Goal: Register for event/course: Register for event/course

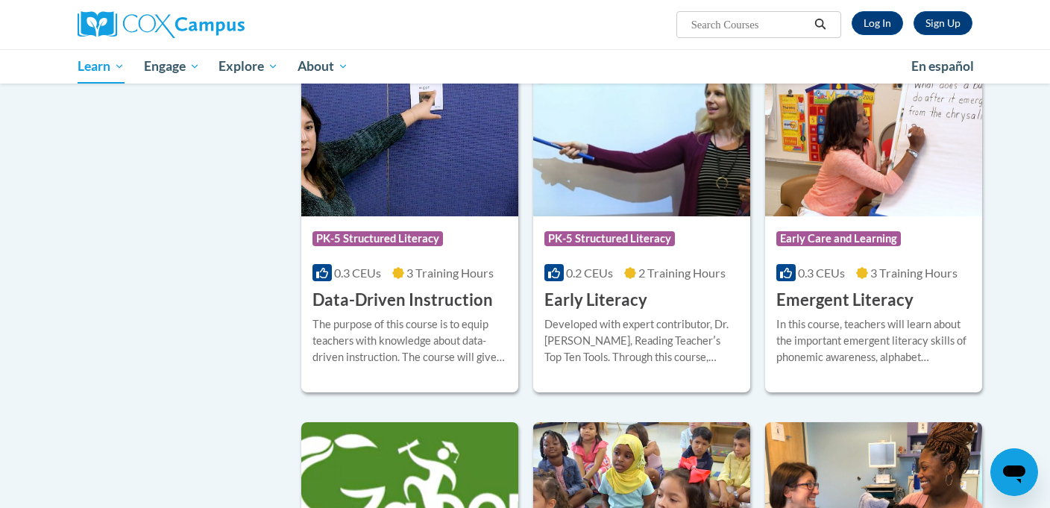
scroll to position [1453, 0]
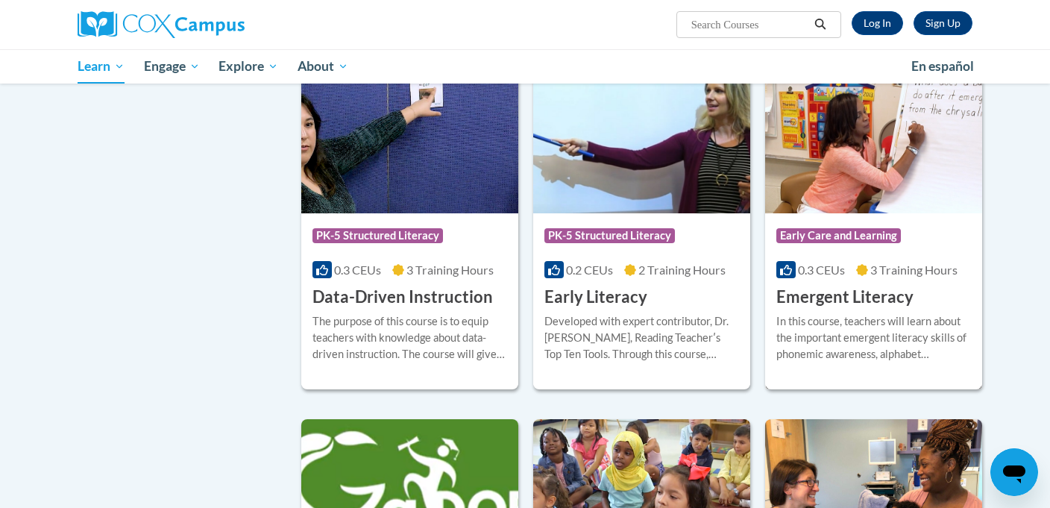
click at [842, 309] on h3 "Emergent Literacy" at bounding box center [844, 296] width 137 height 23
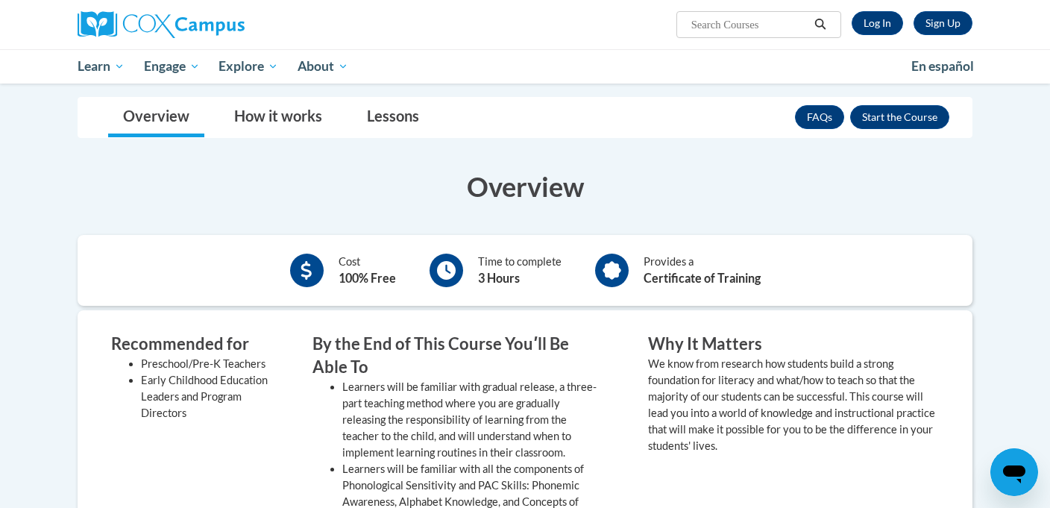
scroll to position [206, 0]
click at [909, 112] on button "Enroll" at bounding box center [899, 118] width 99 height 24
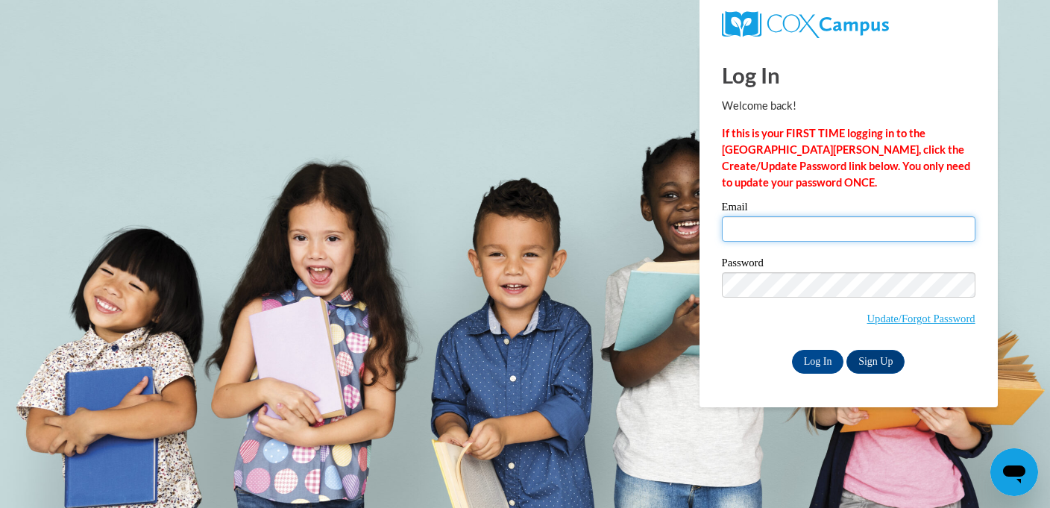
click at [786, 235] on input "Email" at bounding box center [848, 228] width 253 height 25
type input "lstworek@icloud.com"
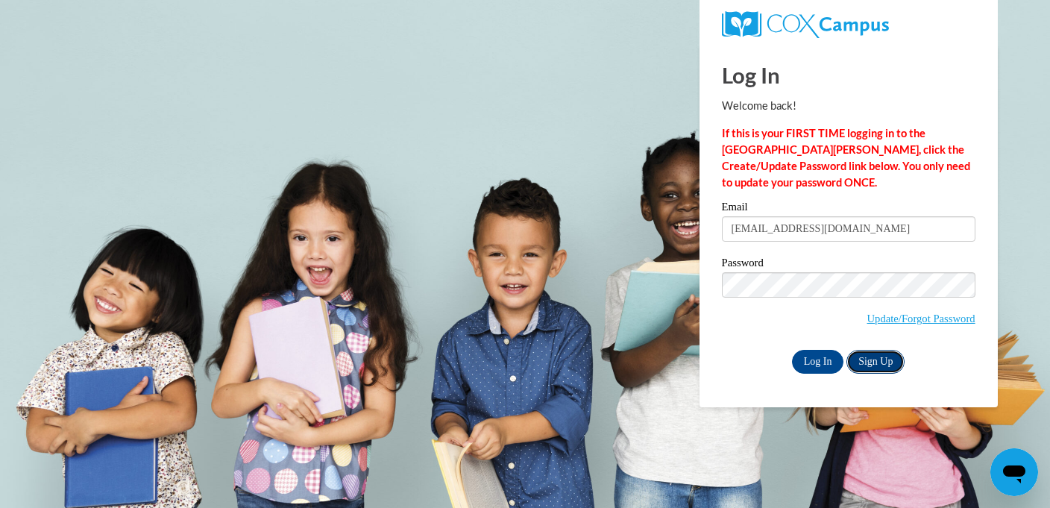
click at [873, 356] on link "Sign Up" at bounding box center [875, 362] width 58 height 24
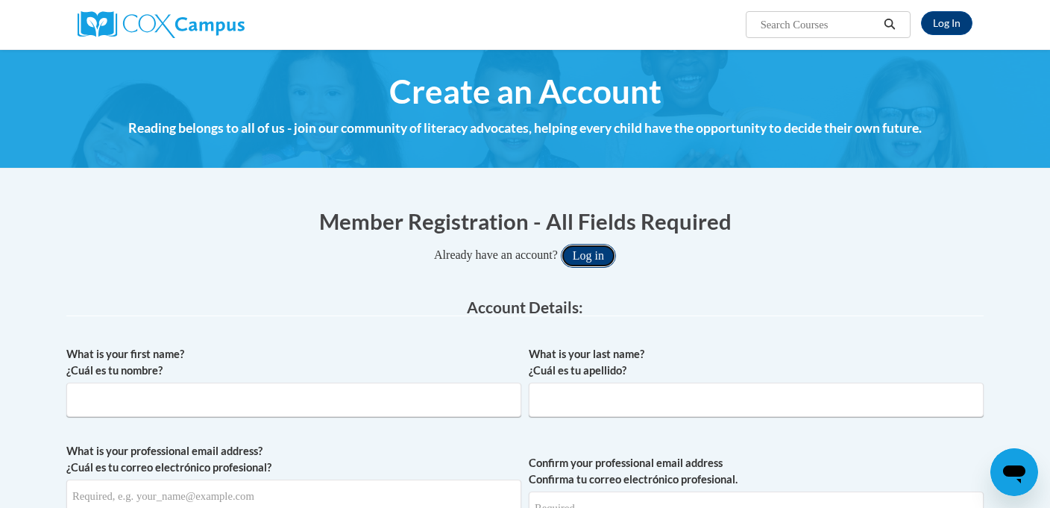
click at [595, 256] on button "Log in" at bounding box center [588, 256] width 55 height 24
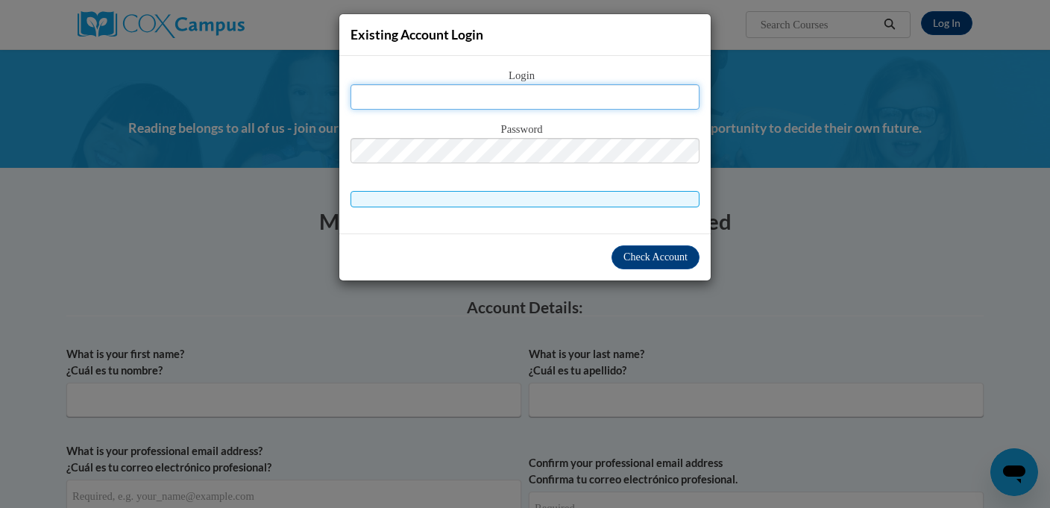
click at [578, 96] on input "text" at bounding box center [524, 96] width 349 height 25
type input "lstworek@icloud.com"
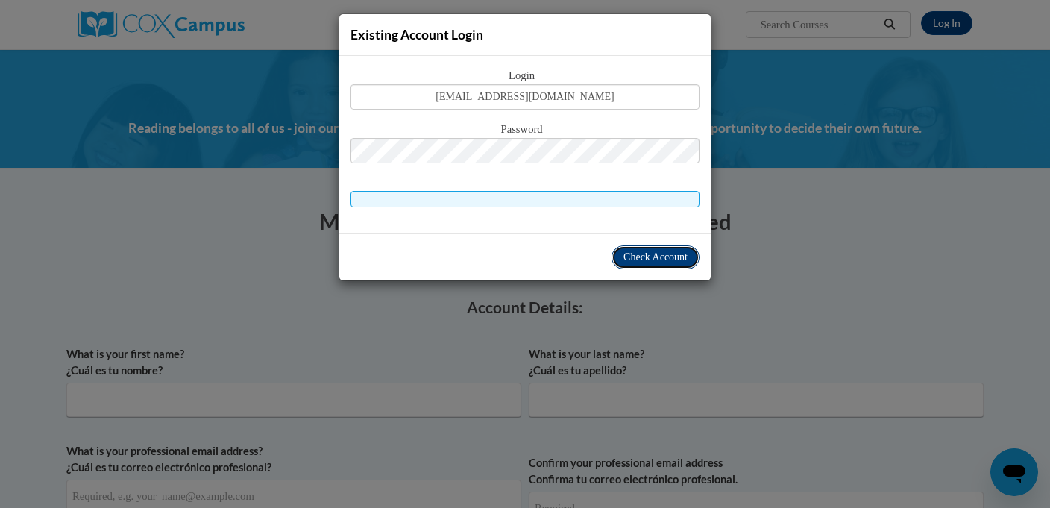
click at [637, 254] on span "Check Account" at bounding box center [655, 256] width 64 height 11
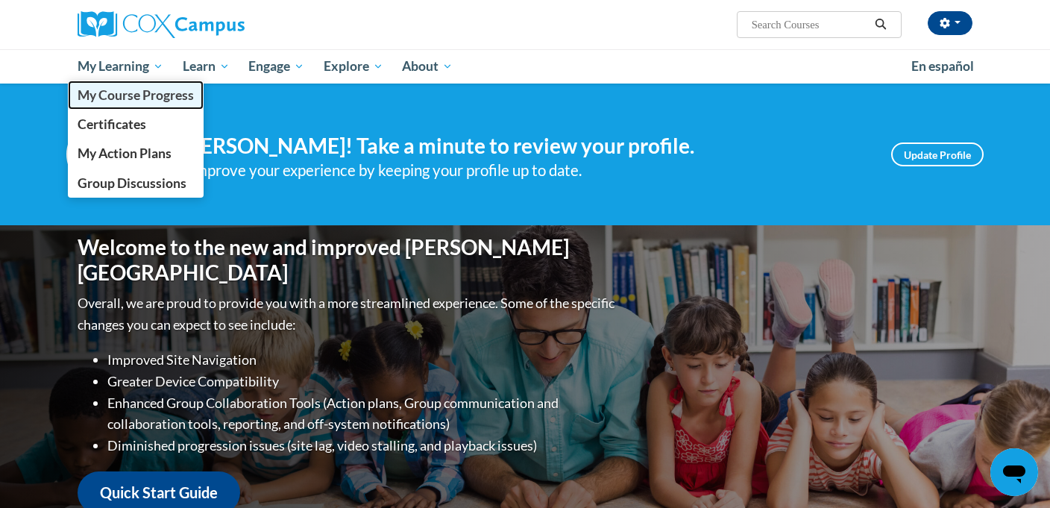
click at [136, 92] on span "My Course Progress" at bounding box center [136, 95] width 116 height 16
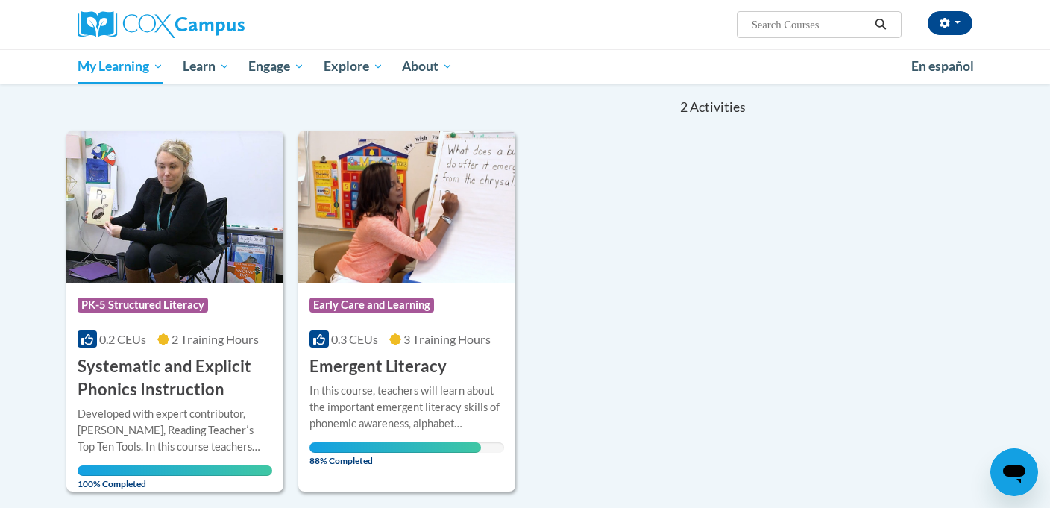
scroll to position [180, 0]
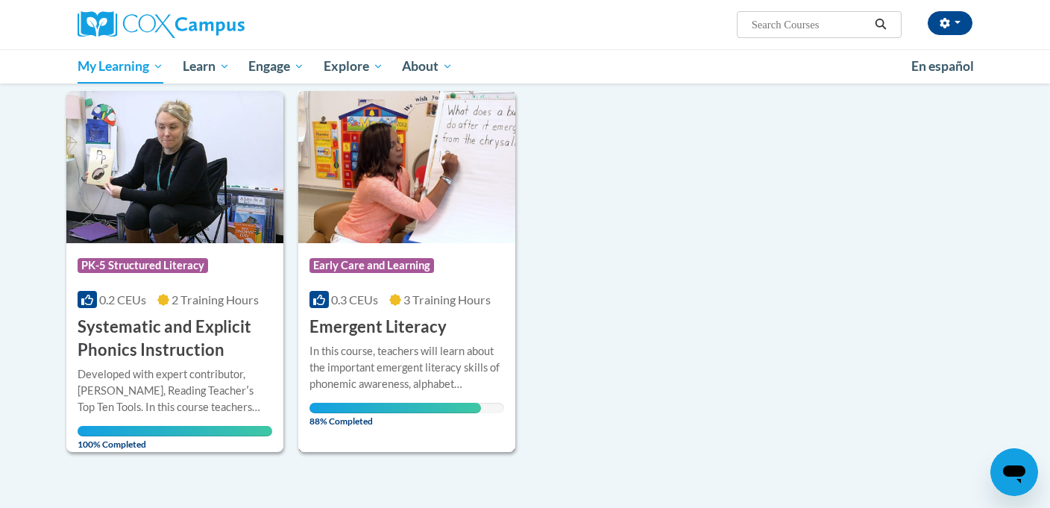
click at [376, 335] on h3 "Emergent Literacy" at bounding box center [377, 326] width 137 height 23
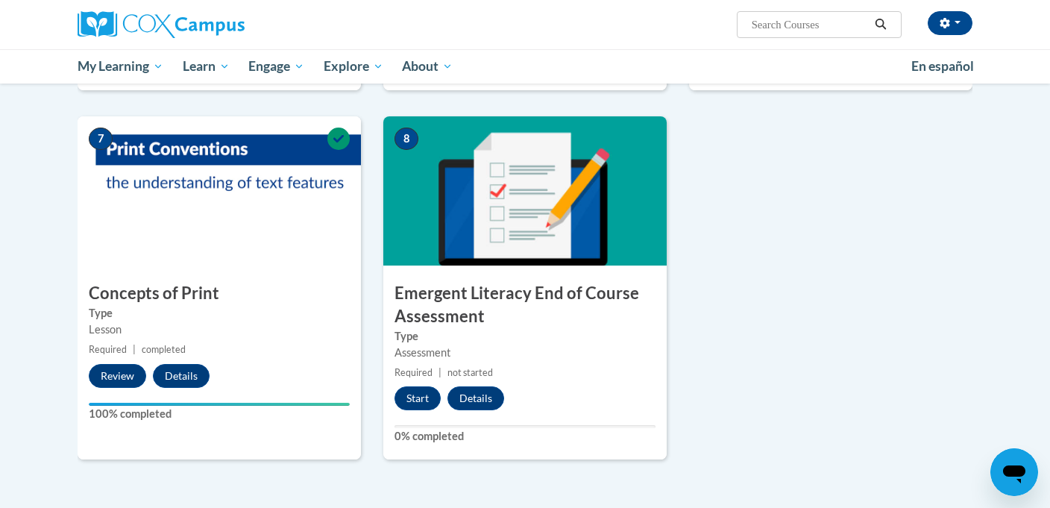
scroll to position [1022, 0]
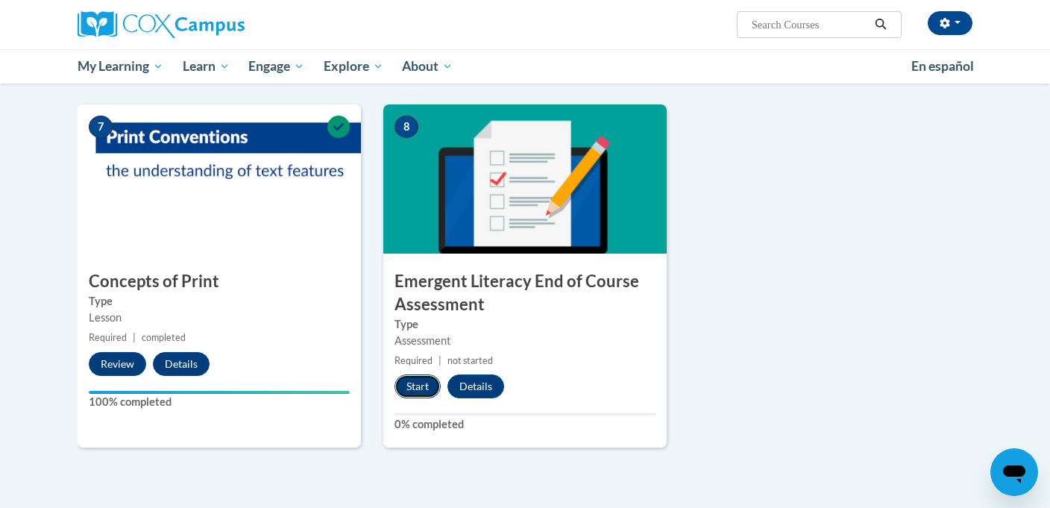
click at [428, 397] on button "Start" at bounding box center [417, 386] width 46 height 24
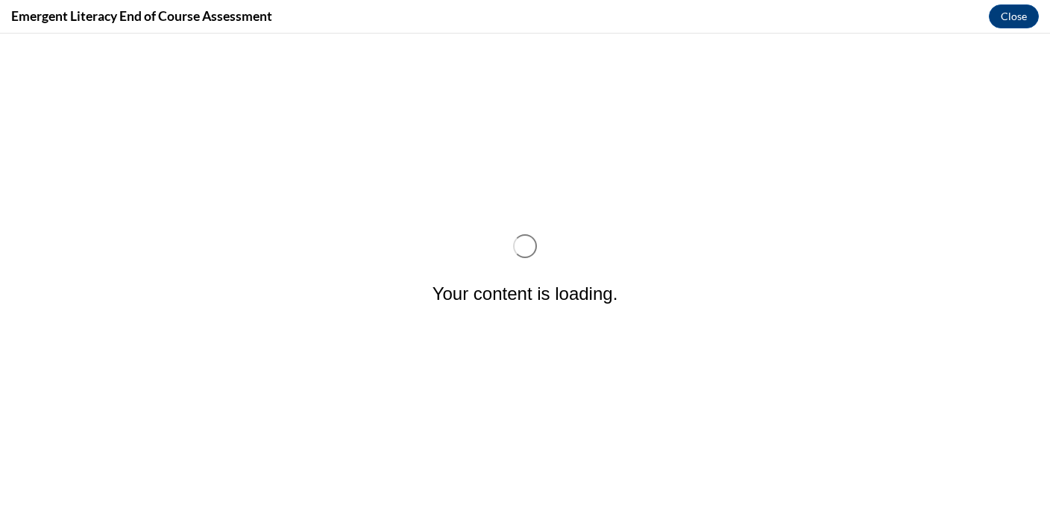
scroll to position [0, 0]
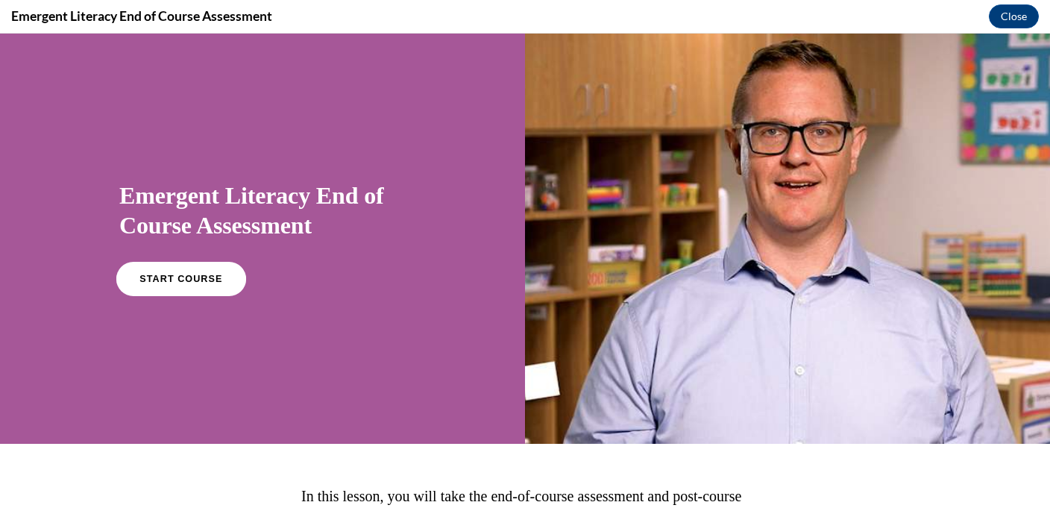
click at [174, 274] on span "START COURSE" at bounding box center [180, 279] width 83 height 11
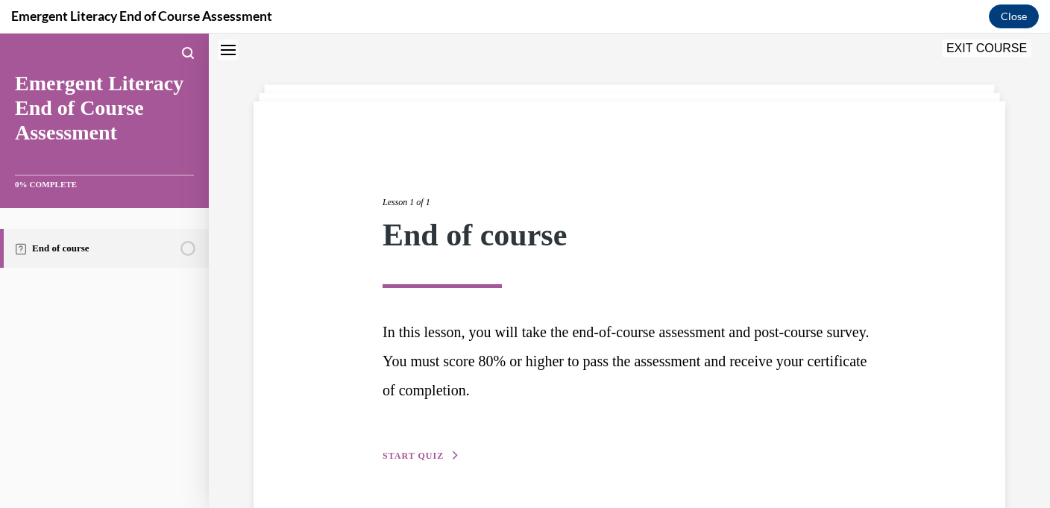
scroll to position [92, 0]
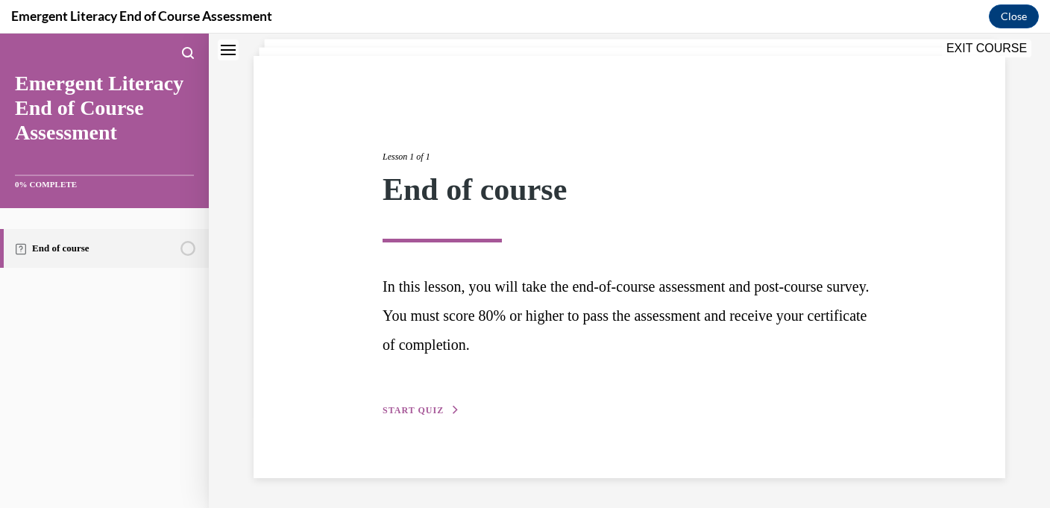
click at [394, 408] on span "START QUIZ" at bounding box center [412, 410] width 61 height 10
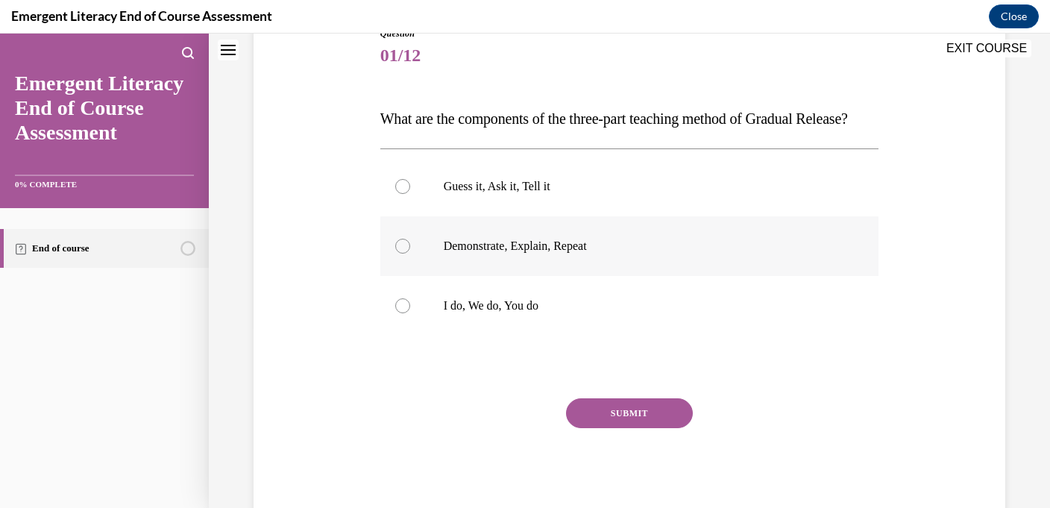
scroll to position [210, 0]
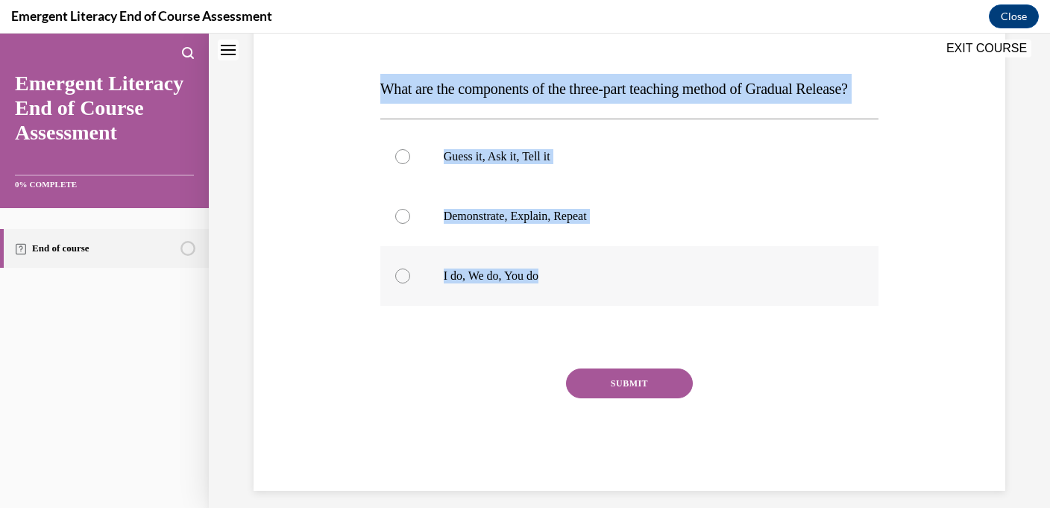
drag, startPoint x: 376, startPoint y: 82, endPoint x: 590, endPoint y: 305, distance: 309.5
click at [590, 305] on div "Question 01/12 What are the components of the three-part teaching method of Gra…" at bounding box center [629, 233] width 506 height 516
copy div "What are the components of the three-part teaching method of Gradual Release? G…"
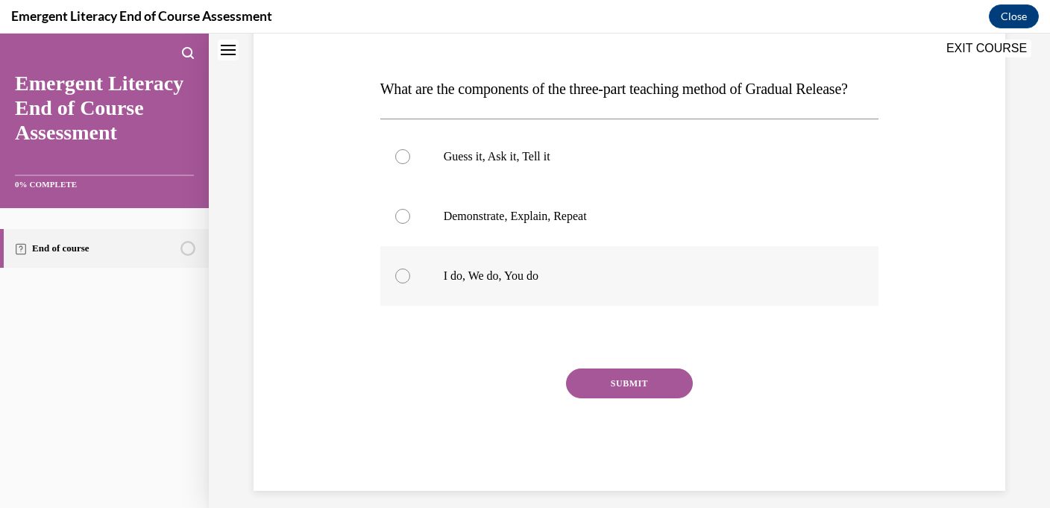
click at [479, 283] on p "I do, We do, You do" at bounding box center [643, 275] width 398 height 15
click at [410, 283] on input "I do, We do, You do" at bounding box center [402, 275] width 15 height 15
radio input "true"
click at [587, 398] on button "SUBMIT" at bounding box center [629, 383] width 127 height 30
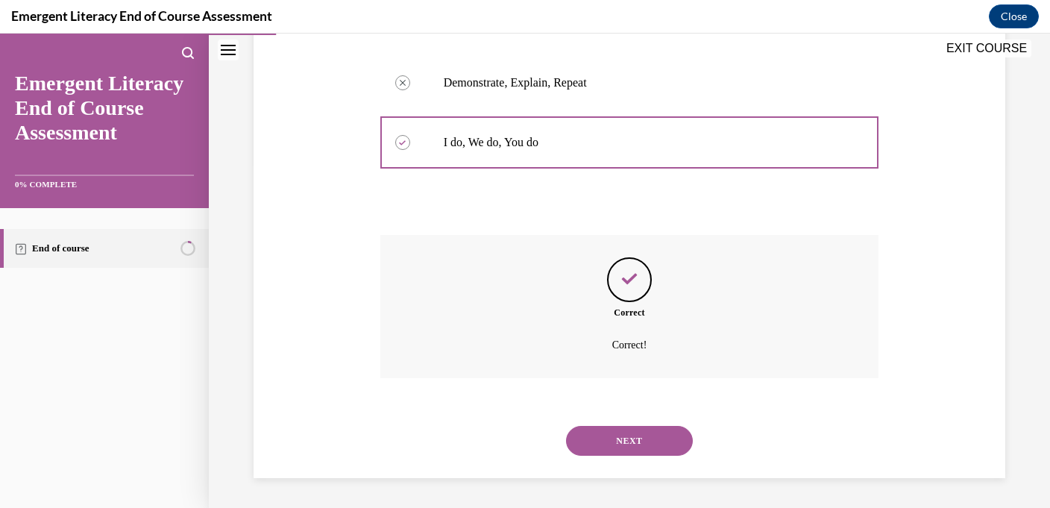
scroll to position [373, 0]
click at [625, 447] on button "NEXT" at bounding box center [629, 441] width 127 height 30
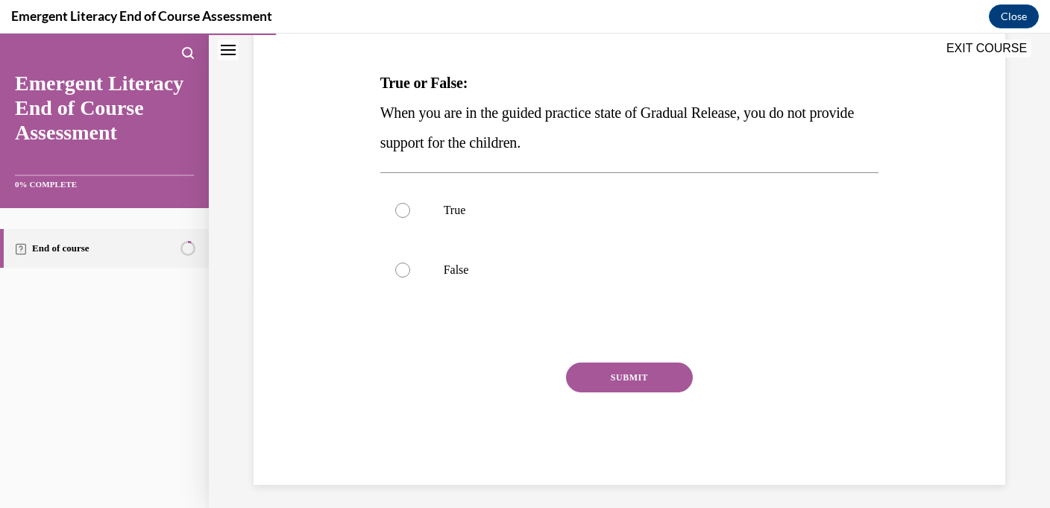
scroll to position [218, 0]
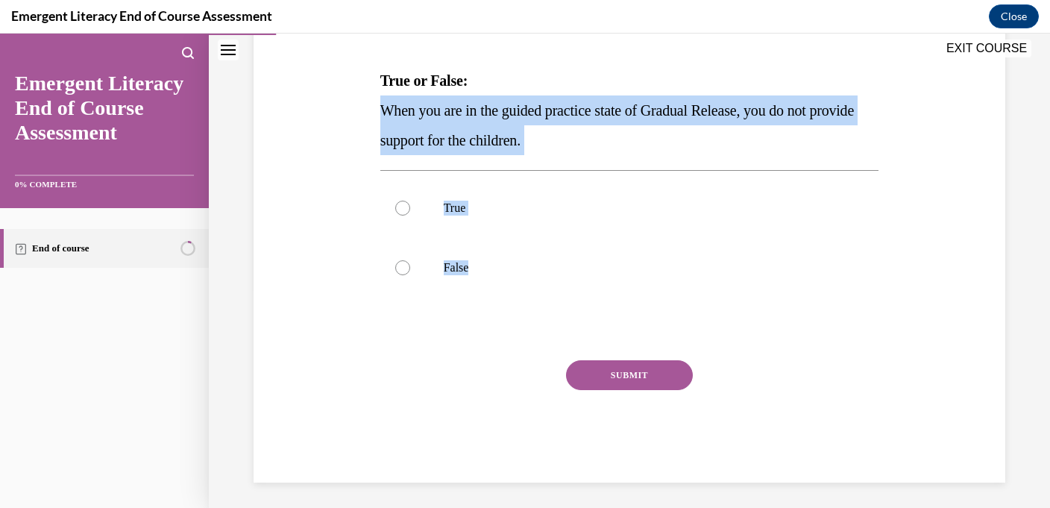
drag, startPoint x: 476, startPoint y: 266, endPoint x: 375, endPoint y: 109, distance: 186.7
click at [375, 109] on div "Question 02/12 True or False: When you are in the guided practice state of Grad…" at bounding box center [629, 213] width 759 height 538
copy div "When you are in the guided practice state of Gradual Release, you do not provid…"
click at [431, 272] on label "False" at bounding box center [629, 268] width 499 height 60
click at [410, 272] on input "False" at bounding box center [402, 267] width 15 height 15
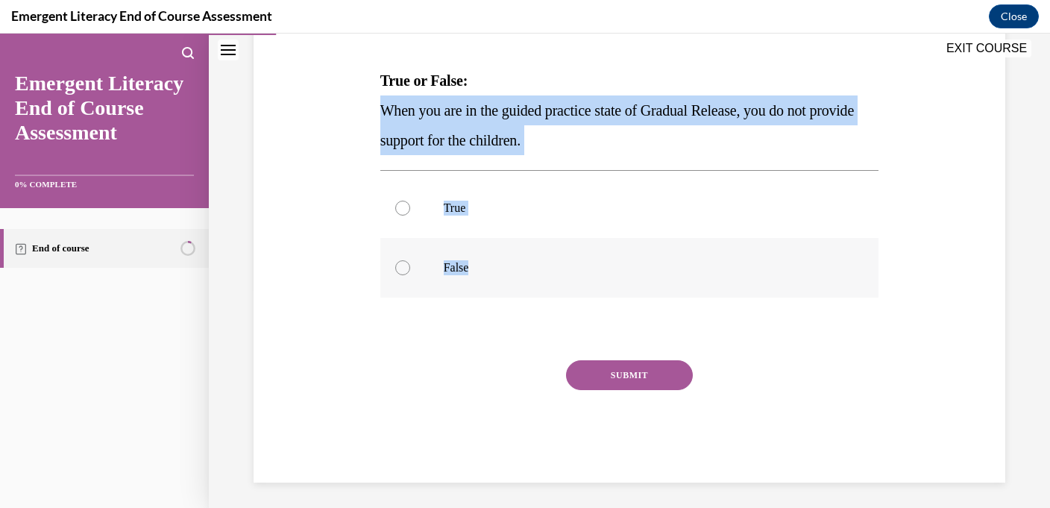
radio input "true"
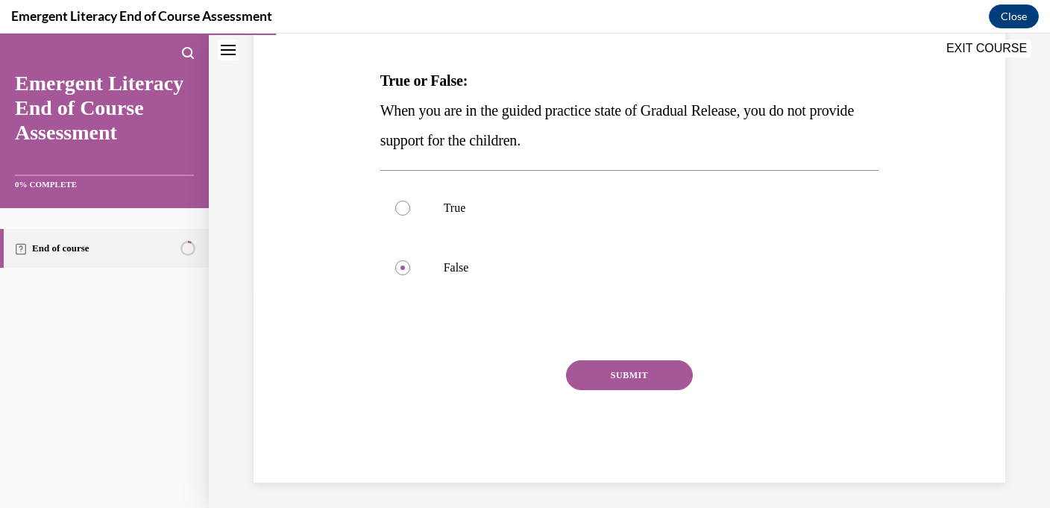
click at [622, 371] on button "SUBMIT" at bounding box center [629, 375] width 127 height 30
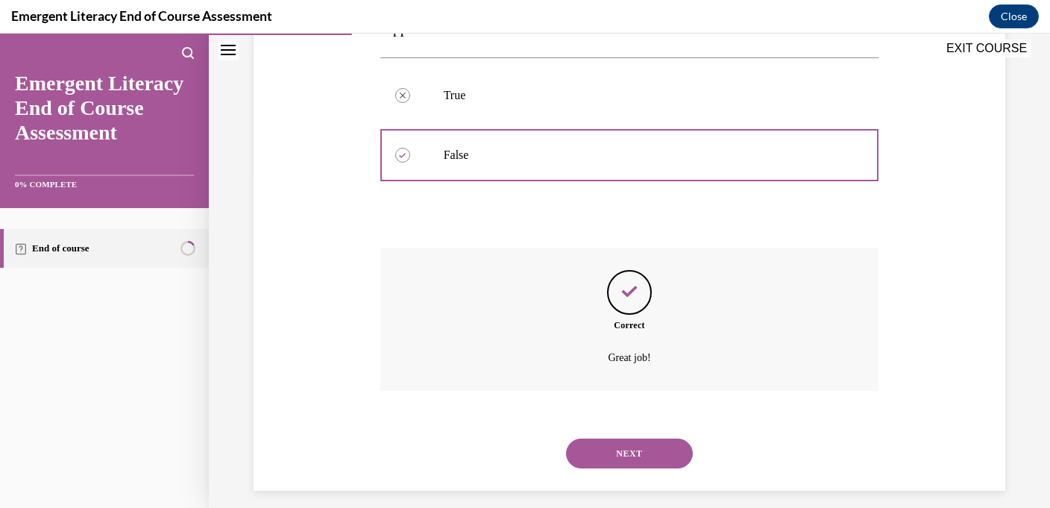
scroll to position [344, 0]
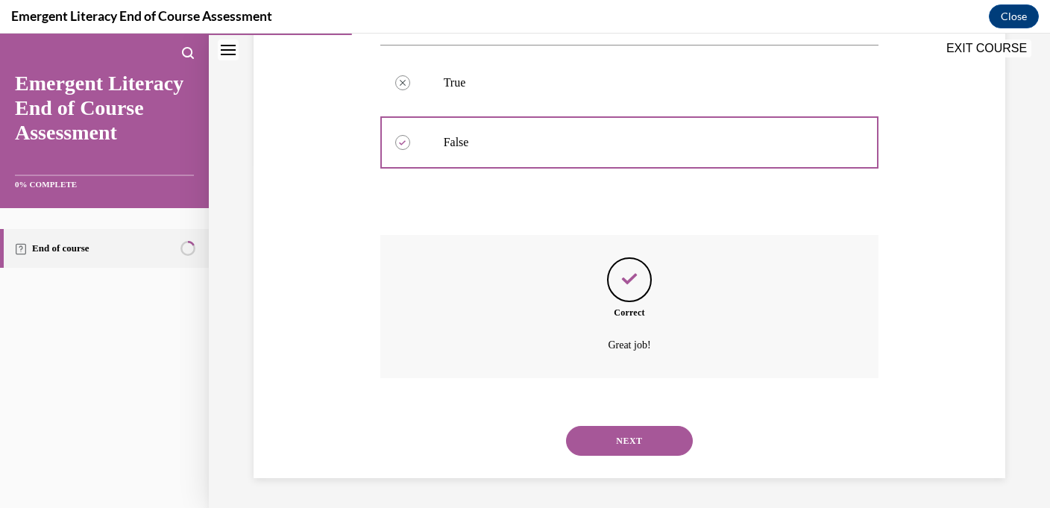
click at [589, 444] on button "NEXT" at bounding box center [629, 441] width 127 height 30
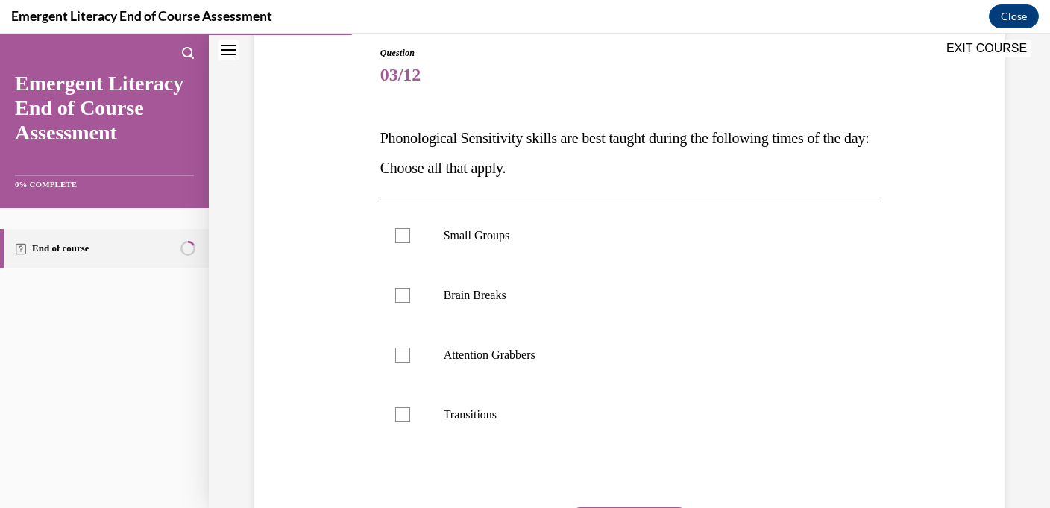
scroll to position [165, 0]
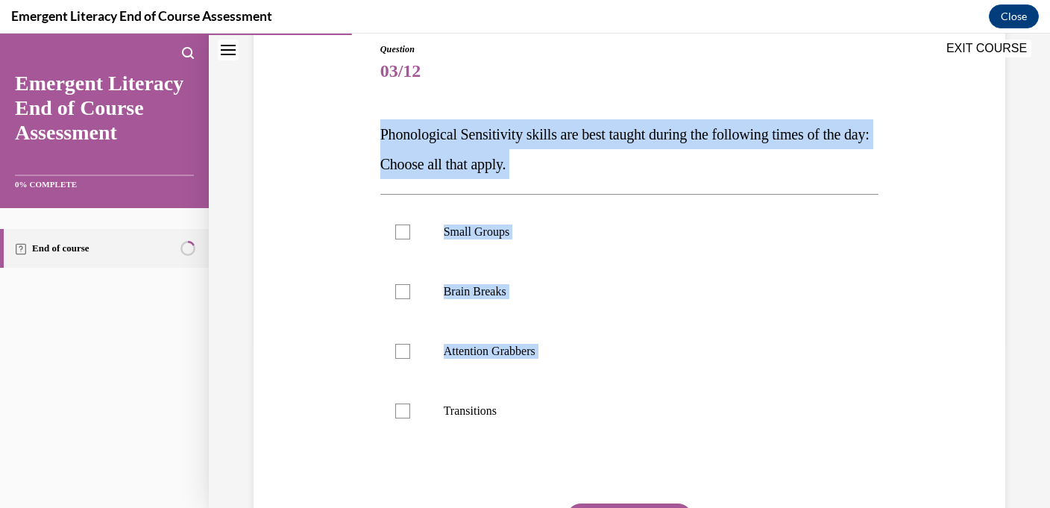
drag, startPoint x: 542, startPoint y: 393, endPoint x: 371, endPoint y: 127, distance: 315.5
click at [371, 127] on div "Question 03/12 Phonological Sensitivity skills are best taught during the follo…" at bounding box center [629, 312] width 759 height 628
drag, startPoint x: 512, startPoint y: 407, endPoint x: 382, endPoint y: 110, distance: 324.8
click at [382, 110] on div "Question 03/12 Phonological Sensitivity skills are best taught during the follo…" at bounding box center [629, 333] width 499 height 583
copy div "Phonological Sensitivity skills are best taught during the following times of t…"
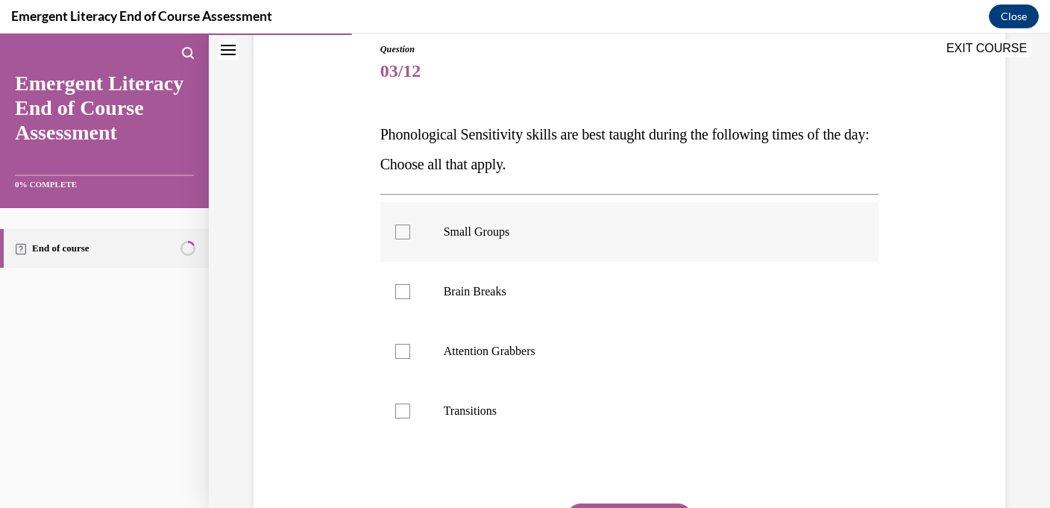
click at [423, 236] on label "Small Groups" at bounding box center [629, 232] width 499 height 60
click at [410, 236] on input "Small Groups" at bounding box center [402, 231] width 15 height 15
checkbox input "true"
click at [416, 303] on label "Brain Breaks" at bounding box center [629, 292] width 499 height 60
click at [410, 299] on input "Brain Breaks" at bounding box center [402, 291] width 15 height 15
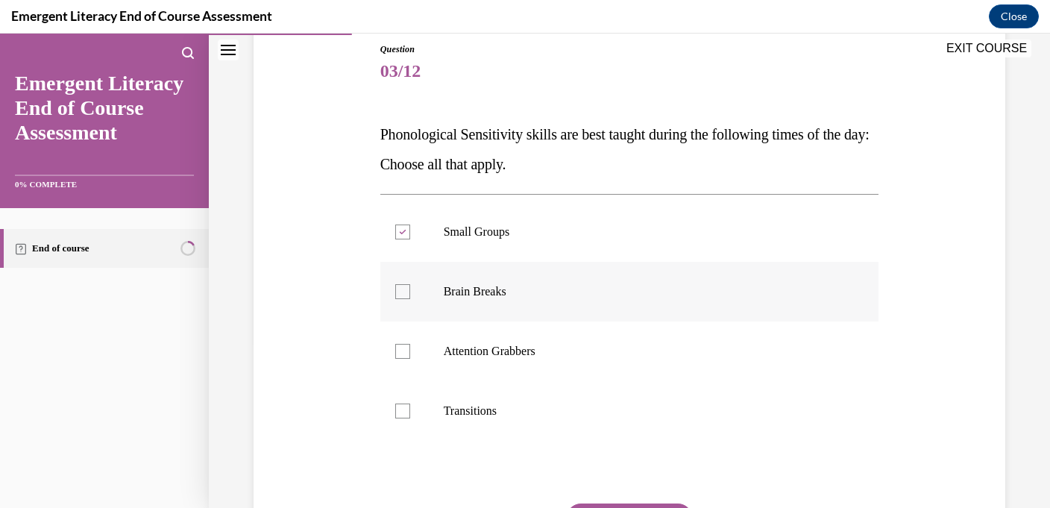
checkbox input "true"
click at [423, 353] on label "Attention Grabbers" at bounding box center [629, 351] width 499 height 60
click at [410, 353] on input "Attention Grabbers" at bounding box center [402, 351] width 15 height 15
checkbox input "true"
click at [424, 387] on label "Transitions" at bounding box center [629, 411] width 499 height 60
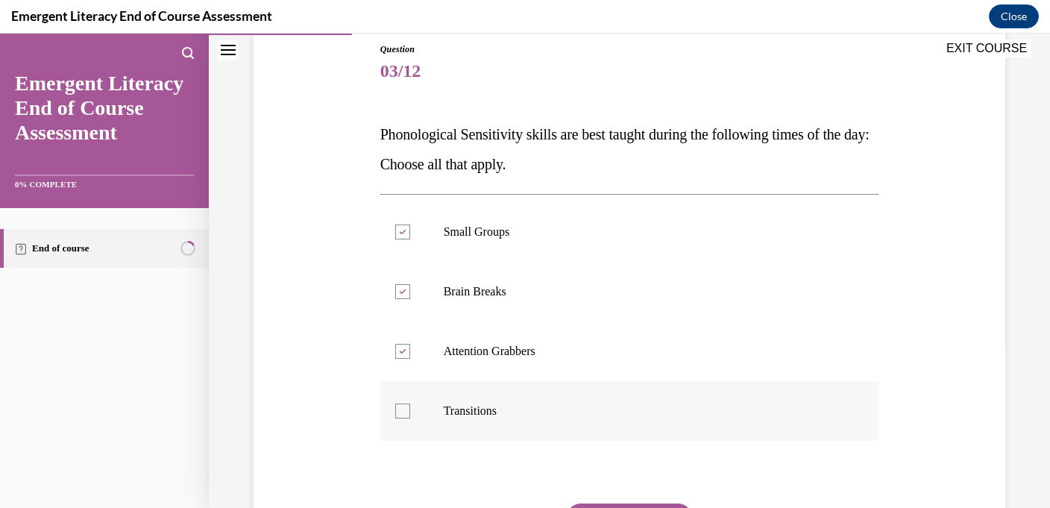
click at [410, 403] on input "Transitions" at bounding box center [402, 410] width 15 height 15
checkbox input "true"
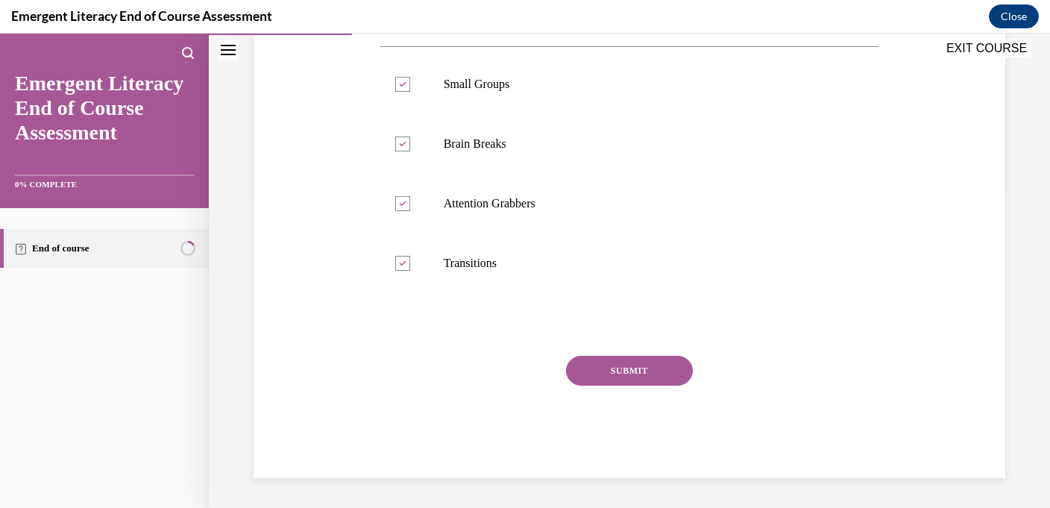
click at [579, 373] on button "SUBMIT" at bounding box center [629, 371] width 127 height 30
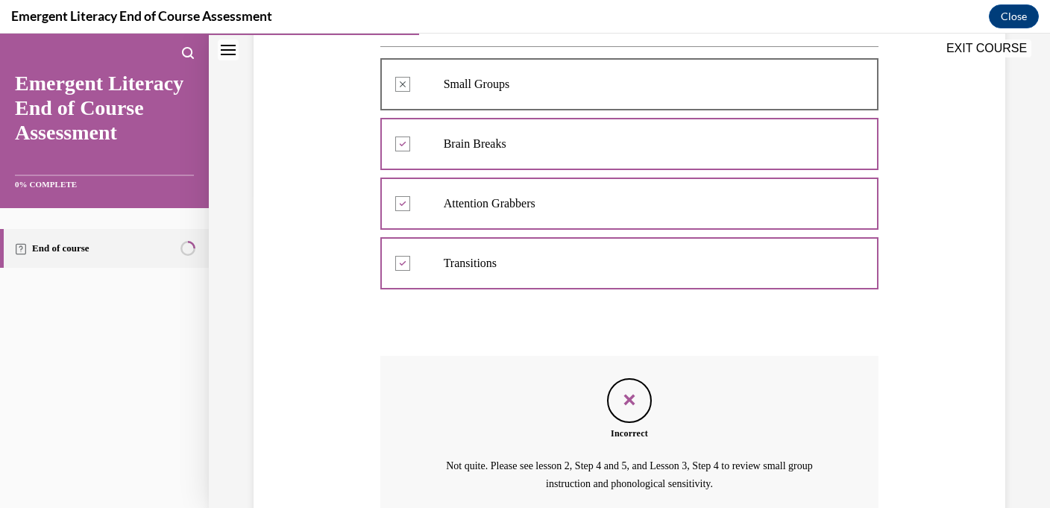
scroll to position [450, 0]
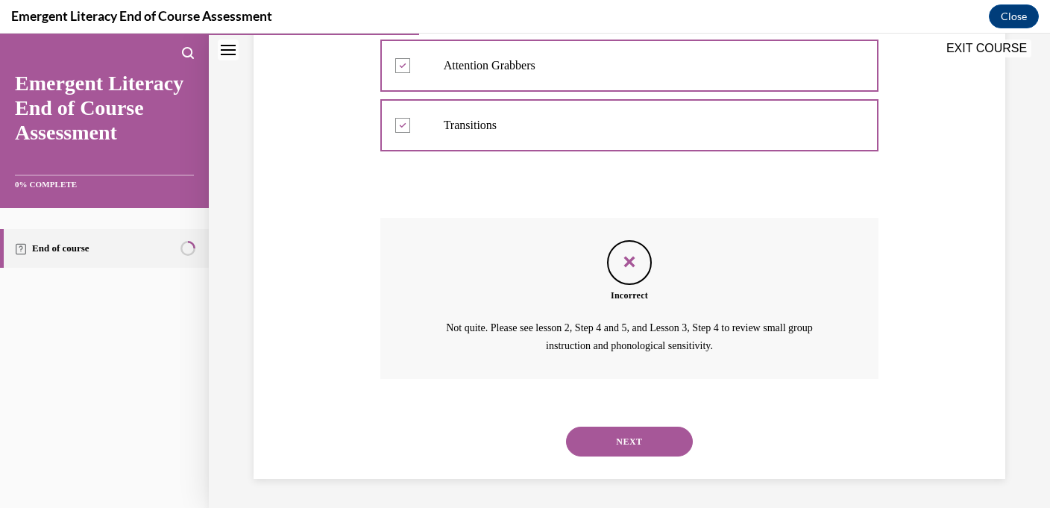
click at [620, 444] on button "NEXT" at bounding box center [629, 441] width 127 height 30
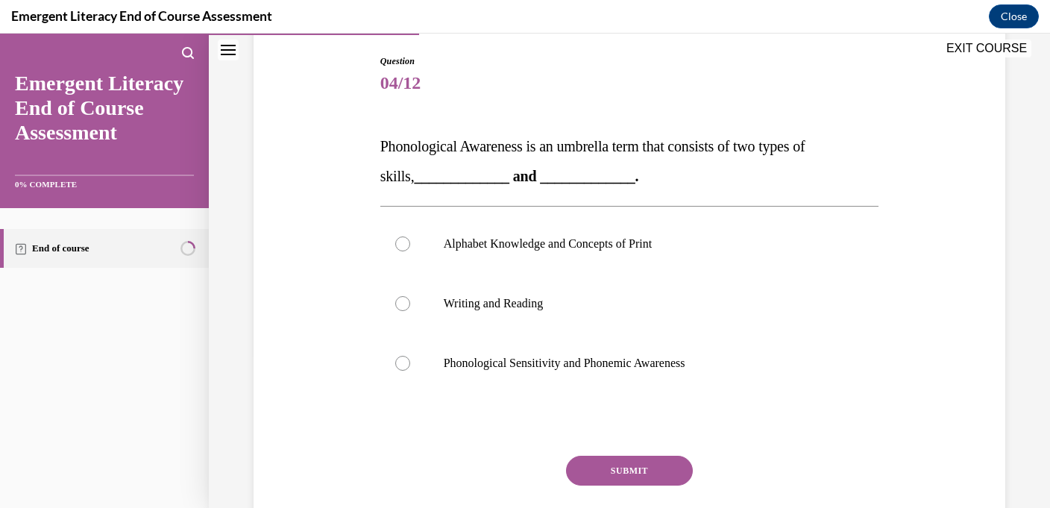
scroll to position [160, 0]
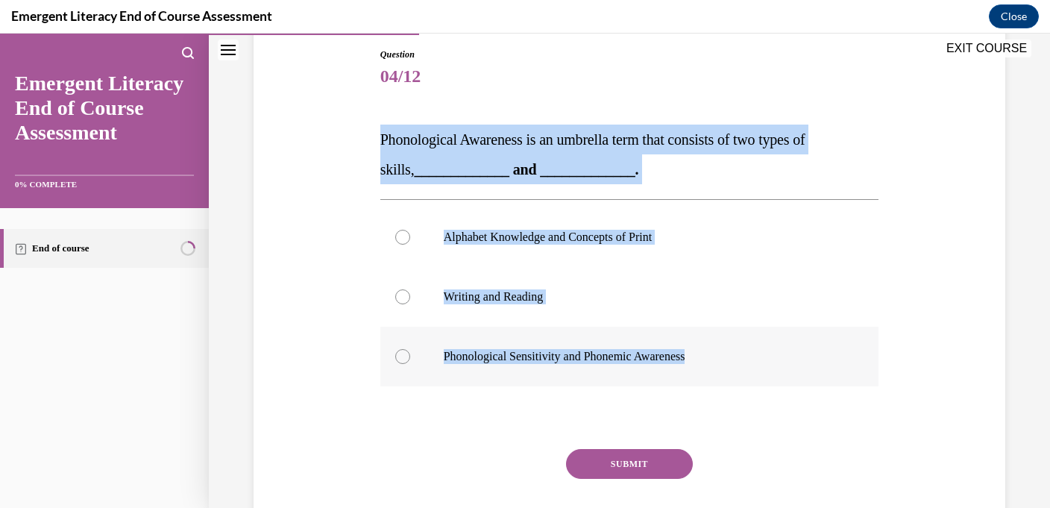
drag, startPoint x: 373, startPoint y: 136, endPoint x: 723, endPoint y: 374, distance: 423.2
click at [723, 374] on div "Question 04/12 Phonological Awareness is an umbrella term that consists of two …" at bounding box center [629, 287] width 759 height 568
copy div "Phonological Awareness is an umbrella term that consists of two types of skills…"
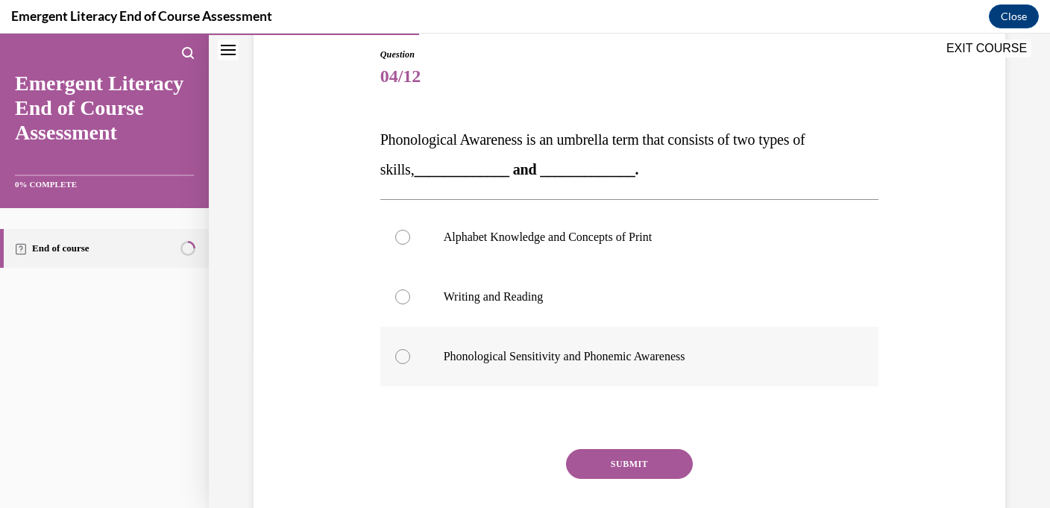
click at [455, 332] on label "Phonological Sensitivity and Phonemic Awareness" at bounding box center [629, 356] width 499 height 60
click at [410, 349] on input "Phonological Sensitivity and Phonemic Awareness" at bounding box center [402, 356] width 15 height 15
radio input "true"
click at [582, 465] on button "SUBMIT" at bounding box center [629, 464] width 127 height 30
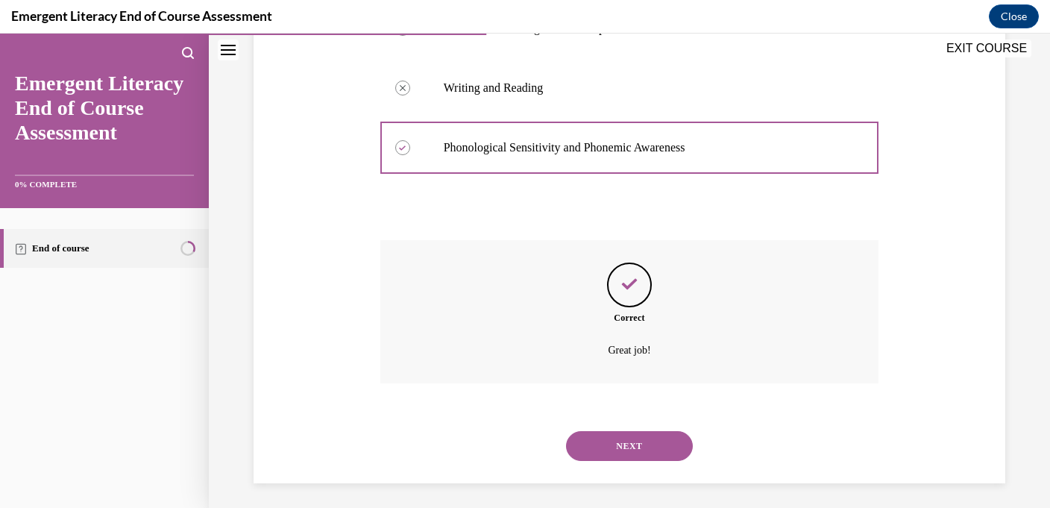
scroll to position [373, 0]
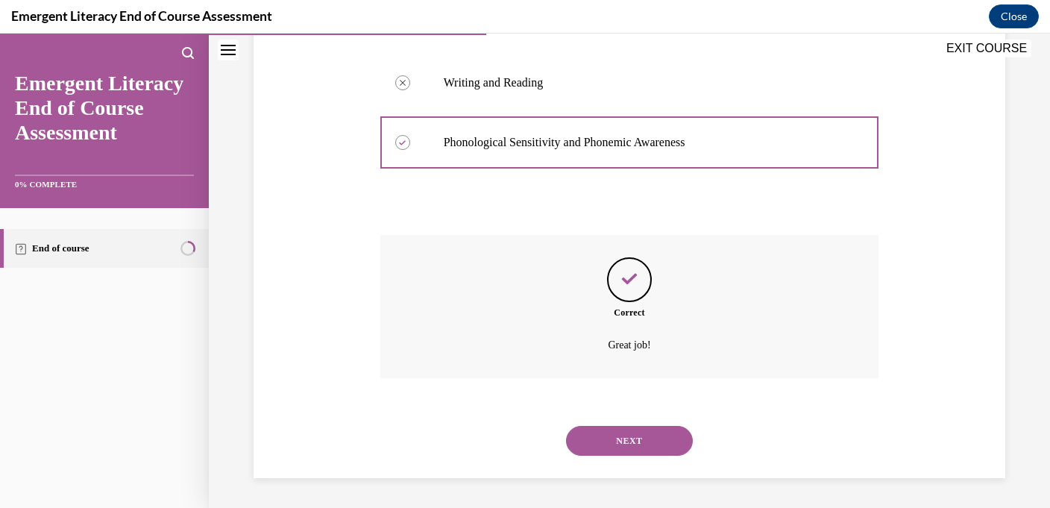
click at [626, 448] on button "NEXT" at bounding box center [629, 441] width 127 height 30
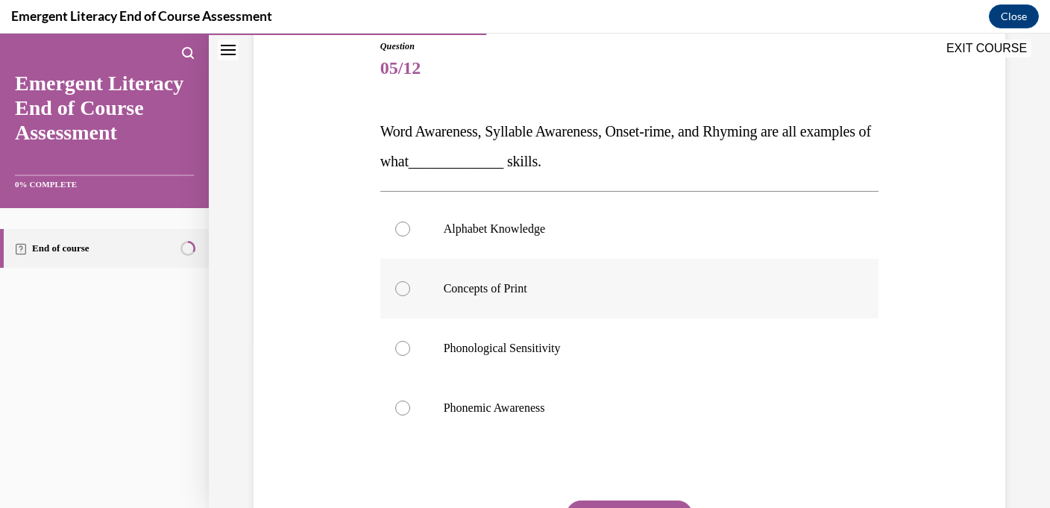
scroll to position [185, 0]
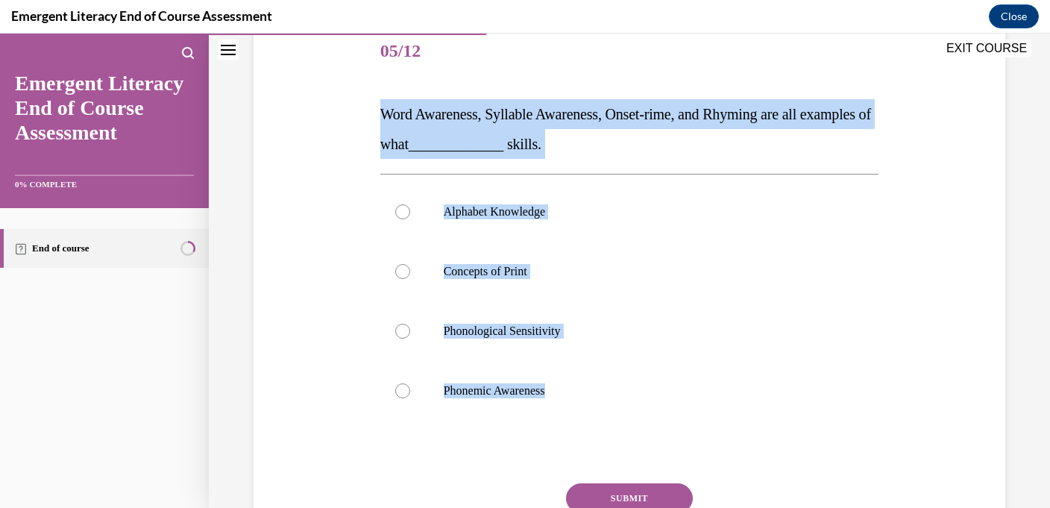
drag, startPoint x: 564, startPoint y: 394, endPoint x: 367, endPoint y: 123, distance: 334.7
click at [367, 123] on div "Question 05/12 Word Awareness, Syllable Awareness, Onset-rime, and Rhyming are …" at bounding box center [629, 292] width 759 height 628
copy div "Word Awareness, Syllable Awareness, Onset-rime, and Rhyming are all examples of…"
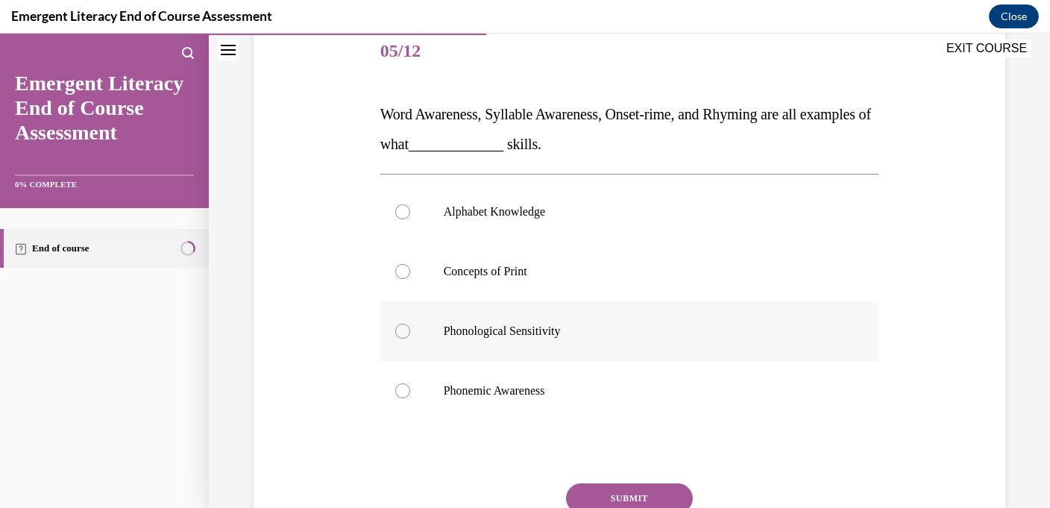
click at [452, 317] on label "Phonological Sensitivity" at bounding box center [629, 331] width 499 height 60
click at [410, 324] on input "Phonological Sensitivity" at bounding box center [402, 331] width 15 height 15
radio input "true"
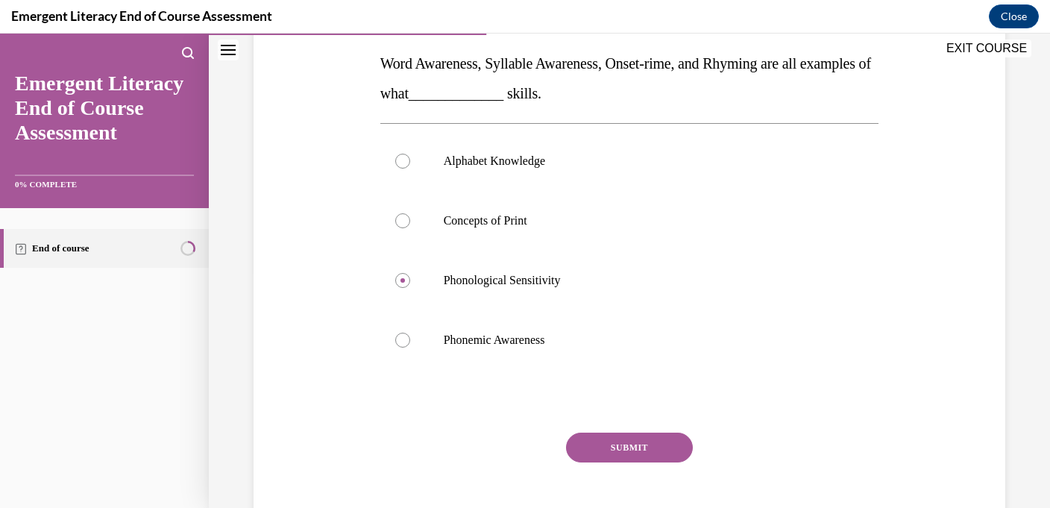
click at [606, 448] on button "SUBMIT" at bounding box center [629, 447] width 127 height 30
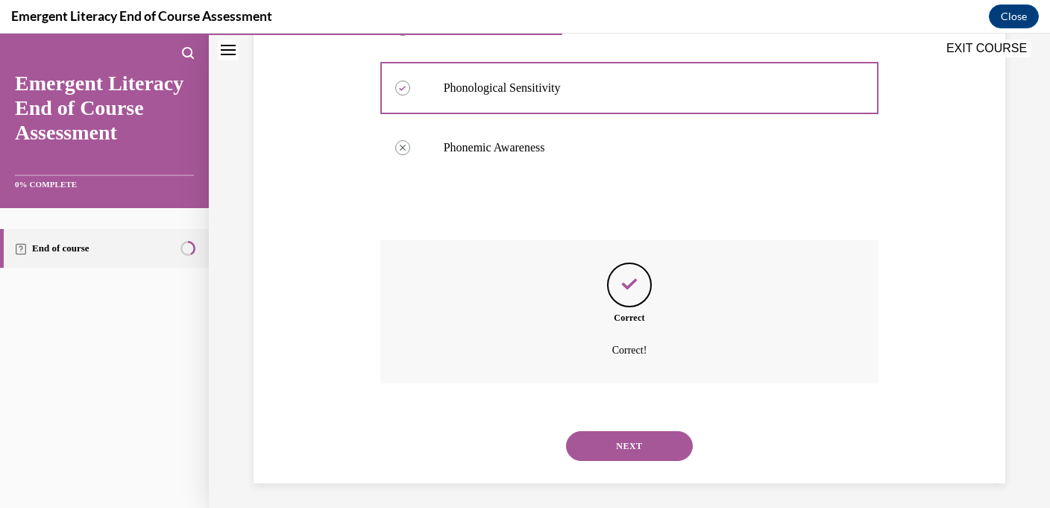
scroll to position [433, 0]
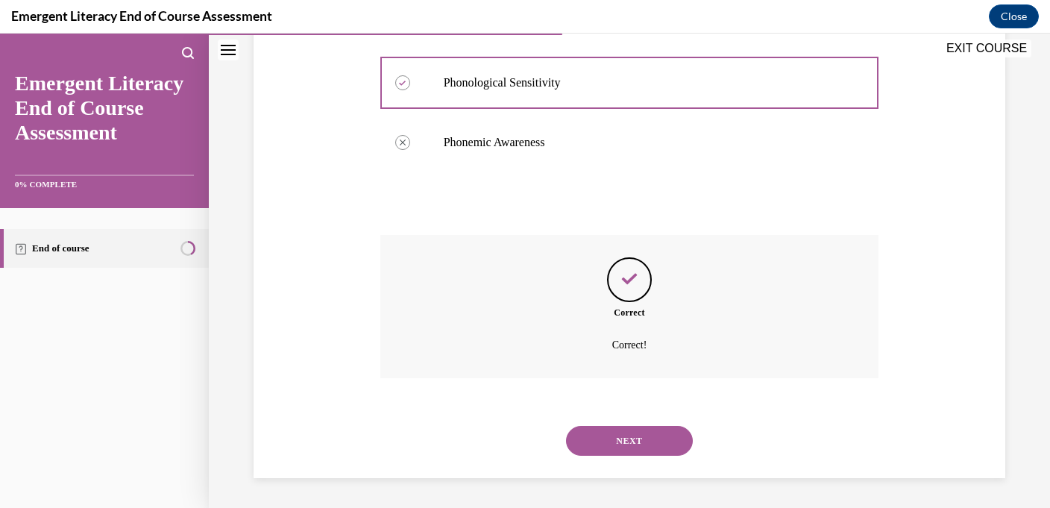
click at [608, 440] on button "NEXT" at bounding box center [629, 441] width 127 height 30
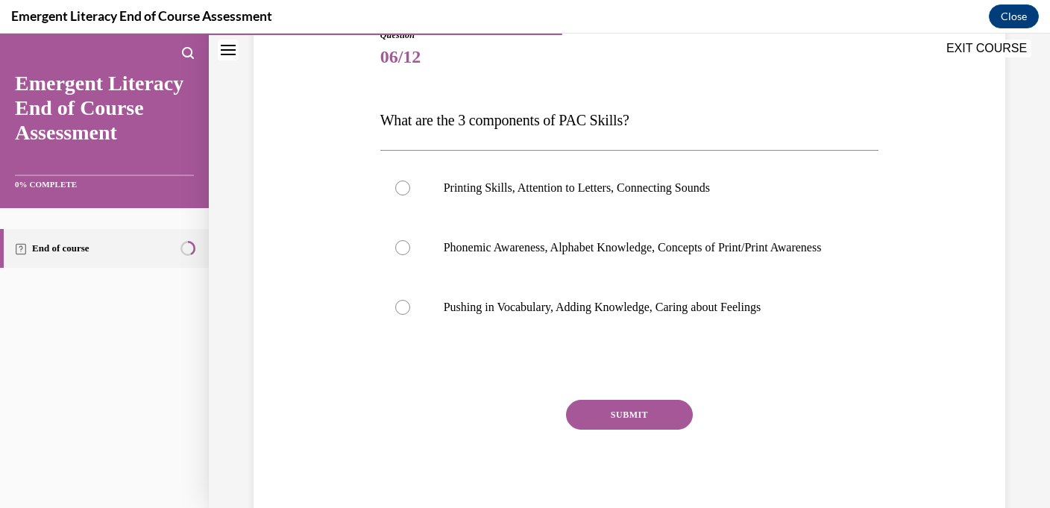
scroll to position [183, 0]
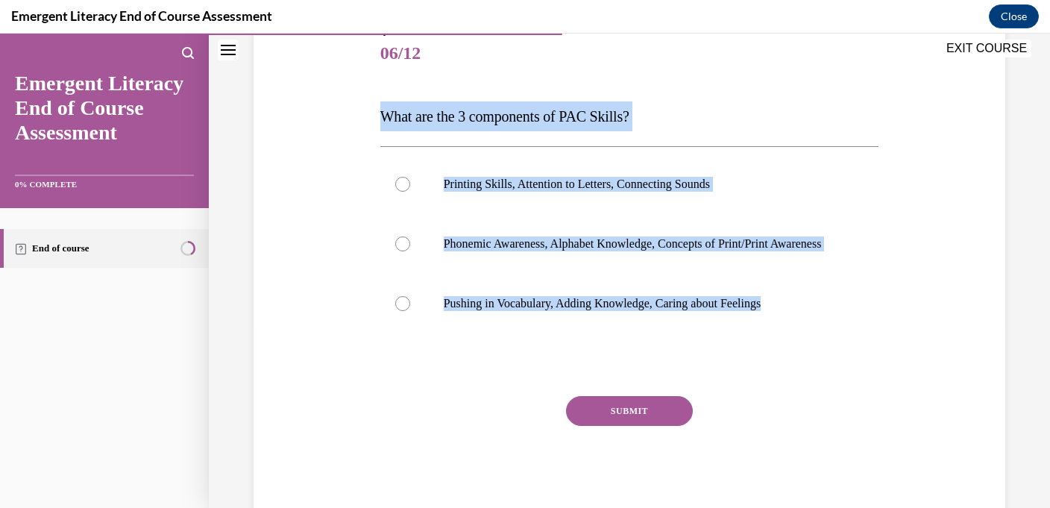
drag, startPoint x: 789, startPoint y: 314, endPoint x: 374, endPoint y: 118, distance: 459.1
click at [374, 118] on div "Question 06/12 What are the 3 components of PAC Skills? Printing Skills, Attent…" at bounding box center [629, 249] width 759 height 538
copy div "What are the 3 components of PAC Skills? Printing Skills, Attention to Letters,…"
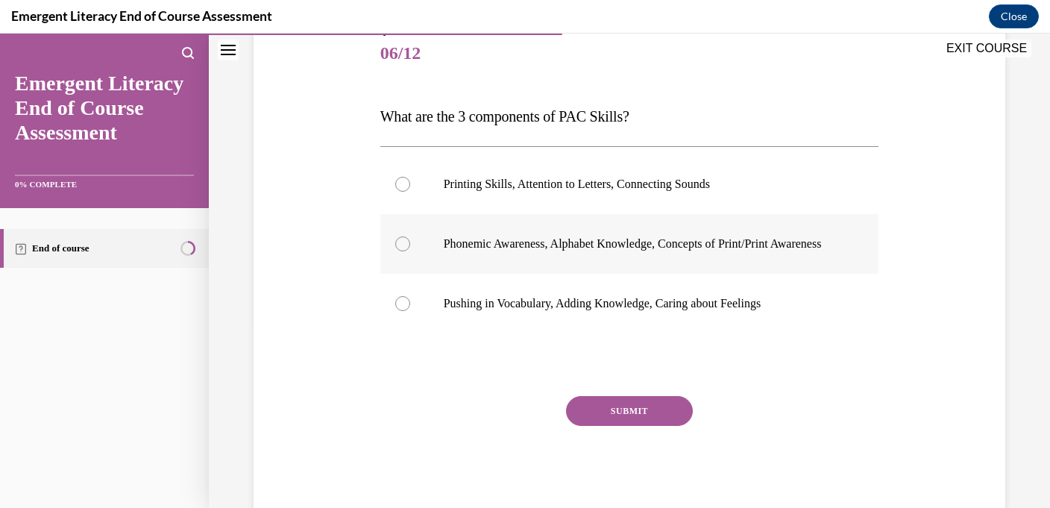
click at [477, 248] on p "Phonemic Awareness, Alphabet Knowledge, Concepts of Print/Print Awareness" at bounding box center [643, 243] width 398 height 15
click at [410, 248] on input "Phonemic Awareness, Alphabet Knowledge, Concepts of Print/Print Awareness" at bounding box center [402, 243] width 15 height 15
radio input "true"
click at [580, 426] on button "SUBMIT" at bounding box center [629, 411] width 127 height 30
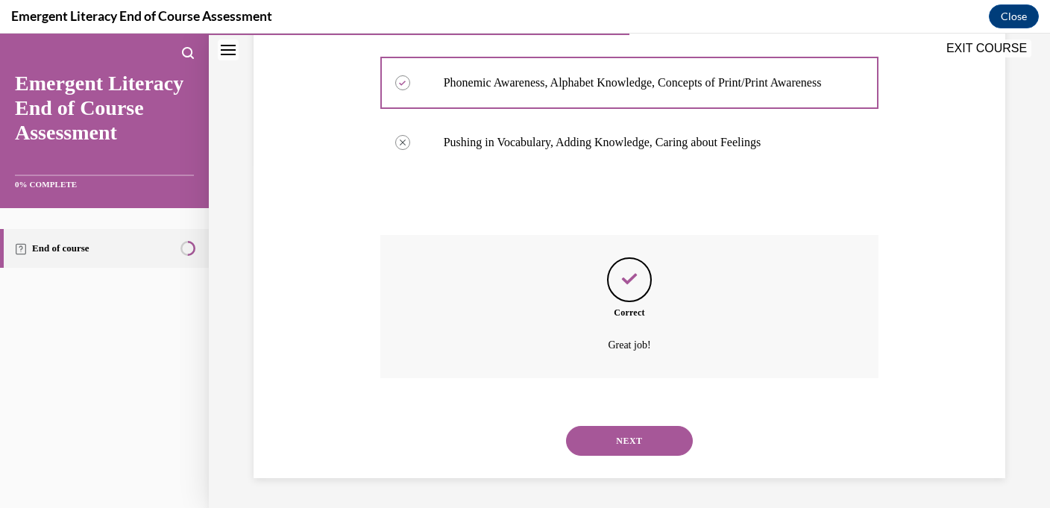
scroll to position [359, 0]
click at [601, 452] on button "NEXT" at bounding box center [629, 441] width 127 height 30
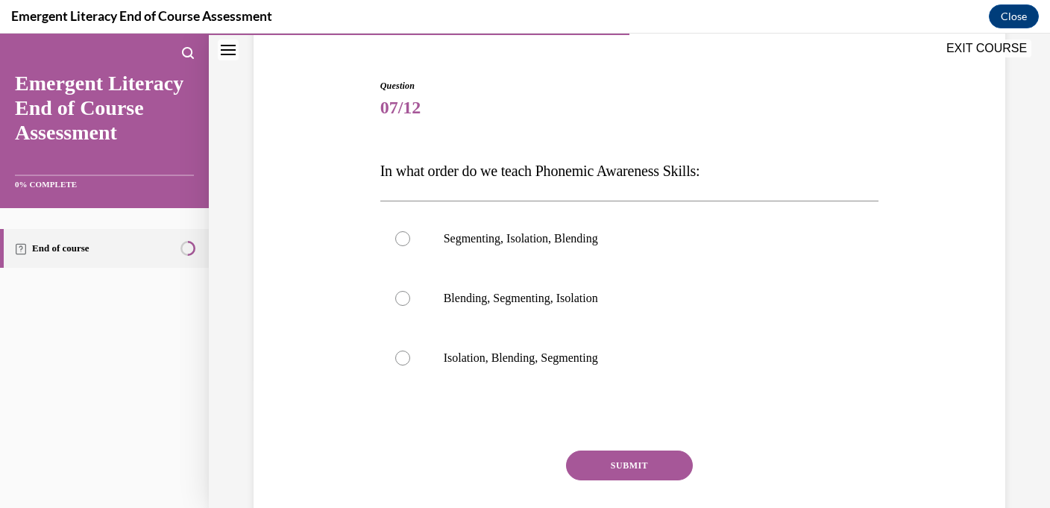
scroll to position [172, 0]
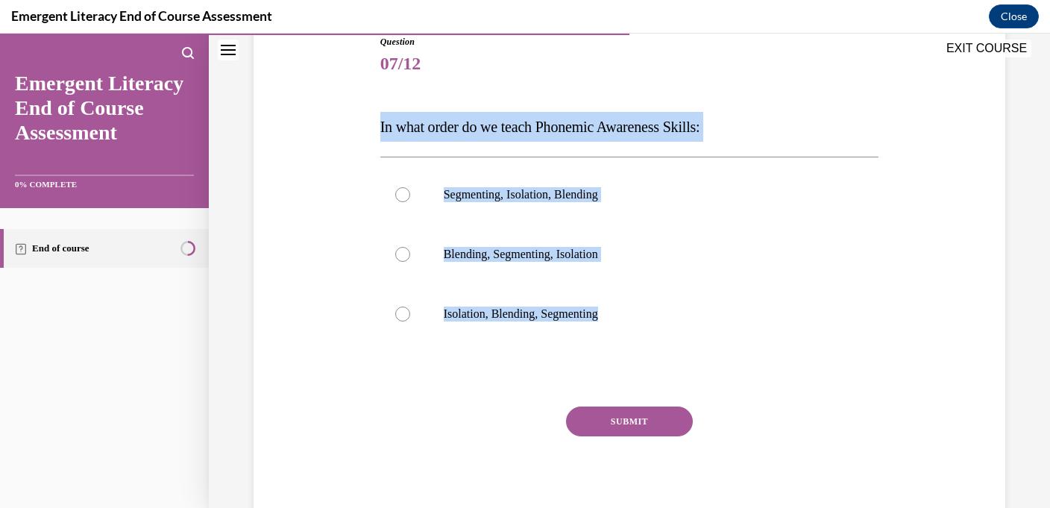
drag, startPoint x: 622, startPoint y: 312, endPoint x: 341, endPoint y: 92, distance: 356.4
click at [342, 92] on div "Question 07/12 In what order do we teach Phonemic Awareness Skills: Segmenting,…" at bounding box center [629, 259] width 759 height 538
copy div "In what order do we teach Phonemic Awareness Skills: Segmenting, Isolation, Ble…"
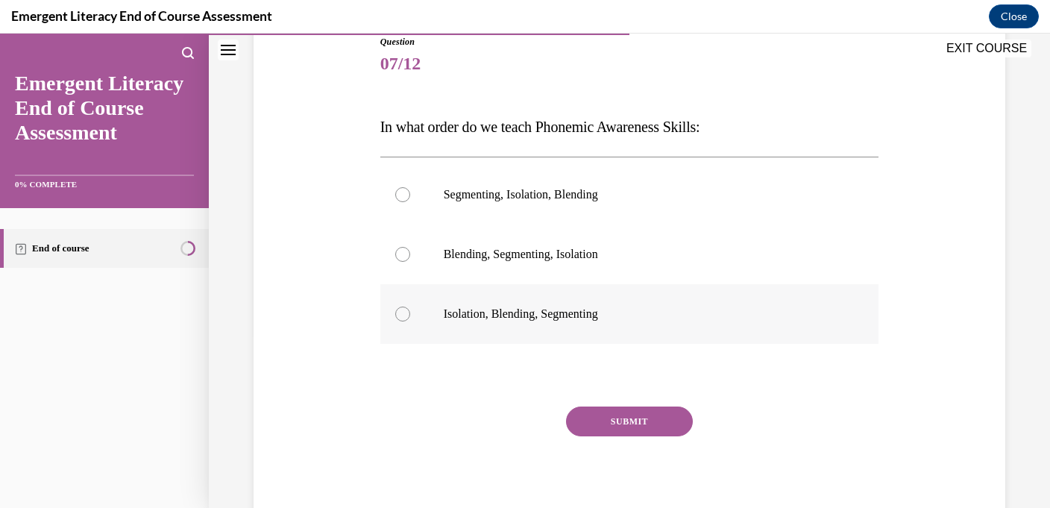
click at [467, 306] on label "Isolation, Blending, Segmenting" at bounding box center [629, 314] width 499 height 60
click at [410, 306] on input "Isolation, Blending, Segmenting" at bounding box center [402, 313] width 15 height 15
radio input "true"
click at [612, 447] on div "SUBMIT" at bounding box center [629, 443] width 499 height 75
click at [612, 432] on button "SUBMIT" at bounding box center [629, 421] width 127 height 30
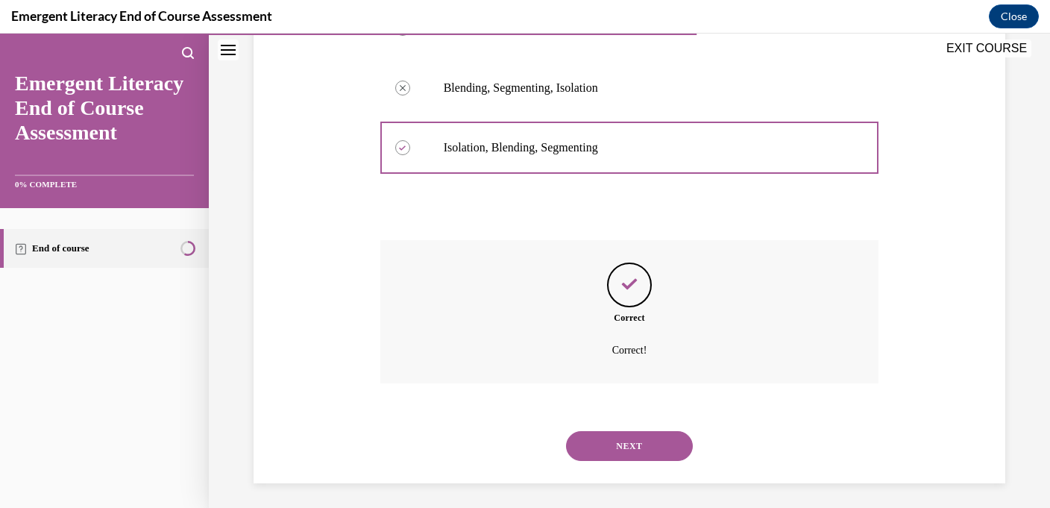
scroll to position [344, 0]
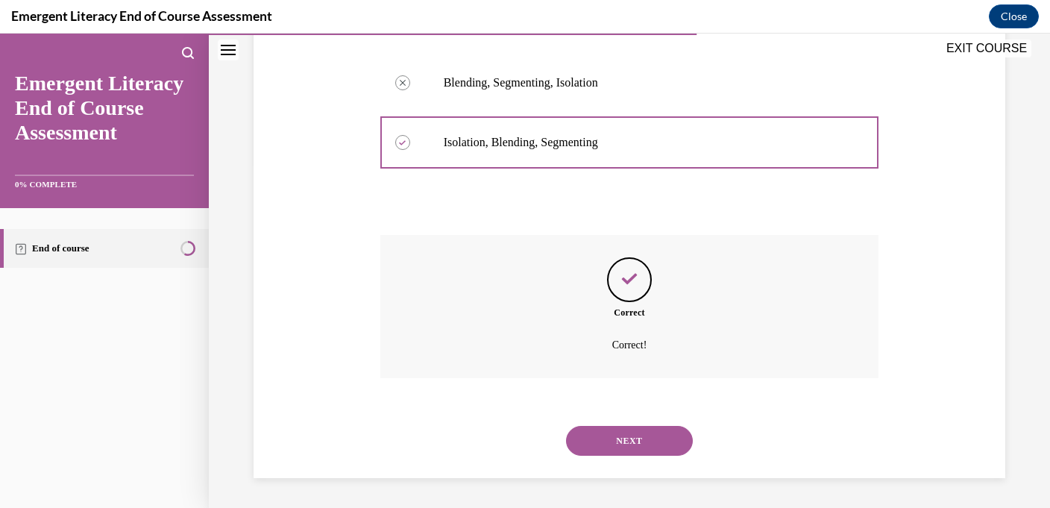
click at [616, 442] on button "NEXT" at bounding box center [629, 441] width 127 height 30
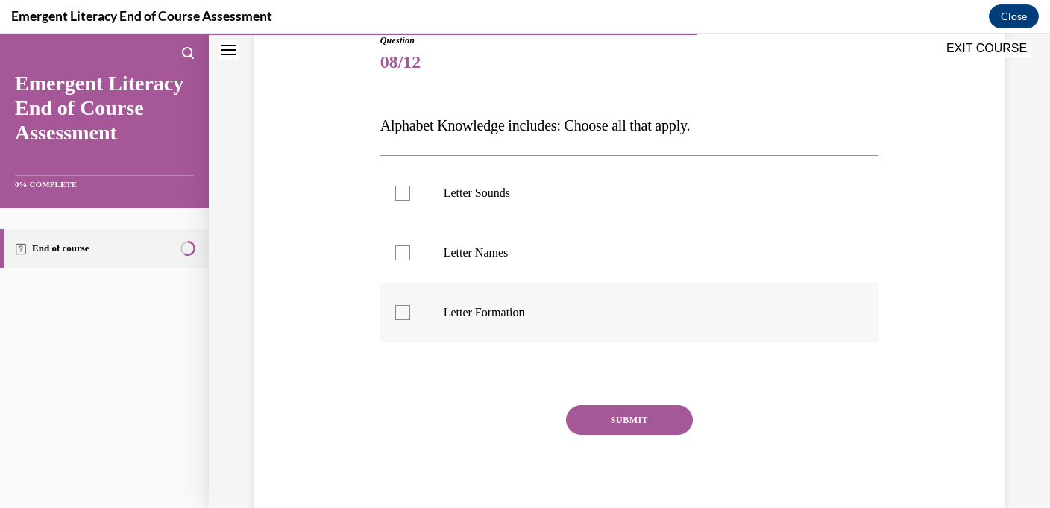
scroll to position [164, 0]
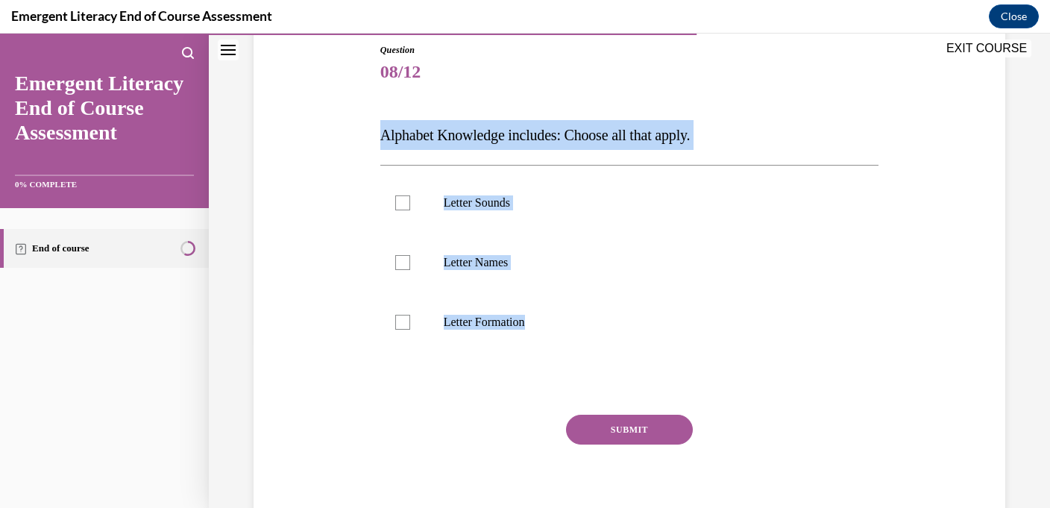
drag, startPoint x: 547, startPoint y: 330, endPoint x: 373, endPoint y: 135, distance: 261.4
click at [374, 136] on div "Question 08/12 Alphabet Knowledge includes: Choose all that apply. Letter Sound…" at bounding box center [629, 268] width 759 height 538
copy div "Alphabet Knowledge includes: Choose all that apply. Letter Sounds Letter Names …"
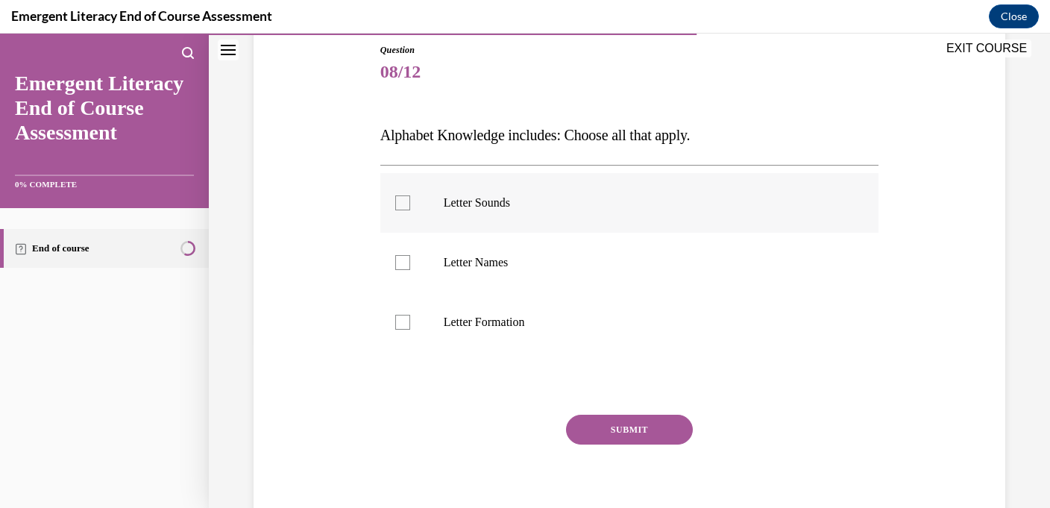
click at [465, 215] on label "Letter Sounds" at bounding box center [629, 203] width 499 height 60
click at [410, 210] on input "Letter Sounds" at bounding box center [402, 202] width 15 height 15
checkbox input "true"
click at [465, 278] on label "Letter Names" at bounding box center [629, 263] width 499 height 60
click at [410, 270] on input "Letter Names" at bounding box center [402, 262] width 15 height 15
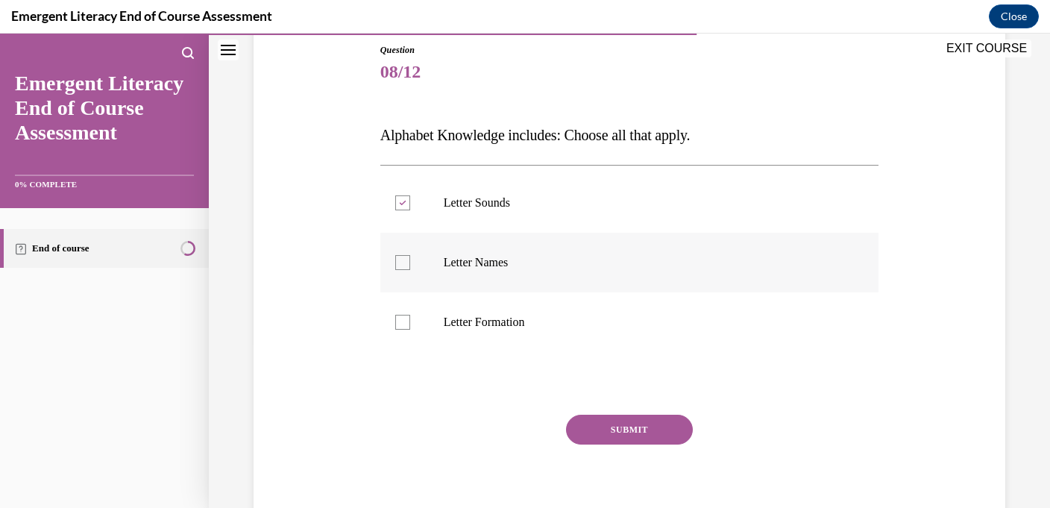
checkbox input "true"
click at [464, 329] on p "Letter Formation" at bounding box center [643, 322] width 398 height 15
click at [410, 329] on input "Letter Formation" at bounding box center [402, 322] width 15 height 15
checkbox input "true"
click at [610, 423] on button "SUBMIT" at bounding box center [629, 429] width 127 height 30
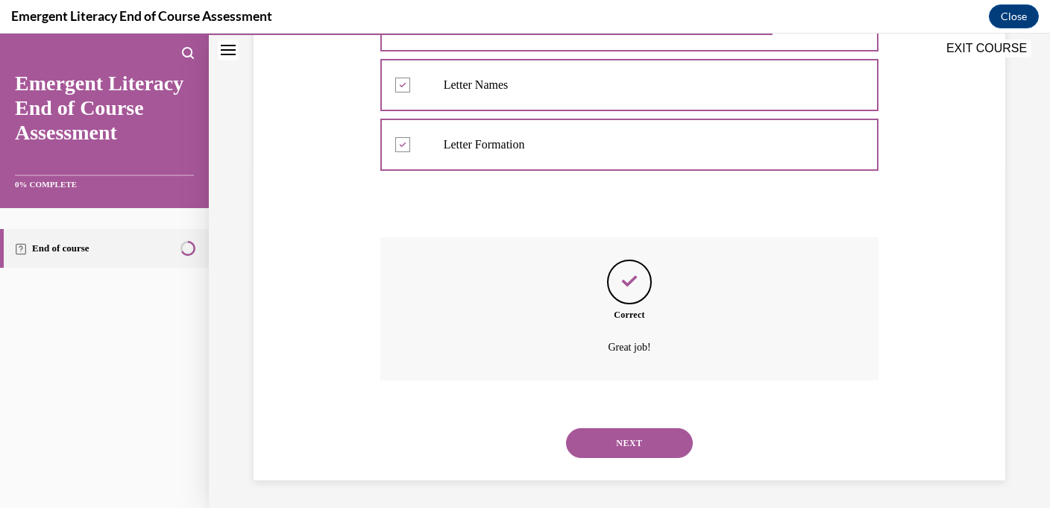
scroll to position [344, 0]
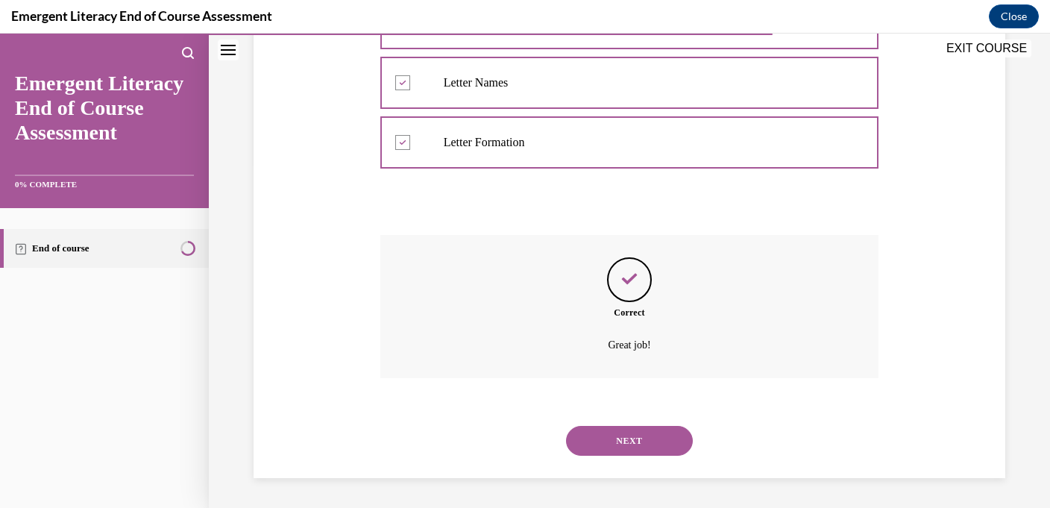
click at [633, 439] on button "NEXT" at bounding box center [629, 441] width 127 height 30
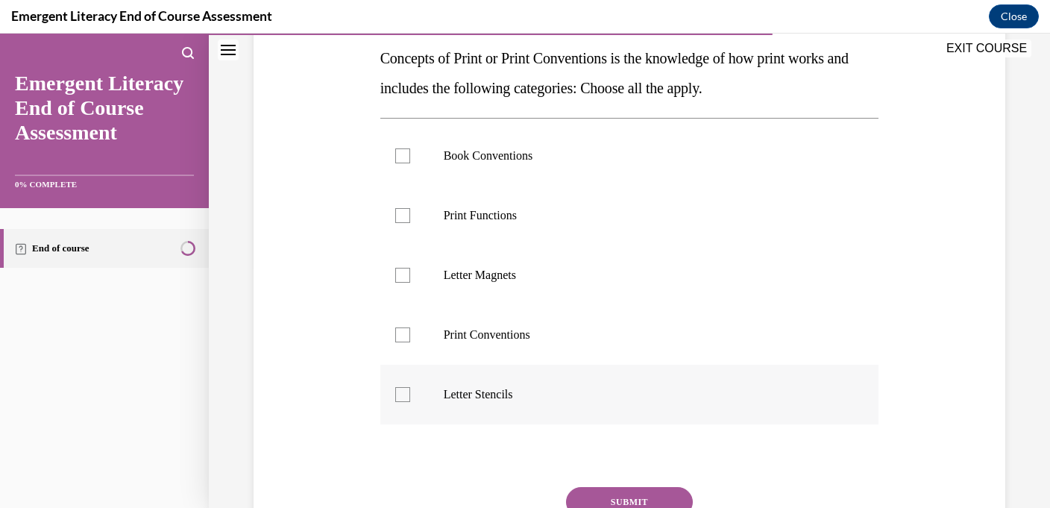
scroll to position [212, 0]
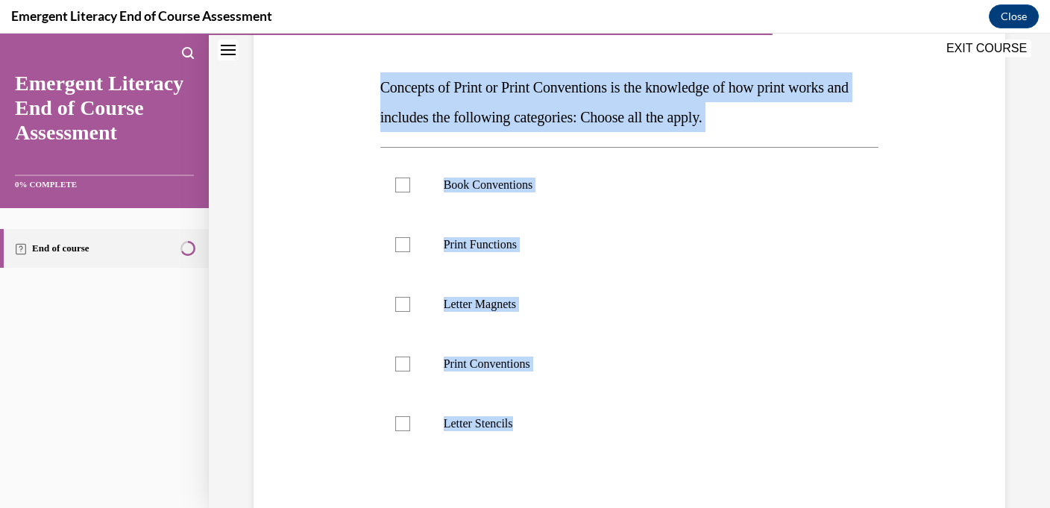
drag, startPoint x: 558, startPoint y: 440, endPoint x: 359, endPoint y: 89, distance: 402.9
click at [362, 89] on div "Question 09/12 Concepts of Print or Print Conventions is the knowledge of how p…" at bounding box center [629, 294] width 759 height 687
copy div "Concepts of Print or Print Conventions is the knowledge of how print works and …"
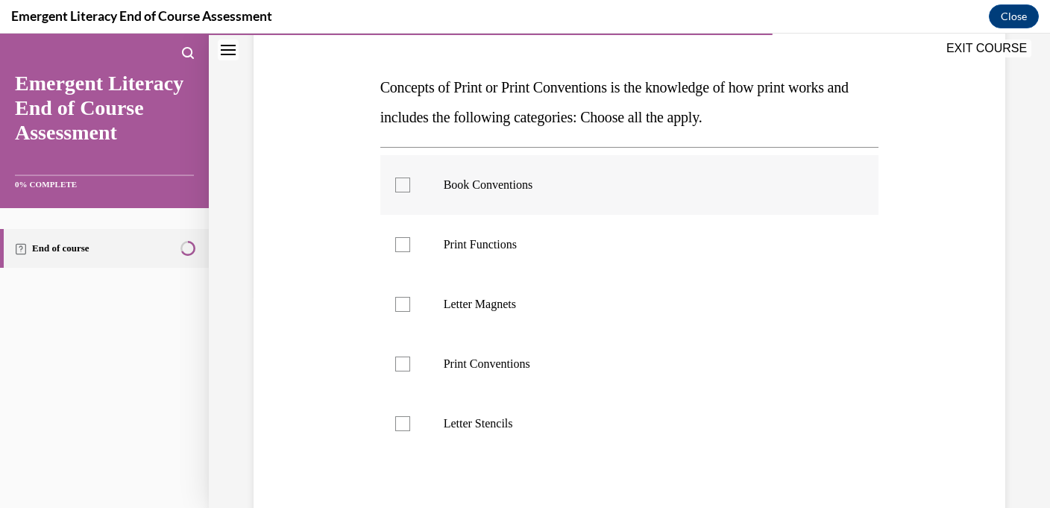
click at [403, 187] on div at bounding box center [402, 184] width 15 height 15
click at [403, 187] on input "Book Conventions" at bounding box center [402, 184] width 15 height 15
checkbox input "true"
click at [431, 254] on label "Print Functions" at bounding box center [629, 245] width 499 height 60
click at [410, 252] on input "Print Functions" at bounding box center [402, 244] width 15 height 15
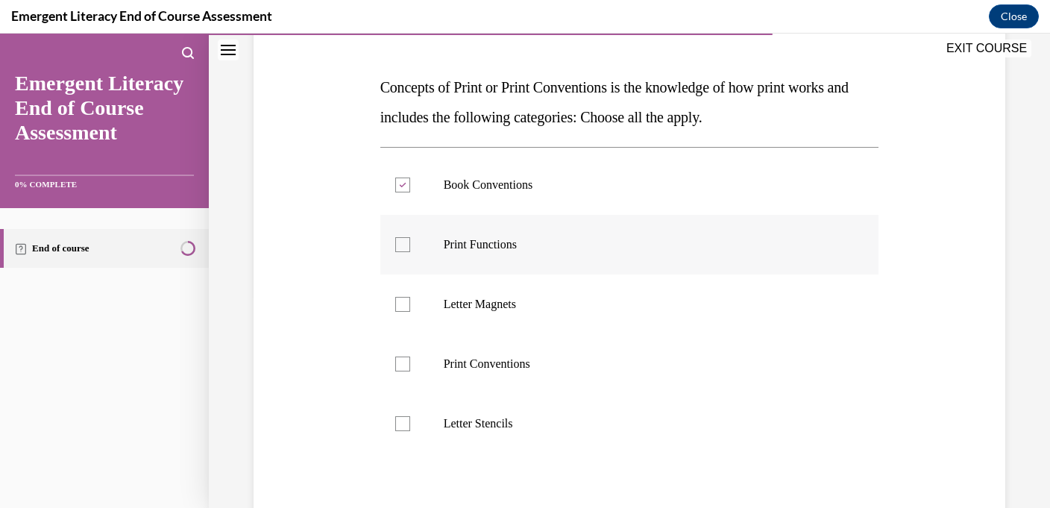
checkbox input "true"
click at [443, 354] on label "Print Conventions" at bounding box center [629, 364] width 499 height 60
click at [410, 356] on input "Print Conventions" at bounding box center [402, 363] width 15 height 15
checkbox input "true"
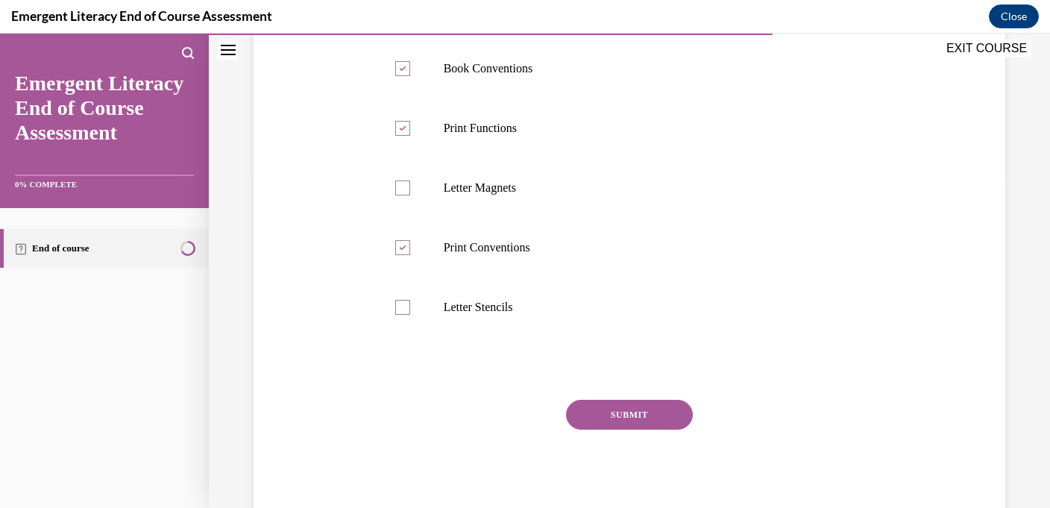
click at [657, 414] on button "SUBMIT" at bounding box center [629, 415] width 127 height 30
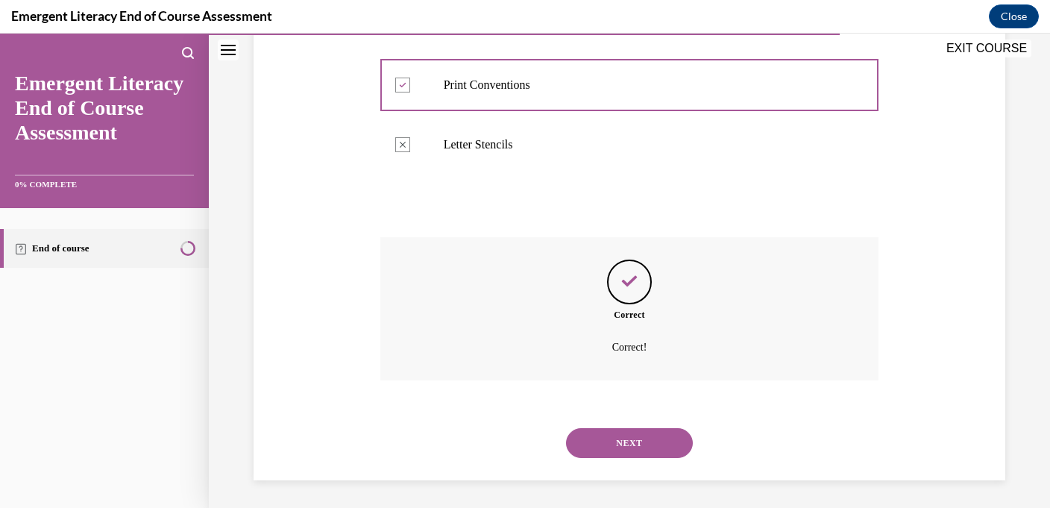
scroll to position [493, 0]
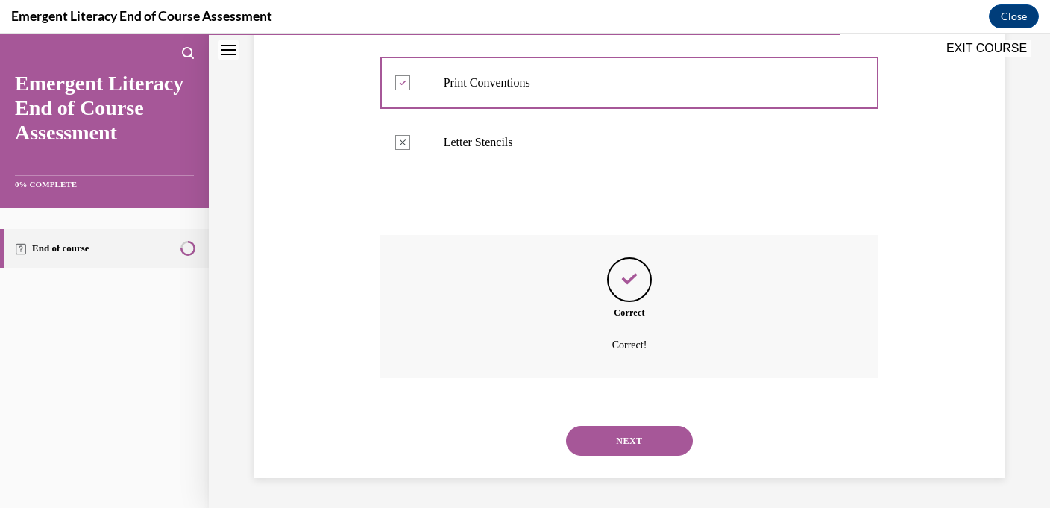
click at [647, 445] on button "NEXT" at bounding box center [629, 441] width 127 height 30
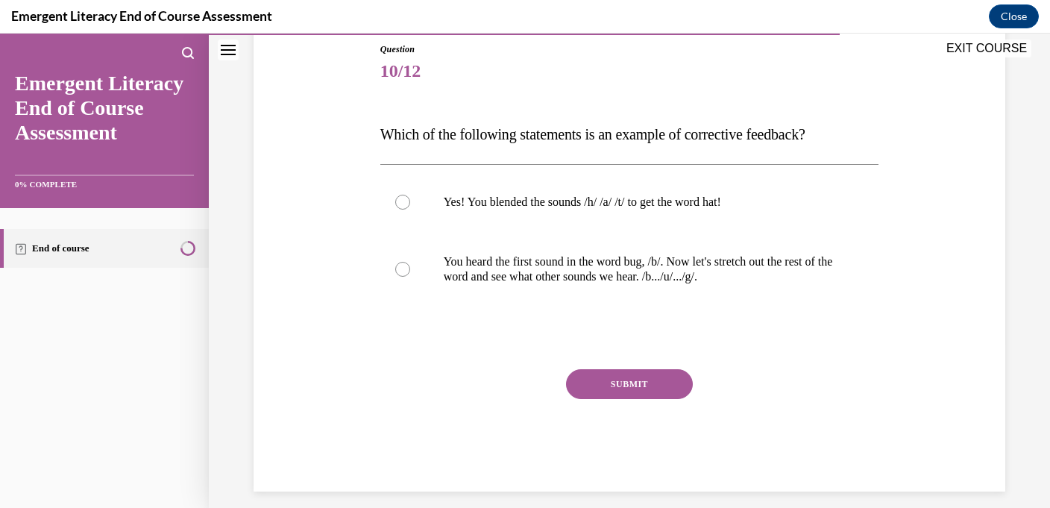
scroll to position [178, 0]
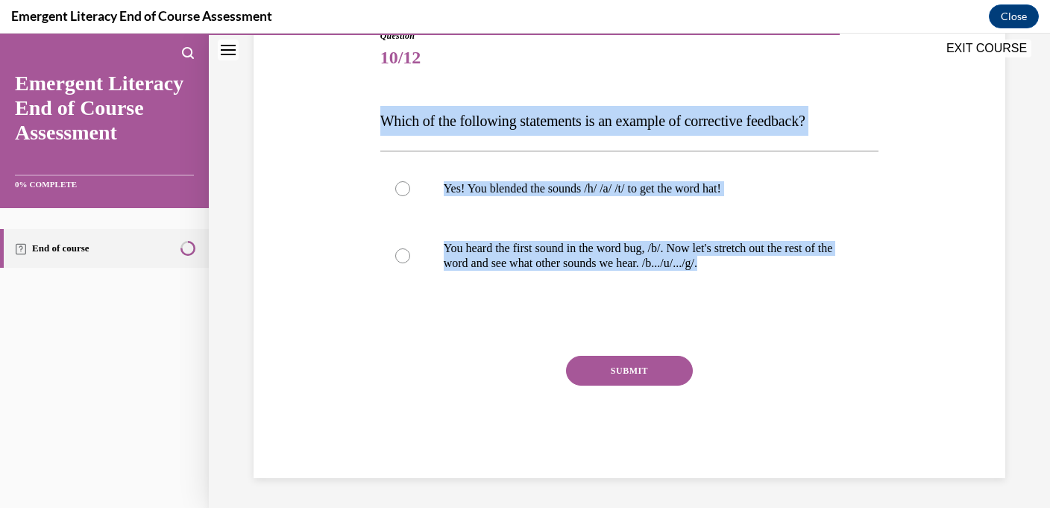
drag, startPoint x: 780, startPoint y: 277, endPoint x: 370, endPoint y: 104, distance: 445.0
click at [370, 104] on div "Question 10/12 Which of the following statements is an example of corrective fe…" at bounding box center [629, 230] width 759 height 493
copy div "Which of the following statements is an example of corrective feedback? Yes! Yo…"
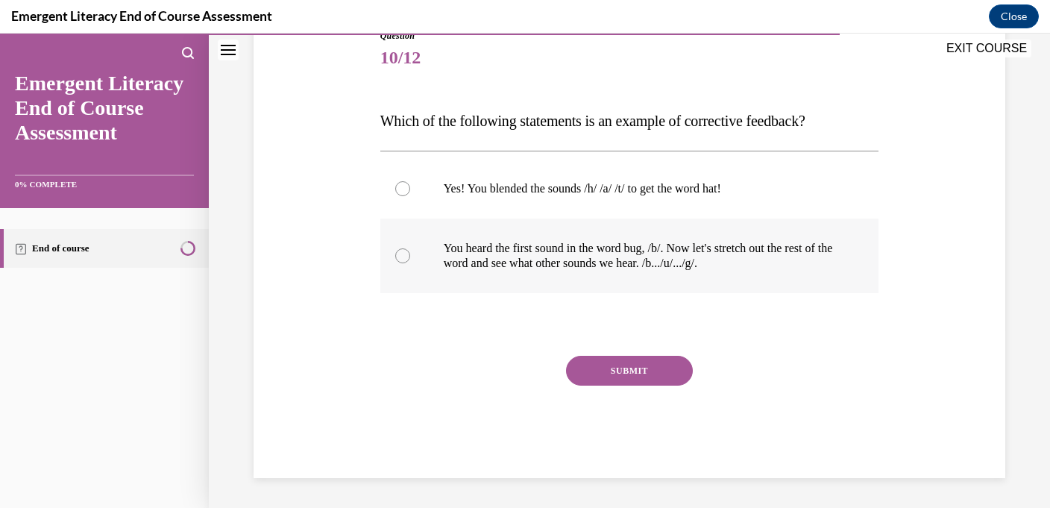
click at [465, 223] on label "You heard the first sound in the word bug, /b/. Now let's stretch out the rest …" at bounding box center [629, 255] width 499 height 75
click at [410, 248] on input "You heard the first sound in the word bug, /b/. Now let's stretch out the rest …" at bounding box center [402, 255] width 15 height 15
radio input "true"
click at [629, 378] on button "SUBMIT" at bounding box center [629, 371] width 127 height 30
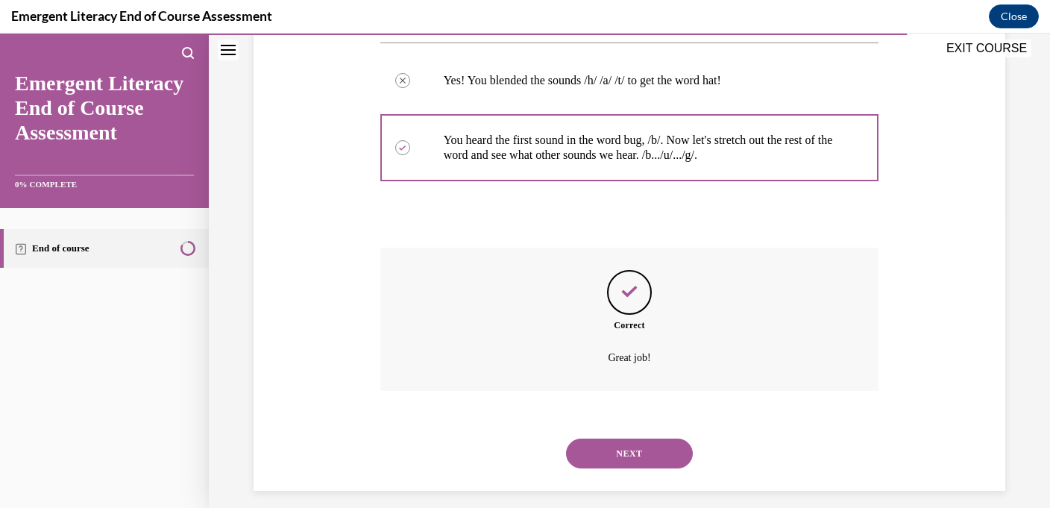
scroll to position [299, 0]
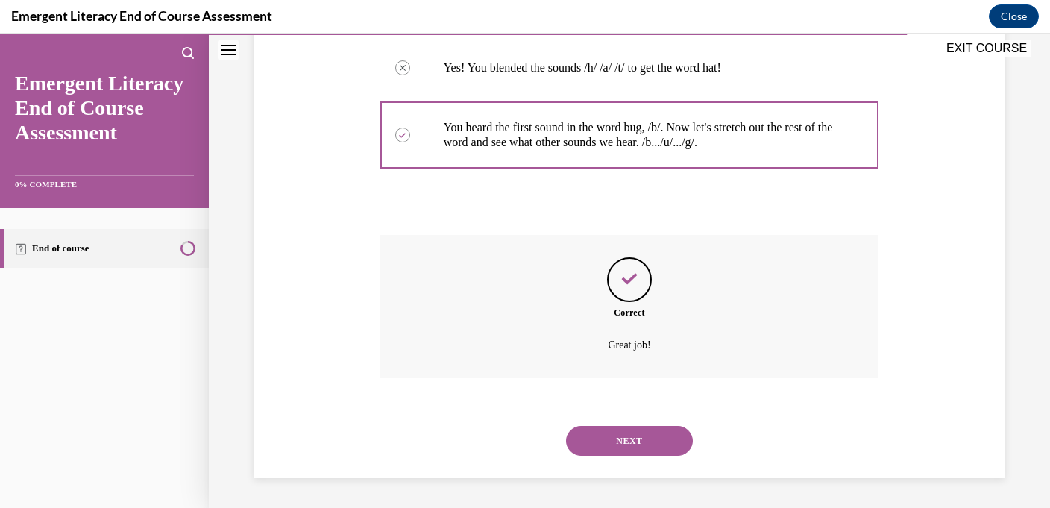
click at [630, 424] on div "NEXT" at bounding box center [629, 441] width 499 height 60
click at [631, 438] on button "NEXT" at bounding box center [629, 441] width 127 height 30
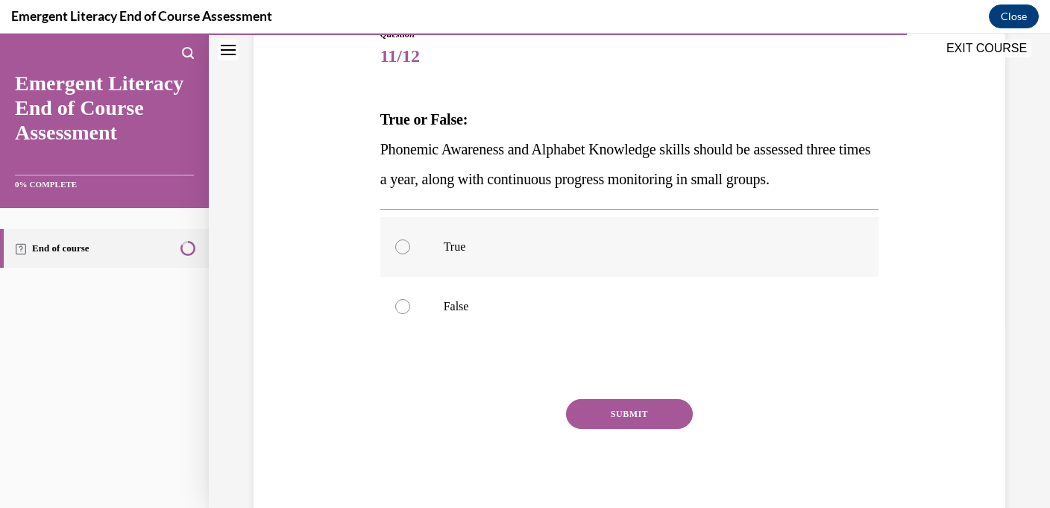
scroll to position [181, 0]
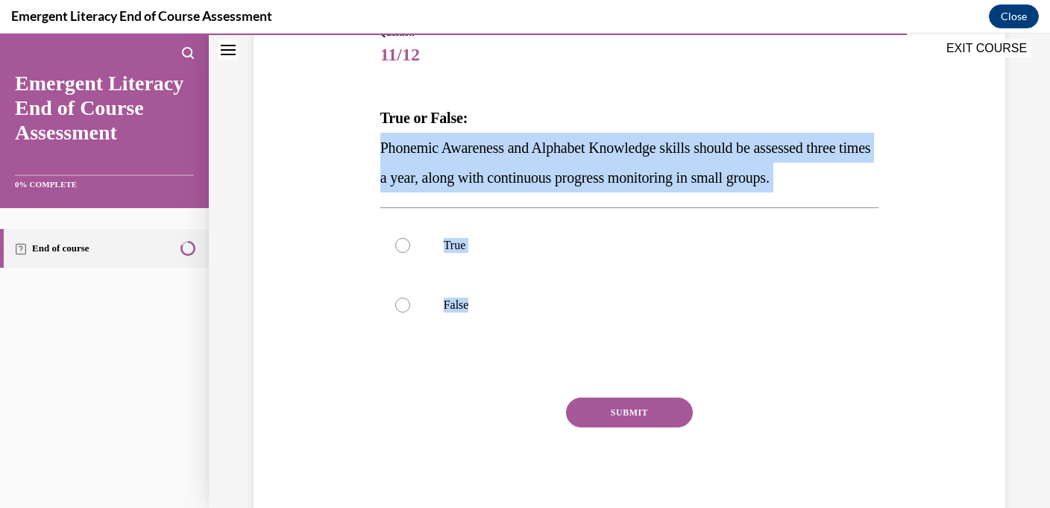
drag, startPoint x: 552, startPoint y: 315, endPoint x: 367, endPoint y: 144, distance: 251.6
click at [367, 146] on div "Question 11/12 True or False: Phonemic Awareness and Alphabet Knowledge skills …" at bounding box center [629, 250] width 759 height 538
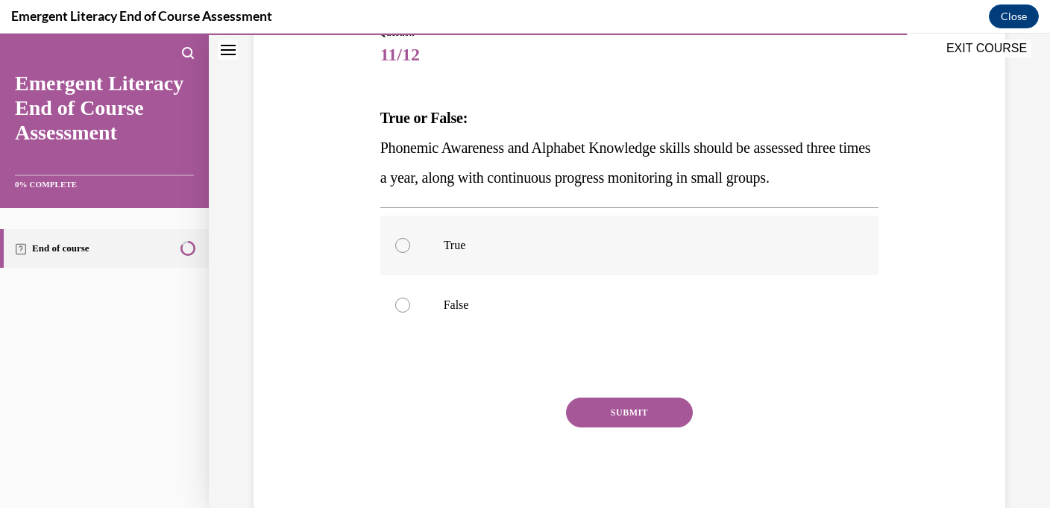
click at [391, 246] on label "True" at bounding box center [629, 245] width 499 height 60
click at [395, 246] on input "True" at bounding box center [402, 245] width 15 height 15
radio input "true"
click at [637, 397] on button "SUBMIT" at bounding box center [629, 412] width 127 height 30
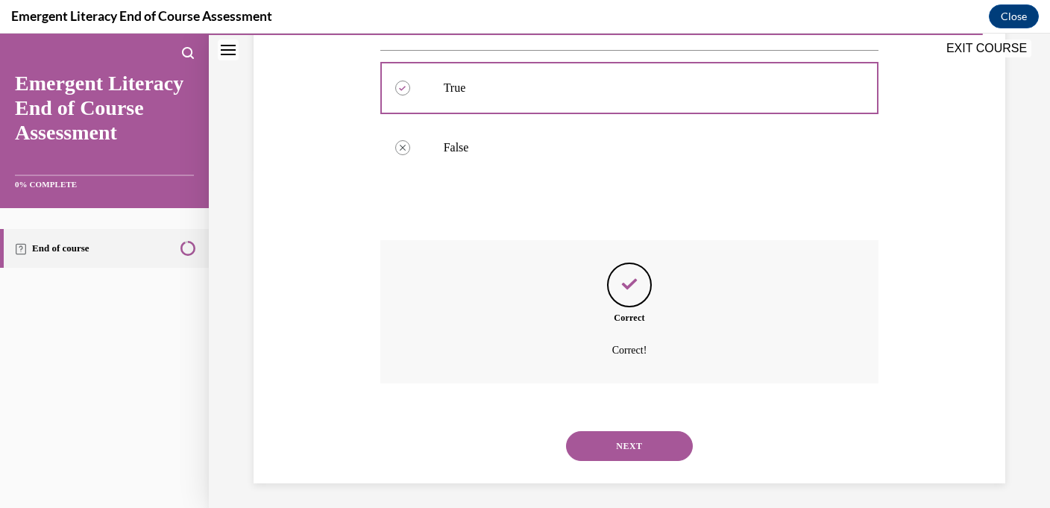
scroll to position [344, 0]
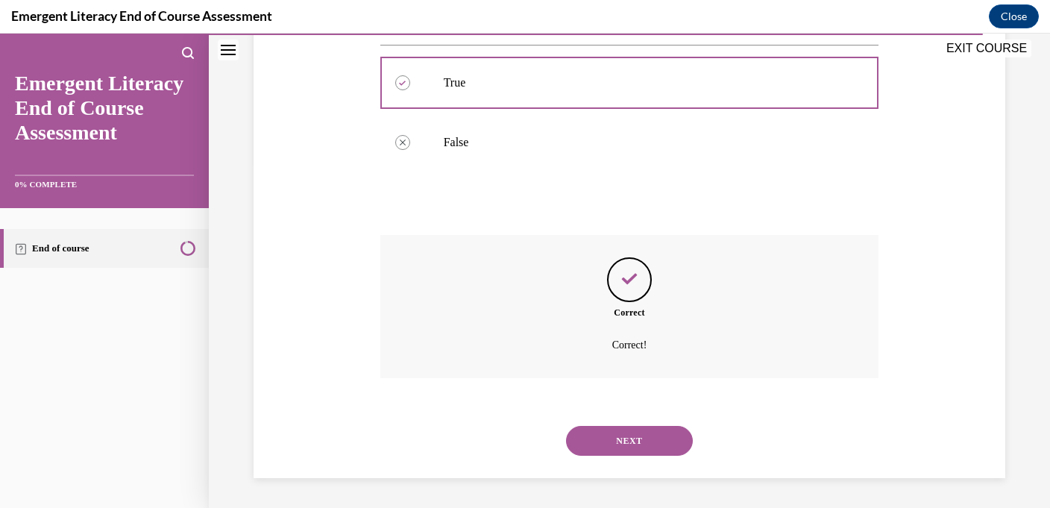
click at [625, 441] on button "NEXT" at bounding box center [629, 441] width 127 height 30
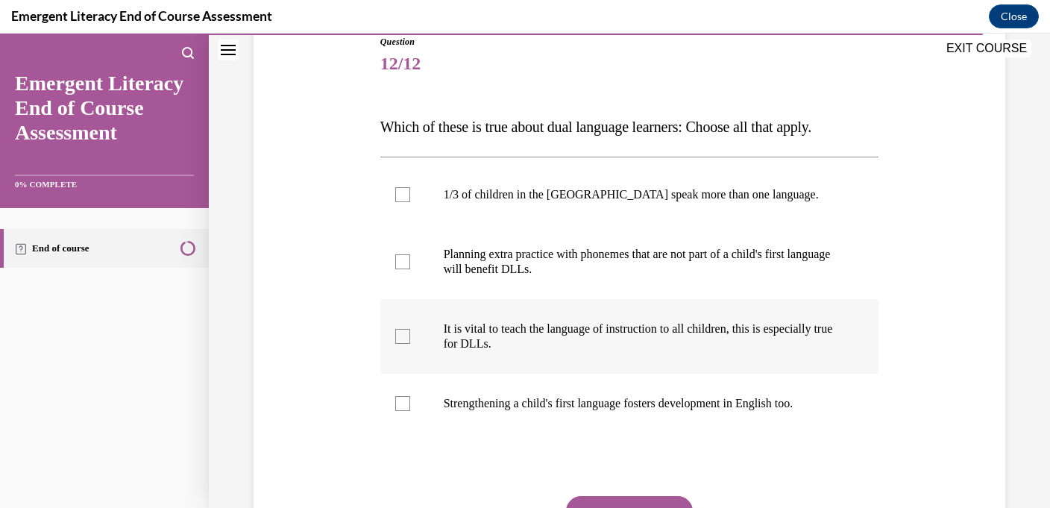
scroll to position [174, 0]
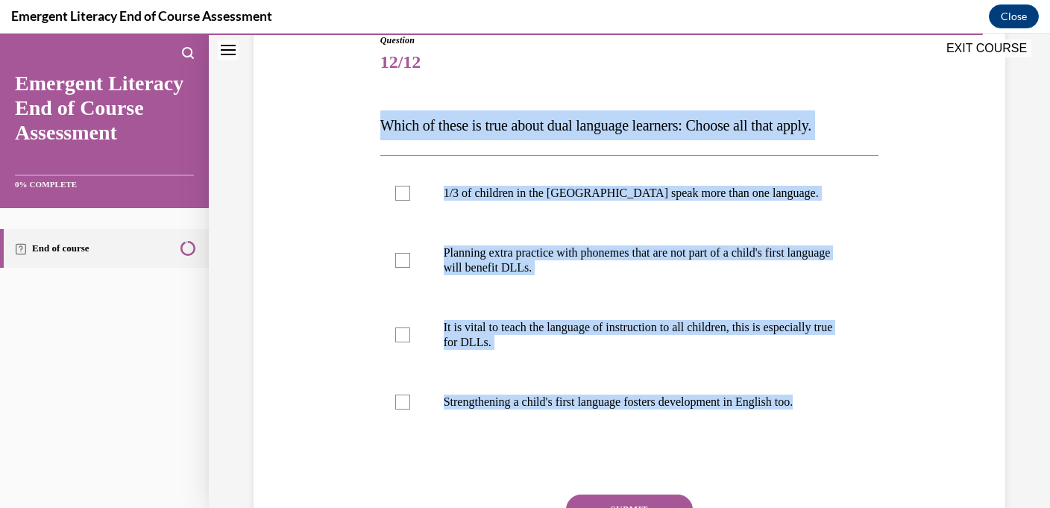
drag, startPoint x: 831, startPoint y: 405, endPoint x: 382, endPoint y: 127, distance: 528.3
click at [383, 128] on div "Question 12/12 Which of these is true about dual language learners: Choose all …" at bounding box center [629, 325] width 499 height 583
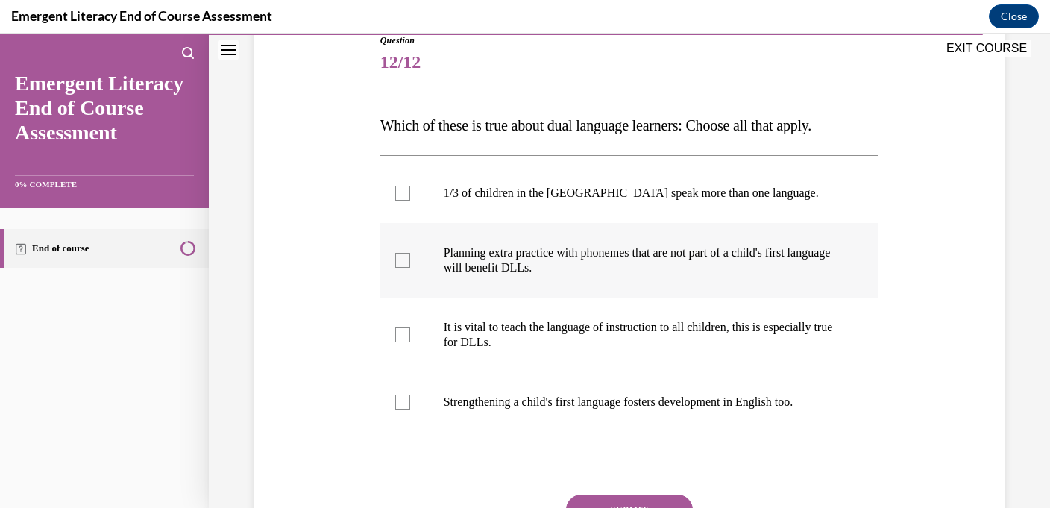
click at [422, 259] on label "Planning extra practice with phonemes that are not part of a child's first lang…" at bounding box center [629, 260] width 499 height 75
click at [410, 259] on input "Planning extra practice with phonemes that are not part of a child's first lang…" at bounding box center [402, 260] width 15 height 15
checkbox input "true"
click at [415, 344] on label "It is vital to teach the language of instruction to all children, this is espec…" at bounding box center [629, 334] width 499 height 75
click at [410, 342] on input "It is vital to teach the language of instruction to all children, this is espec…" at bounding box center [402, 334] width 15 height 15
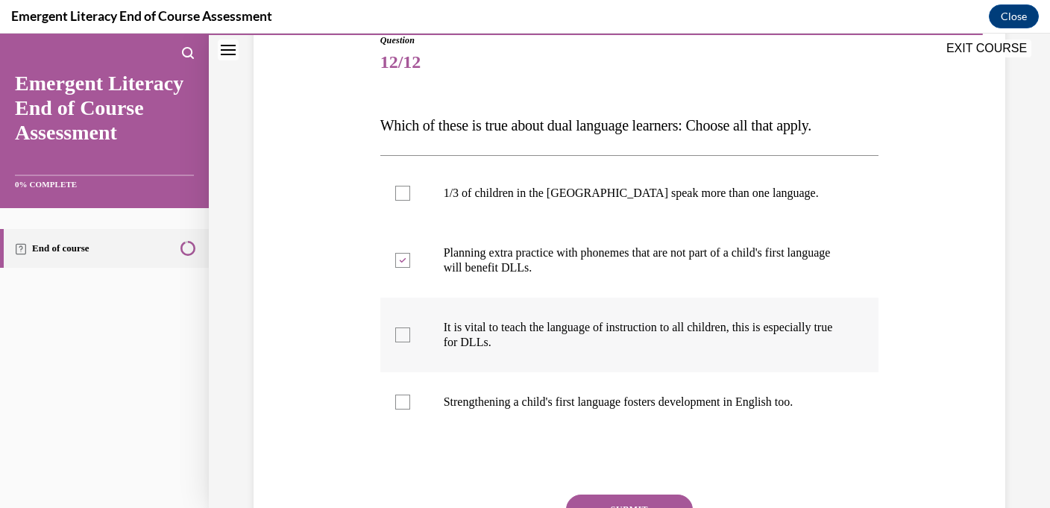
checkbox input "true"
click at [429, 397] on label "Strengthening a child's first language fosters development in English too." at bounding box center [629, 402] width 499 height 60
click at [410, 397] on input "Strengthening a child's first language fosters development in English too." at bounding box center [402, 401] width 15 height 15
checkbox input "true"
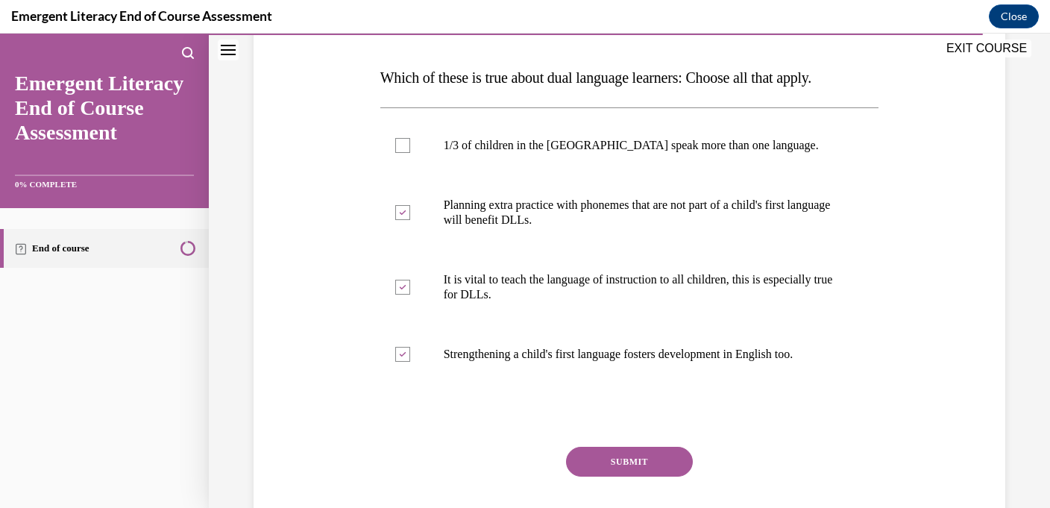
click at [594, 465] on button "SUBMIT" at bounding box center [629, 461] width 127 height 30
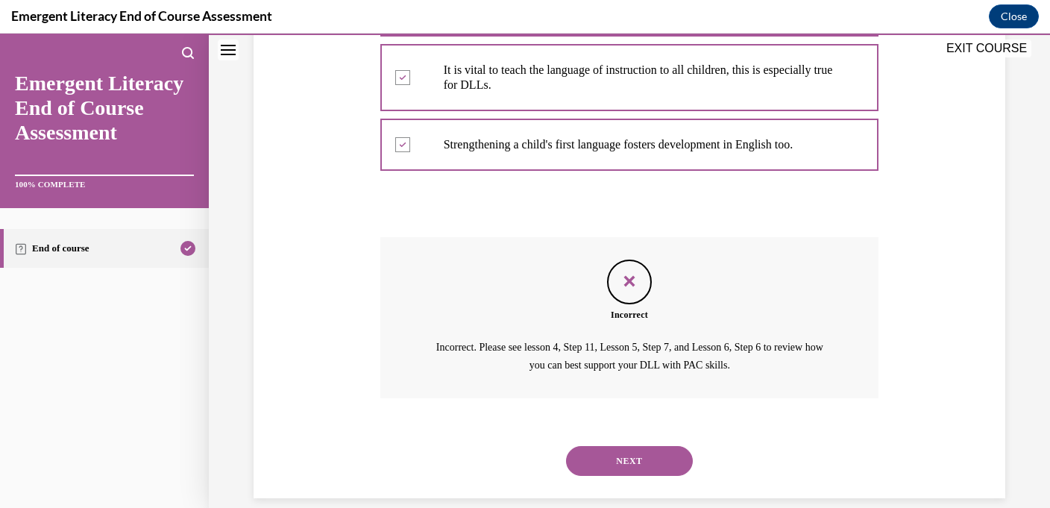
scroll to position [450, 0]
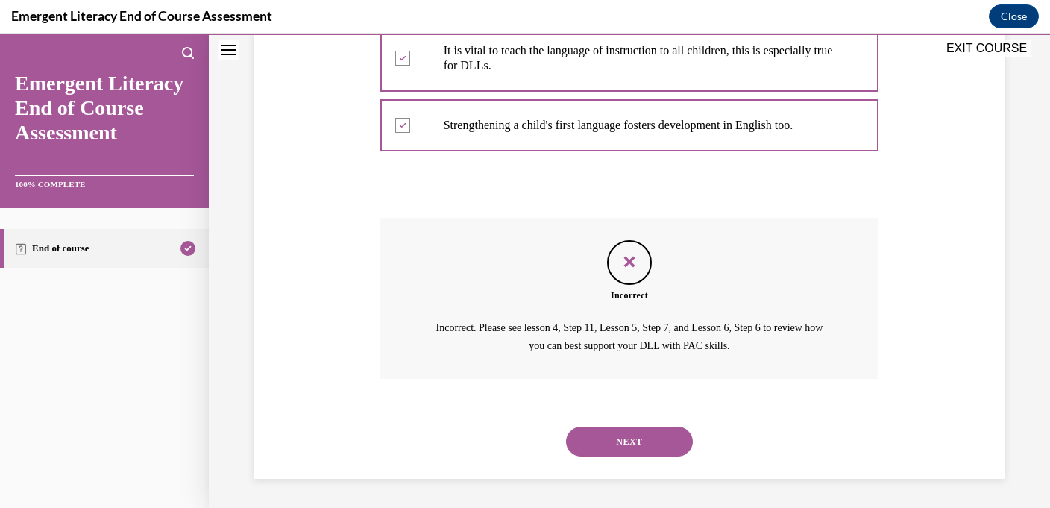
click at [600, 442] on button "NEXT" at bounding box center [629, 441] width 127 height 30
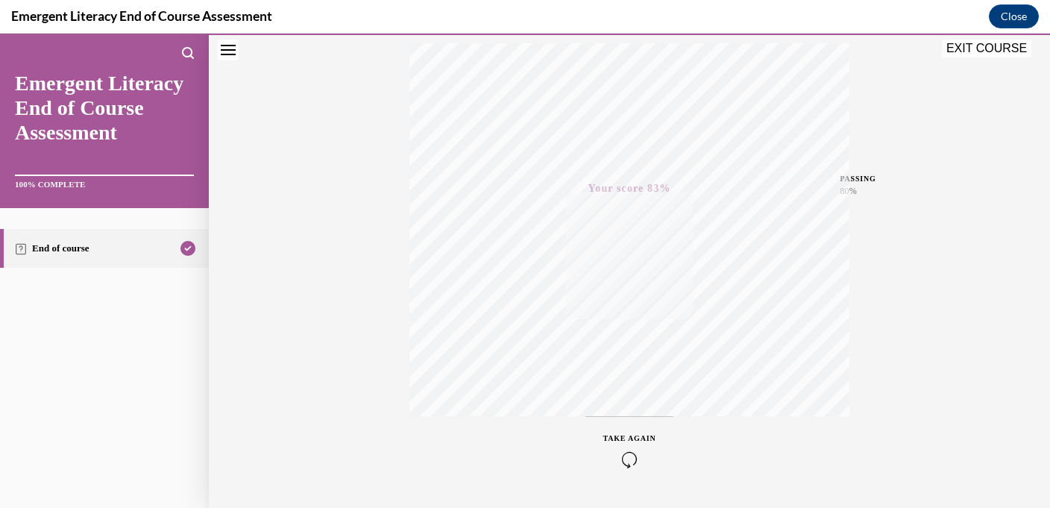
scroll to position [290, 0]
click at [631, 407] on div "TAKE AGAIN" at bounding box center [629, 407] width 53 height 35
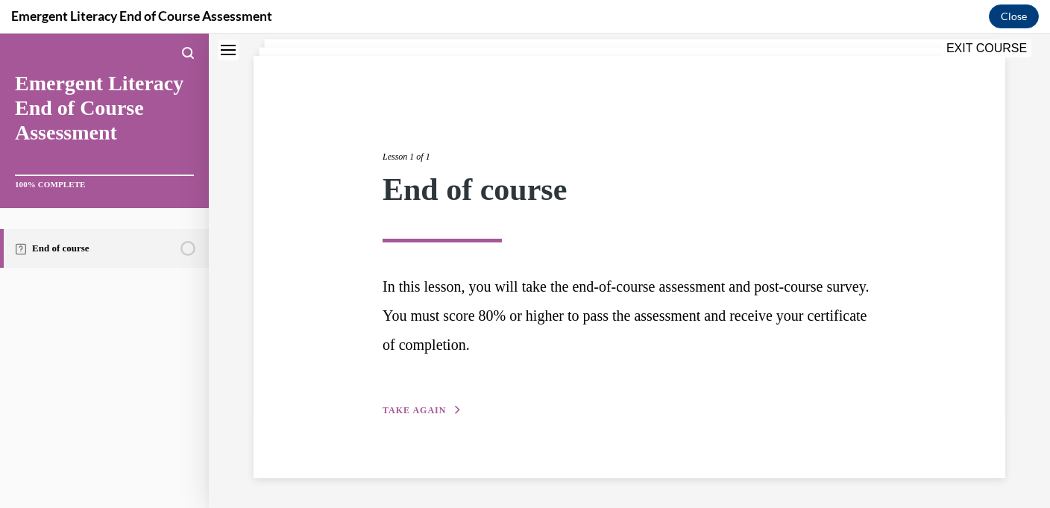
click at [408, 407] on span "TAKE AGAIN" at bounding box center [413, 410] width 63 height 10
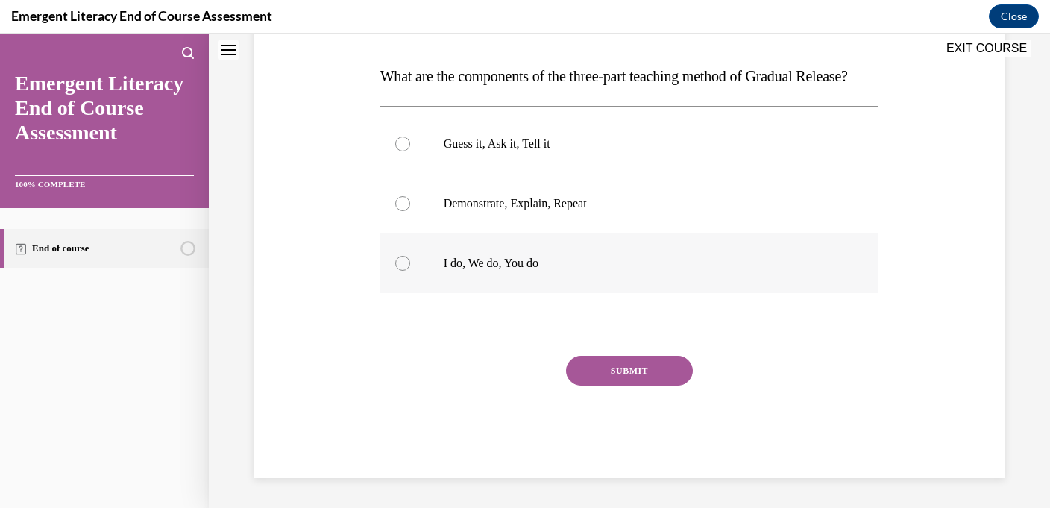
scroll to position [219, 0]
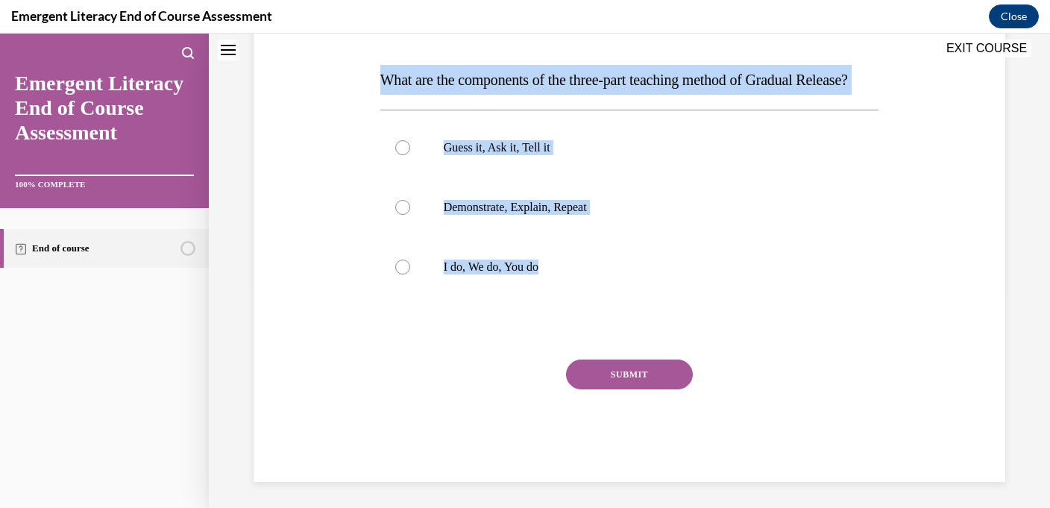
drag, startPoint x: 566, startPoint y: 298, endPoint x: 377, endPoint y: 82, distance: 286.9
click at [377, 82] on div "Question 01/12 What are the components of the three-part teaching method of Gra…" at bounding box center [629, 224] width 506 height 516
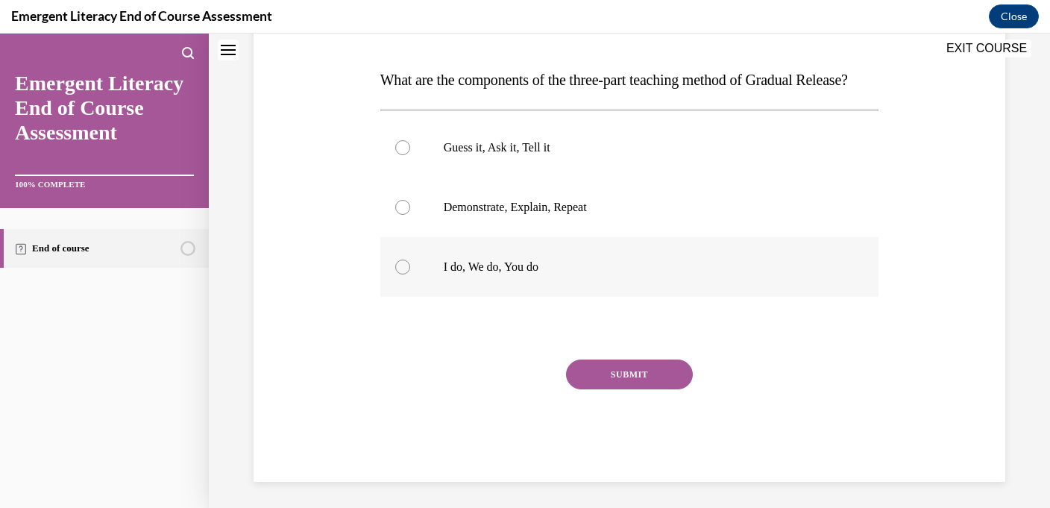
click at [523, 297] on label "I do, We do, You do" at bounding box center [629, 267] width 499 height 60
click at [410, 274] on input "I do, We do, You do" at bounding box center [402, 266] width 15 height 15
radio input "true"
click at [615, 389] on button "SUBMIT" at bounding box center [629, 374] width 127 height 30
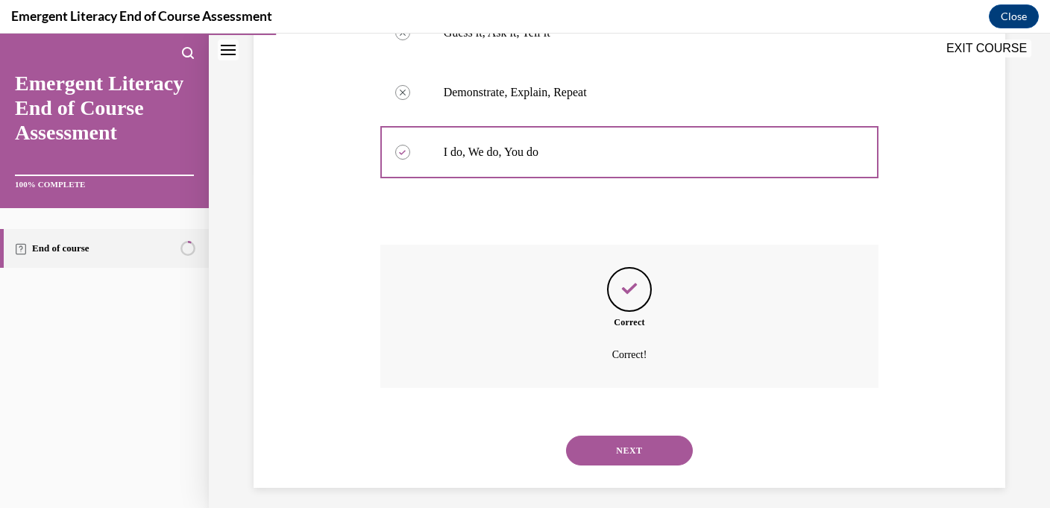
scroll to position [373, 0]
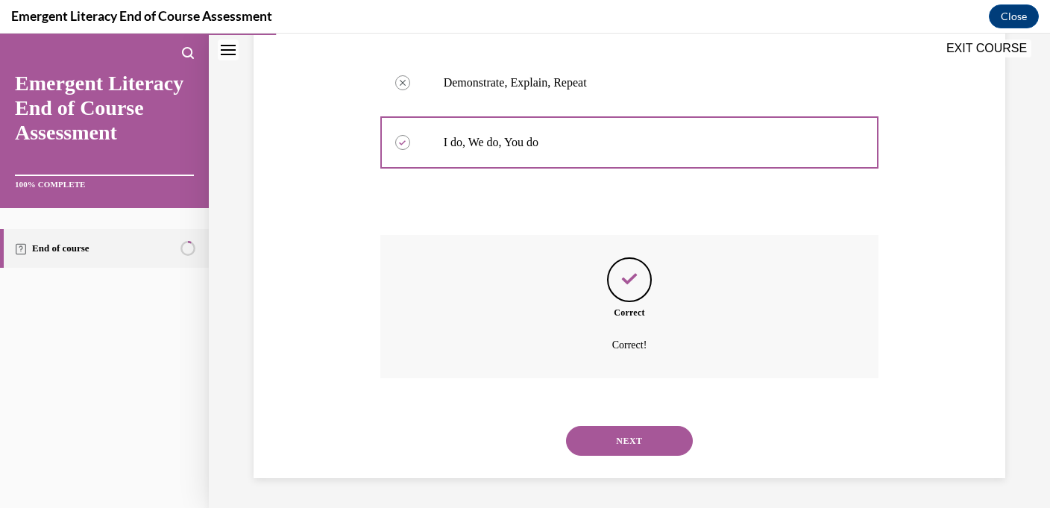
click at [613, 436] on button "NEXT" at bounding box center [629, 441] width 127 height 30
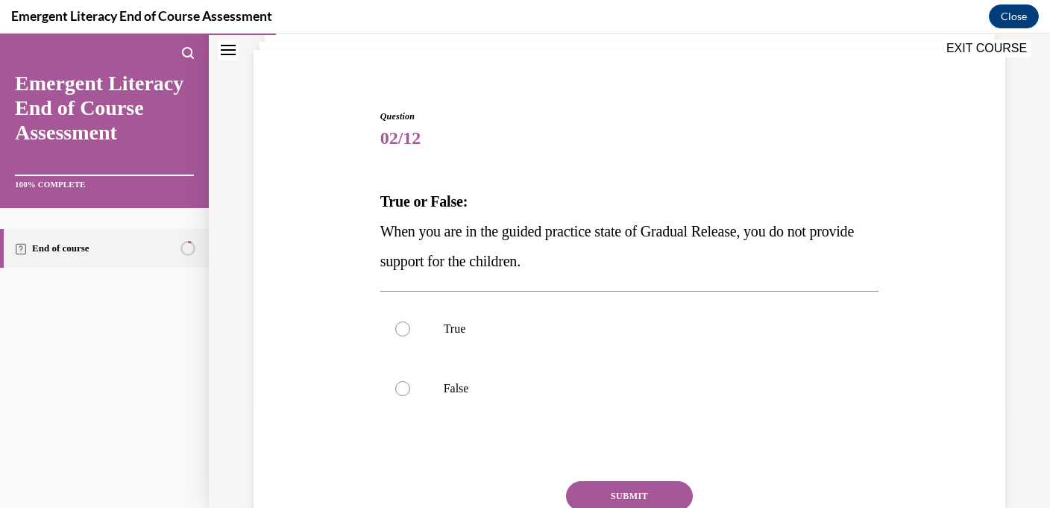
scroll to position [98, 0]
click at [423, 371] on label "False" at bounding box center [629, 388] width 499 height 60
click at [410, 380] on input "False" at bounding box center [402, 387] width 15 height 15
radio input "true"
click at [603, 491] on button "SUBMIT" at bounding box center [629, 495] width 127 height 30
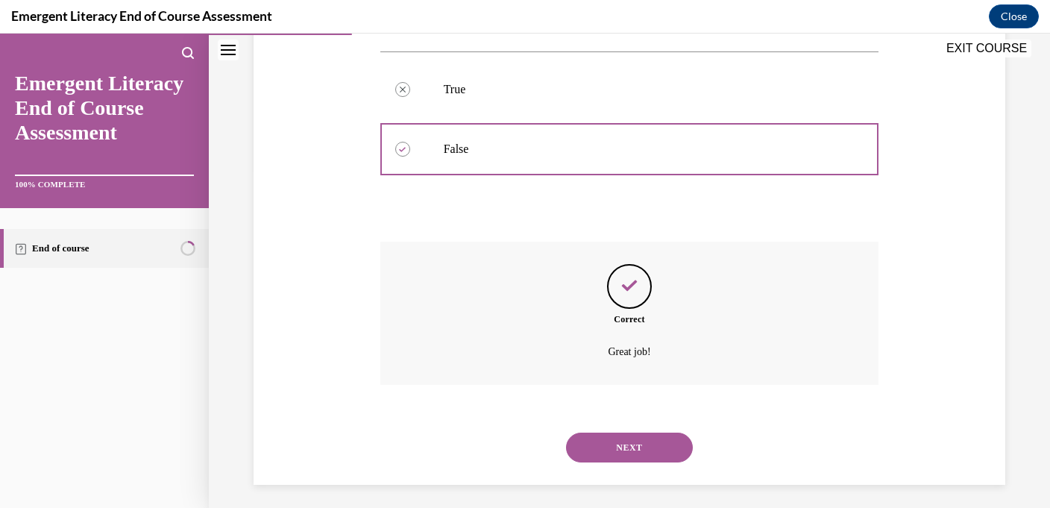
scroll to position [344, 0]
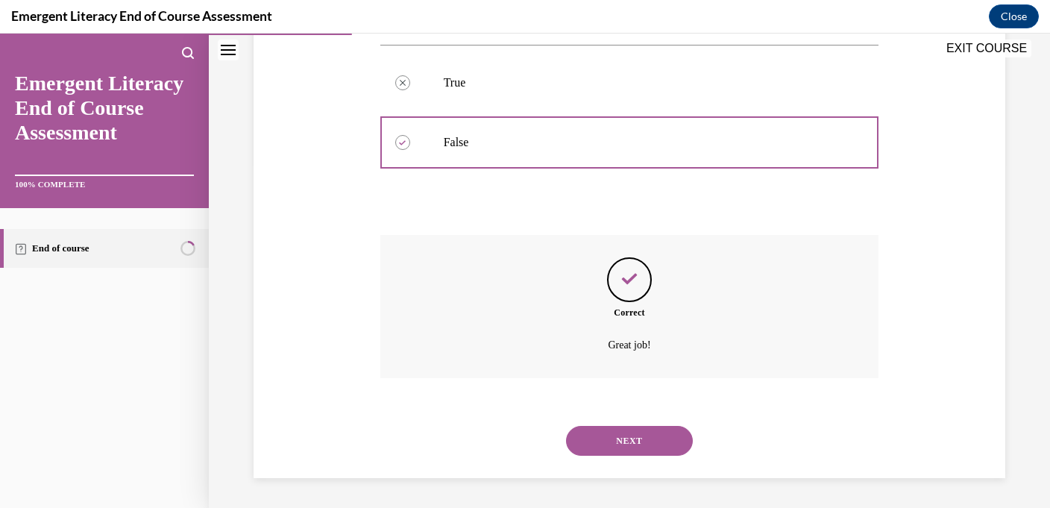
click at [618, 455] on div "NEXT" at bounding box center [629, 441] width 499 height 60
click at [619, 446] on button "NEXT" at bounding box center [629, 441] width 127 height 30
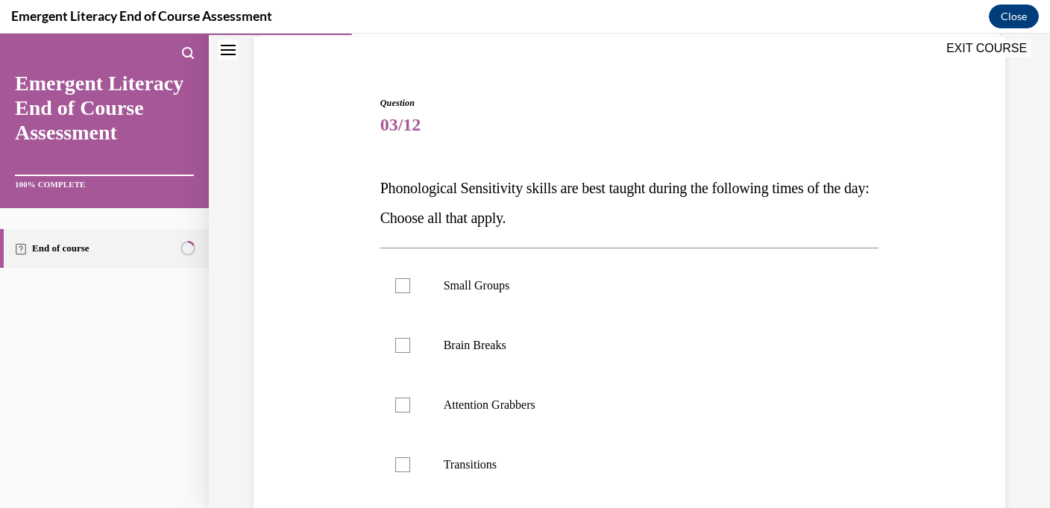
scroll to position [113, 0]
click at [598, 358] on label "Brain Breaks" at bounding box center [629, 344] width 499 height 60
click at [410, 351] on input "Brain Breaks" at bounding box center [402, 343] width 15 height 15
checkbox input "true"
click at [600, 400] on p "Attention Grabbers" at bounding box center [643, 403] width 398 height 15
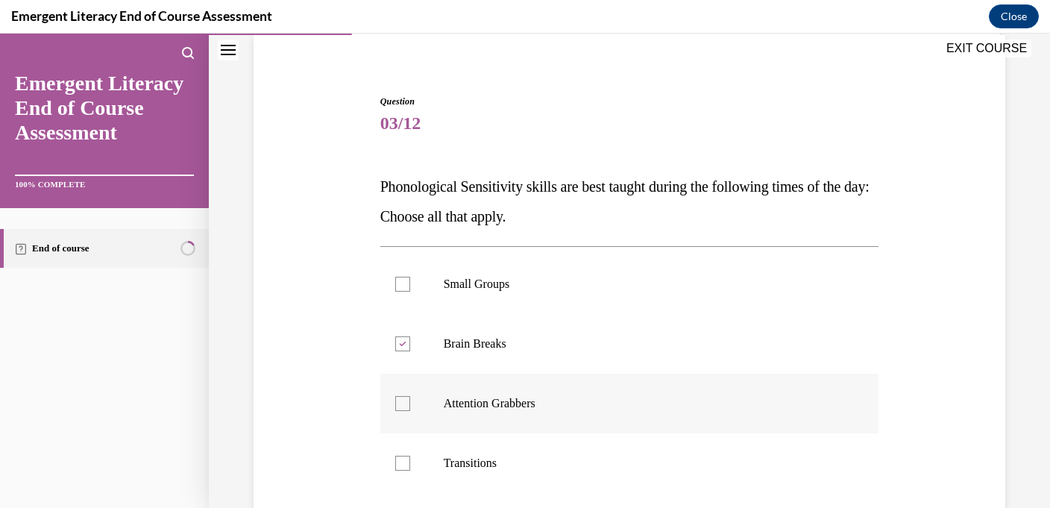
click at [410, 400] on input "Attention Grabbers" at bounding box center [402, 403] width 15 height 15
checkbox input "true"
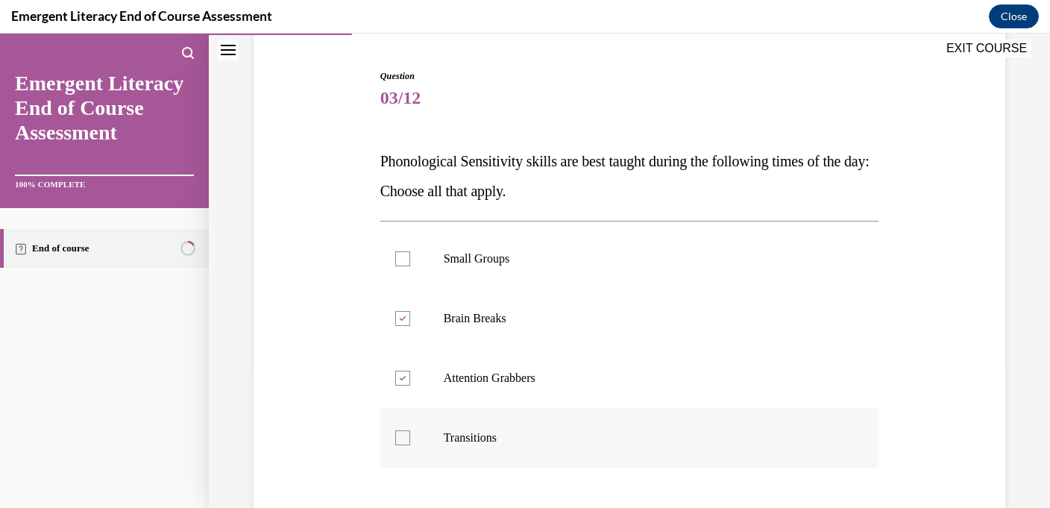
click at [590, 451] on label "Transitions" at bounding box center [629, 438] width 499 height 60
click at [410, 445] on input "Transitions" at bounding box center [402, 437] width 15 height 15
checkbox input "true"
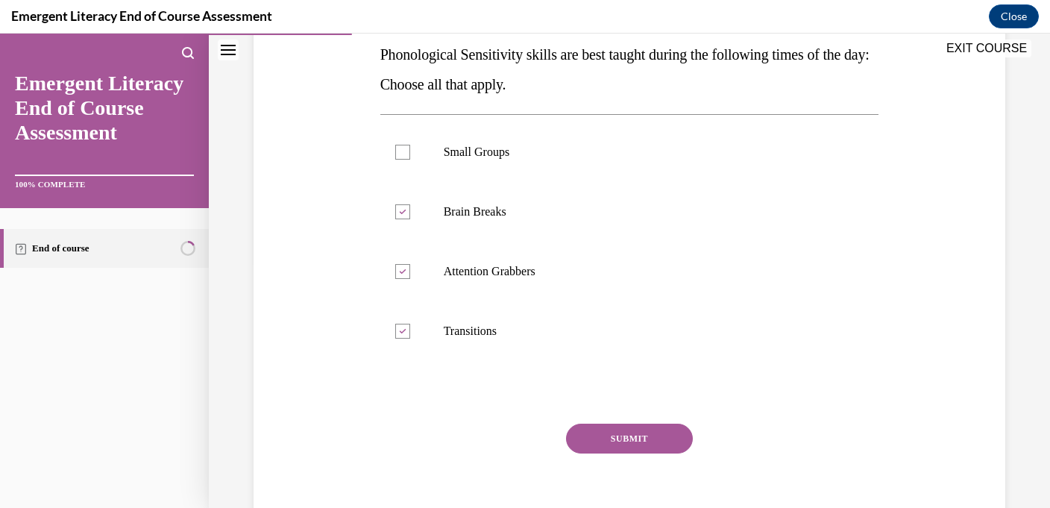
click at [595, 446] on button "SUBMIT" at bounding box center [629, 438] width 127 height 30
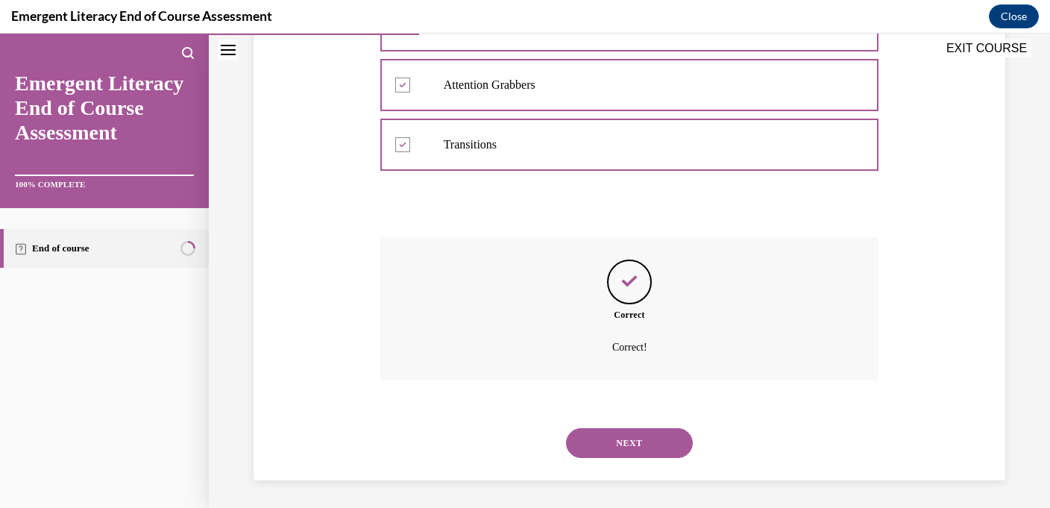
scroll to position [433, 0]
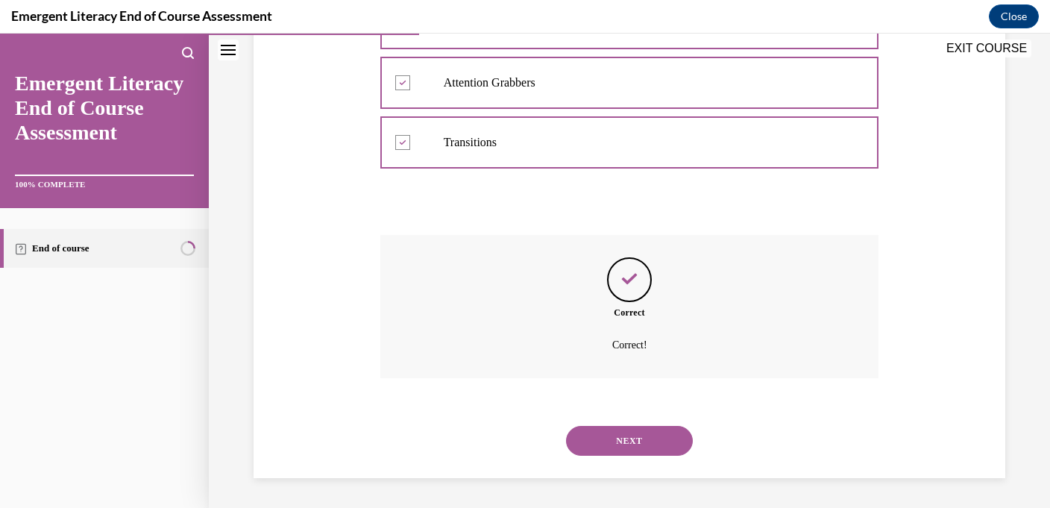
click at [613, 438] on button "NEXT" at bounding box center [629, 441] width 127 height 30
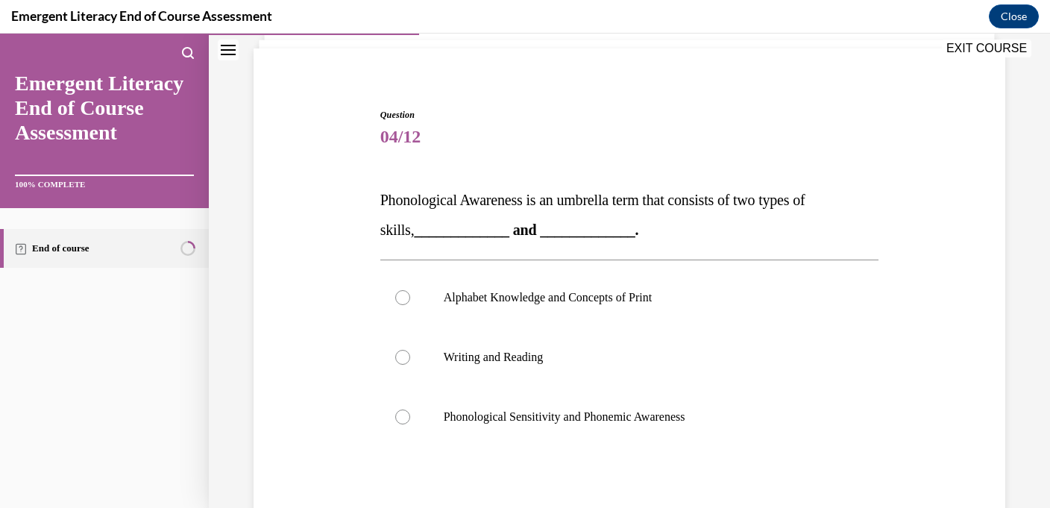
scroll to position [104, 0]
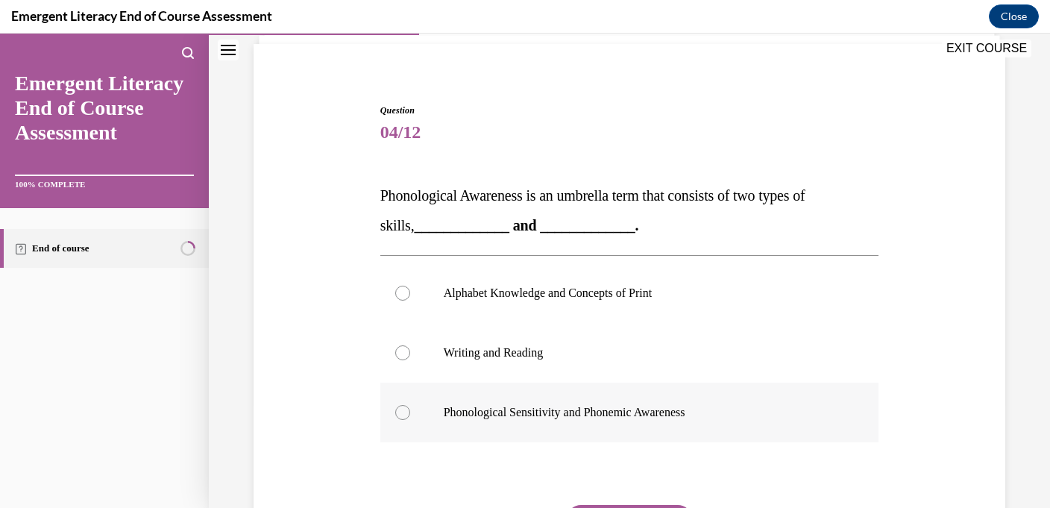
click at [485, 400] on label "Phonological Sensitivity and Phonemic Awareness" at bounding box center [629, 412] width 499 height 60
click at [410, 405] on input "Phonological Sensitivity and Phonemic Awareness" at bounding box center [402, 412] width 15 height 15
radio input "true"
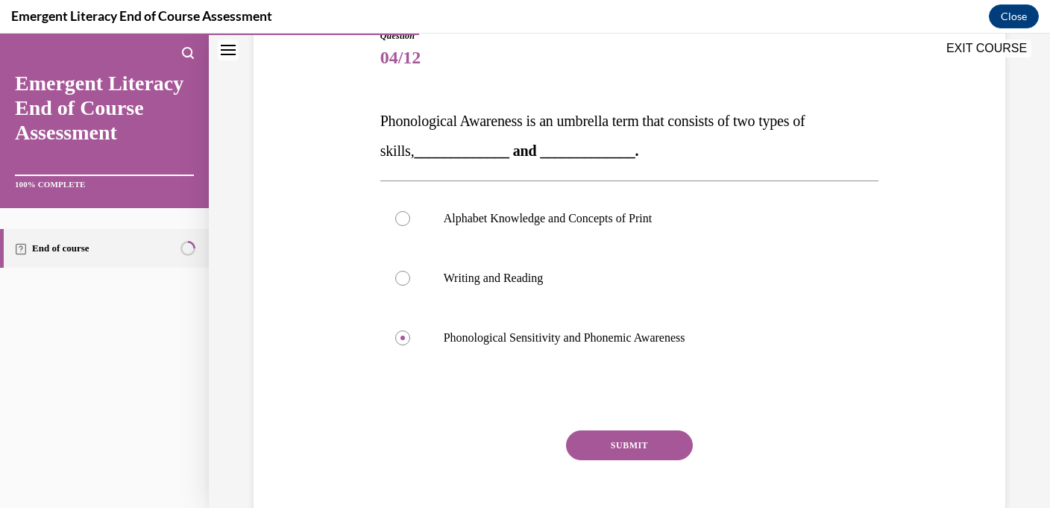
click at [582, 435] on button "SUBMIT" at bounding box center [629, 445] width 127 height 30
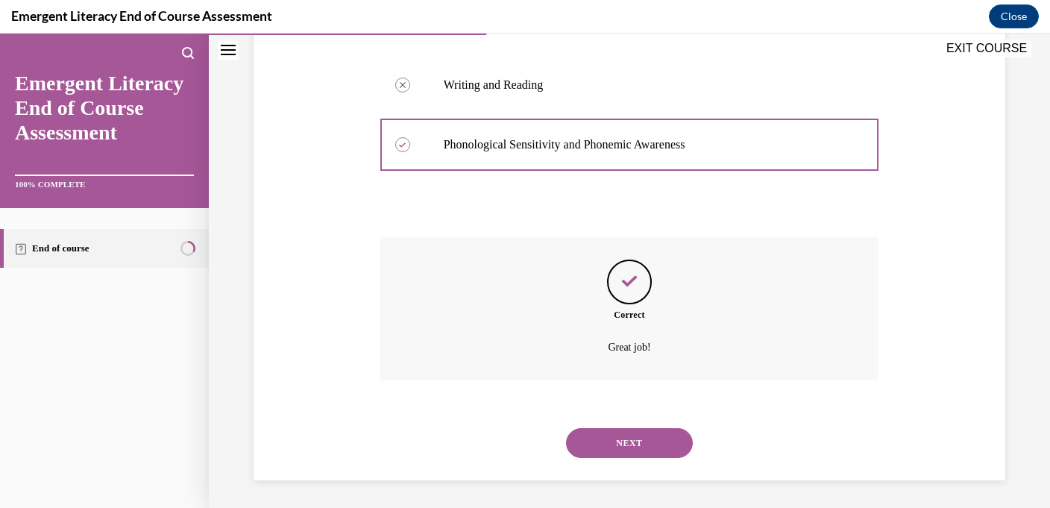
scroll to position [373, 0]
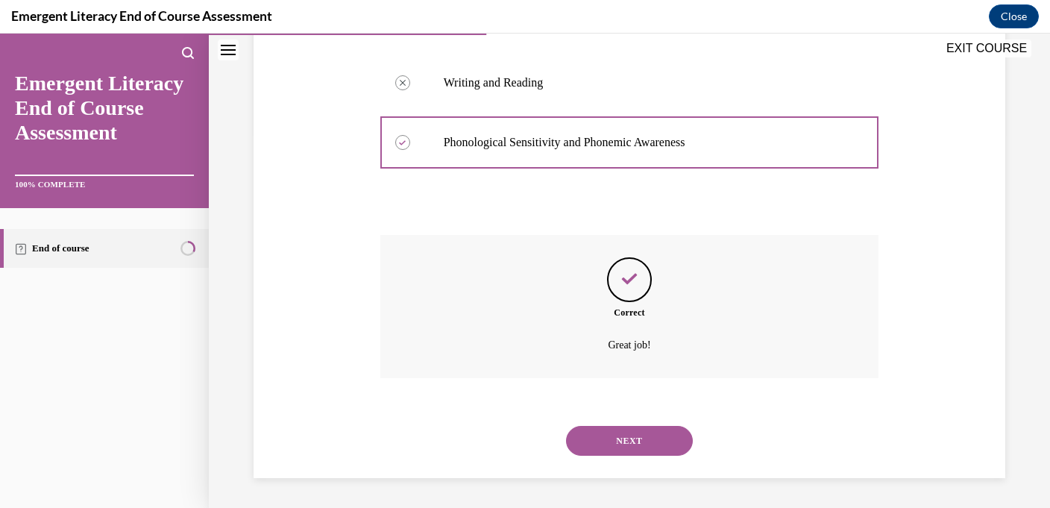
click at [587, 438] on button "NEXT" at bounding box center [629, 441] width 127 height 30
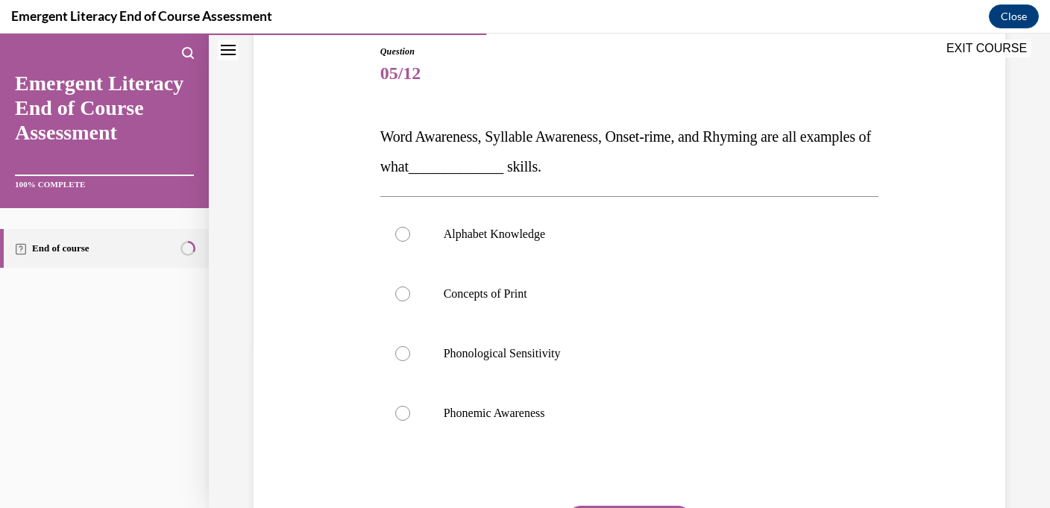
scroll to position [174, 0]
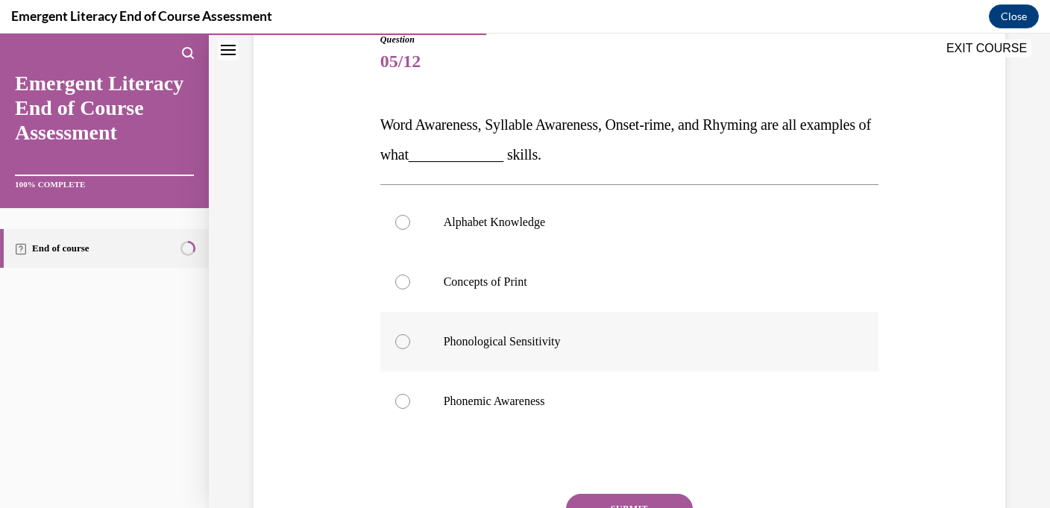
click at [456, 332] on label "Phonological Sensitivity" at bounding box center [629, 342] width 499 height 60
click at [410, 334] on input "Phonological Sensitivity" at bounding box center [402, 341] width 15 height 15
radio input "true"
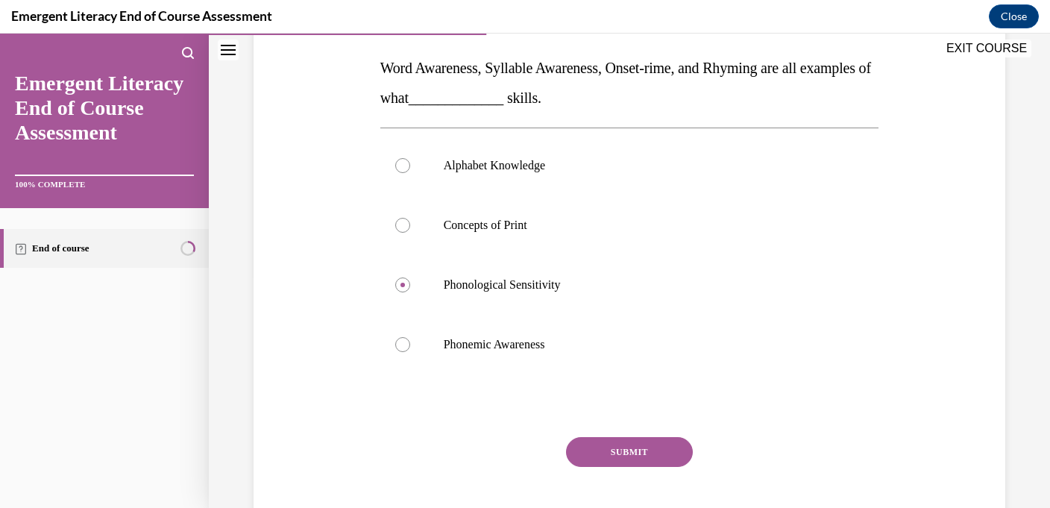
click at [608, 448] on button "SUBMIT" at bounding box center [629, 452] width 127 height 30
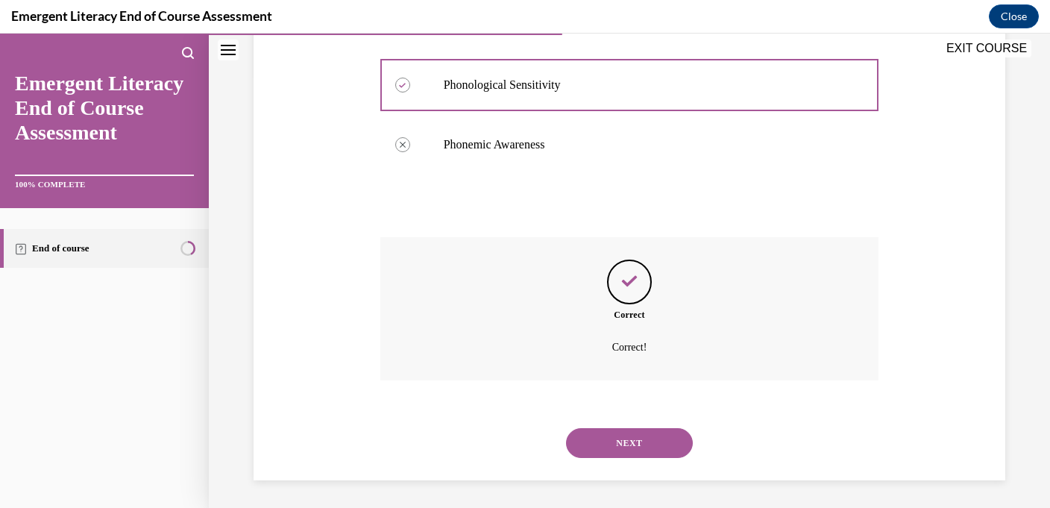
scroll to position [433, 0]
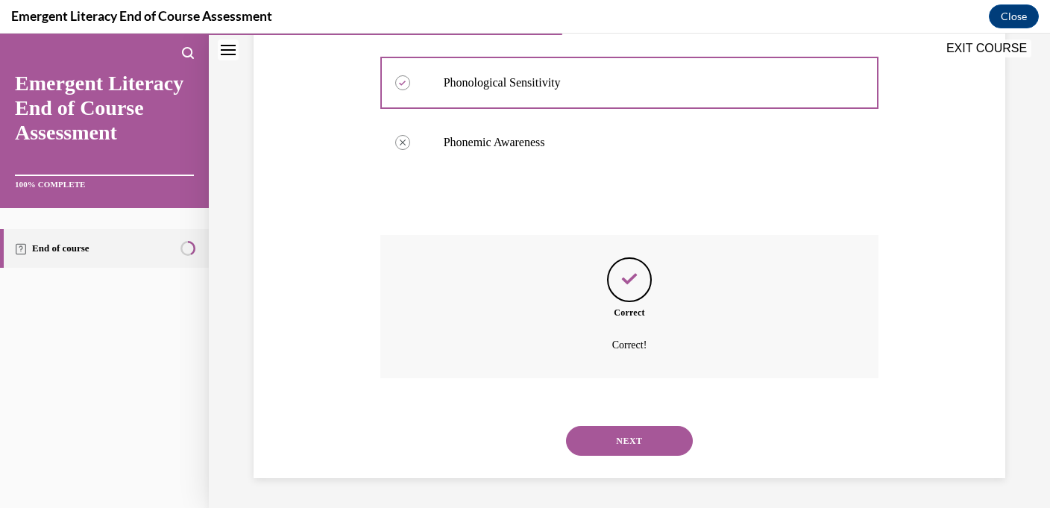
click at [608, 448] on button "NEXT" at bounding box center [629, 441] width 127 height 30
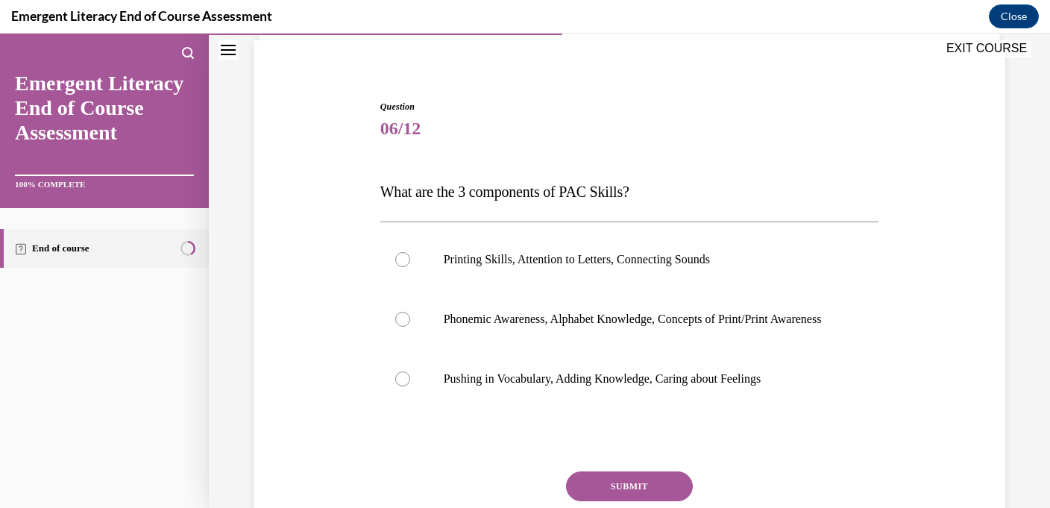
scroll to position [104, 0]
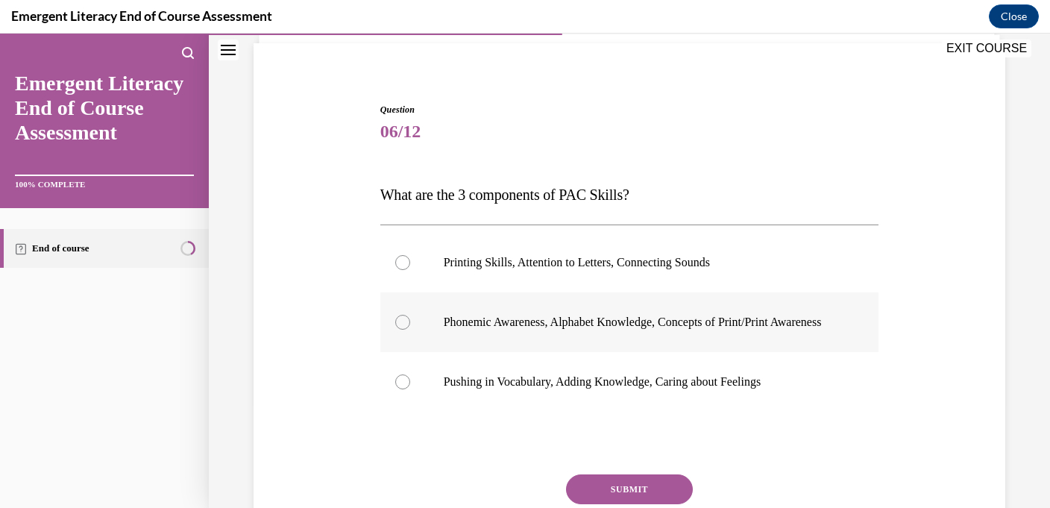
click at [428, 328] on label "Phonemic Awareness, Alphabet Knowledge, Concepts of Print/Print Awareness" at bounding box center [629, 322] width 499 height 60
click at [410, 328] on input "Phonemic Awareness, Alphabet Knowledge, Concepts of Print/Print Awareness" at bounding box center [402, 322] width 15 height 15
radio input "true"
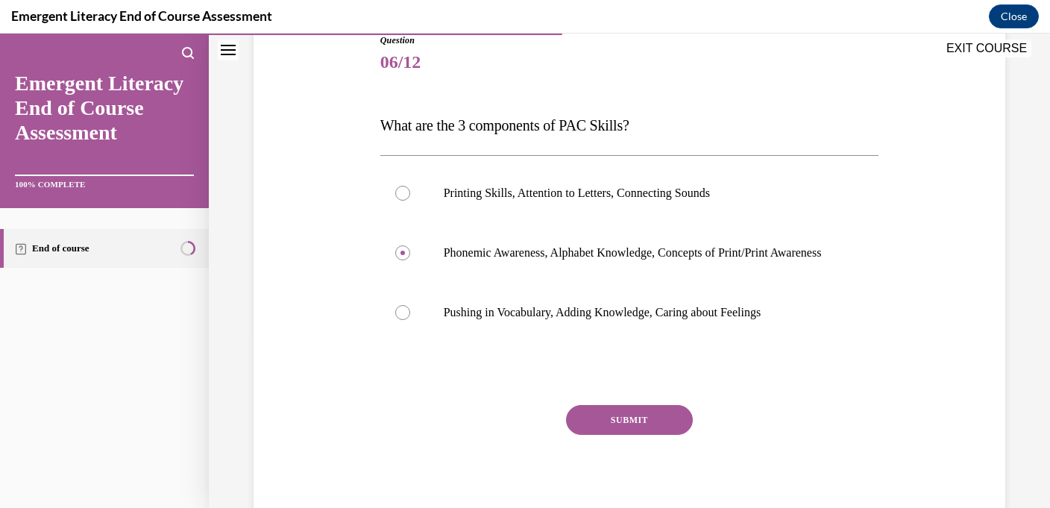
click at [590, 435] on button "SUBMIT" at bounding box center [629, 420] width 127 height 30
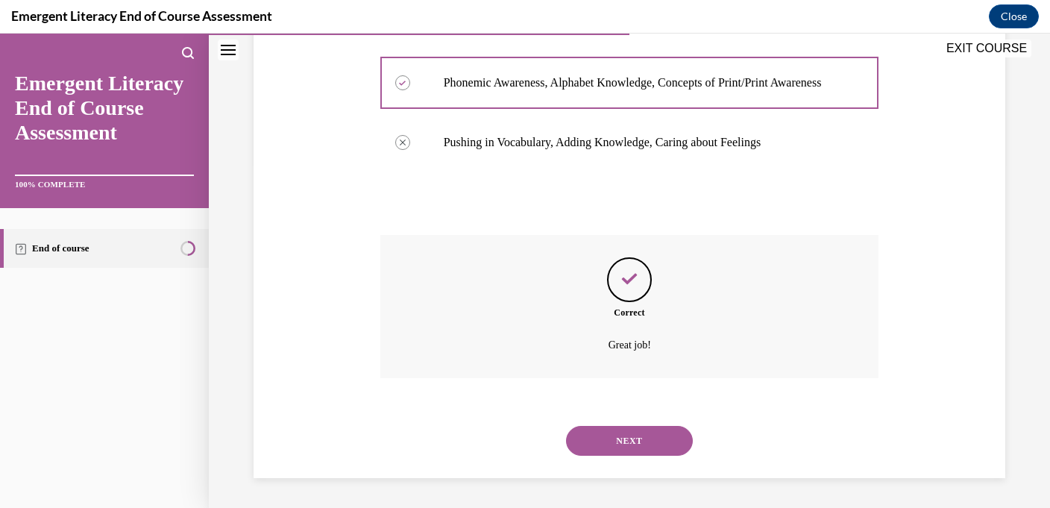
scroll to position [359, 0]
click at [590, 439] on button "NEXT" at bounding box center [629, 441] width 127 height 30
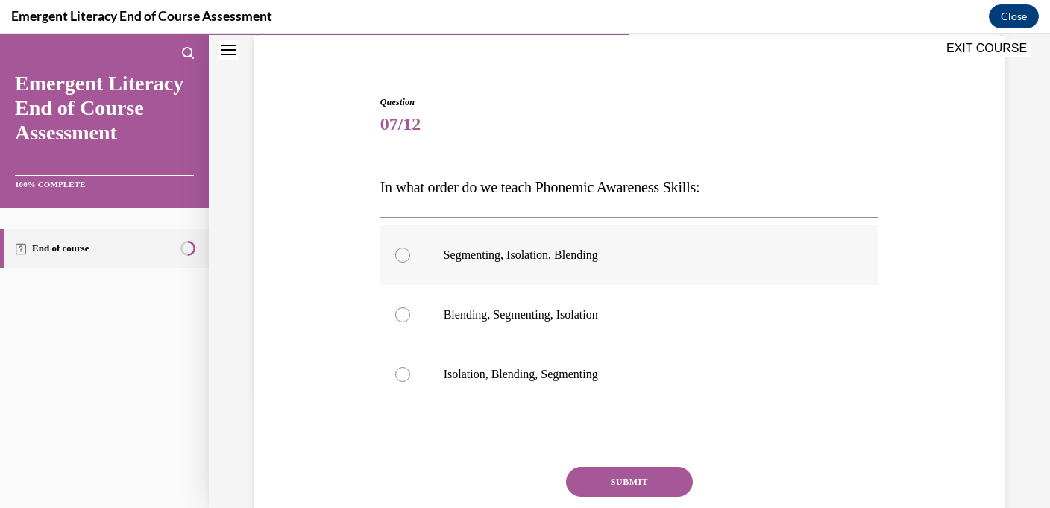
scroll to position [114, 0]
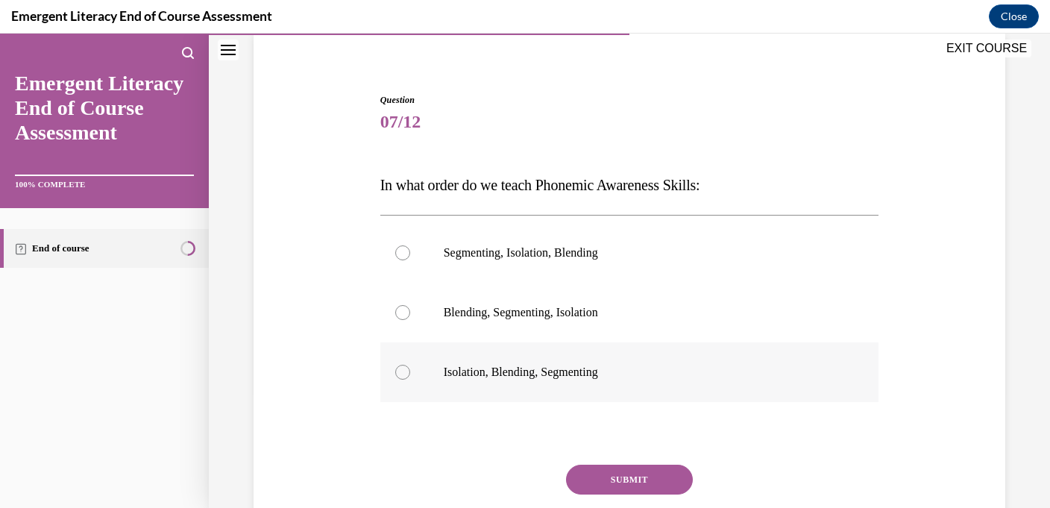
click at [486, 348] on label "Isolation, Blending, Segmenting" at bounding box center [629, 372] width 499 height 60
click at [410, 365] on input "Isolation, Blending, Segmenting" at bounding box center [402, 372] width 15 height 15
radio input "true"
click at [578, 477] on button "SUBMIT" at bounding box center [629, 479] width 127 height 30
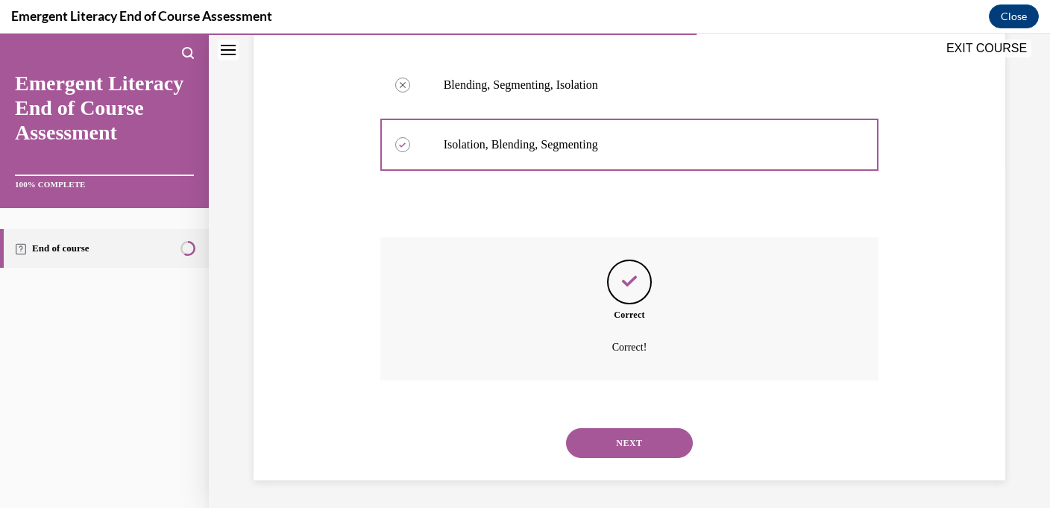
scroll to position [344, 0]
click at [605, 455] on div "NEXT" at bounding box center [629, 441] width 499 height 60
click at [605, 441] on button "NEXT" at bounding box center [629, 441] width 127 height 30
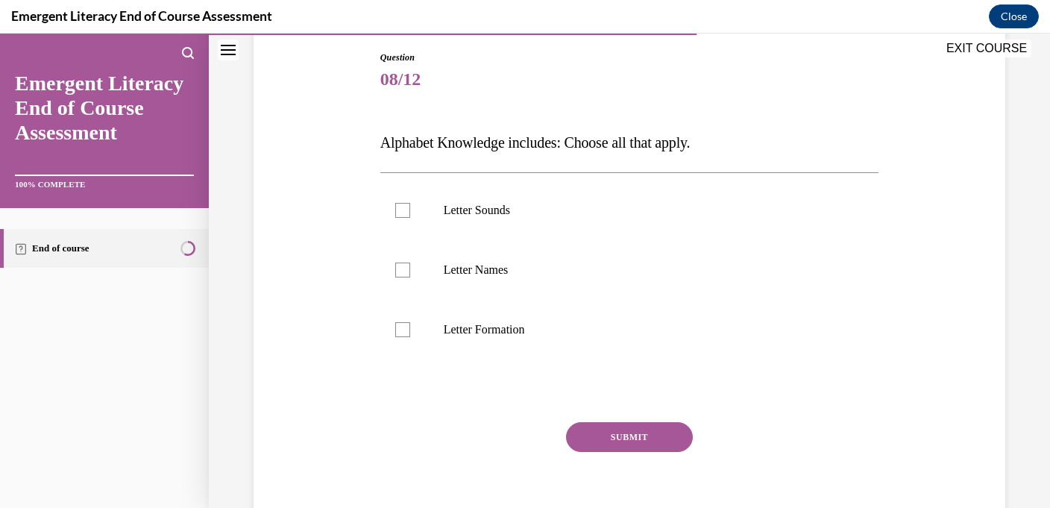
scroll to position [164, 0]
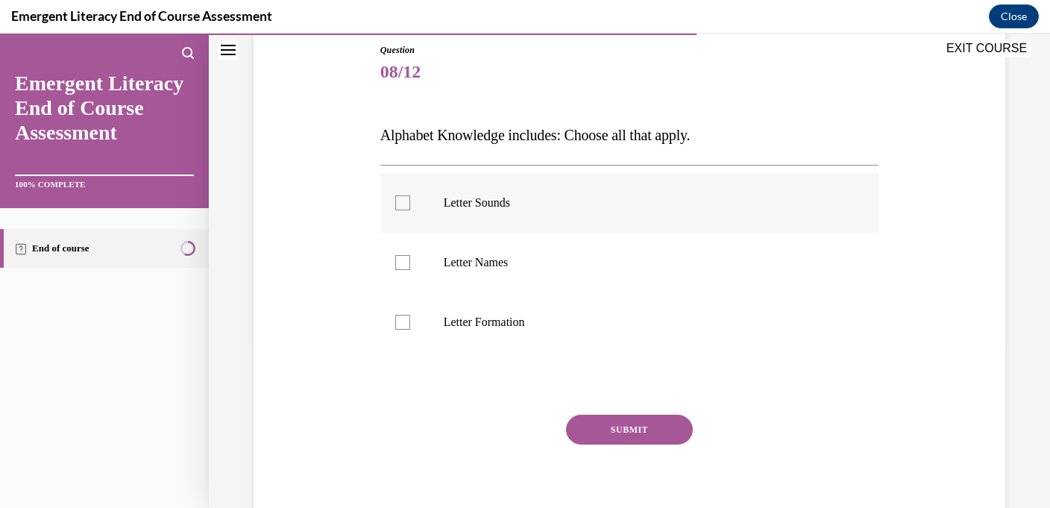
click at [467, 179] on label "Letter Sounds" at bounding box center [629, 203] width 499 height 60
click at [410, 195] on input "Letter Sounds" at bounding box center [402, 202] width 15 height 15
checkbox input "true"
click at [453, 259] on p "Letter Names" at bounding box center [643, 262] width 398 height 15
click at [410, 259] on input "Letter Names" at bounding box center [402, 262] width 15 height 15
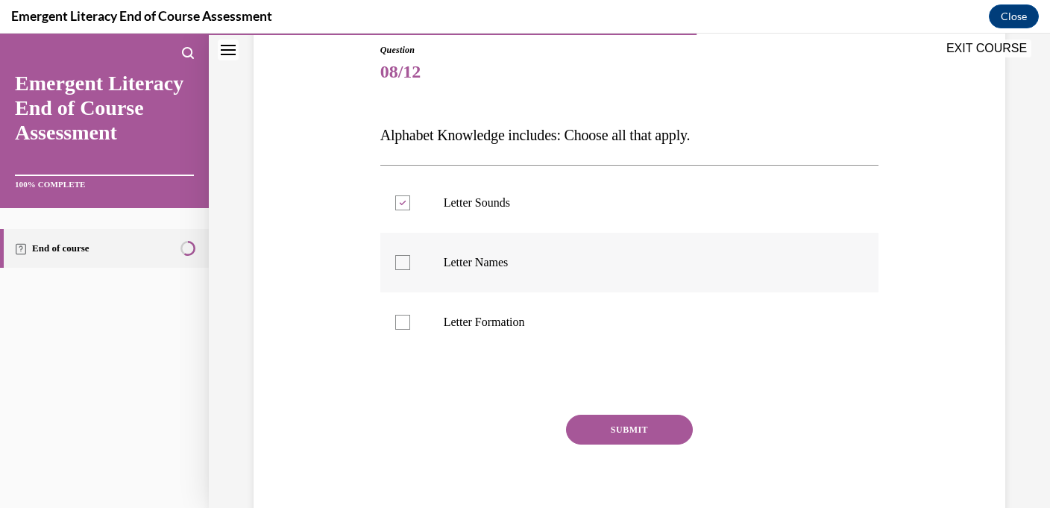
checkbox input "true"
click at [453, 330] on label "Letter Formation" at bounding box center [629, 322] width 499 height 60
click at [410, 329] on input "Letter Formation" at bounding box center [402, 322] width 15 height 15
checkbox input "true"
click at [612, 440] on button "SUBMIT" at bounding box center [629, 429] width 127 height 30
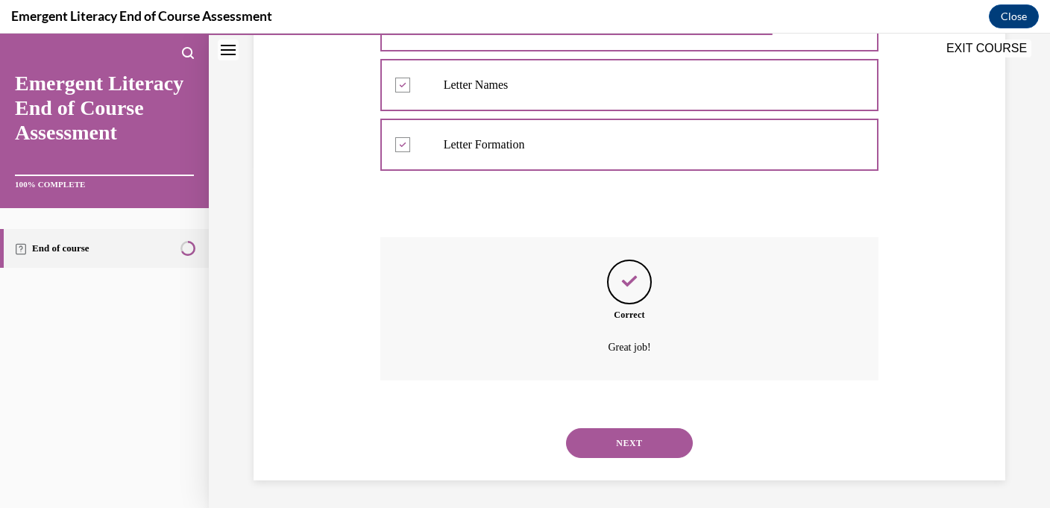
scroll to position [344, 0]
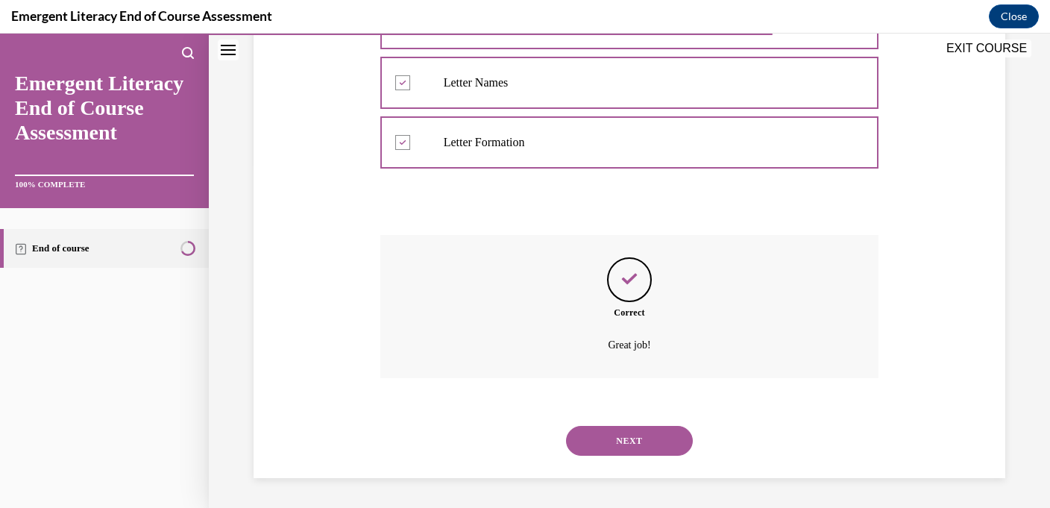
click at [610, 448] on button "NEXT" at bounding box center [629, 441] width 127 height 30
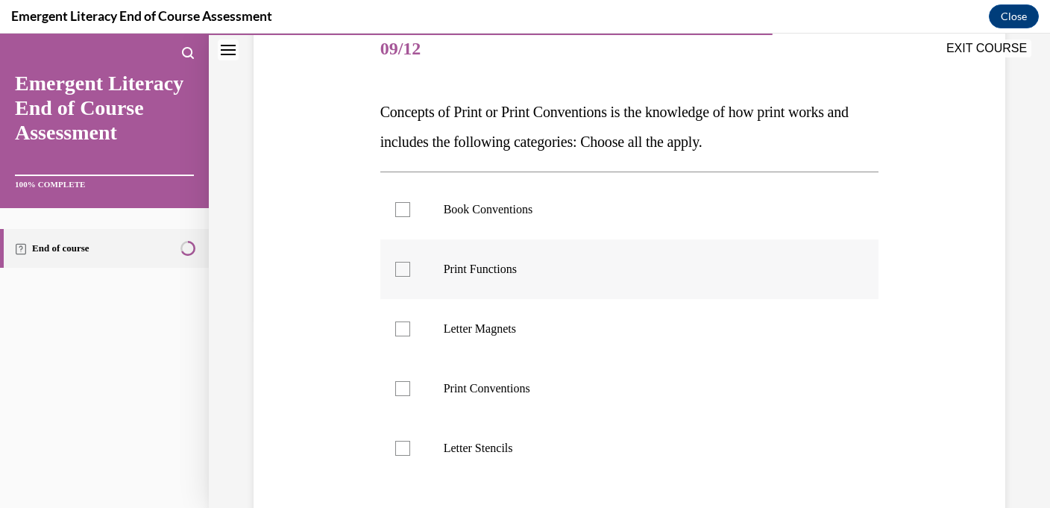
scroll to position [188, 0]
click at [437, 190] on label "Book Conventions" at bounding box center [629, 209] width 499 height 60
click at [410, 201] on input "Book Conventions" at bounding box center [402, 208] width 15 height 15
checkbox input "true"
click at [396, 254] on label "Print Functions" at bounding box center [629, 269] width 499 height 60
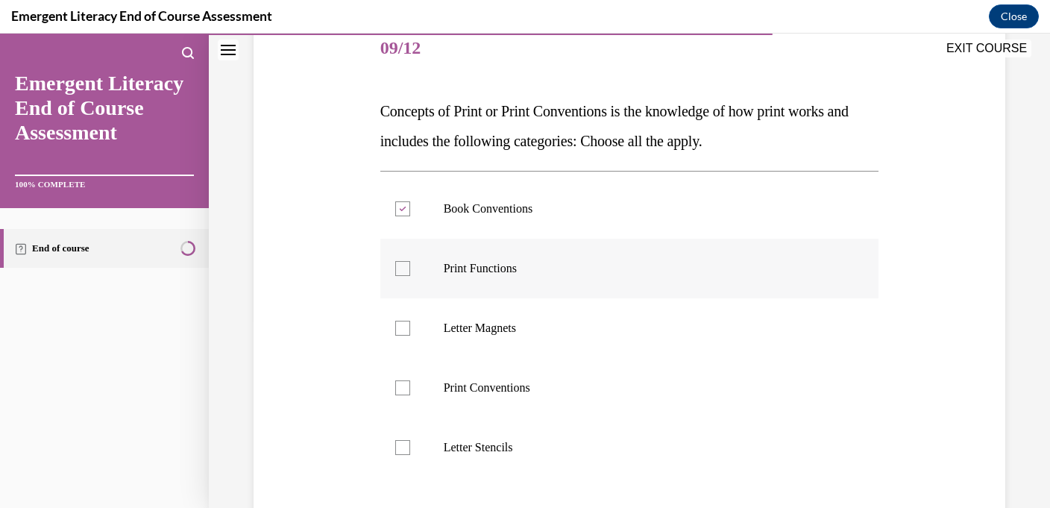
click at [396, 261] on input "Print Functions" at bounding box center [402, 268] width 15 height 15
checkbox input "true"
click at [435, 384] on label "Print Conventions" at bounding box center [629, 388] width 499 height 60
click at [410, 384] on input "Print Conventions" at bounding box center [402, 387] width 15 height 15
checkbox input "true"
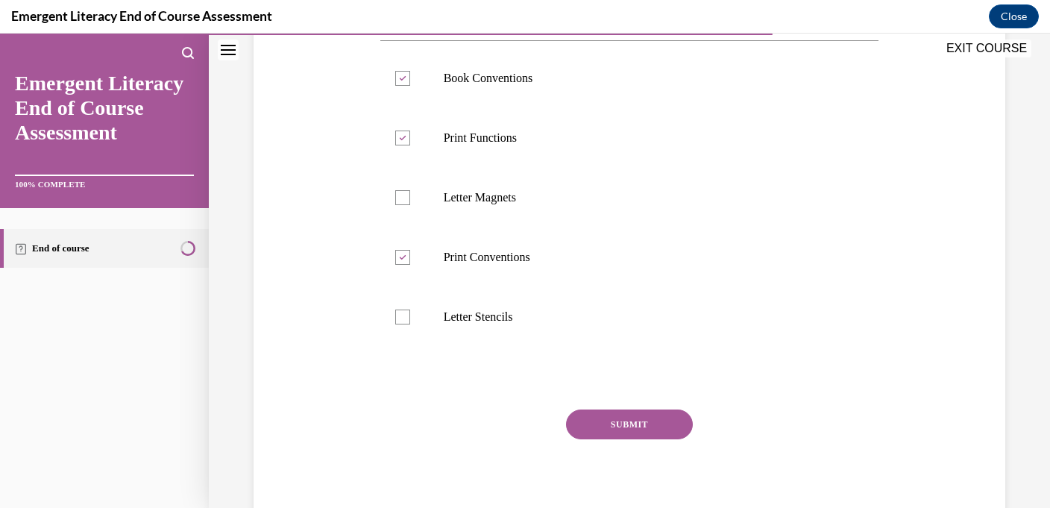
click at [598, 416] on button "SUBMIT" at bounding box center [629, 424] width 127 height 30
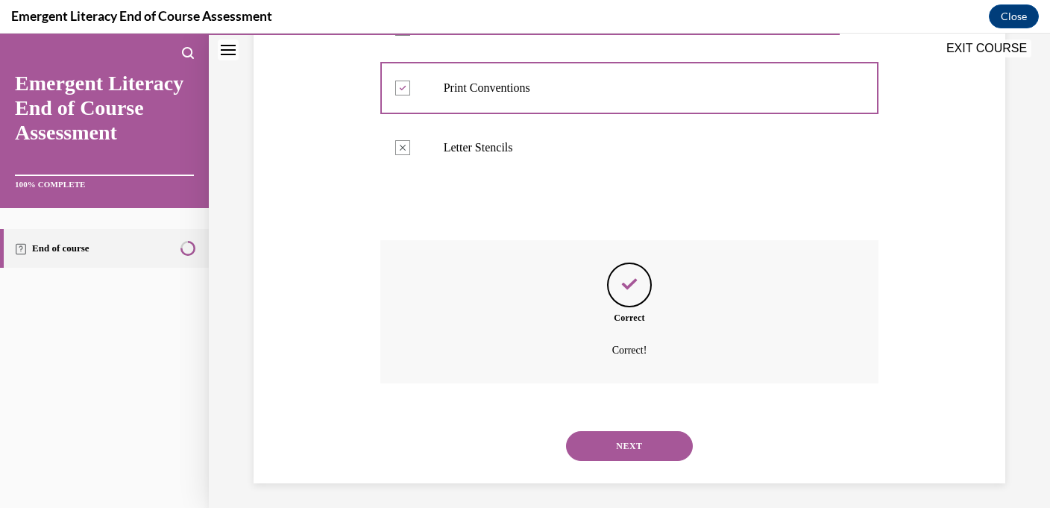
scroll to position [493, 0]
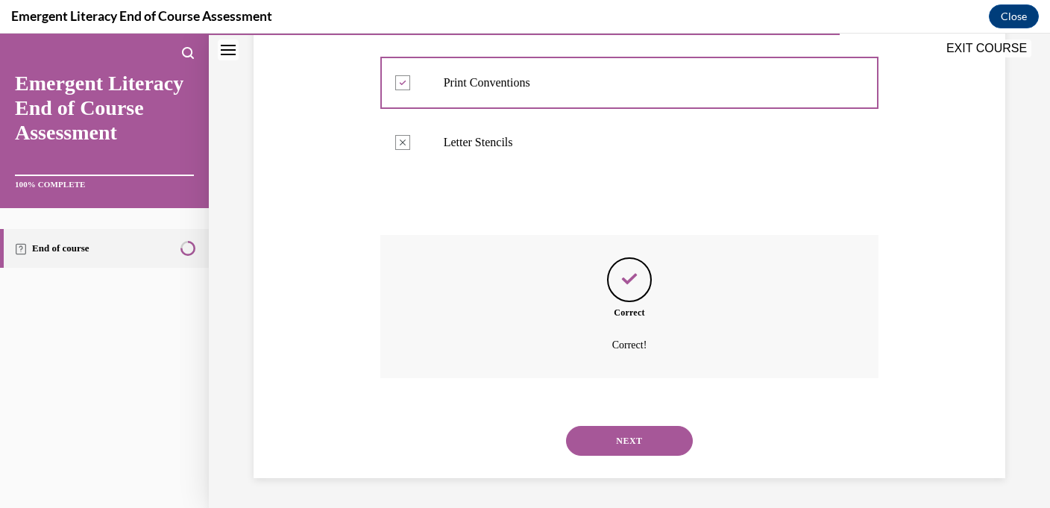
click at [598, 438] on button "NEXT" at bounding box center [629, 441] width 127 height 30
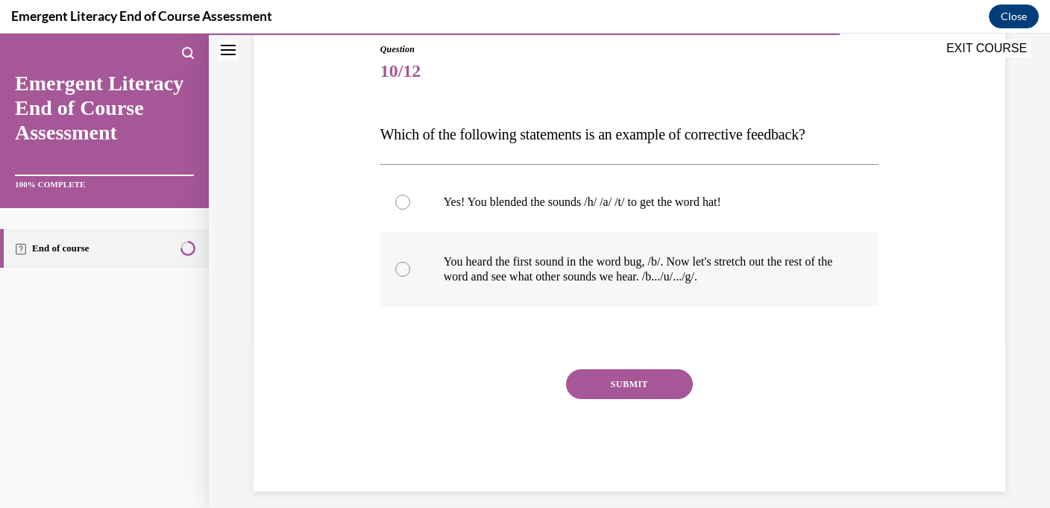
click at [612, 240] on label "You heard the first sound in the word bug, /b/. Now let's stretch out the rest …" at bounding box center [629, 269] width 499 height 75
click at [410, 262] on input "You heard the first sound in the word bug, /b/. Now let's stretch out the rest …" at bounding box center [402, 269] width 15 height 15
radio input "true"
click at [587, 390] on button "SUBMIT" at bounding box center [629, 384] width 127 height 30
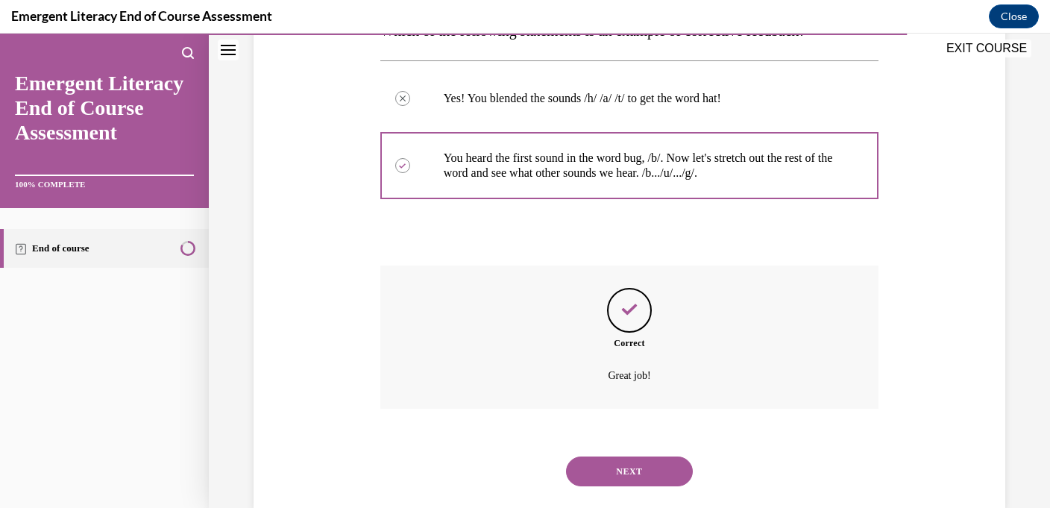
scroll to position [299, 0]
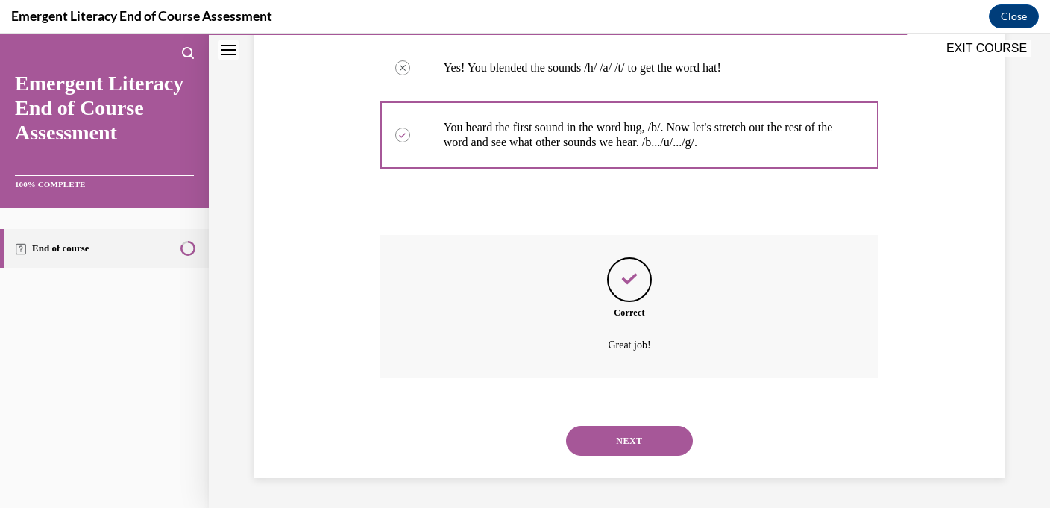
click at [589, 438] on button "NEXT" at bounding box center [629, 441] width 127 height 30
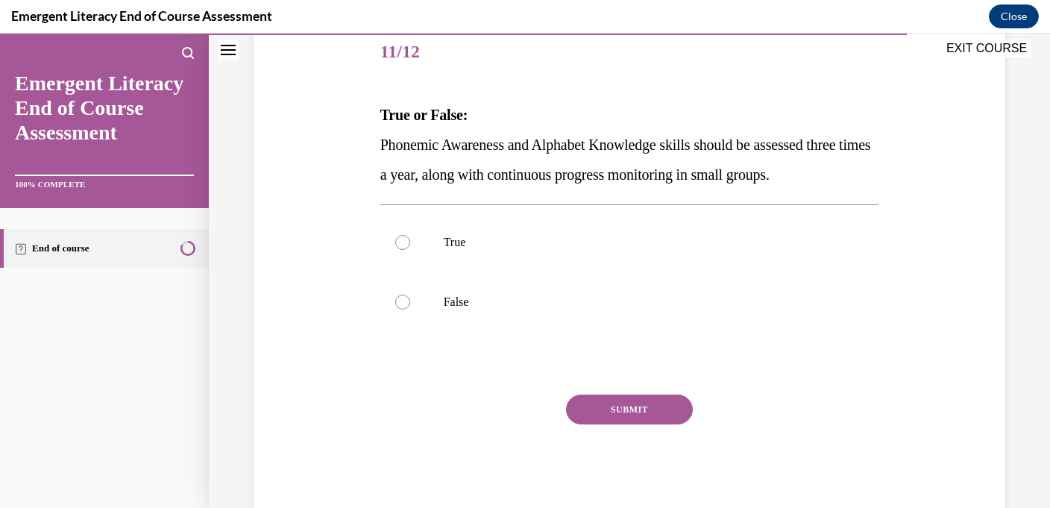
scroll to position [188, 0]
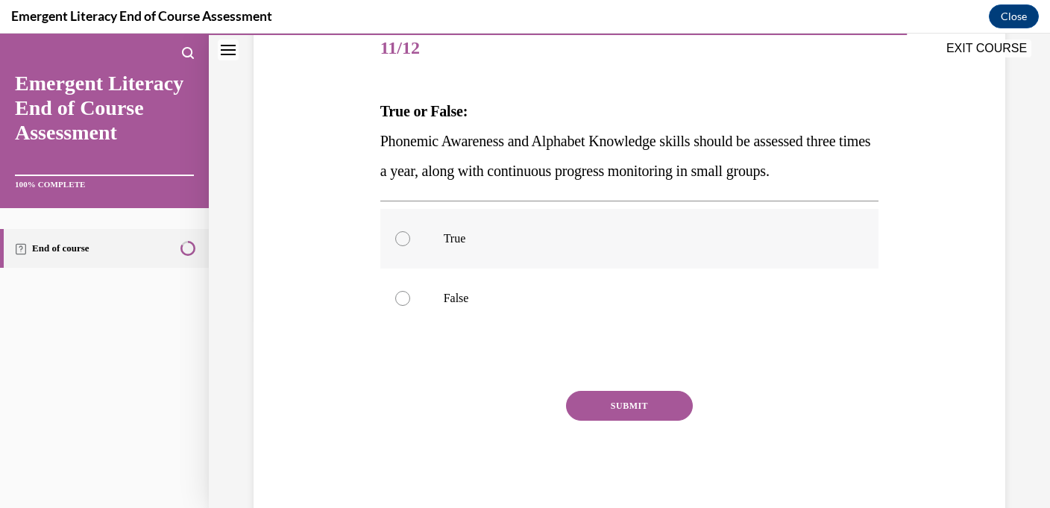
click at [434, 243] on label "True" at bounding box center [629, 239] width 499 height 60
click at [410, 243] on input "True" at bounding box center [402, 238] width 15 height 15
radio input "true"
click at [590, 400] on button "SUBMIT" at bounding box center [629, 406] width 127 height 30
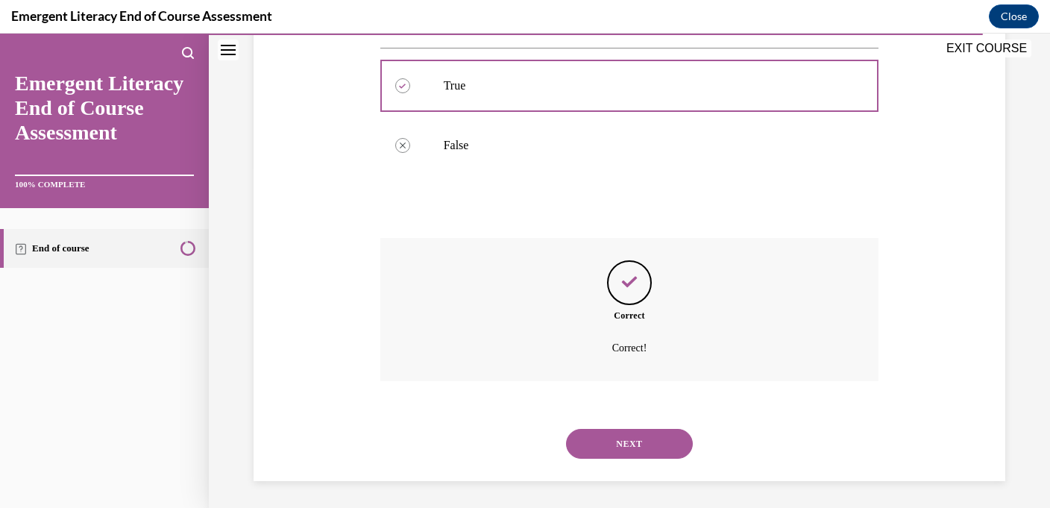
scroll to position [344, 0]
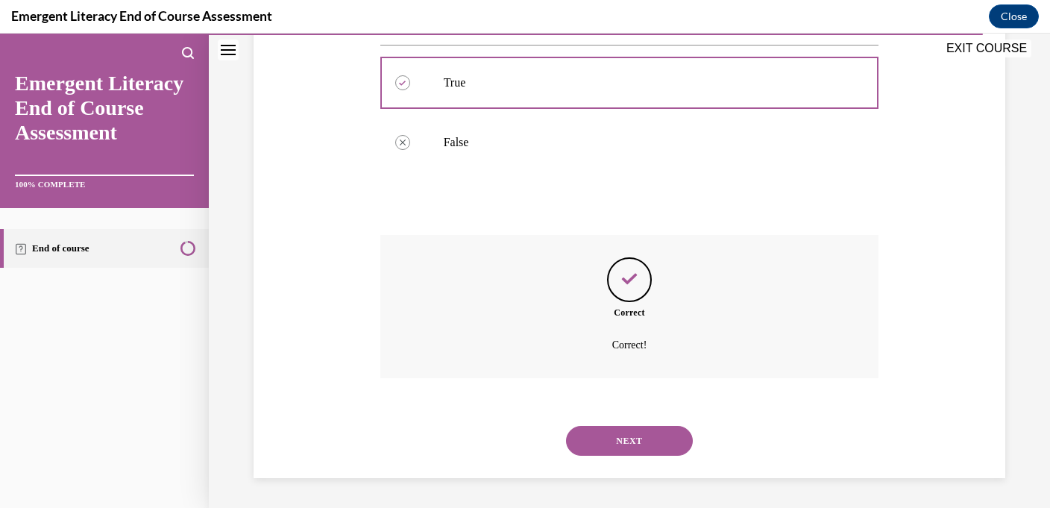
click at [602, 440] on button "NEXT" at bounding box center [629, 441] width 127 height 30
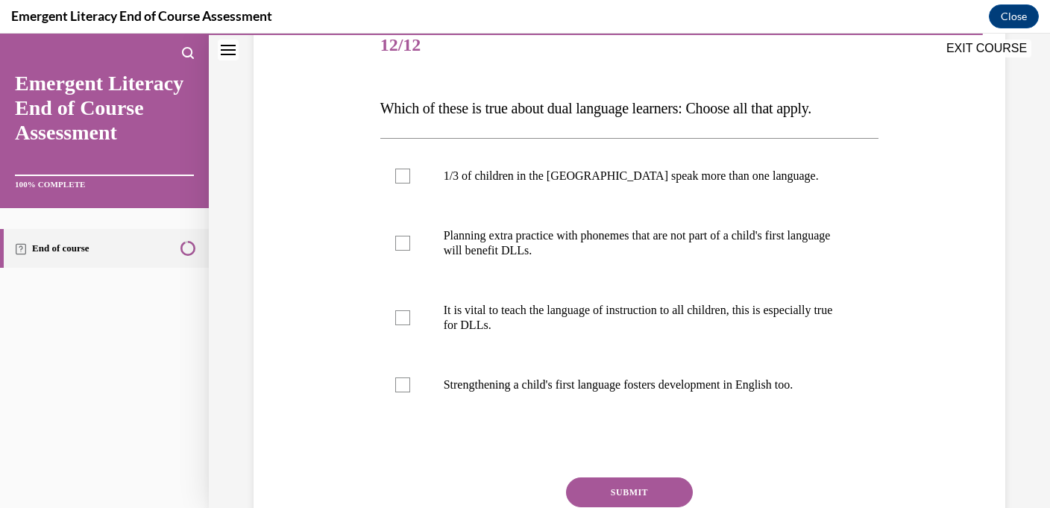
scroll to position [196, 0]
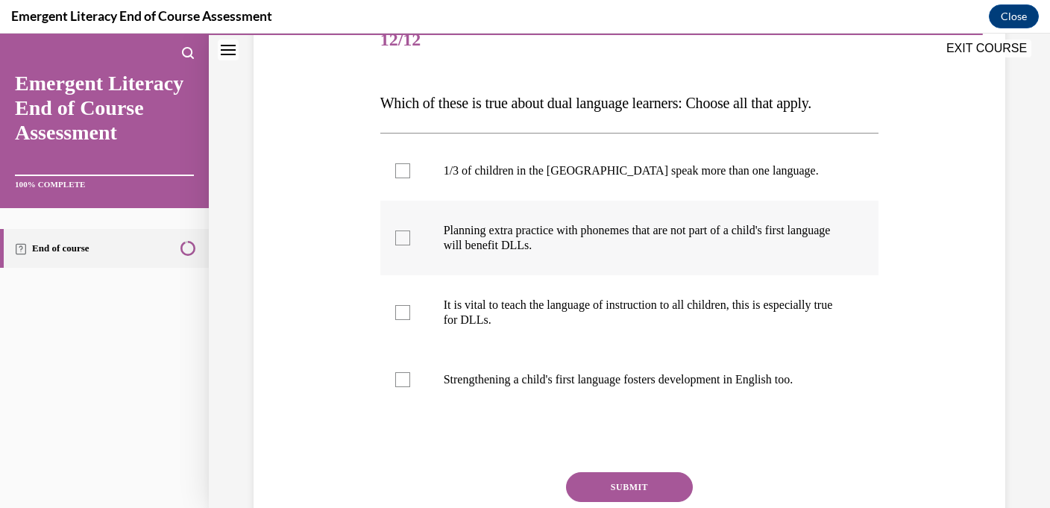
click at [630, 216] on label "Planning extra practice with phonemes that are not part of a child's first lang…" at bounding box center [629, 238] width 499 height 75
click at [410, 230] on input "Planning extra practice with phonemes that are not part of a child's first lang…" at bounding box center [402, 237] width 15 height 15
checkbox input "true"
click at [452, 283] on label "It is vital to teach the language of instruction to all children, this is espec…" at bounding box center [629, 312] width 499 height 75
click at [410, 305] on input "It is vital to teach the language of instruction to all children, this is espec…" at bounding box center [402, 312] width 15 height 15
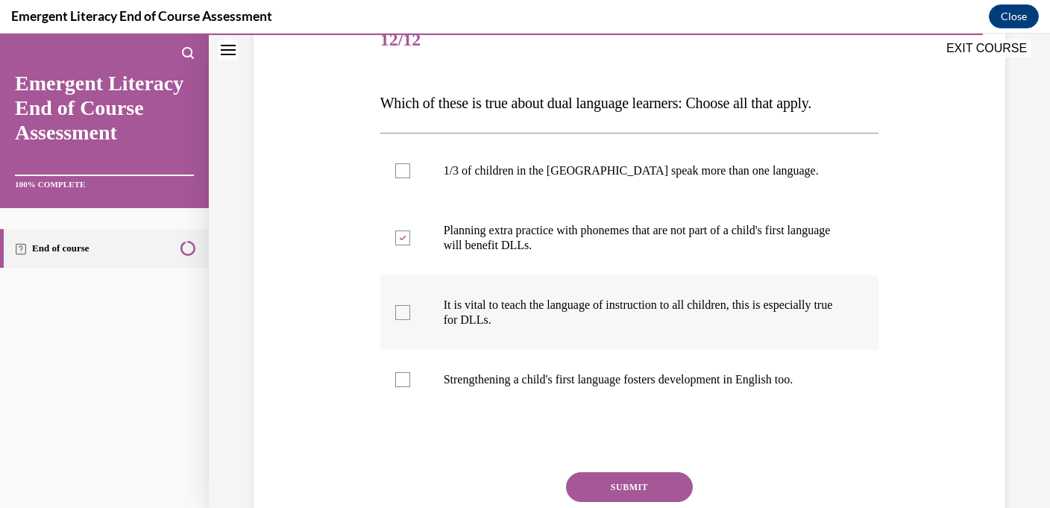
checkbox input "true"
click at [458, 375] on p "Strengthening a child's first language fosters development in English too." at bounding box center [643, 379] width 398 height 15
click at [410, 375] on input "Strengthening a child's first language fosters development in English too." at bounding box center [402, 379] width 15 height 15
checkbox input "true"
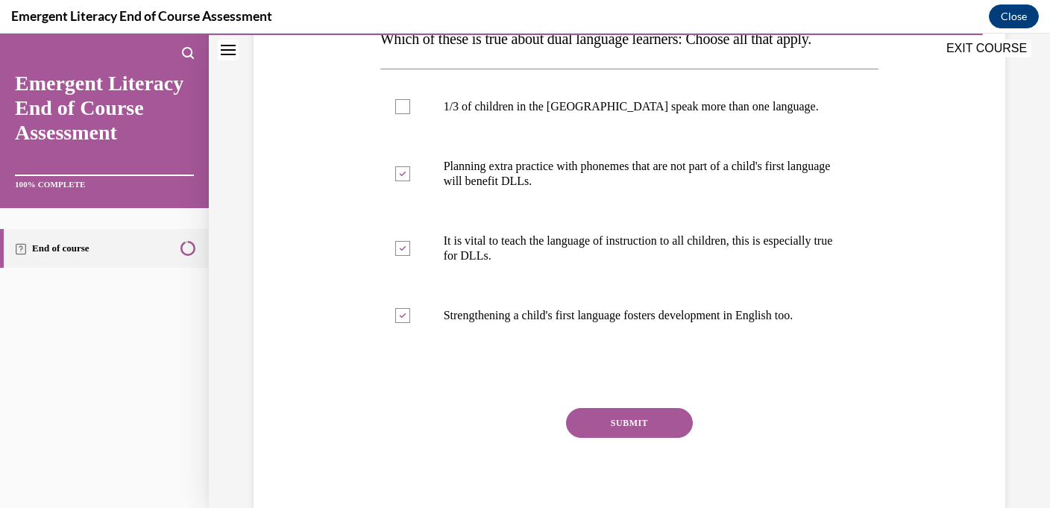
click at [634, 415] on button "SUBMIT" at bounding box center [629, 423] width 127 height 30
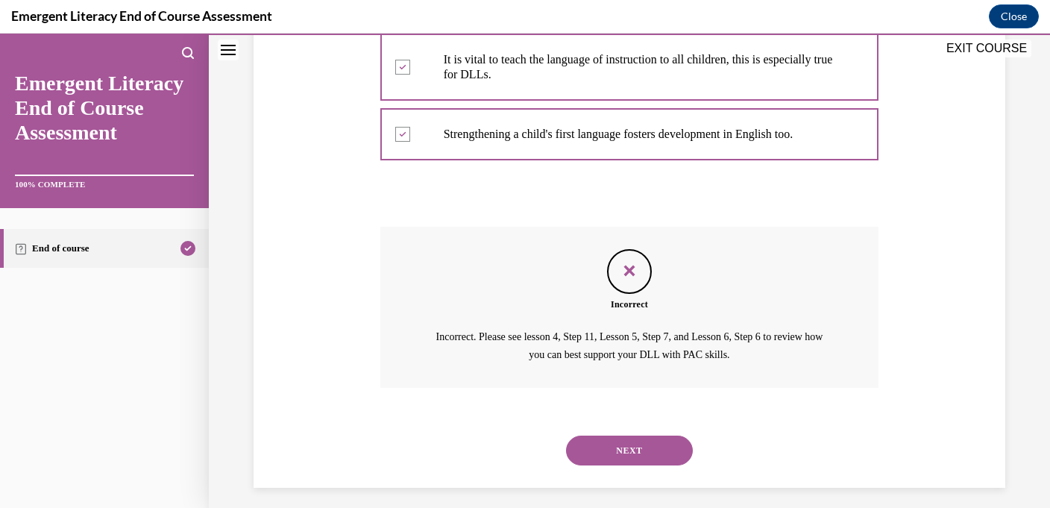
scroll to position [450, 0]
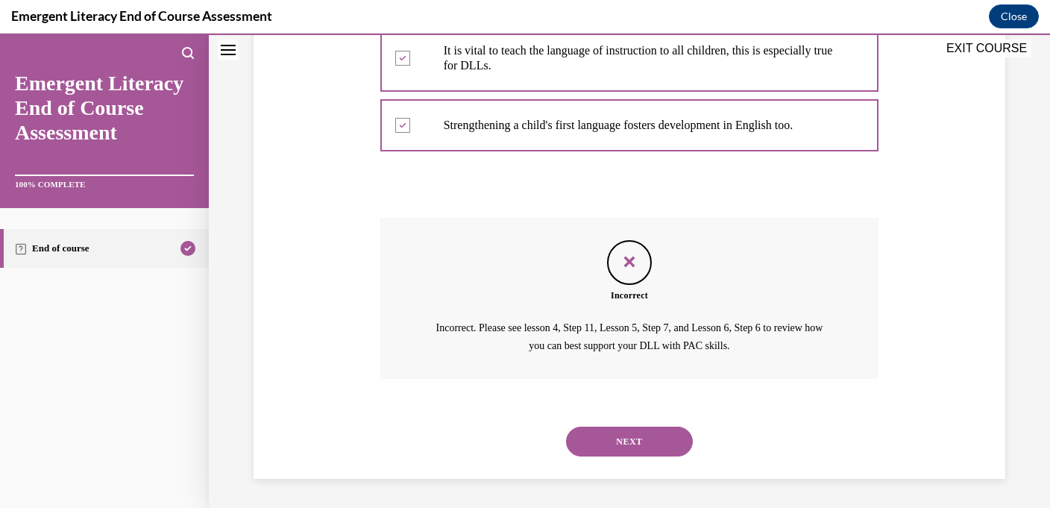
click at [631, 438] on button "NEXT" at bounding box center [629, 441] width 127 height 30
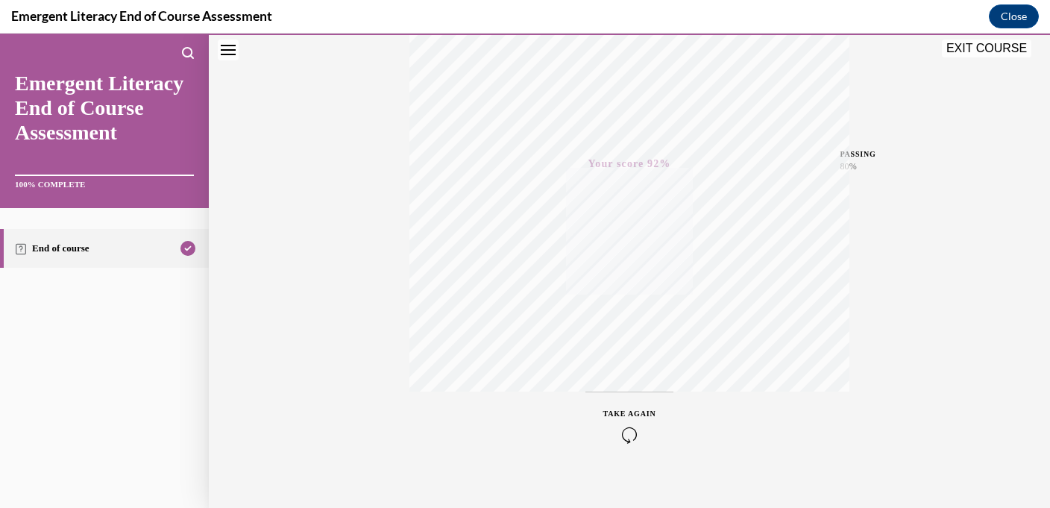
scroll to position [290, 0]
click at [623, 425] on button "TAKE AGAIN" at bounding box center [629, 406] width 89 height 67
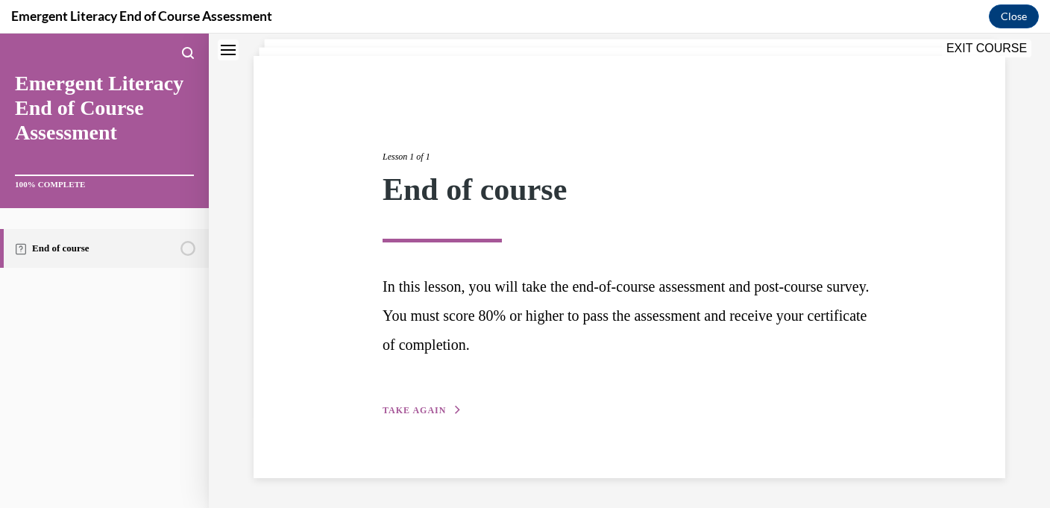
scroll to position [92, 0]
click at [438, 408] on span "TAKE AGAIN" at bounding box center [413, 410] width 63 height 10
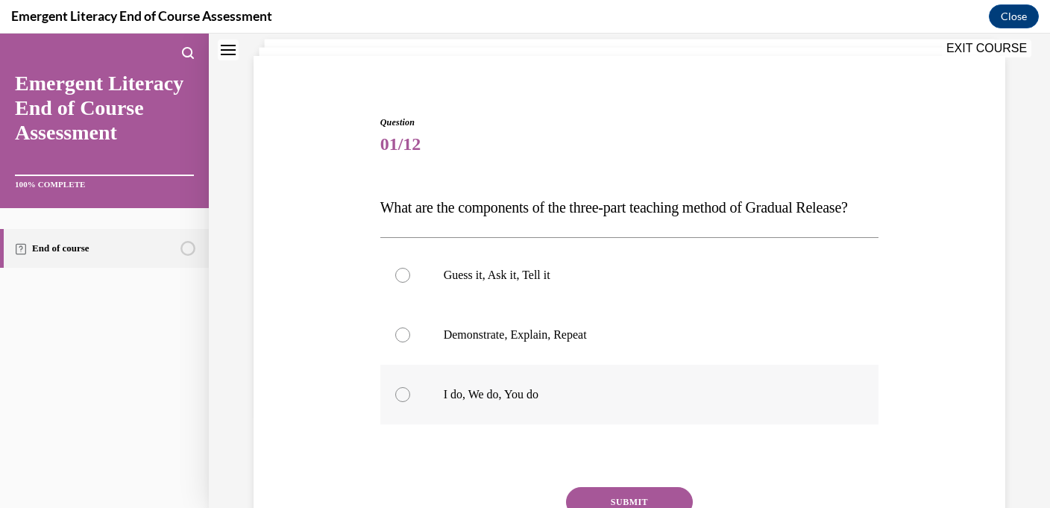
click at [487, 402] on p "I do, We do, You do" at bounding box center [643, 394] width 398 height 15
click at [410, 402] on input "I do, We do, You do" at bounding box center [402, 394] width 15 height 15
radio input "true"
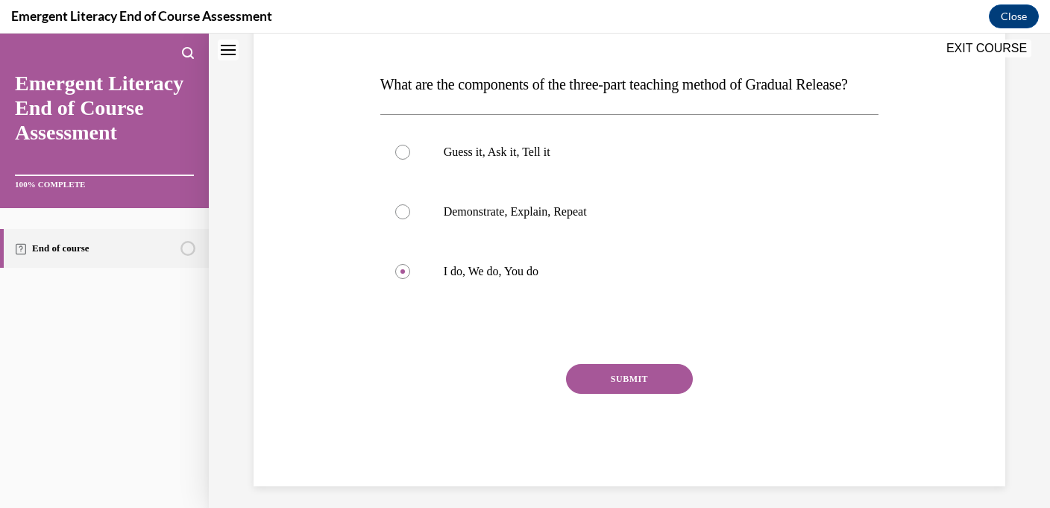
click at [594, 394] on button "SUBMIT" at bounding box center [629, 379] width 127 height 30
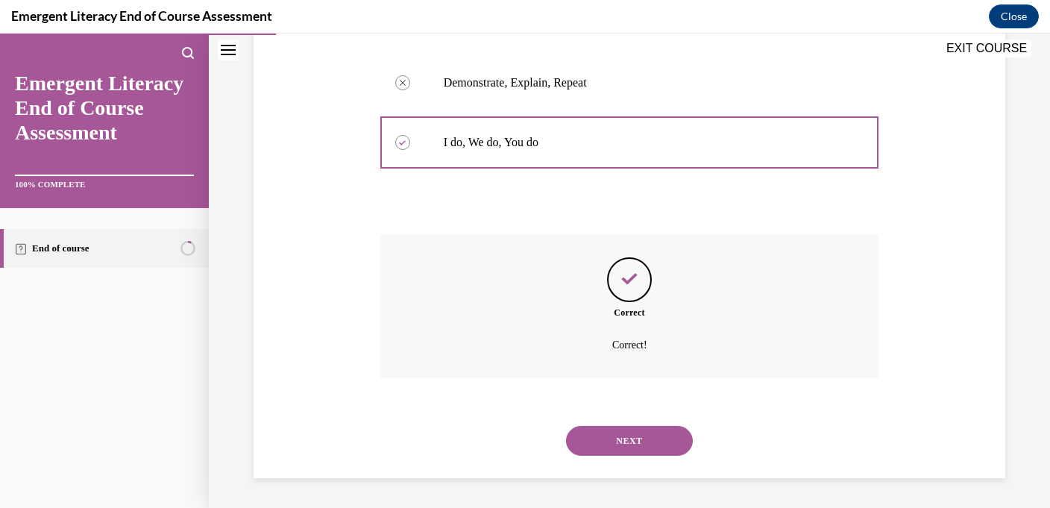
scroll to position [373, 0]
click at [601, 435] on button "NEXT" at bounding box center [629, 441] width 127 height 30
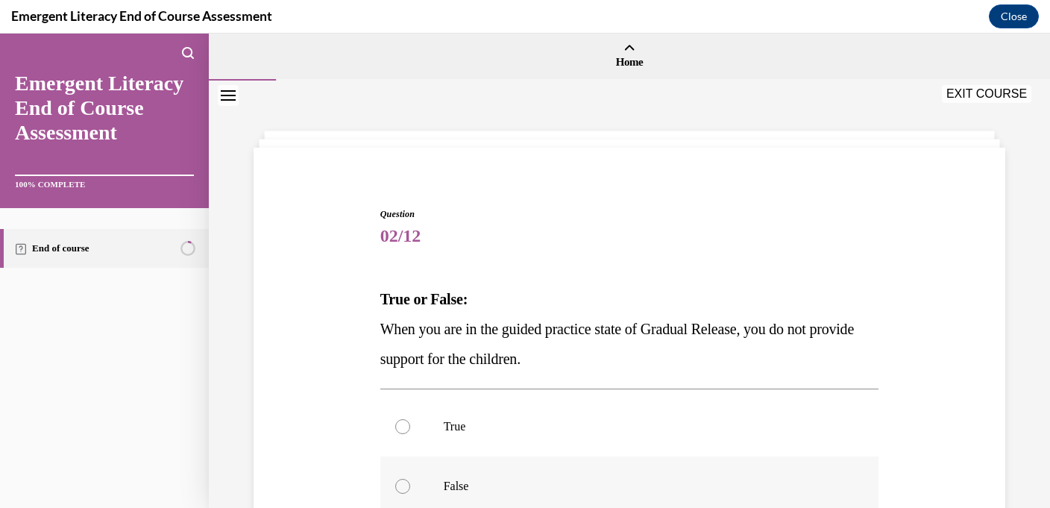
click at [537, 474] on label "False" at bounding box center [629, 486] width 499 height 60
click at [410, 479] on input "False" at bounding box center [402, 486] width 15 height 15
radio input "true"
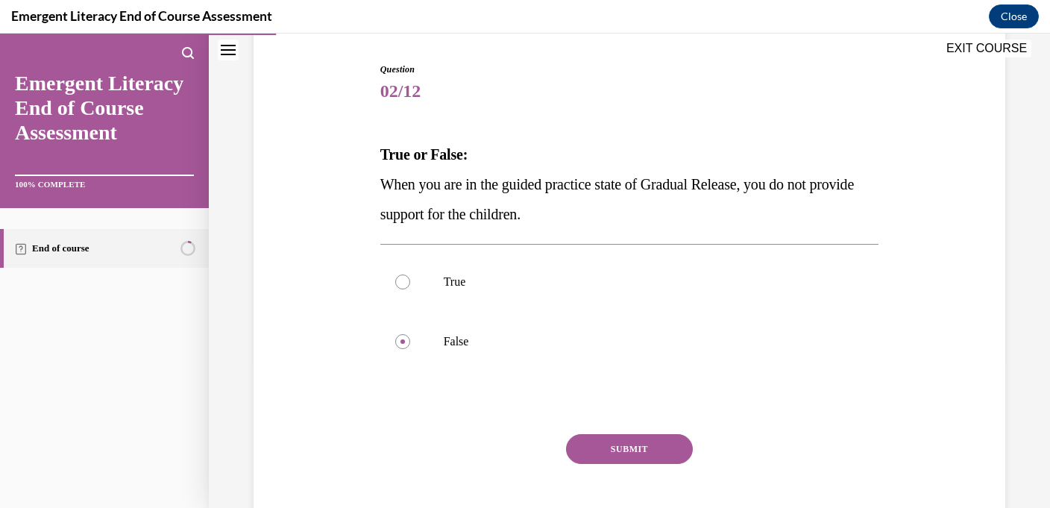
click at [604, 454] on button "SUBMIT" at bounding box center [629, 449] width 127 height 30
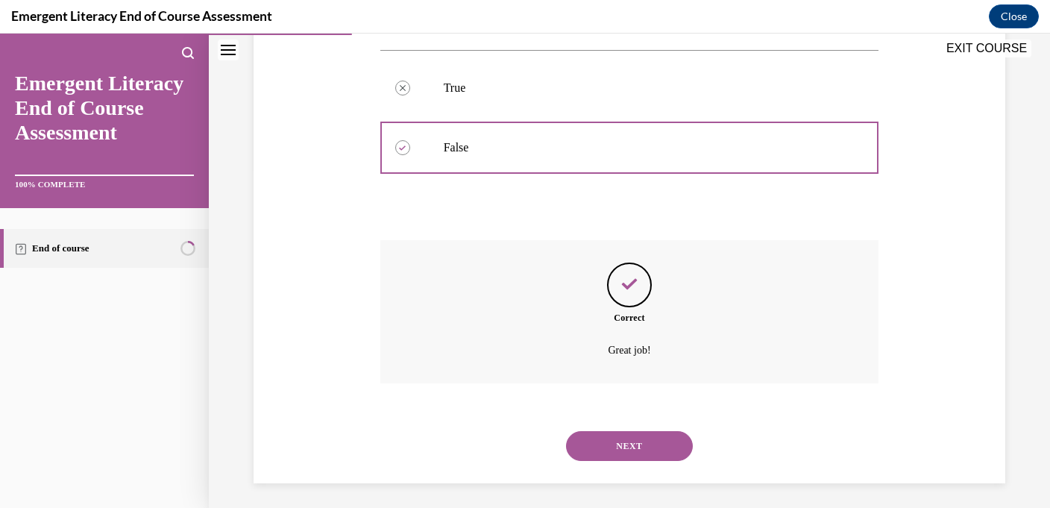
scroll to position [344, 0]
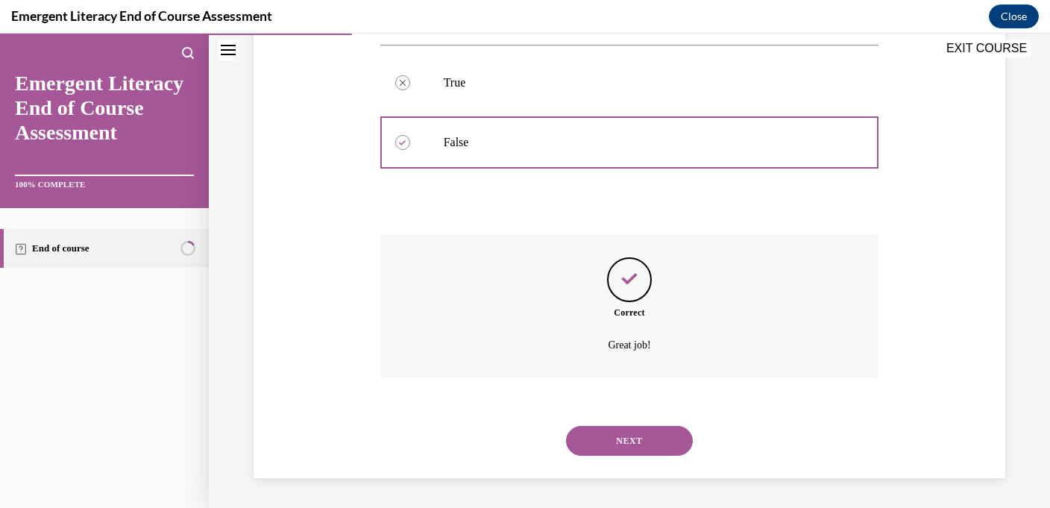
click at [609, 452] on button "NEXT" at bounding box center [629, 441] width 127 height 30
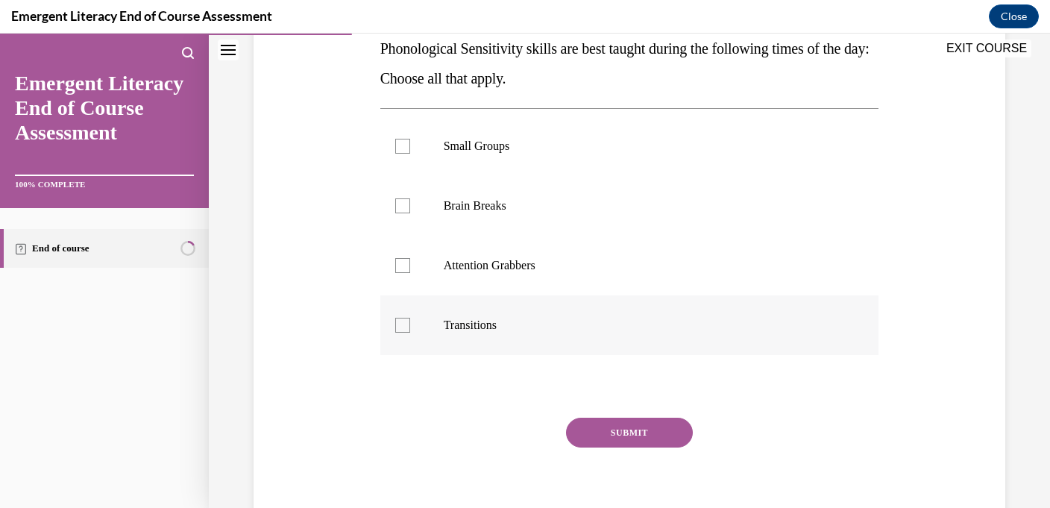
click at [611, 300] on label "Transitions" at bounding box center [629, 325] width 499 height 60
click at [410, 318] on input "Transitions" at bounding box center [402, 325] width 15 height 15
checkbox input "true"
click at [628, 266] on p "Attention Grabbers" at bounding box center [643, 263] width 398 height 15
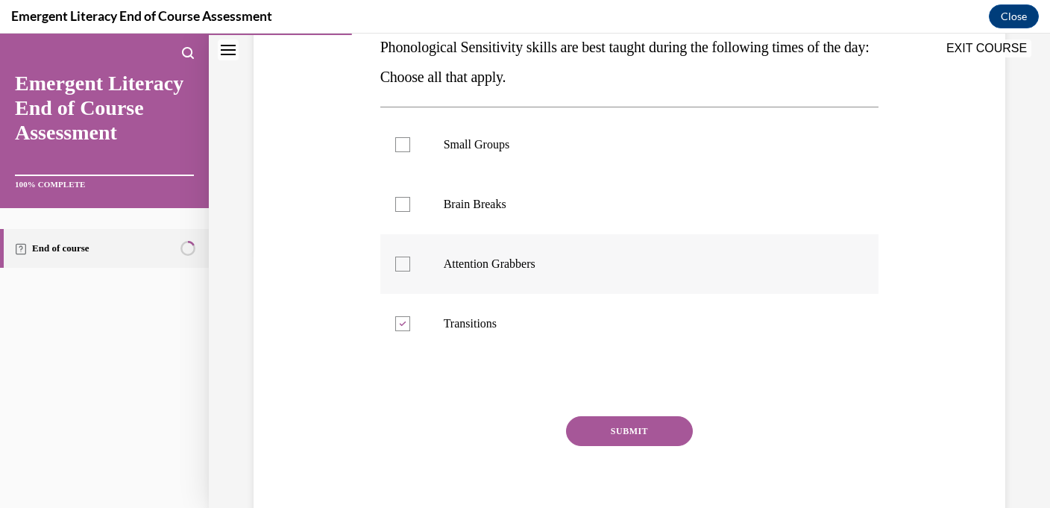
click at [410, 266] on input "Attention Grabbers" at bounding box center [402, 263] width 15 height 15
checkbox input "true"
click at [628, 209] on p "Brain Breaks" at bounding box center [643, 204] width 398 height 15
click at [410, 209] on input "Brain Breaks" at bounding box center [402, 204] width 15 height 15
checkbox input "true"
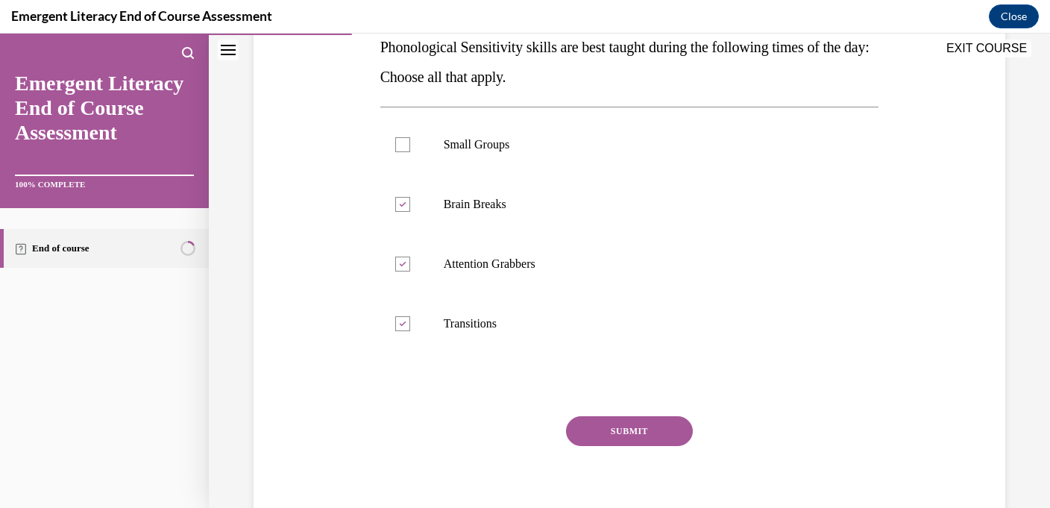
click at [631, 420] on button "SUBMIT" at bounding box center [629, 431] width 127 height 30
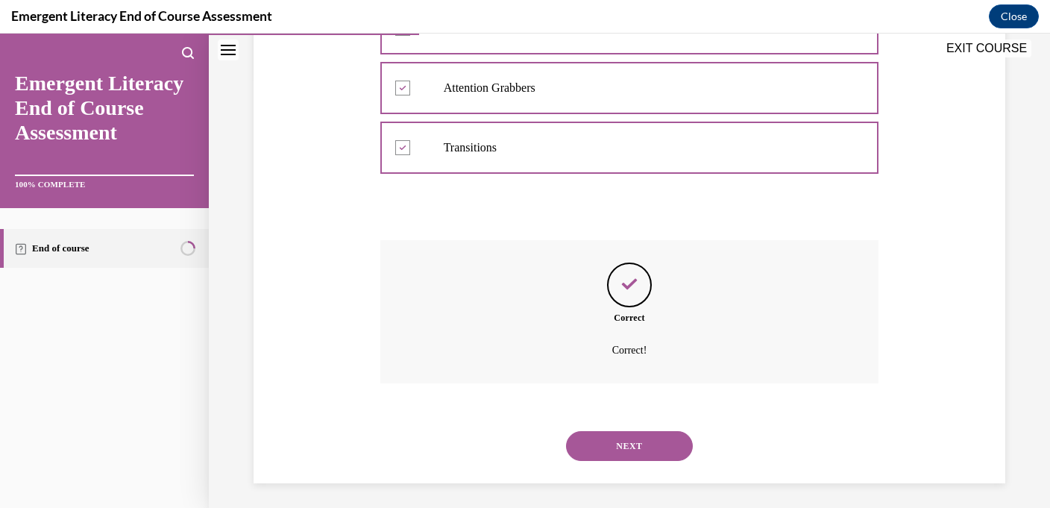
scroll to position [433, 0]
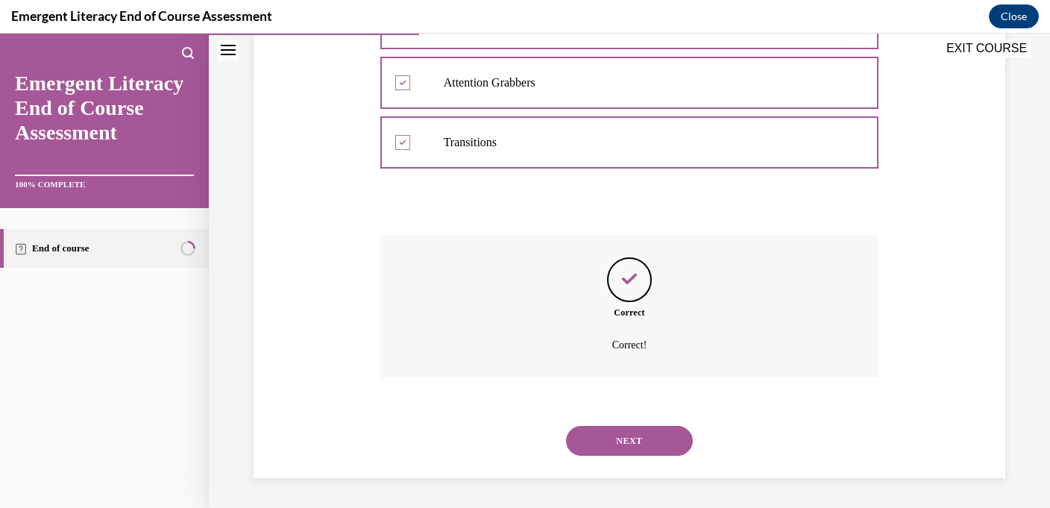
click at [628, 439] on button "NEXT" at bounding box center [629, 441] width 127 height 30
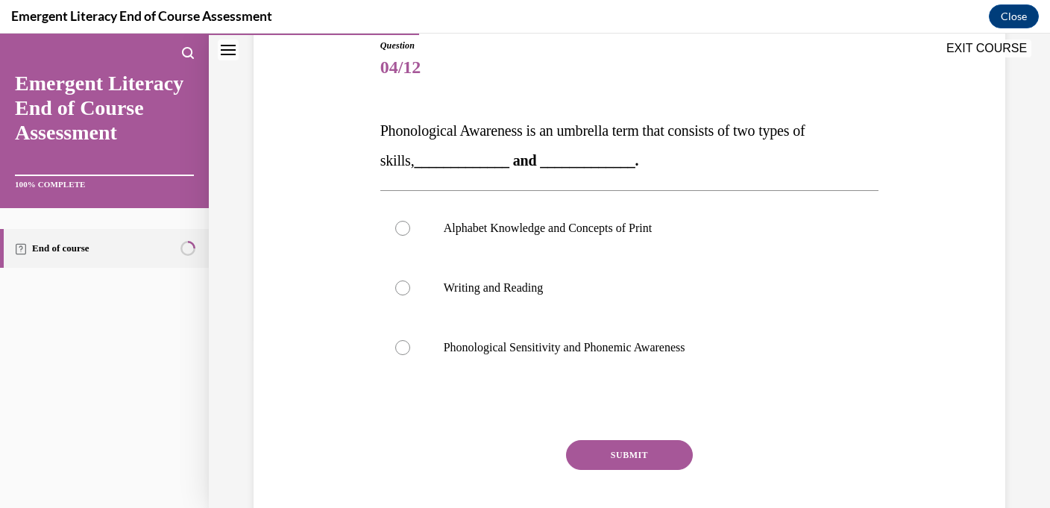
scroll to position [190, 0]
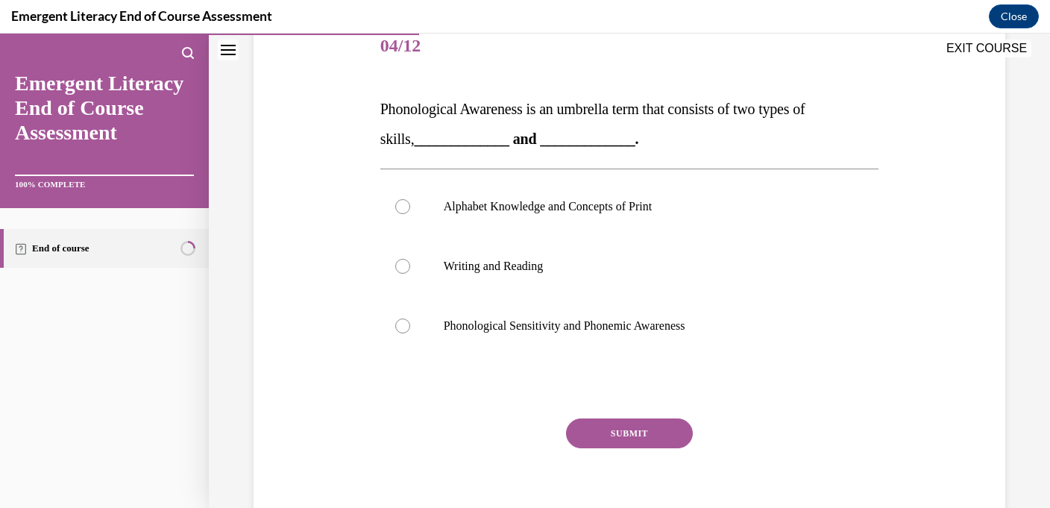
click at [632, 356] on div "Alphabet Knowledge and Concepts of Print Writing and Reading Phonological Sensi…" at bounding box center [629, 265] width 499 height 195
click at [632, 339] on label "Phonological Sensitivity and Phonemic Awareness" at bounding box center [629, 326] width 499 height 60
click at [410, 333] on input "Phonological Sensitivity and Phonemic Awareness" at bounding box center [402, 325] width 15 height 15
radio input "true"
click at [632, 445] on button "SUBMIT" at bounding box center [629, 433] width 127 height 30
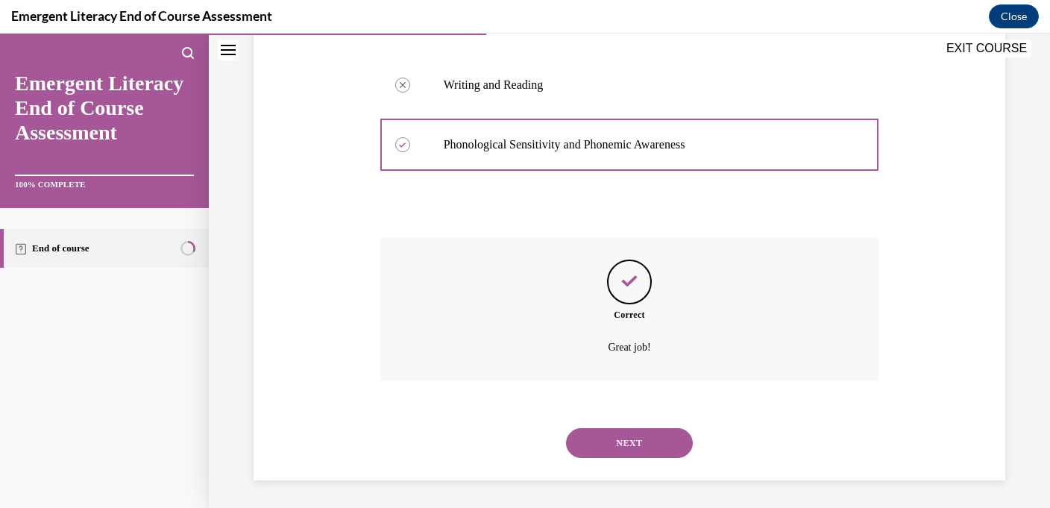
scroll to position [373, 0]
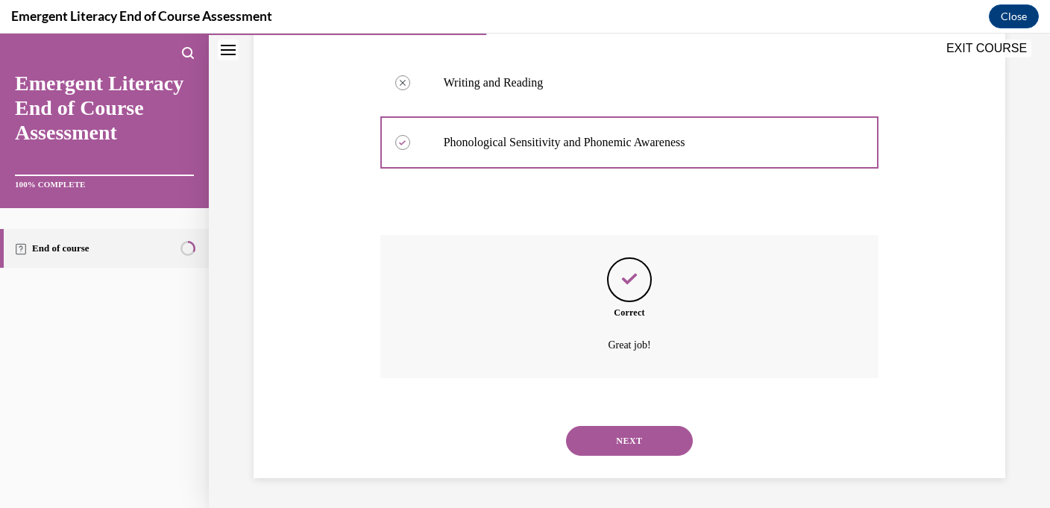
click at [637, 439] on button "NEXT" at bounding box center [629, 441] width 127 height 30
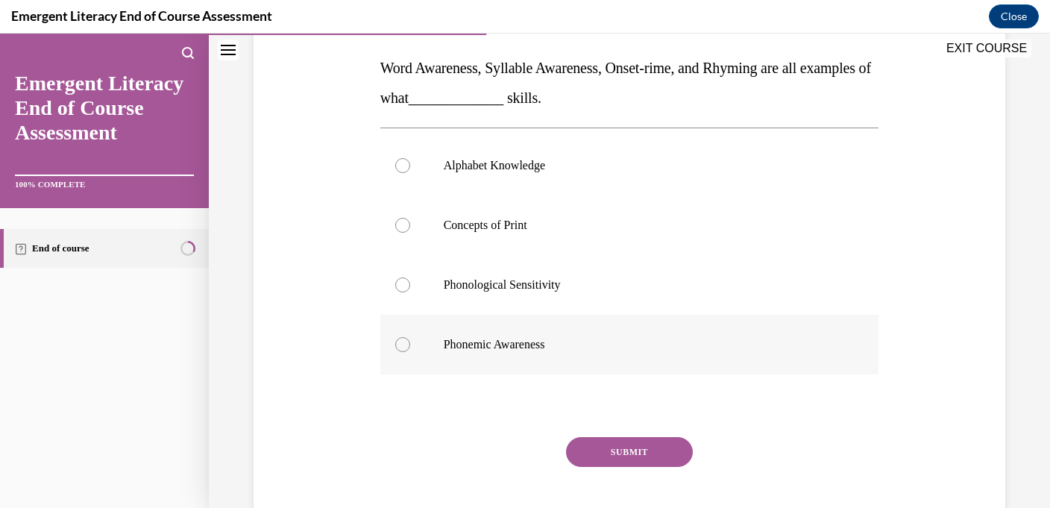
click at [634, 356] on label "Phonemic Awareness" at bounding box center [629, 345] width 499 height 60
click at [410, 352] on input "Phonemic Awareness" at bounding box center [402, 344] width 15 height 15
radio input "true"
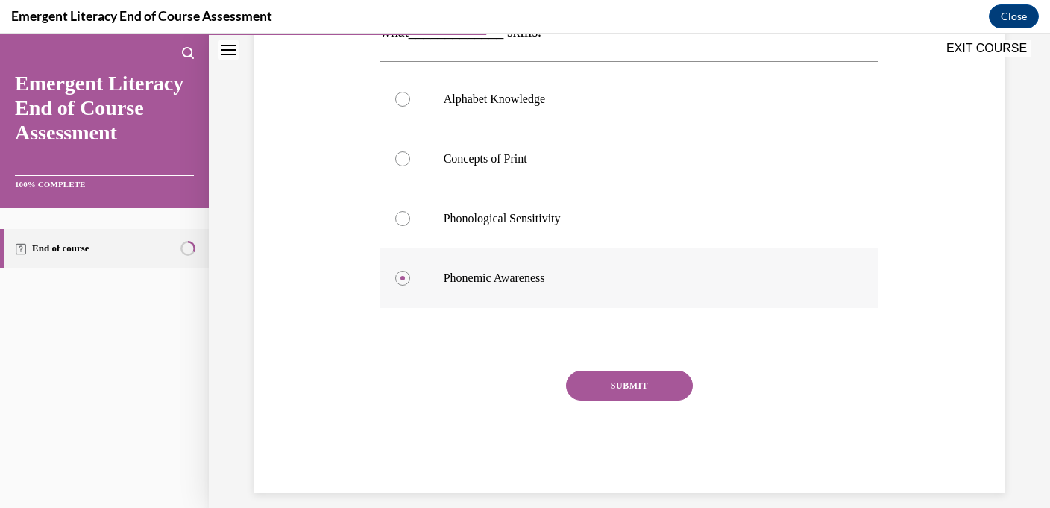
scroll to position [306, 0]
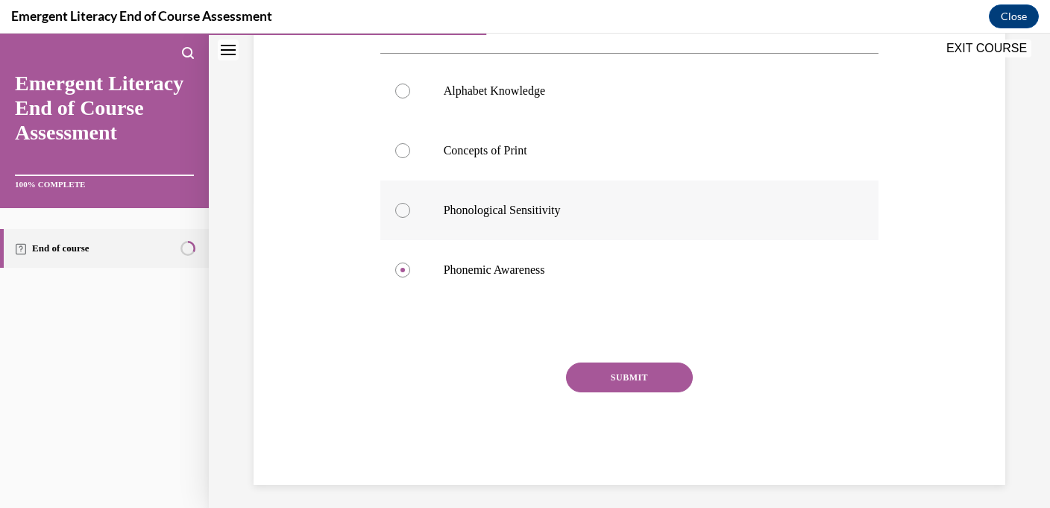
click at [622, 205] on p "Phonological Sensitivity" at bounding box center [643, 210] width 398 height 15
click at [410, 205] on input "Phonological Sensitivity" at bounding box center [402, 210] width 15 height 15
radio input "true"
click at [612, 378] on button "SUBMIT" at bounding box center [629, 377] width 127 height 30
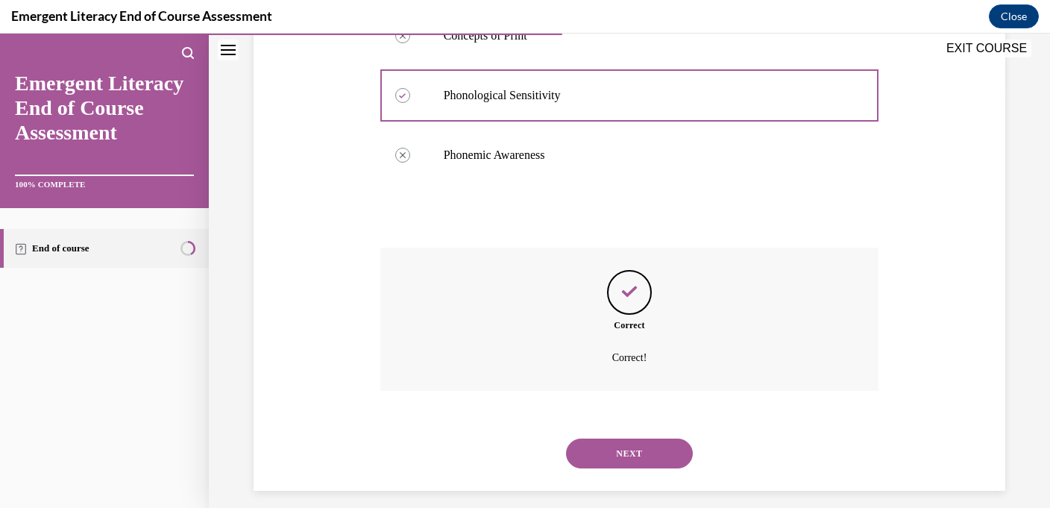
scroll to position [433, 0]
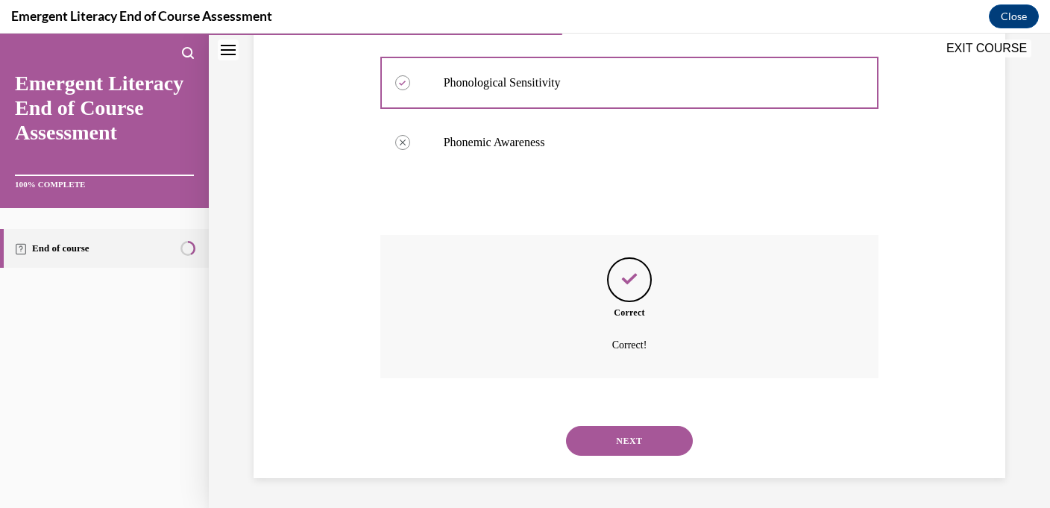
click at [610, 437] on button "NEXT" at bounding box center [629, 441] width 127 height 30
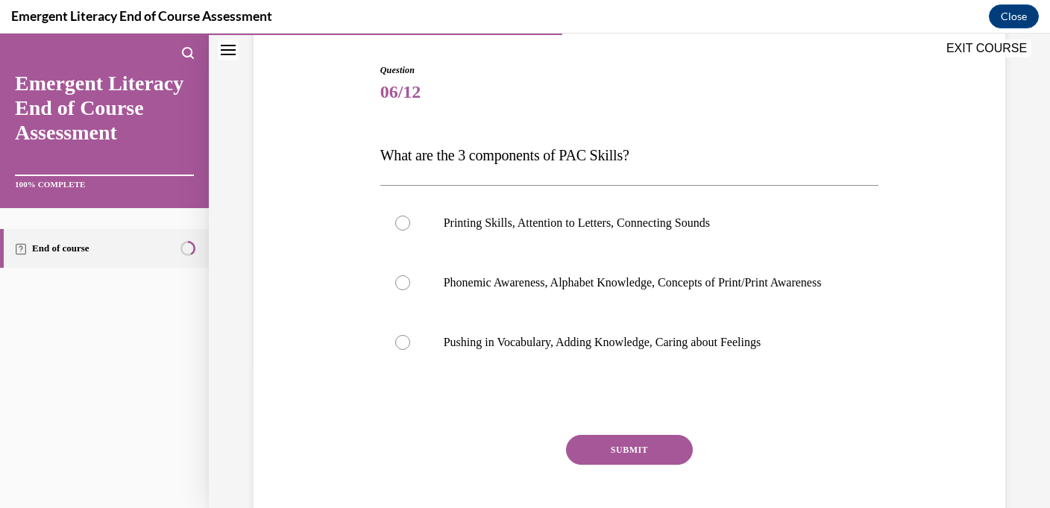
scroll to position [154, 0]
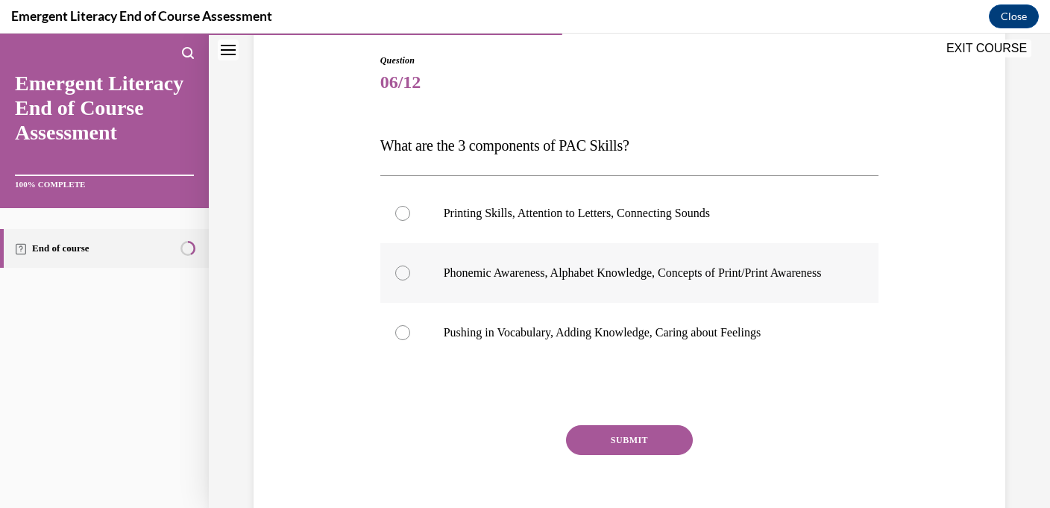
click at [433, 280] on label "Phonemic Awareness, Alphabet Knowledge, Concepts of Print/Print Awareness" at bounding box center [629, 273] width 499 height 60
click at [410, 280] on input "Phonemic Awareness, Alphabet Knowledge, Concepts of Print/Print Awareness" at bounding box center [402, 272] width 15 height 15
radio input "true"
click at [584, 446] on button "SUBMIT" at bounding box center [629, 440] width 127 height 30
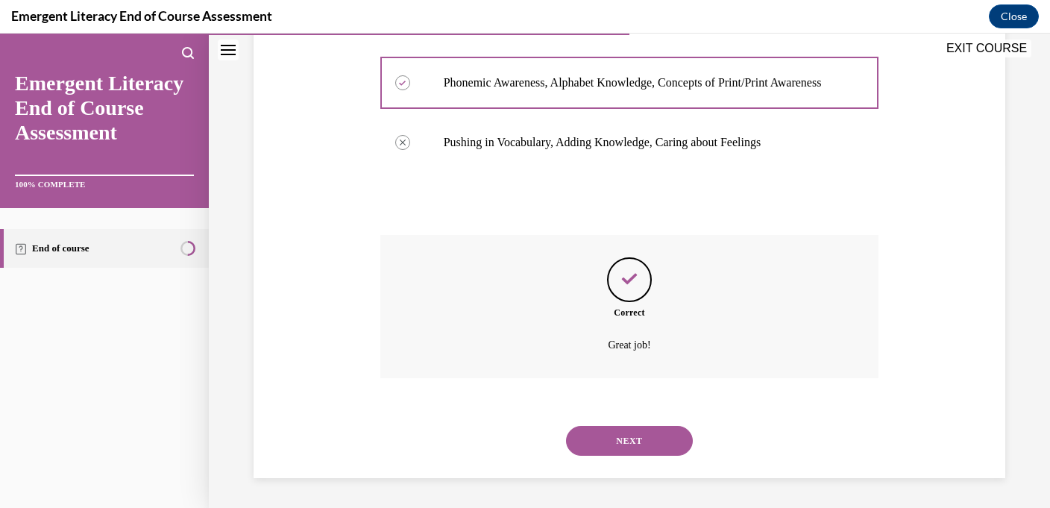
scroll to position [359, 0]
click at [596, 446] on button "NEXT" at bounding box center [629, 441] width 127 height 30
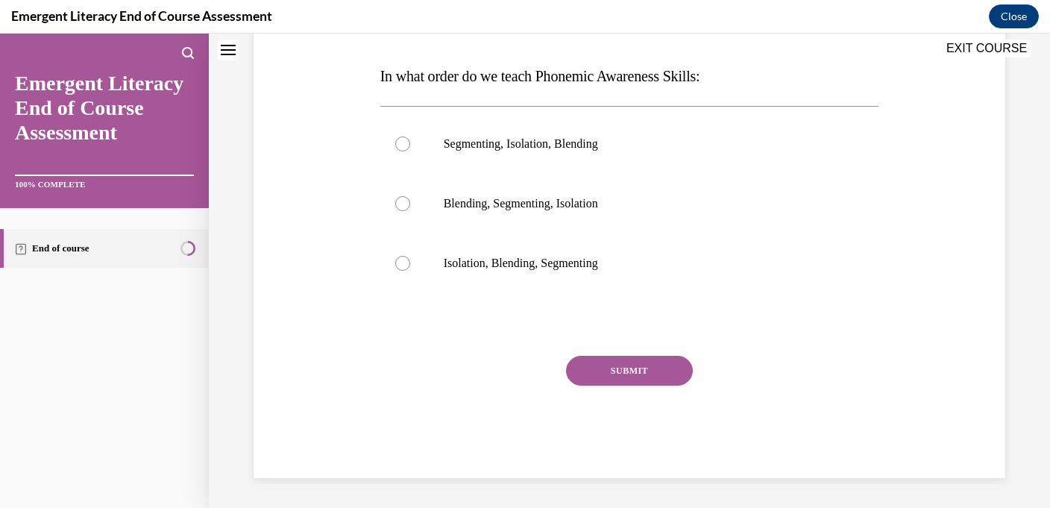
scroll to position [0, 0]
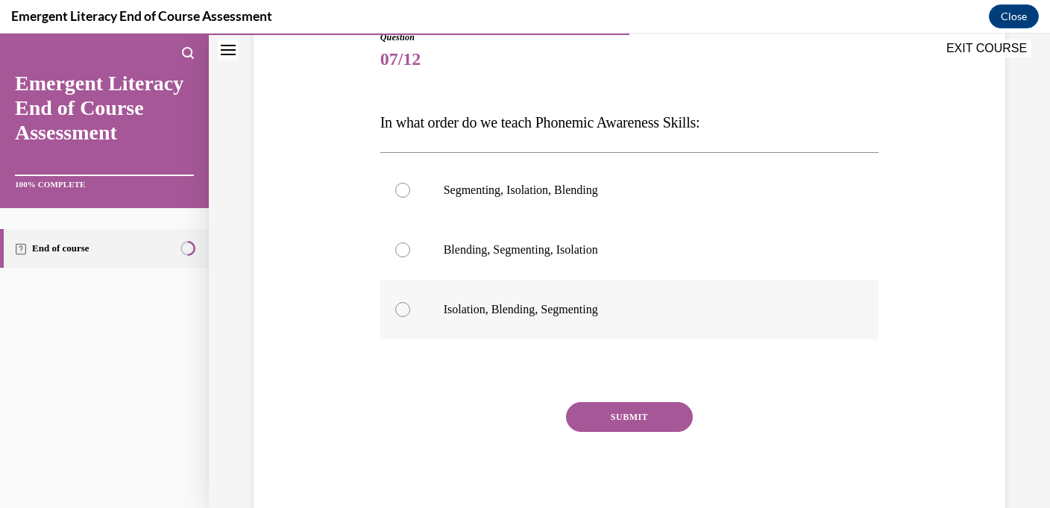
click at [599, 320] on label "Isolation, Blending, Segmenting" at bounding box center [629, 310] width 499 height 60
click at [410, 317] on input "Isolation, Blending, Segmenting" at bounding box center [402, 309] width 15 height 15
radio input "true"
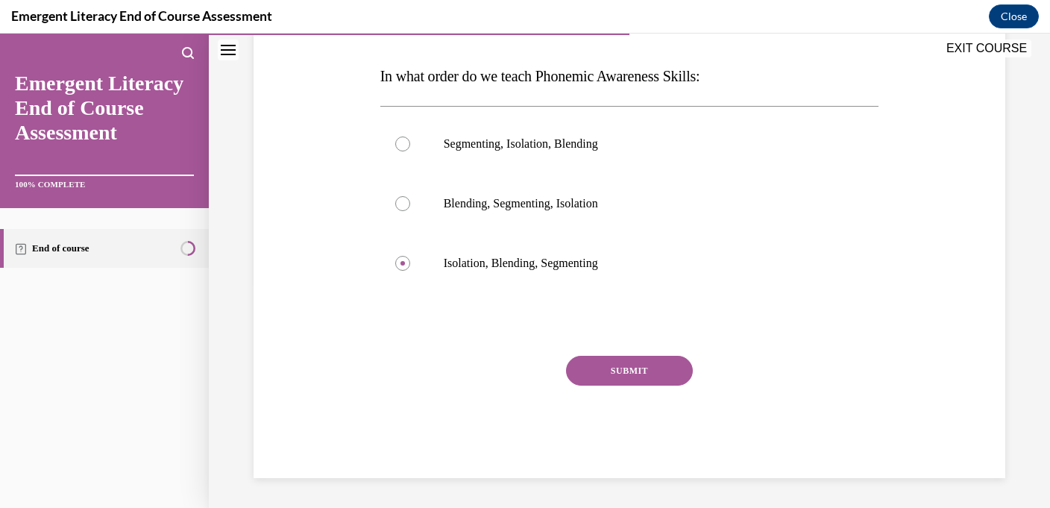
click at [596, 365] on button "SUBMIT" at bounding box center [629, 371] width 127 height 30
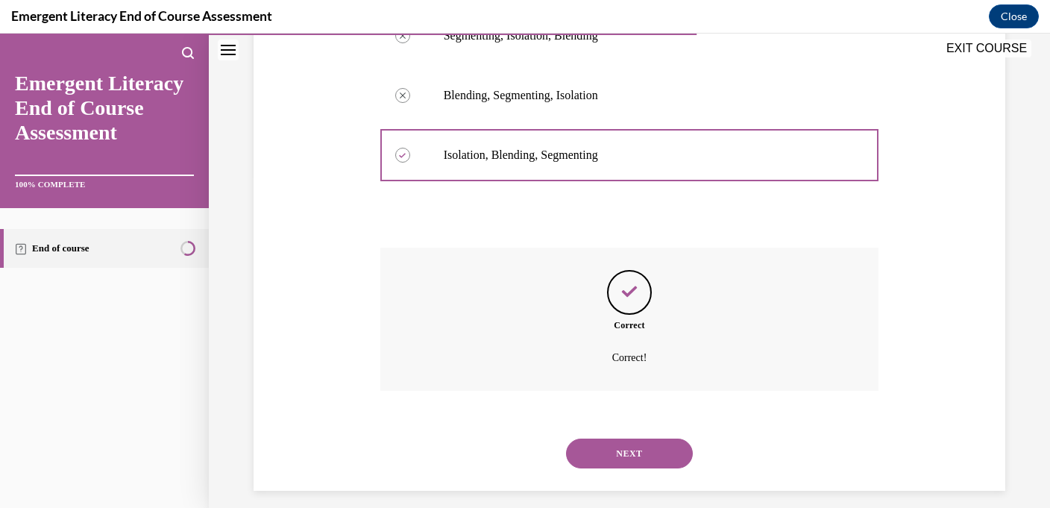
scroll to position [344, 0]
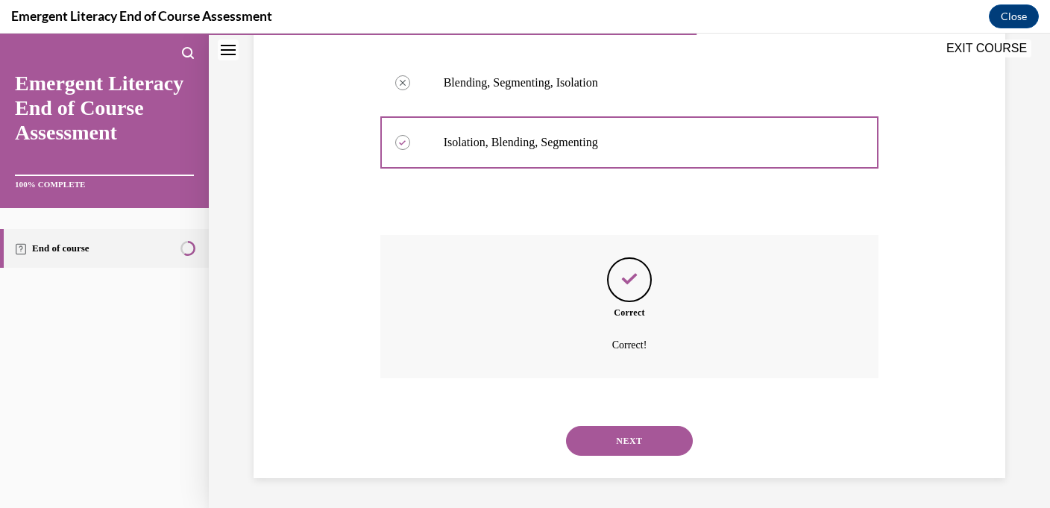
click at [607, 453] on button "NEXT" at bounding box center [629, 441] width 127 height 30
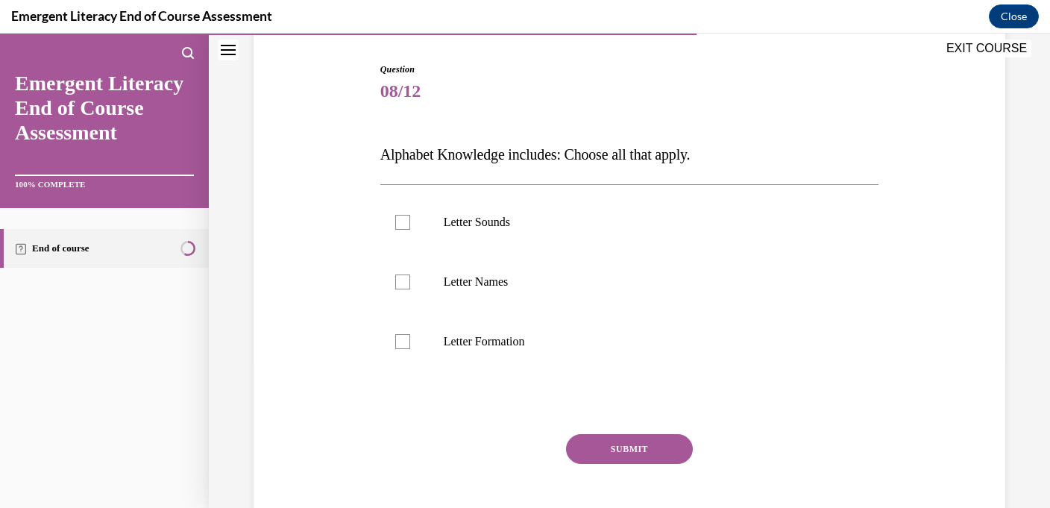
scroll to position [147, 0]
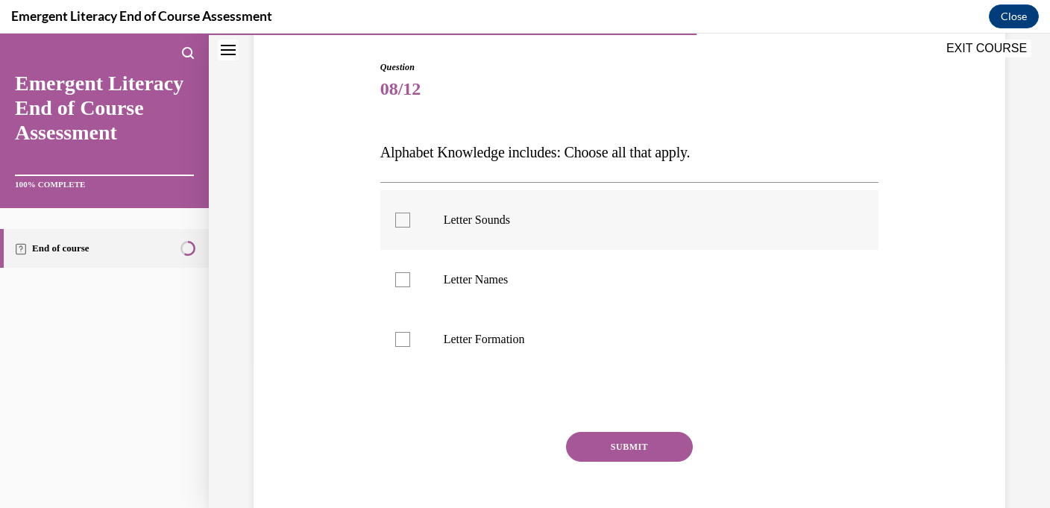
click at [593, 212] on p "Letter Sounds" at bounding box center [643, 219] width 398 height 15
click at [410, 212] on input "Letter Sounds" at bounding box center [402, 219] width 15 height 15
checkbox input "true"
click at [593, 273] on p "Letter Names" at bounding box center [643, 279] width 398 height 15
click at [410, 273] on input "Letter Names" at bounding box center [402, 279] width 15 height 15
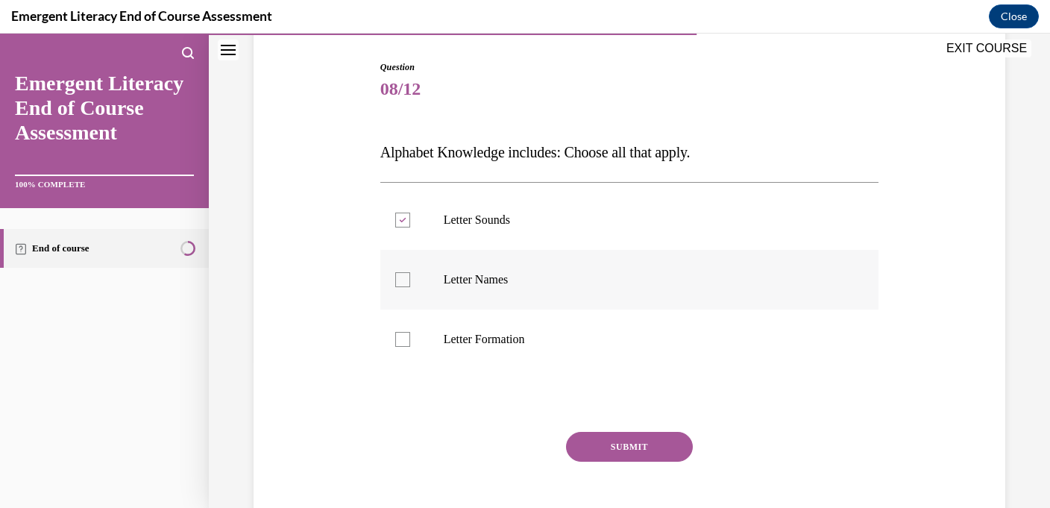
checkbox input "true"
click at [596, 335] on p "Letter Formation" at bounding box center [643, 339] width 398 height 15
click at [410, 335] on input "Letter Formation" at bounding box center [402, 339] width 15 height 15
checkbox input "true"
click at [598, 446] on button "SUBMIT" at bounding box center [629, 447] width 127 height 30
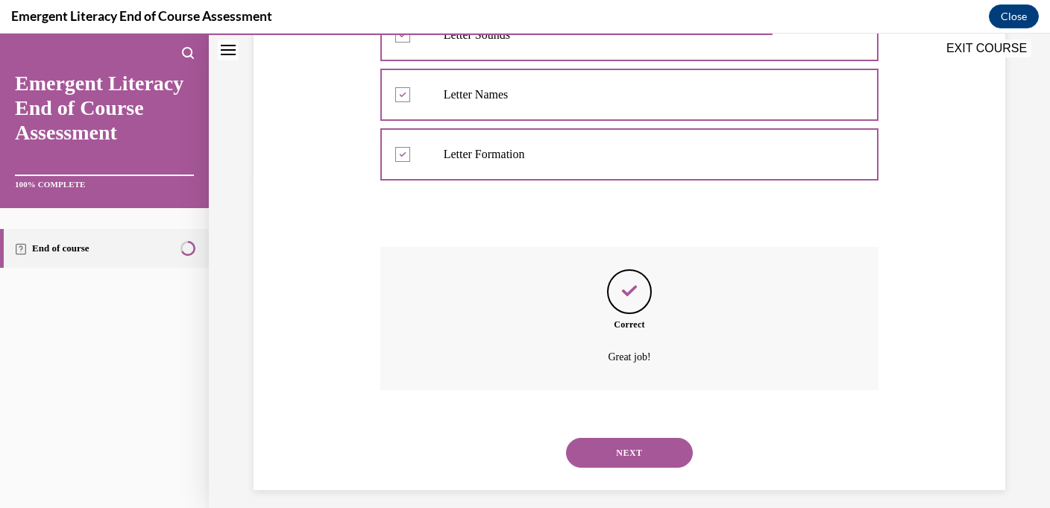
scroll to position [344, 0]
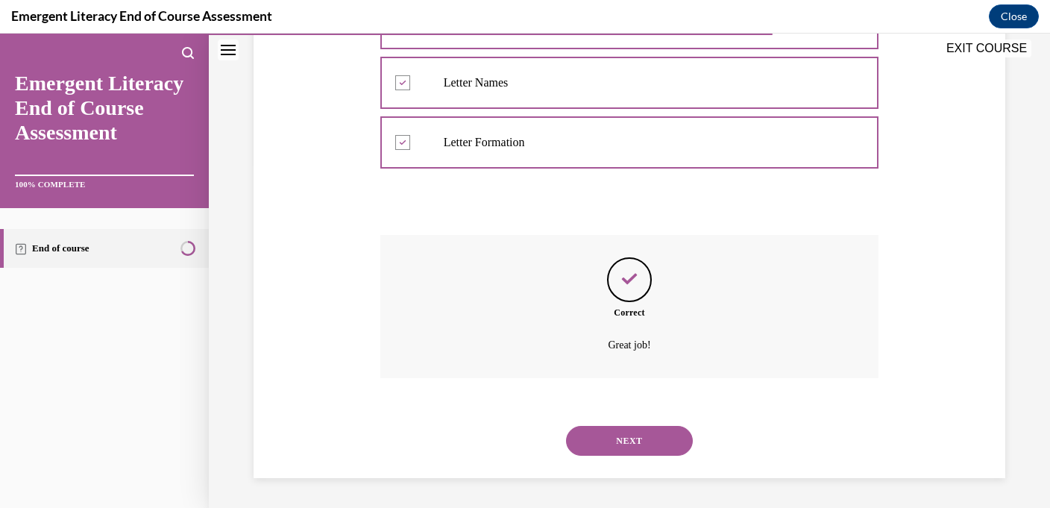
click at [610, 435] on button "NEXT" at bounding box center [629, 441] width 127 height 30
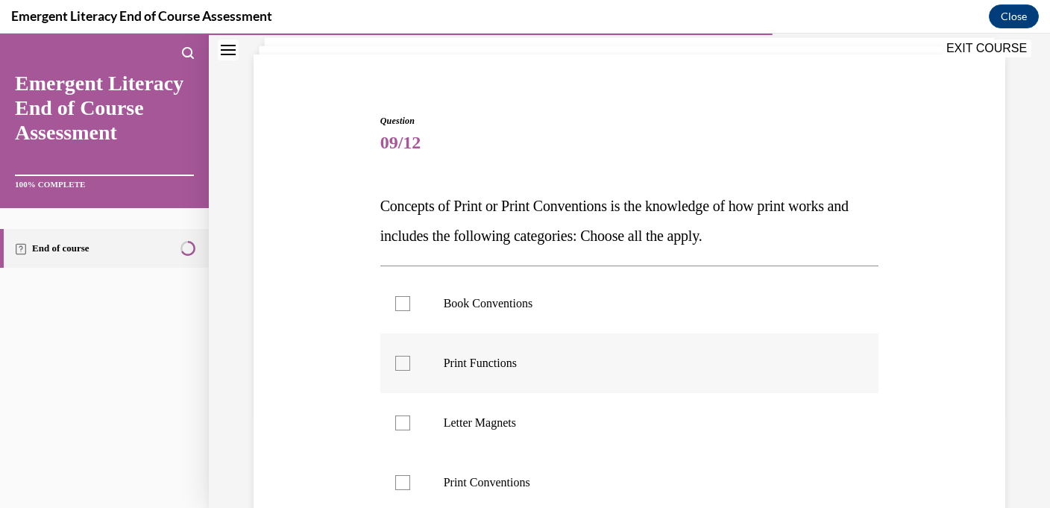
scroll to position [158, 0]
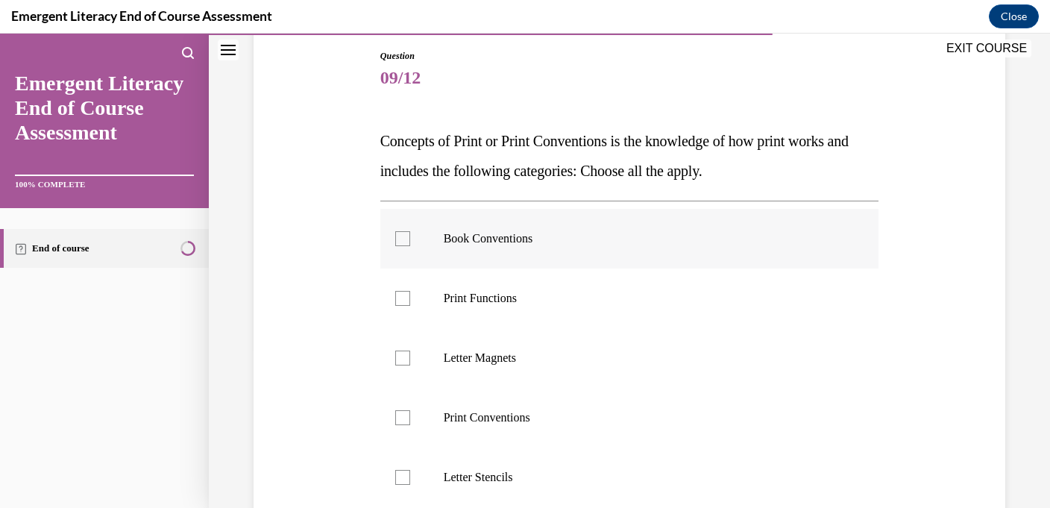
click at [607, 253] on label "Book Conventions" at bounding box center [629, 239] width 499 height 60
click at [410, 246] on input "Book Conventions" at bounding box center [402, 238] width 15 height 15
checkbox input "true"
click at [600, 321] on label "Print Functions" at bounding box center [629, 298] width 499 height 60
click at [410, 306] on input "Print Functions" at bounding box center [402, 298] width 15 height 15
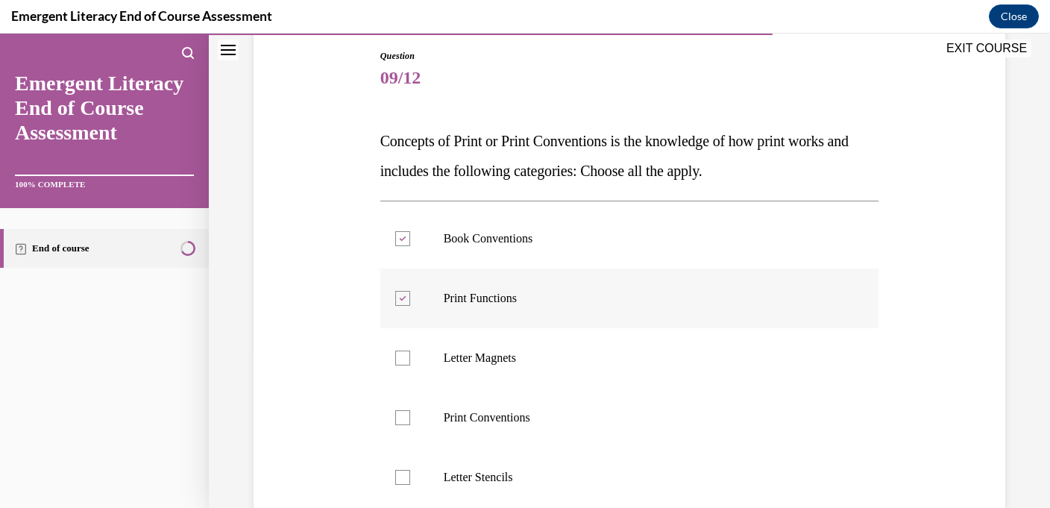
click at [600, 321] on label "Print Functions" at bounding box center [629, 298] width 499 height 60
click at [410, 306] on input "Print Functions" at bounding box center [402, 298] width 15 height 15
checkbox input "false"
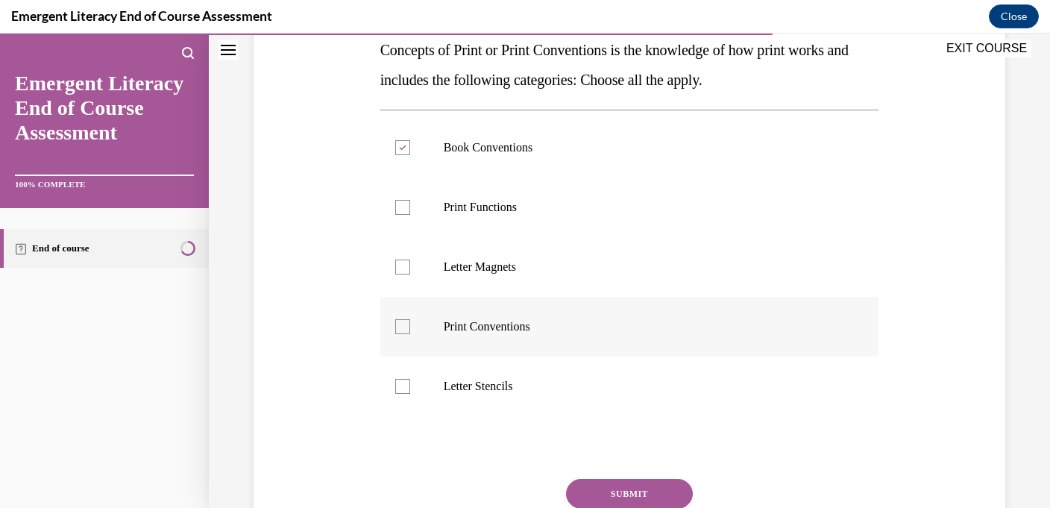
click at [594, 327] on p "Print Conventions" at bounding box center [643, 326] width 398 height 15
click at [410, 327] on input "Print Conventions" at bounding box center [402, 326] width 15 height 15
checkbox input "true"
click at [408, 207] on div at bounding box center [402, 207] width 15 height 15
click at [408, 207] on input "Print Functions" at bounding box center [402, 207] width 15 height 15
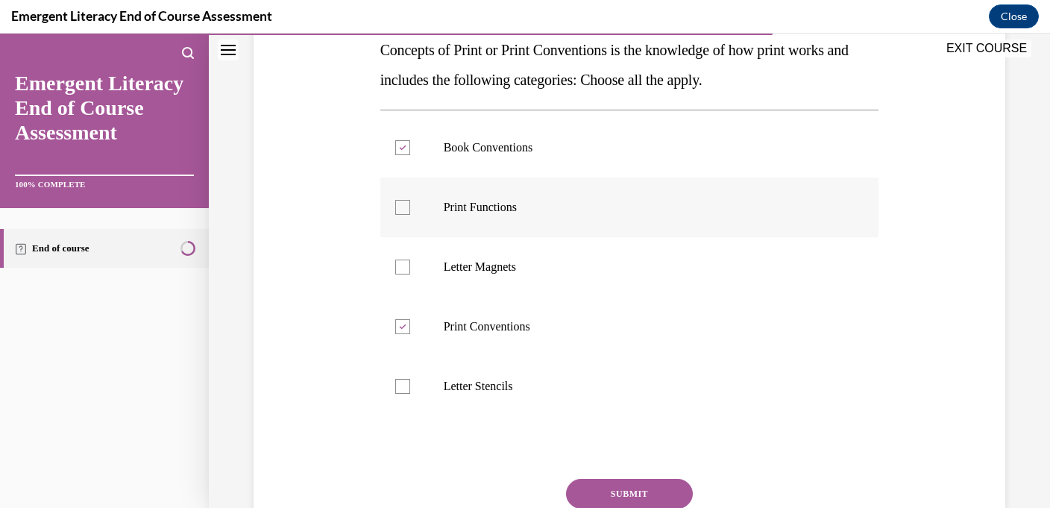
checkbox input "true"
click at [591, 479] on button "SUBMIT" at bounding box center [629, 494] width 127 height 30
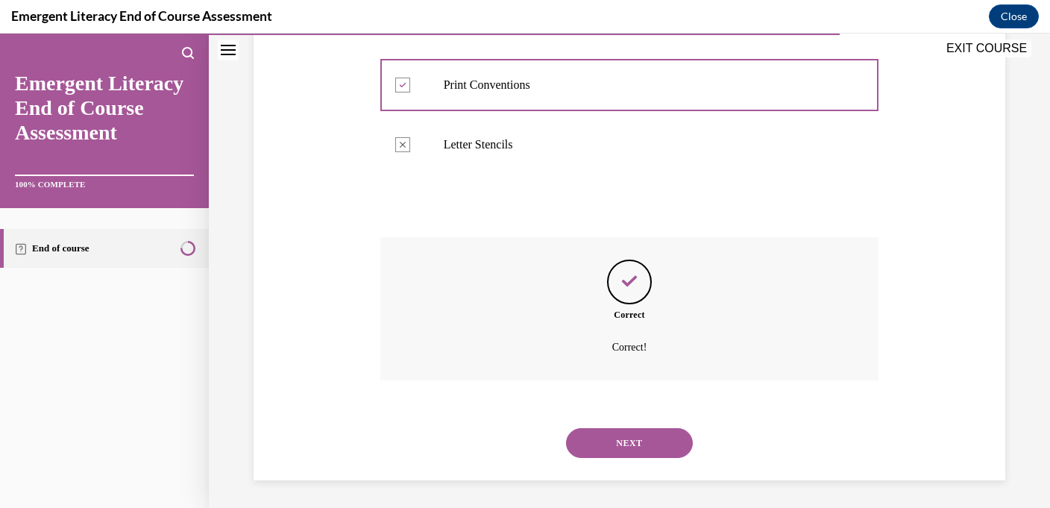
scroll to position [493, 0]
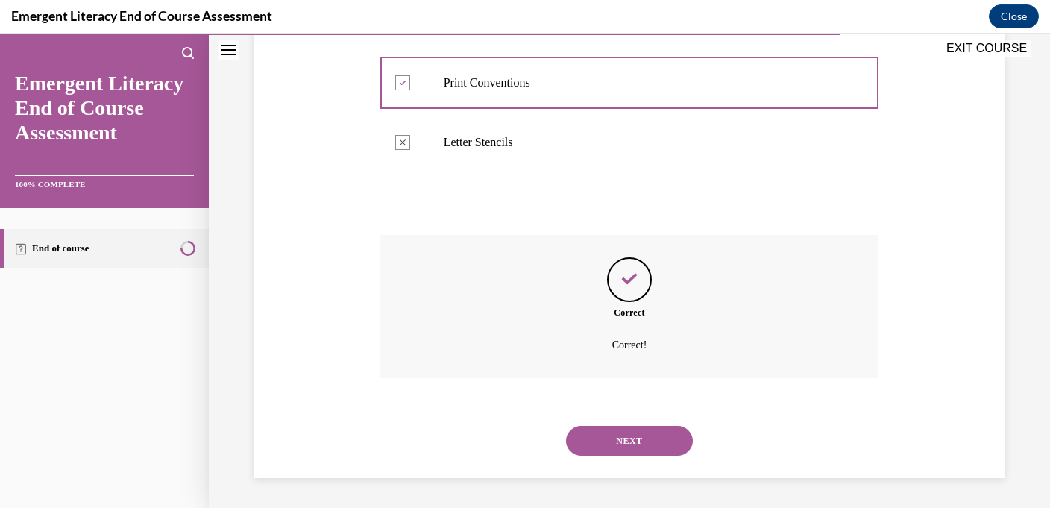
click at [616, 433] on button "NEXT" at bounding box center [629, 441] width 127 height 30
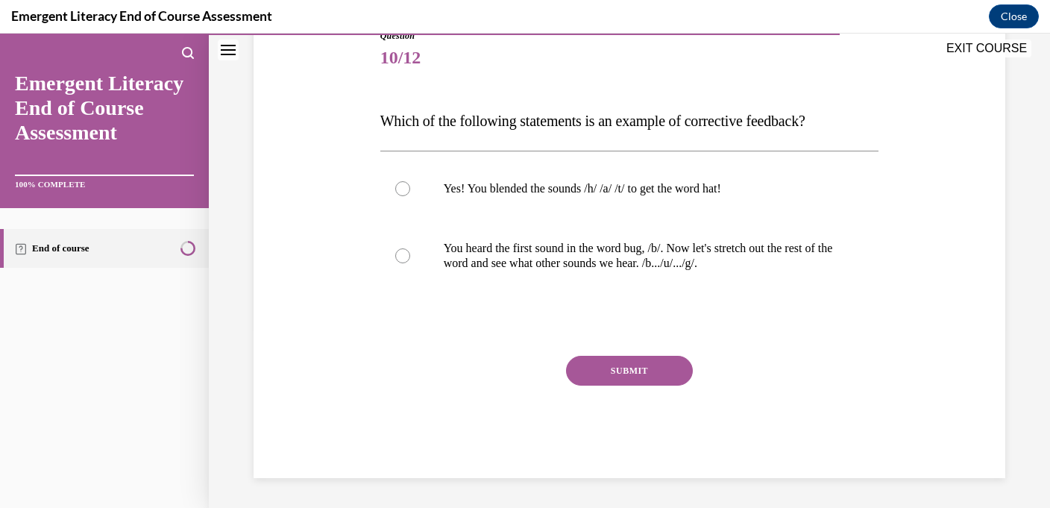
scroll to position [165, 0]
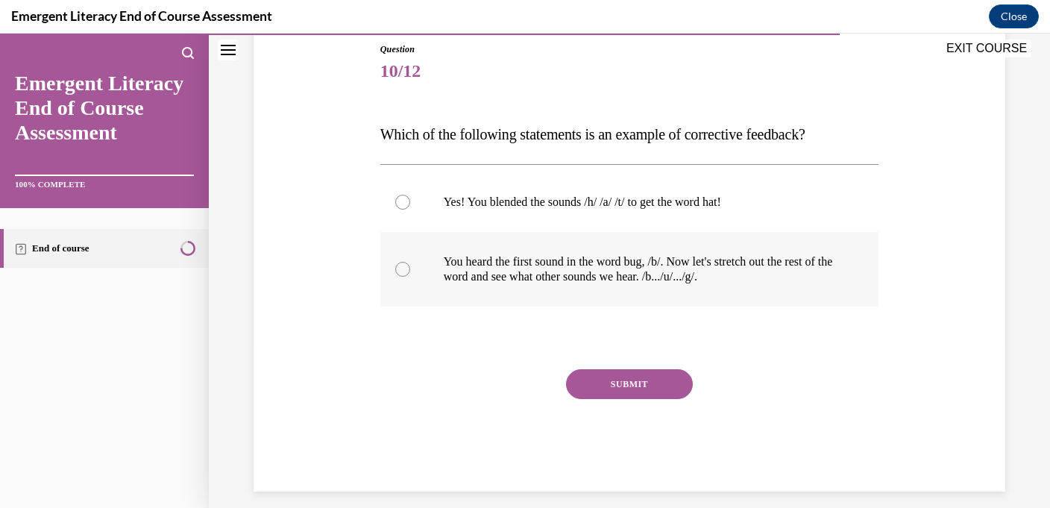
click at [614, 274] on p "You heard the first sound in the word bug, /b/. Now let's stretch out the rest …" at bounding box center [643, 269] width 398 height 30
click at [410, 274] on input "You heard the first sound in the word bug, /b/. Now let's stretch out the rest …" at bounding box center [402, 269] width 15 height 15
radio input "true"
click at [616, 369] on button "SUBMIT" at bounding box center [629, 384] width 127 height 30
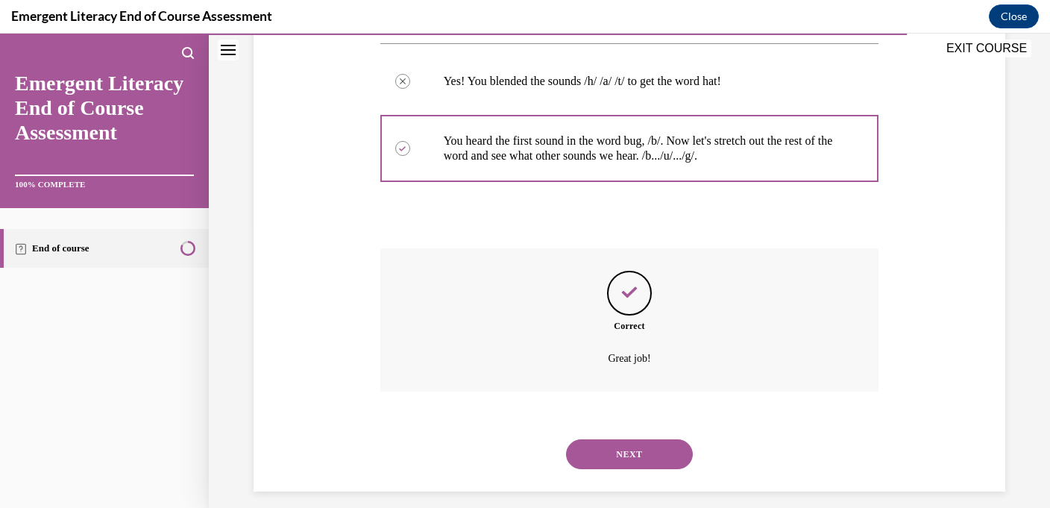
scroll to position [299, 0]
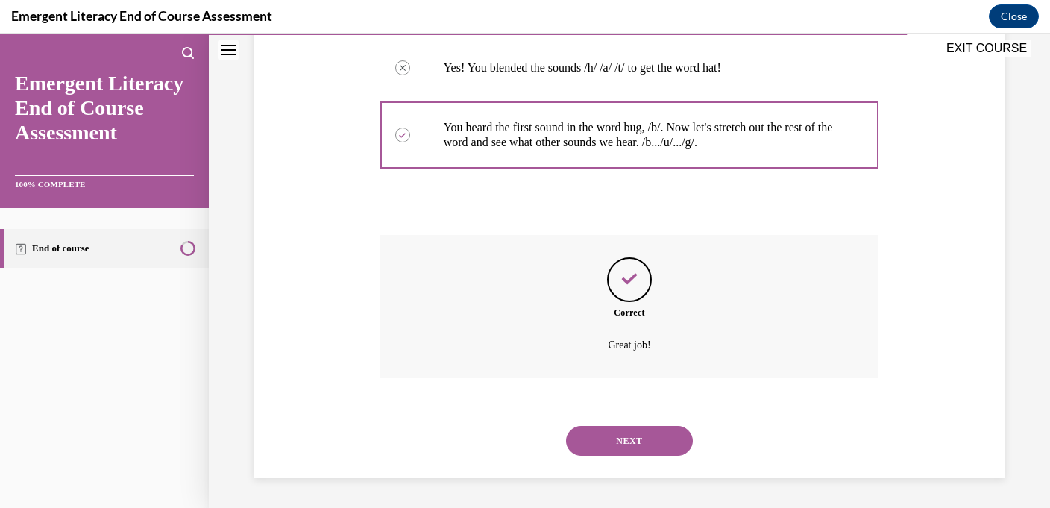
click at [612, 445] on button "NEXT" at bounding box center [629, 441] width 127 height 30
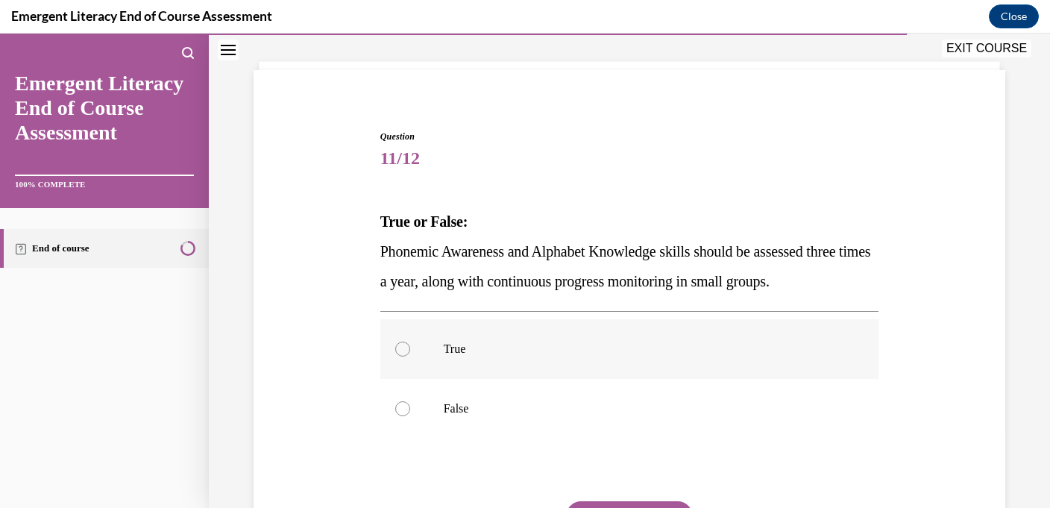
click at [607, 347] on p "True" at bounding box center [643, 348] width 398 height 15
click at [410, 347] on input "True" at bounding box center [402, 348] width 15 height 15
radio input "true"
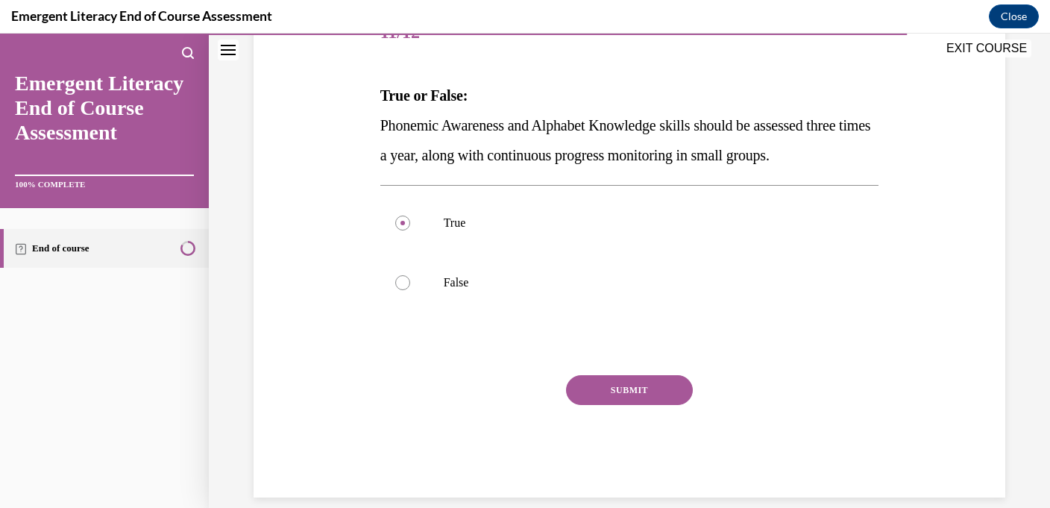
click at [609, 397] on button "SUBMIT" at bounding box center [629, 390] width 127 height 30
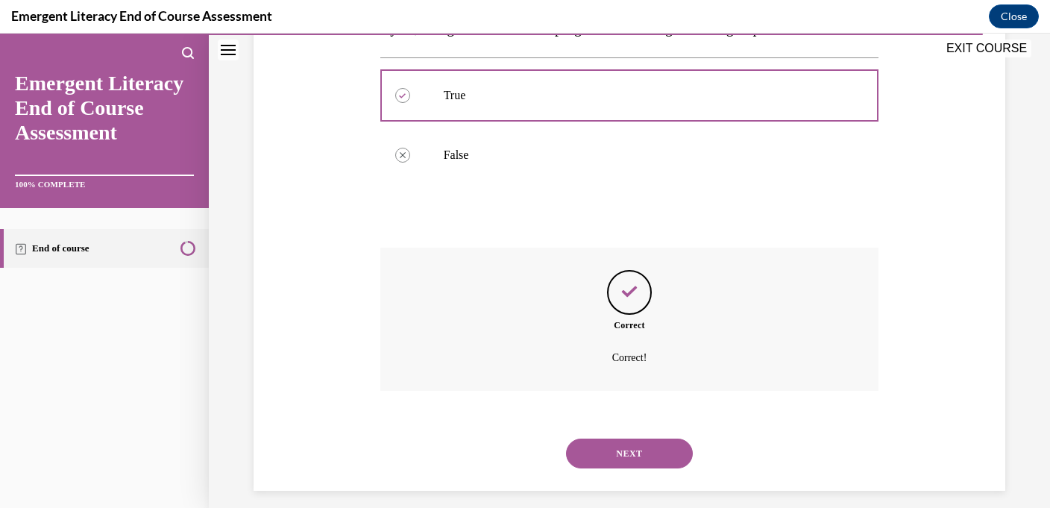
scroll to position [344, 0]
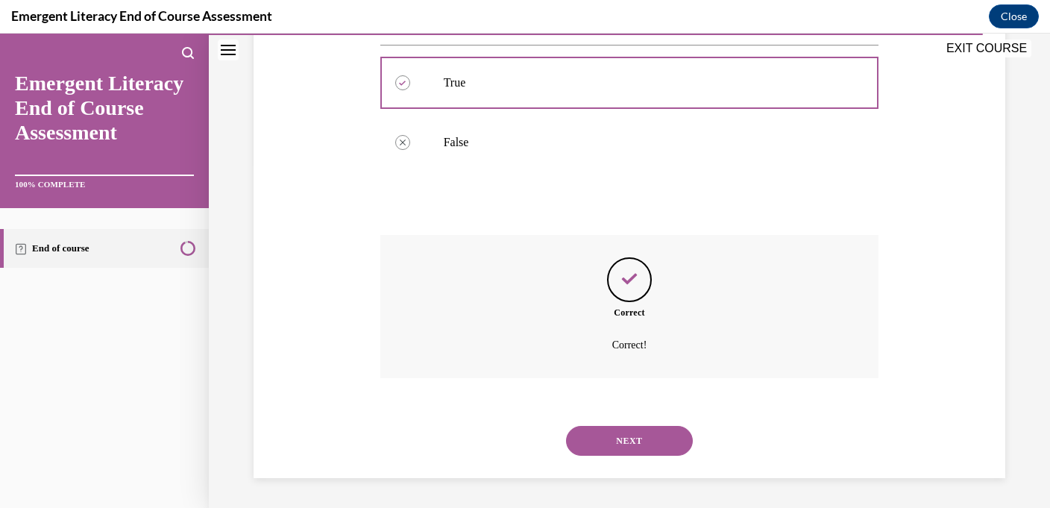
click at [610, 433] on button "NEXT" at bounding box center [629, 441] width 127 height 30
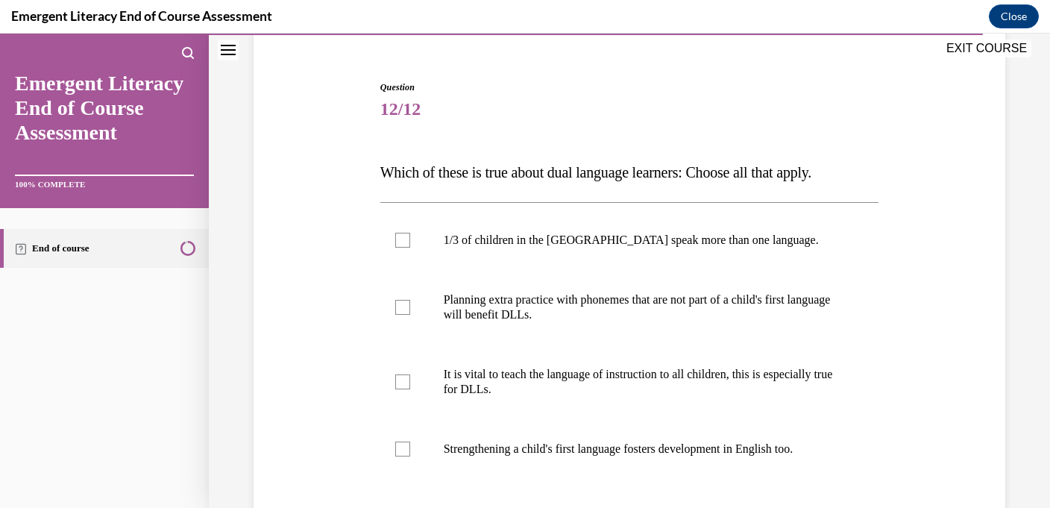
scroll to position [149, 0]
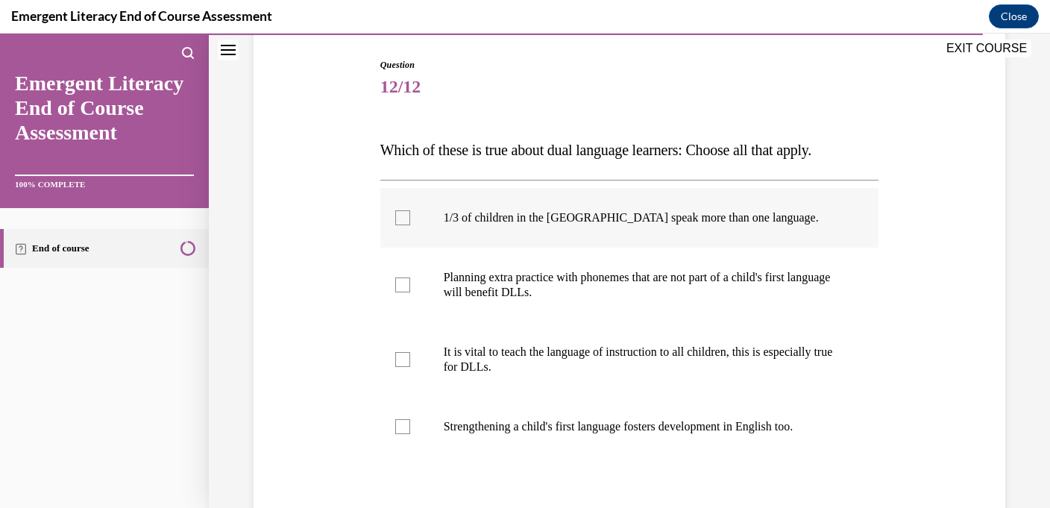
click at [593, 210] on p "1/3 of children in the US speak more than one language." at bounding box center [643, 217] width 398 height 15
click at [410, 210] on input "1/3 of children in the US speak more than one language." at bounding box center [402, 217] width 15 height 15
checkbox input "true"
click at [593, 296] on p "Planning extra practice with phonemes that are not part of a child's first lang…" at bounding box center [643, 285] width 398 height 30
click at [410, 292] on input "Planning extra practice with phonemes that are not part of a child's first lang…" at bounding box center [402, 284] width 15 height 15
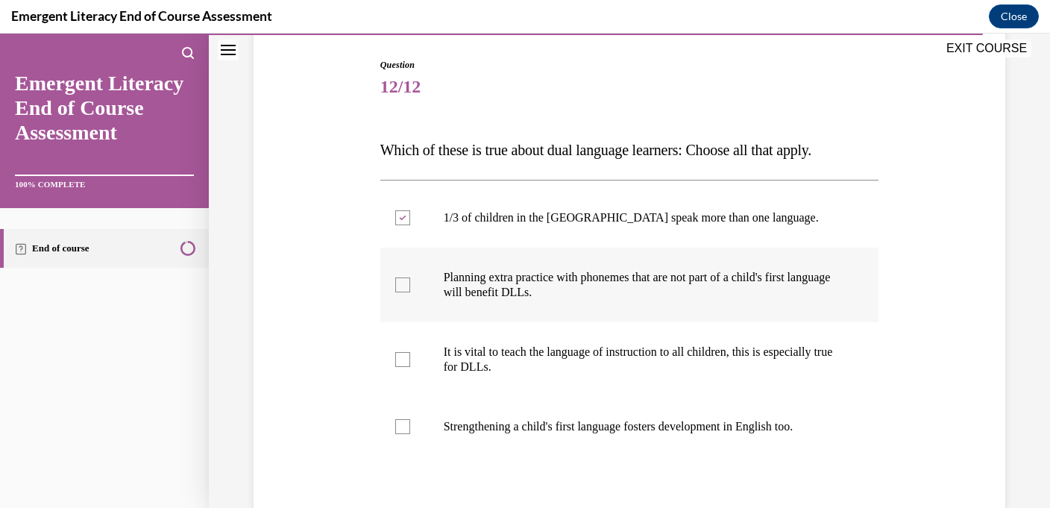
checkbox input "true"
click at [587, 347] on p "It is vital to teach the language of instruction to all children, this is espec…" at bounding box center [643, 359] width 398 height 30
click at [578, 429] on p "Strengthening a child's first language fosters development in English too." at bounding box center [643, 426] width 398 height 15
click at [410, 429] on input "Strengthening a child's first language fosters development in English too." at bounding box center [402, 426] width 15 height 15
checkbox input "true"
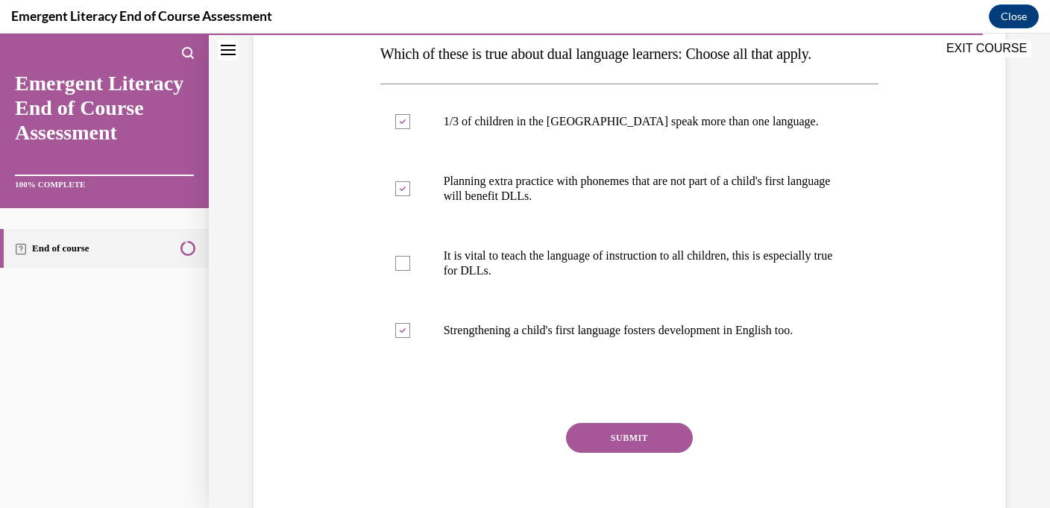
click at [585, 432] on button "SUBMIT" at bounding box center [629, 438] width 127 height 30
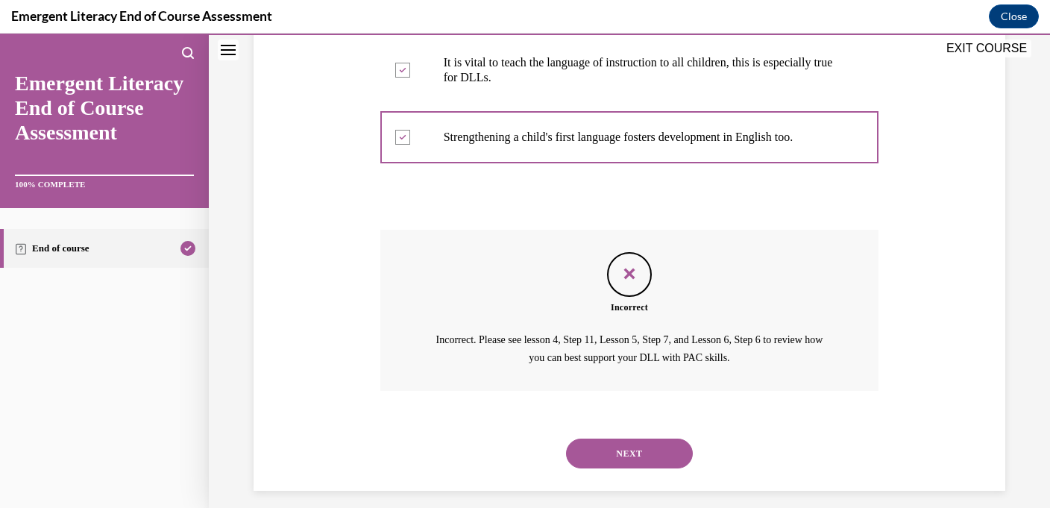
scroll to position [450, 0]
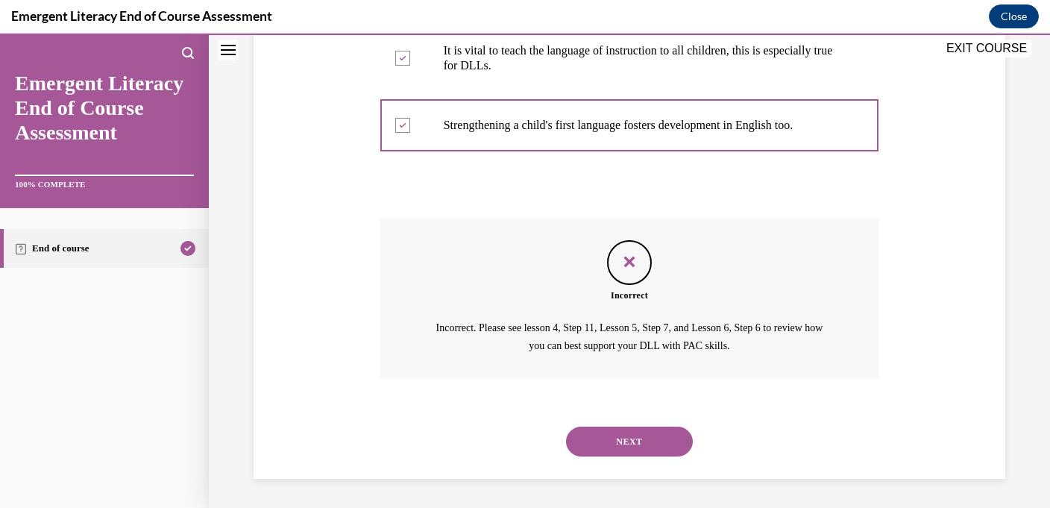
click at [593, 432] on button "NEXT" at bounding box center [629, 441] width 127 height 30
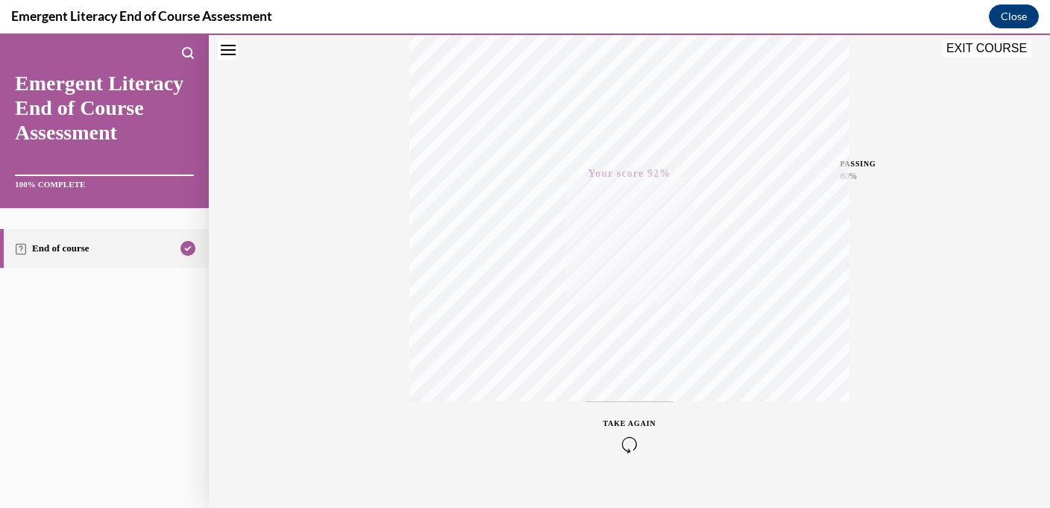
scroll to position [290, 0]
click at [628, 423] on icon "button" at bounding box center [629, 416] width 53 height 16
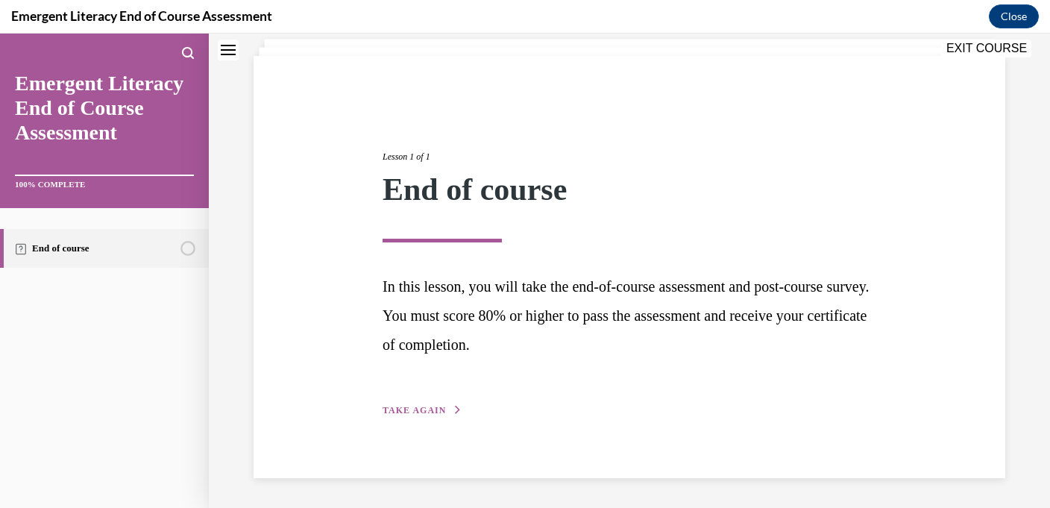
scroll to position [92, 0]
click at [400, 410] on span "TAKE AGAIN" at bounding box center [413, 410] width 63 height 10
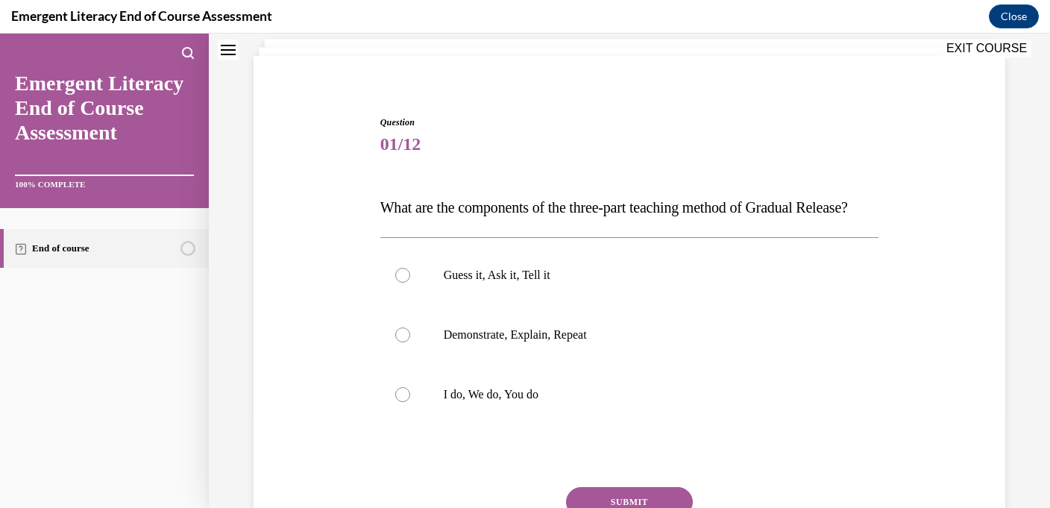
scroll to position [139, 0]
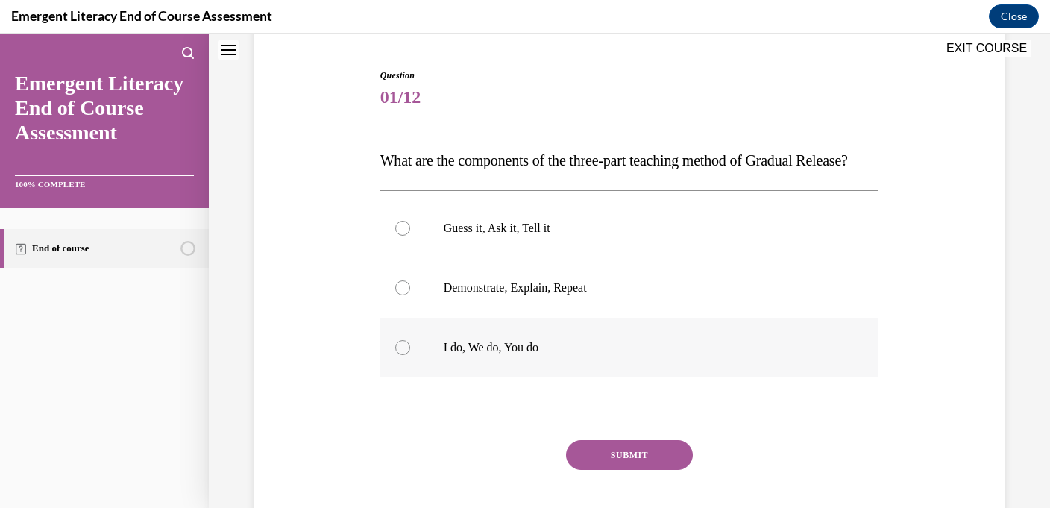
click at [438, 377] on label "I do, We do, You do" at bounding box center [629, 348] width 499 height 60
click at [410, 355] on input "I do, We do, You do" at bounding box center [402, 347] width 15 height 15
radio input "true"
click at [634, 470] on button "SUBMIT" at bounding box center [629, 455] width 127 height 30
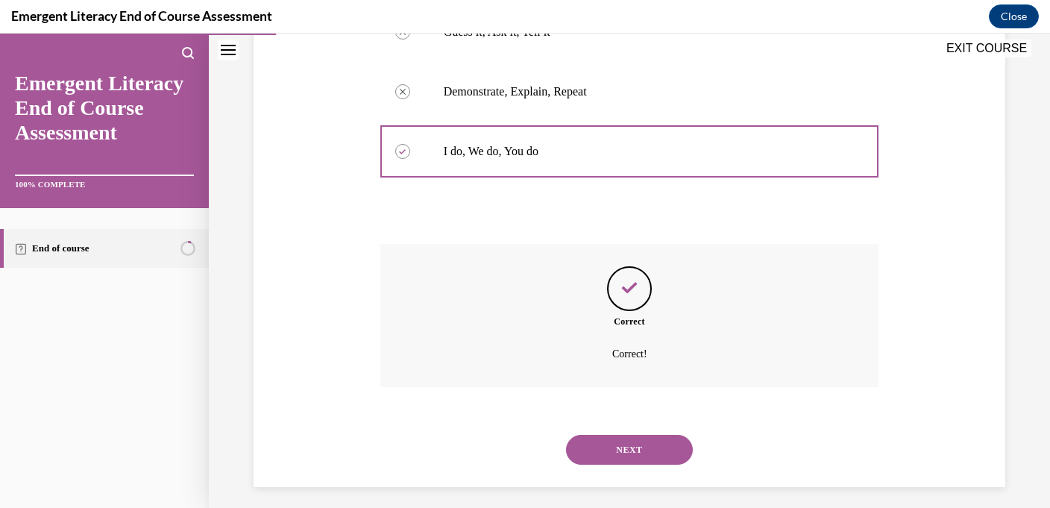
scroll to position [373, 0]
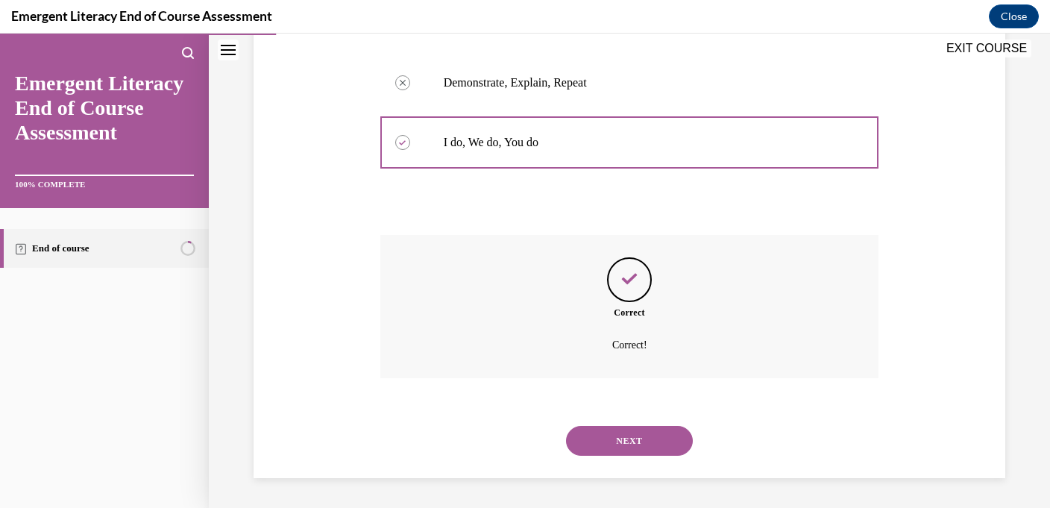
click at [631, 461] on div "NEXT" at bounding box center [629, 441] width 499 height 60
click at [633, 452] on button "NEXT" at bounding box center [629, 441] width 127 height 30
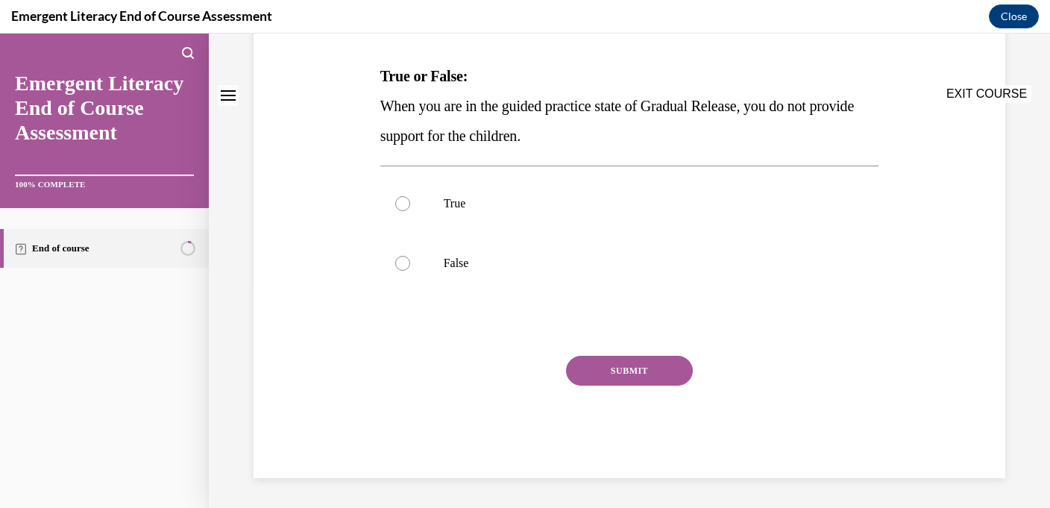
scroll to position [0, 0]
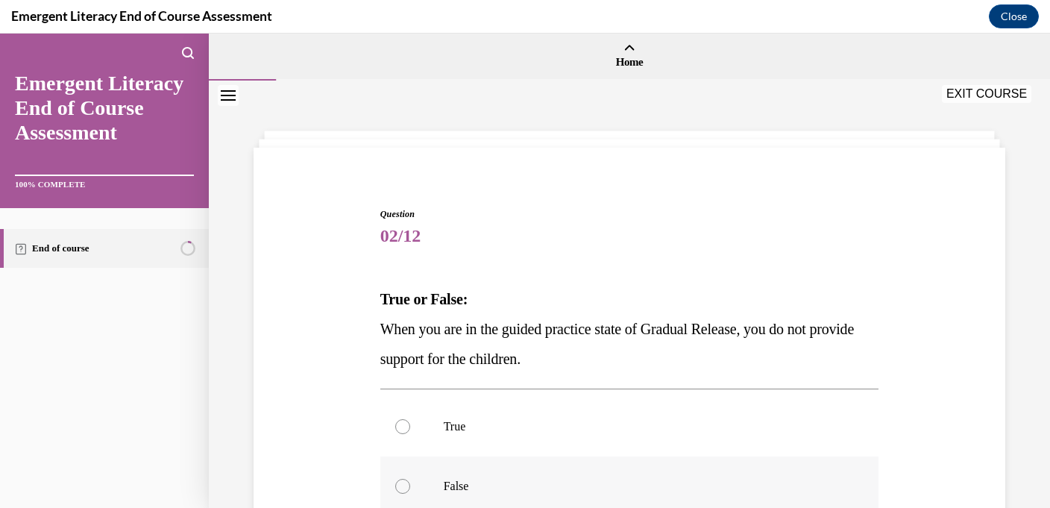
click at [619, 473] on label "False" at bounding box center [629, 486] width 499 height 60
click at [410, 479] on input "False" at bounding box center [402, 486] width 15 height 15
radio input "true"
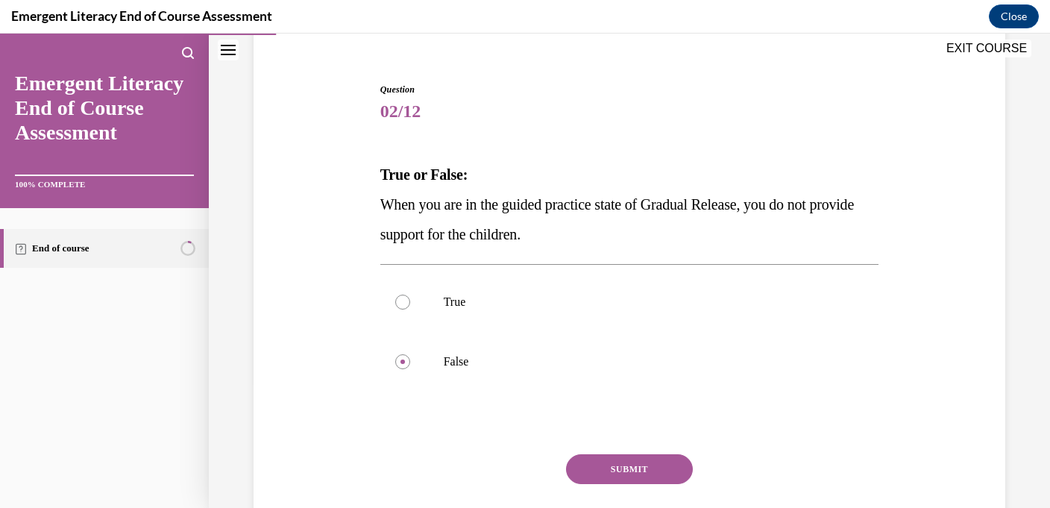
click at [620, 467] on button "SUBMIT" at bounding box center [629, 469] width 127 height 30
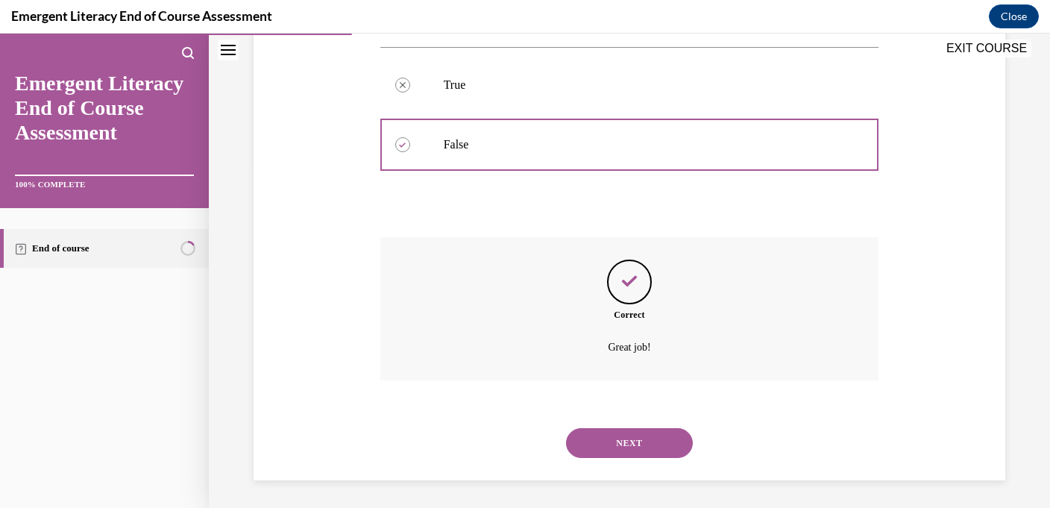
scroll to position [344, 0]
click at [624, 452] on button "NEXT" at bounding box center [629, 441] width 127 height 30
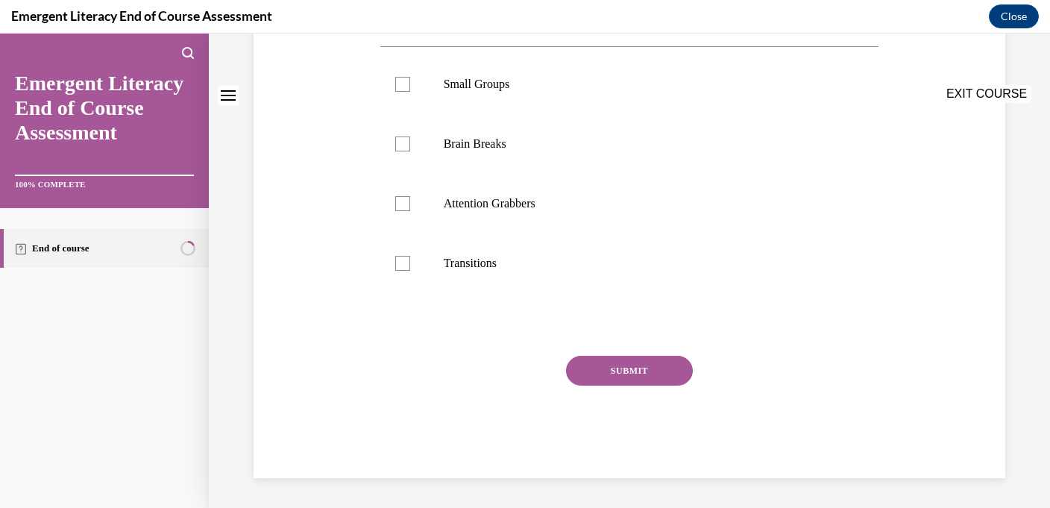
scroll to position [0, 0]
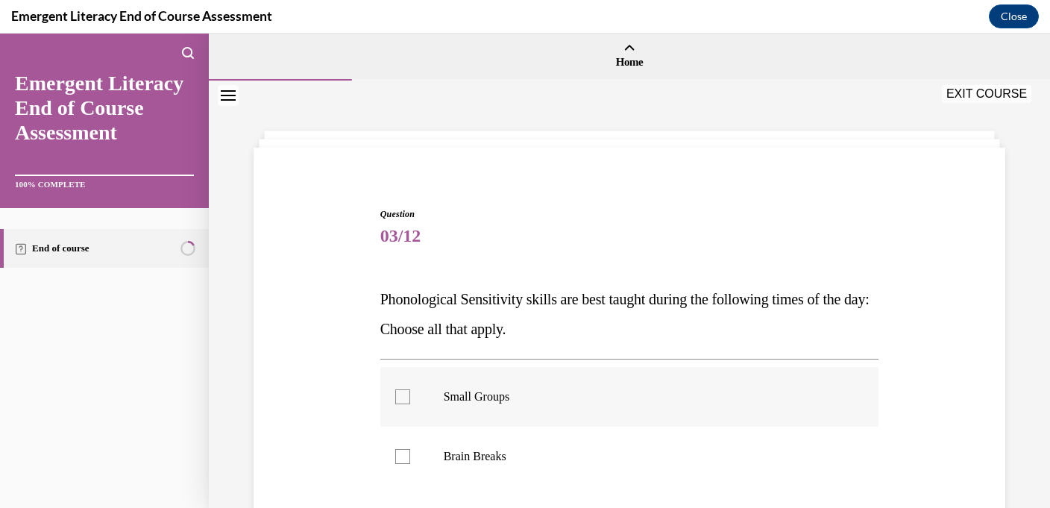
click at [637, 388] on label "Small Groups" at bounding box center [629, 397] width 499 height 60
click at [410, 389] on input "Small Groups" at bounding box center [402, 396] width 15 height 15
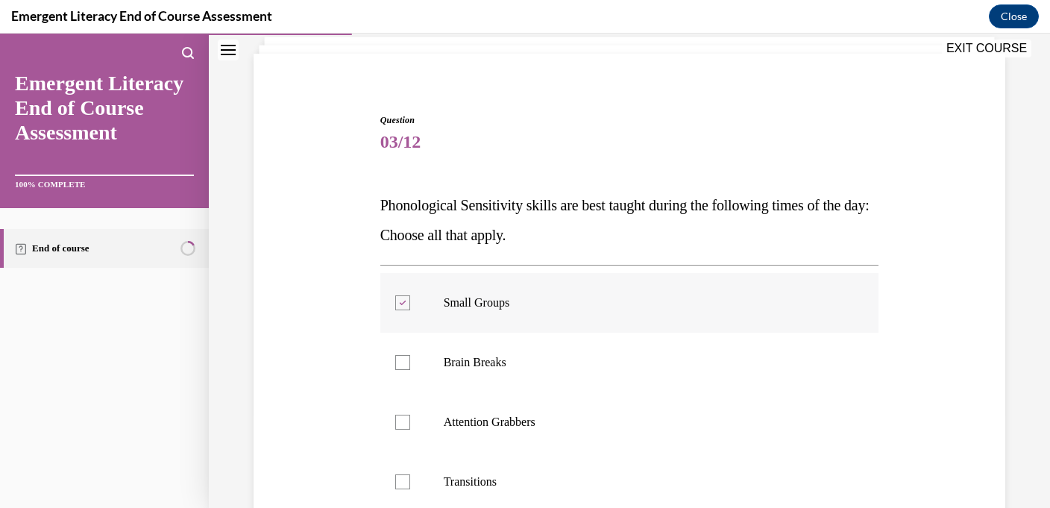
scroll to position [114, 0]
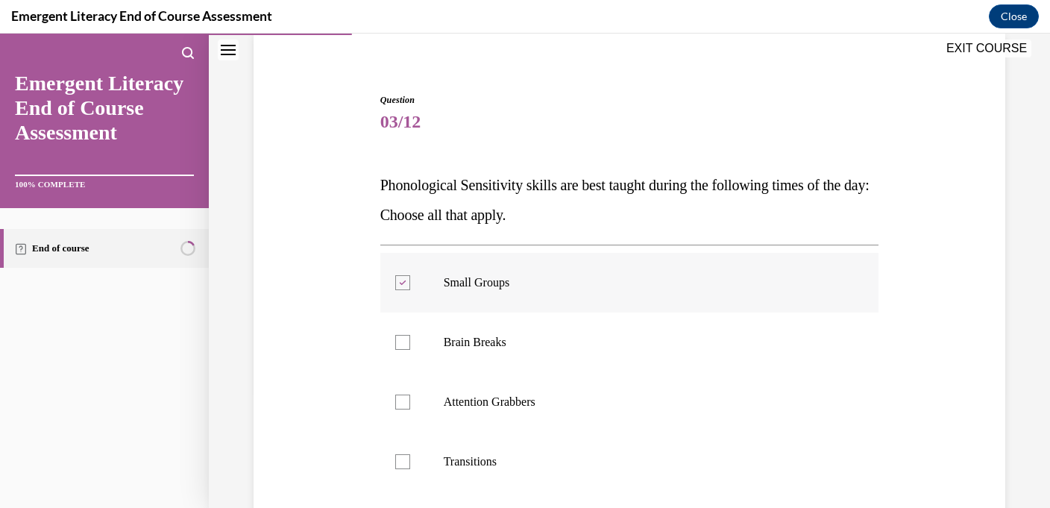
click at [646, 292] on label "Small Groups" at bounding box center [629, 283] width 499 height 60
click at [410, 290] on input "Small Groups" at bounding box center [402, 282] width 15 height 15
checkbox input "false"
click at [640, 351] on label "Brain Breaks" at bounding box center [629, 342] width 499 height 60
click at [410, 350] on input "Brain Breaks" at bounding box center [402, 342] width 15 height 15
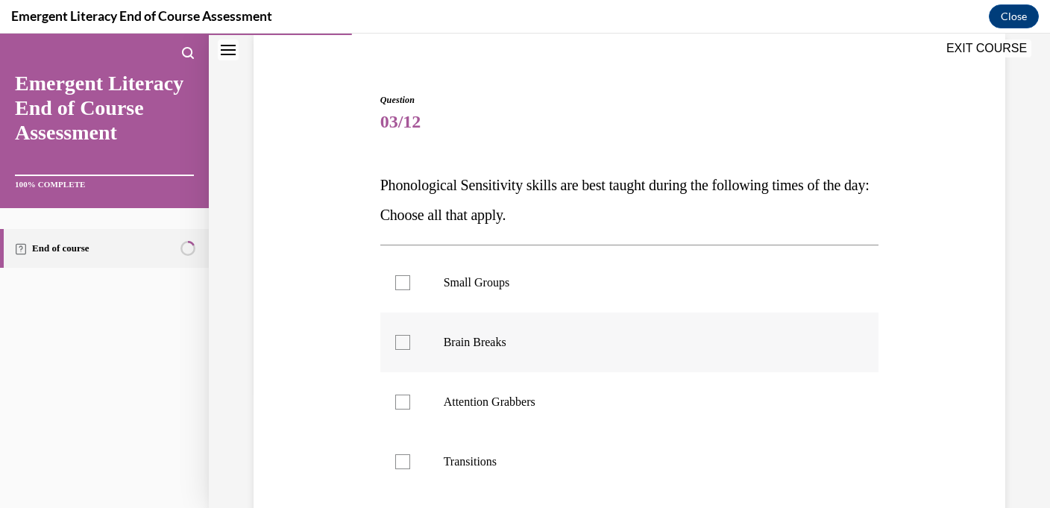
checkbox input "true"
click at [629, 406] on p "Attention Grabbers" at bounding box center [643, 401] width 398 height 15
click at [410, 406] on input "Attention Grabbers" at bounding box center [402, 401] width 15 height 15
checkbox input "true"
click at [612, 463] on p "Transitions" at bounding box center [643, 461] width 398 height 15
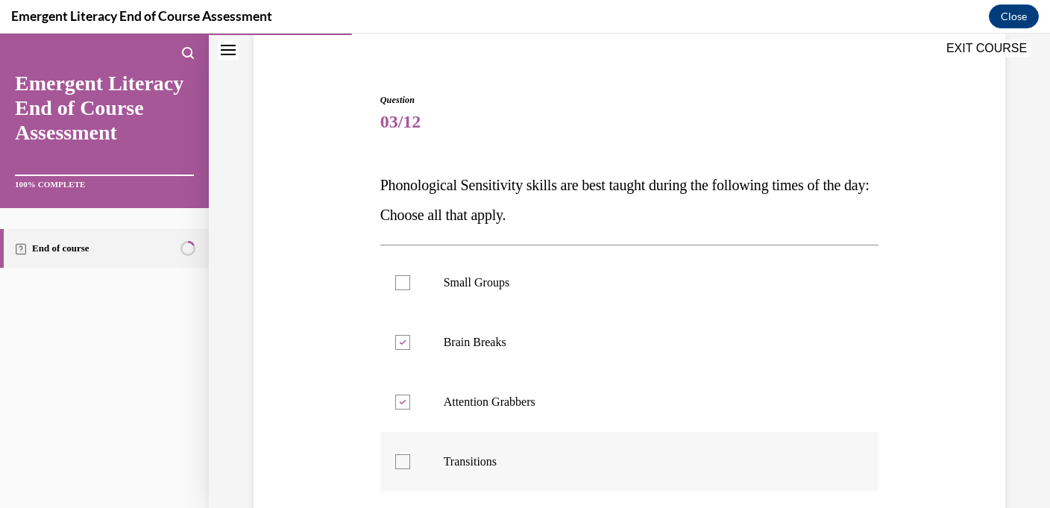
click at [410, 463] on input "Transitions" at bounding box center [402, 461] width 15 height 15
checkbox input "true"
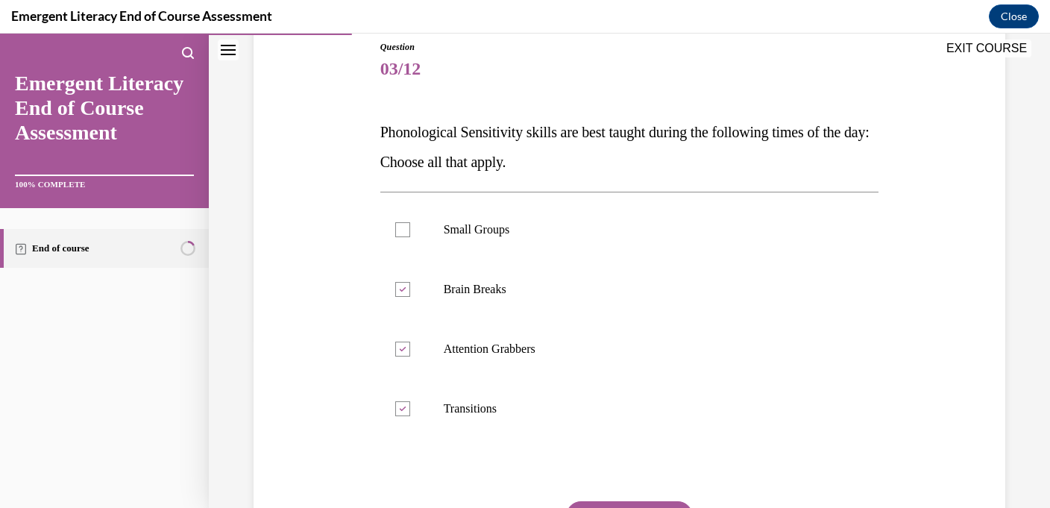
click at [625, 501] on button "SUBMIT" at bounding box center [629, 516] width 127 height 30
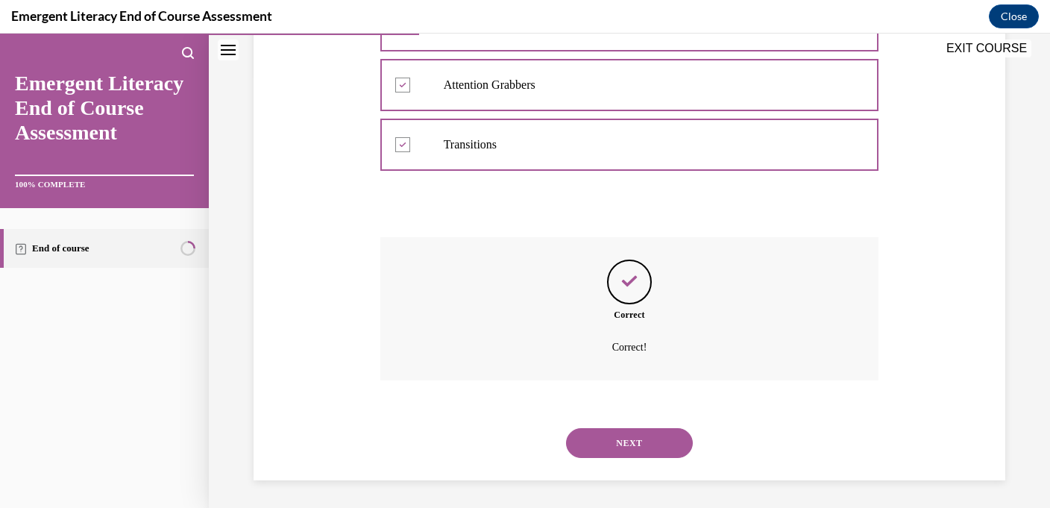
scroll to position [433, 0]
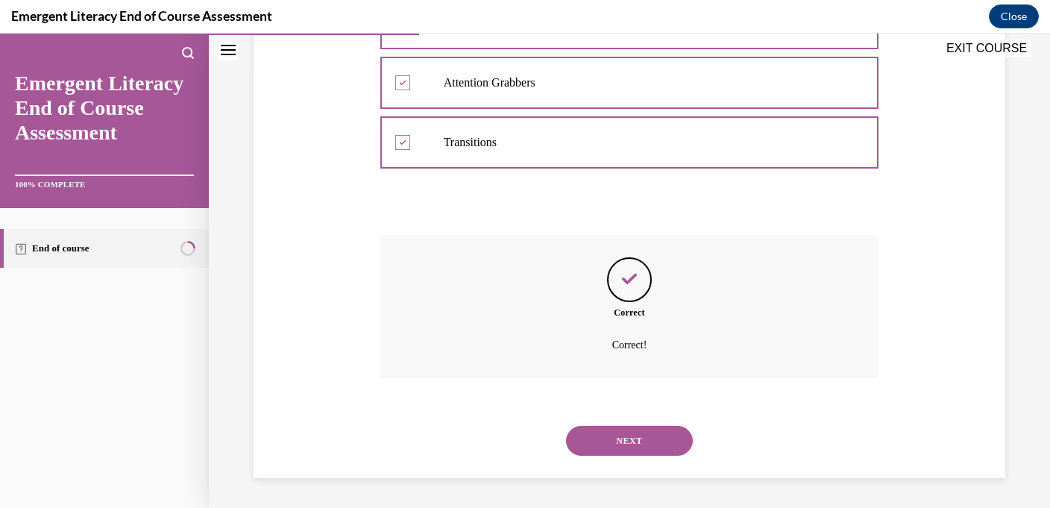
click at [644, 435] on button "NEXT" at bounding box center [629, 441] width 127 height 30
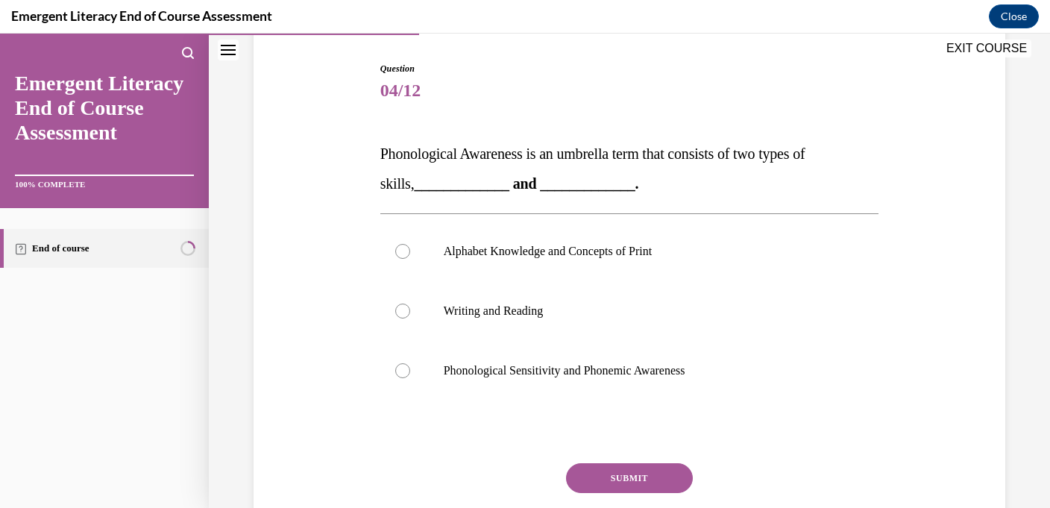
scroll to position [160, 0]
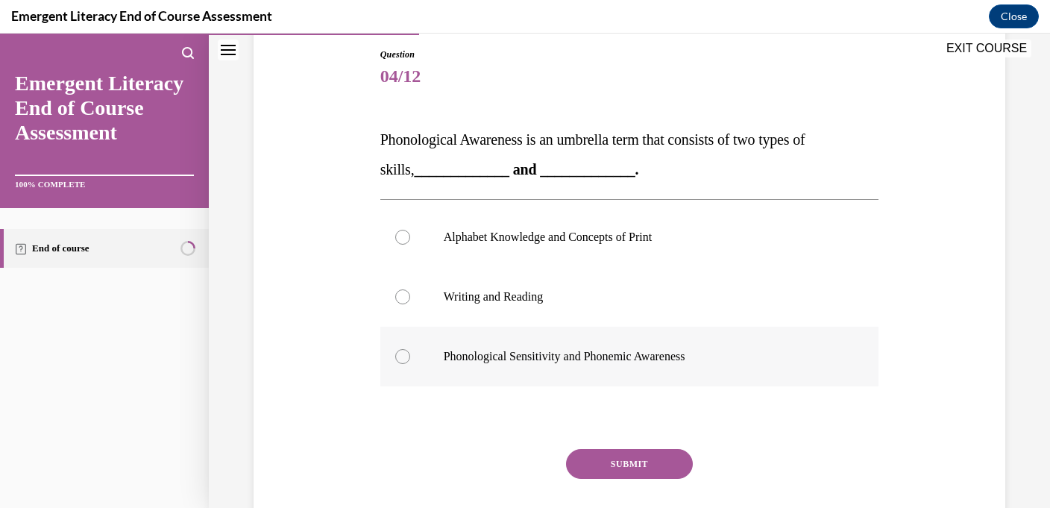
click at [631, 368] on label "Phonological Sensitivity and Phonemic Awareness" at bounding box center [629, 356] width 499 height 60
click at [410, 364] on input "Phonological Sensitivity and Phonemic Awareness" at bounding box center [402, 356] width 15 height 15
radio input "true"
click at [618, 452] on button "SUBMIT" at bounding box center [629, 464] width 127 height 30
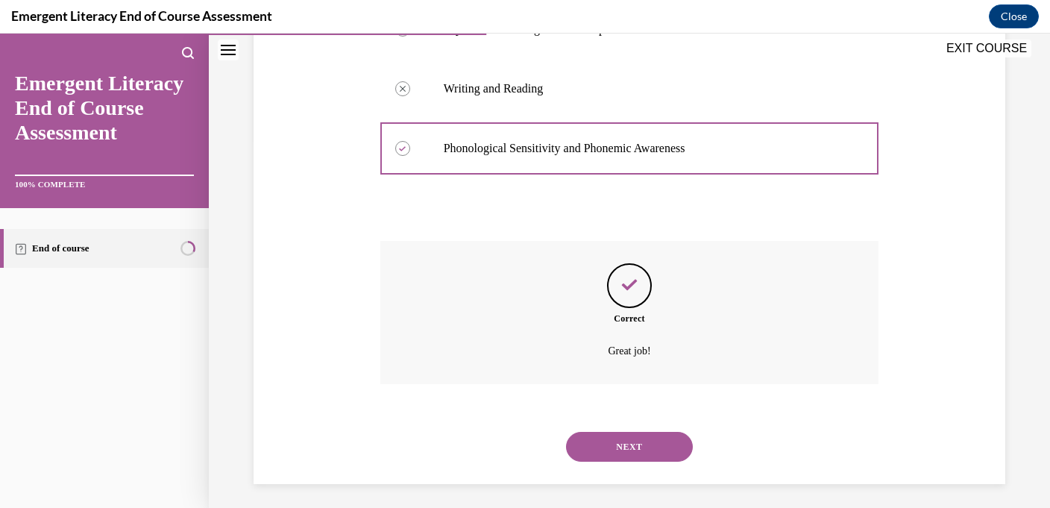
scroll to position [373, 0]
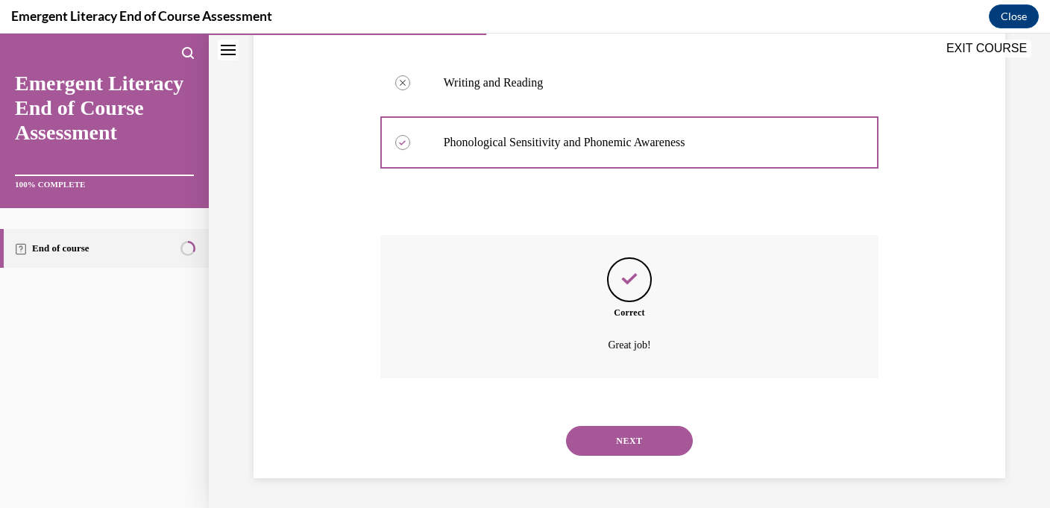
click at [621, 438] on button "NEXT" at bounding box center [629, 441] width 127 height 30
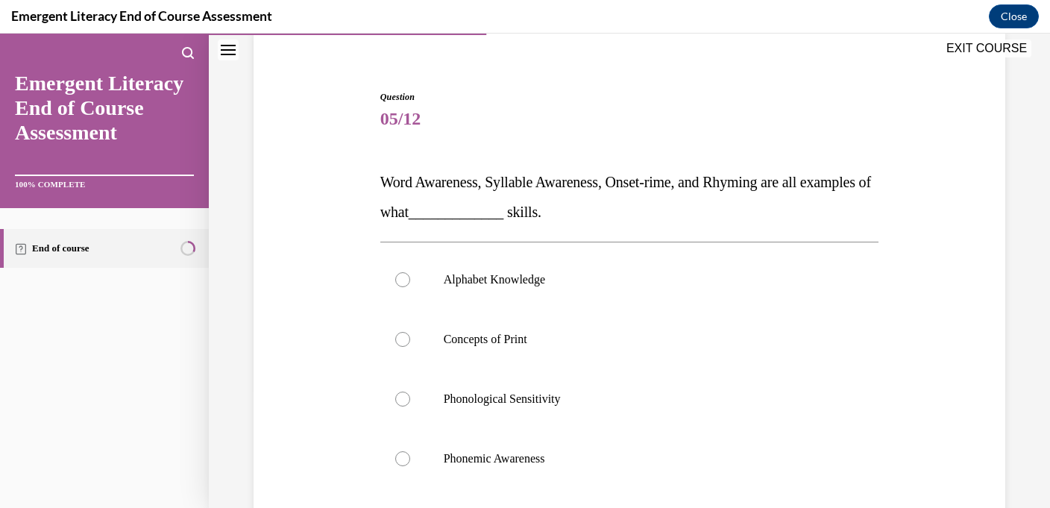
scroll to position [122, 0]
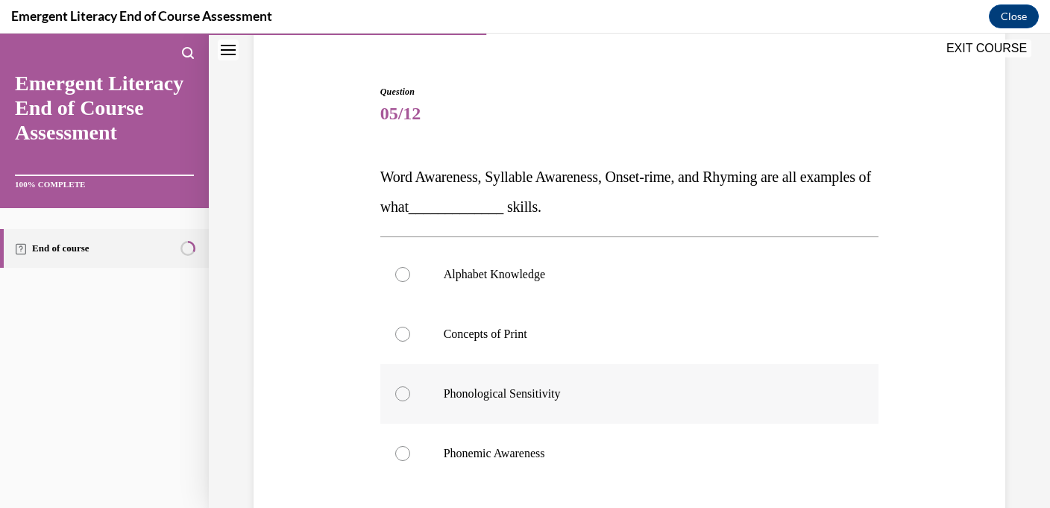
click at [622, 405] on label "Phonological Sensitivity" at bounding box center [629, 394] width 499 height 60
click at [410, 401] on input "Phonological Sensitivity" at bounding box center [402, 393] width 15 height 15
radio input "true"
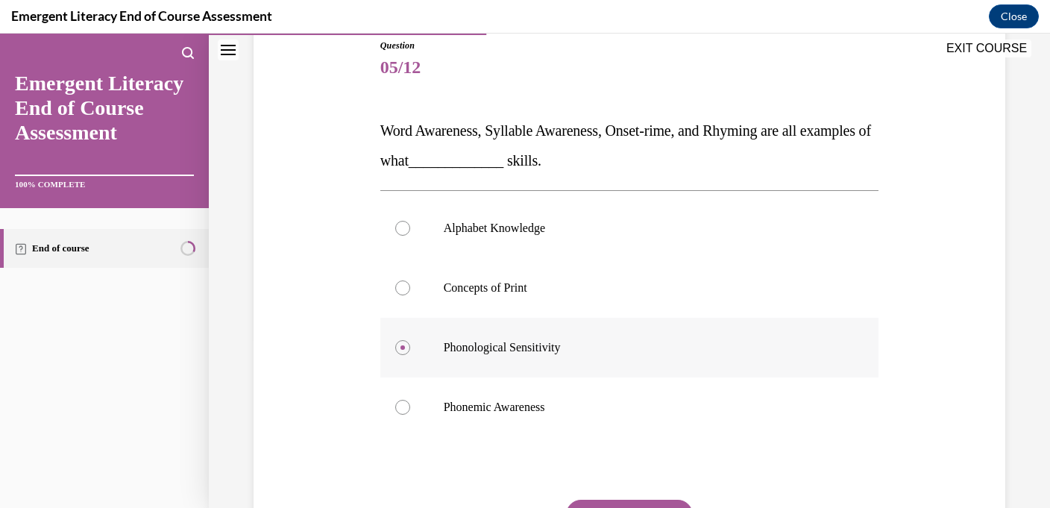
scroll to position [183, 0]
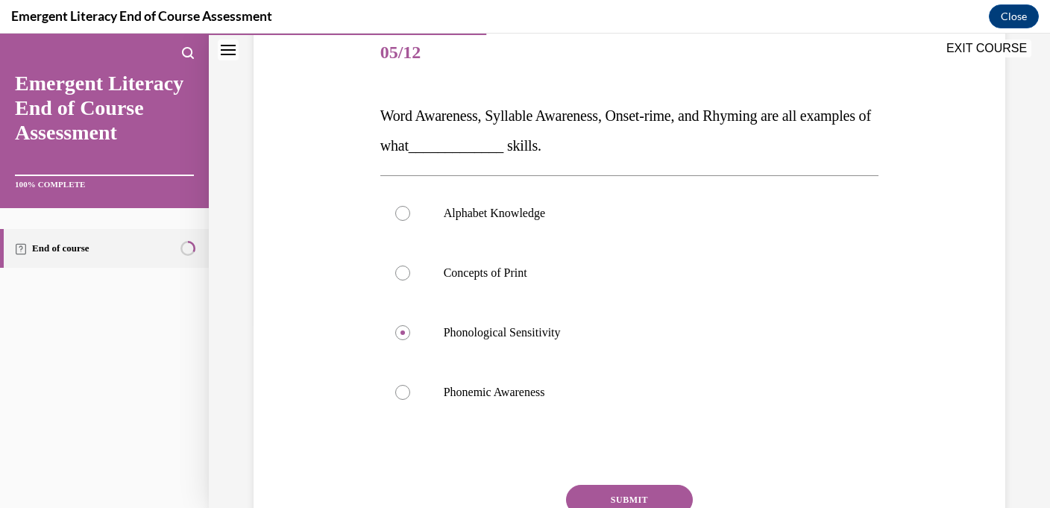
click at [613, 496] on button "SUBMIT" at bounding box center [629, 500] width 127 height 30
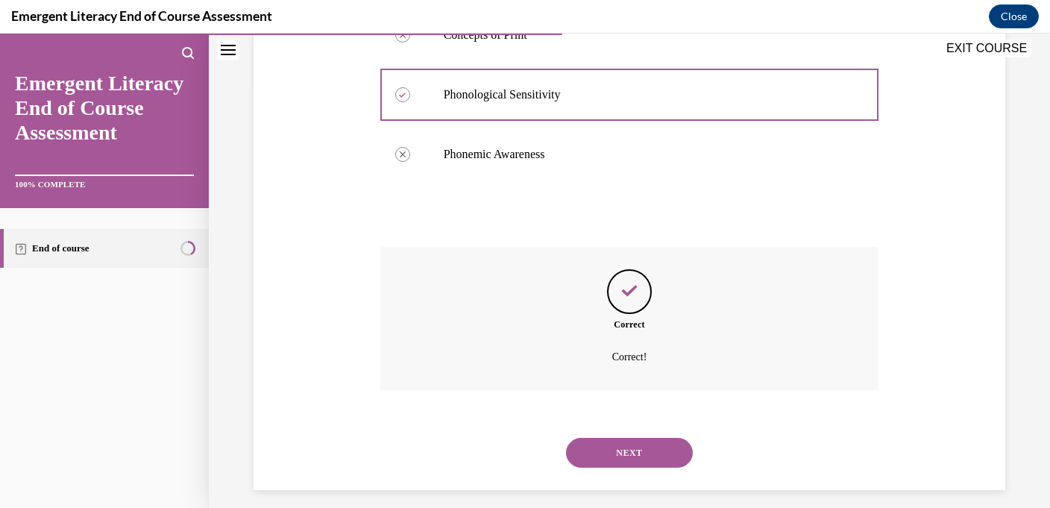
scroll to position [433, 0]
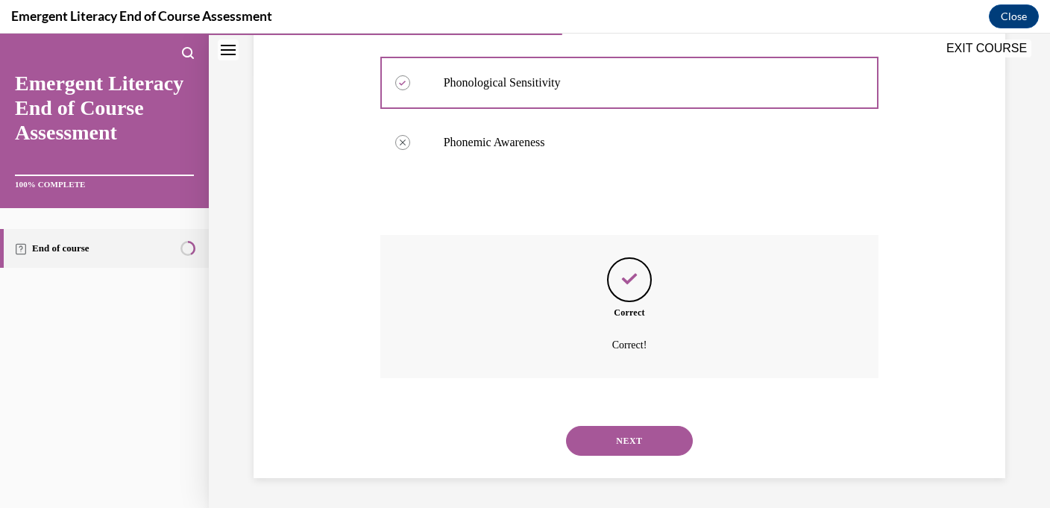
click at [633, 435] on button "NEXT" at bounding box center [629, 441] width 127 height 30
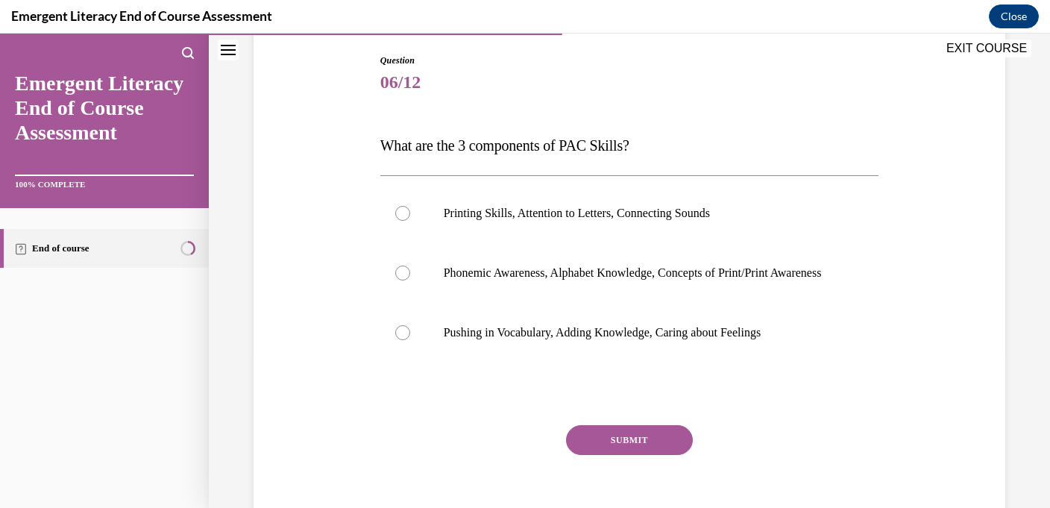
scroll to position [159, 0]
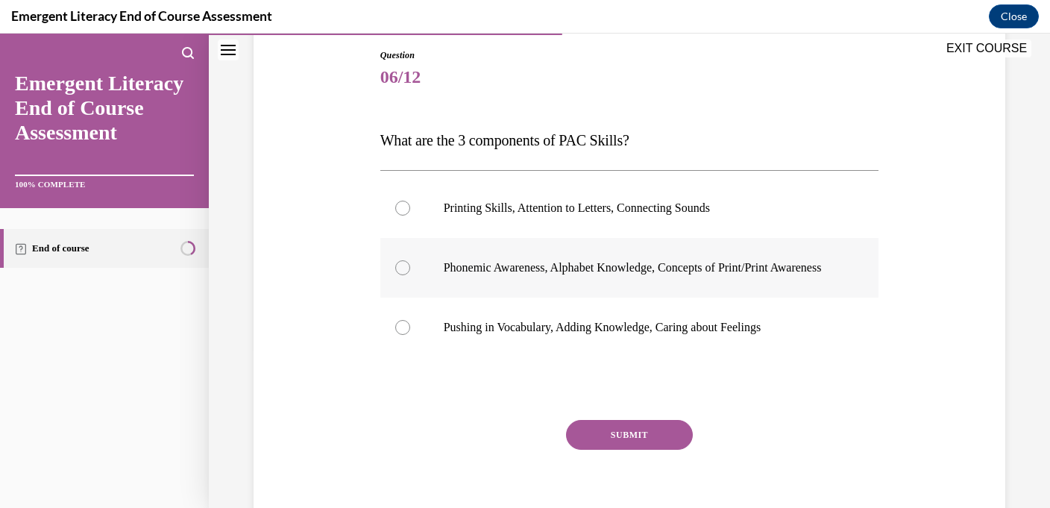
click at [654, 271] on p "Phonemic Awareness, Alphabet Knowledge, Concepts of Print/Print Awareness" at bounding box center [643, 267] width 398 height 15
click at [410, 271] on input "Phonemic Awareness, Alphabet Knowledge, Concepts of Print/Print Awareness" at bounding box center [402, 267] width 15 height 15
radio input "true"
click at [634, 442] on button "SUBMIT" at bounding box center [629, 435] width 127 height 30
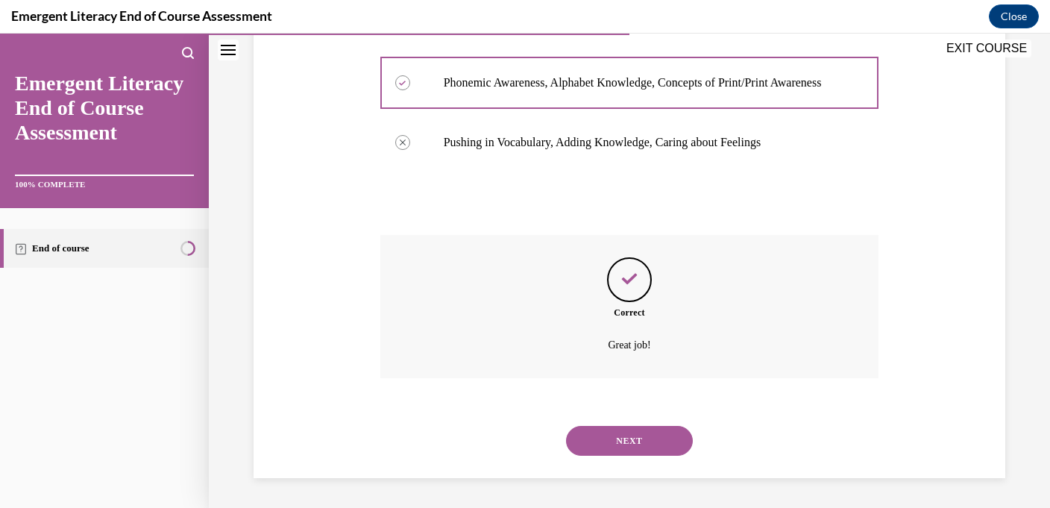
scroll to position [359, 0]
click at [631, 452] on button "NEXT" at bounding box center [629, 441] width 127 height 30
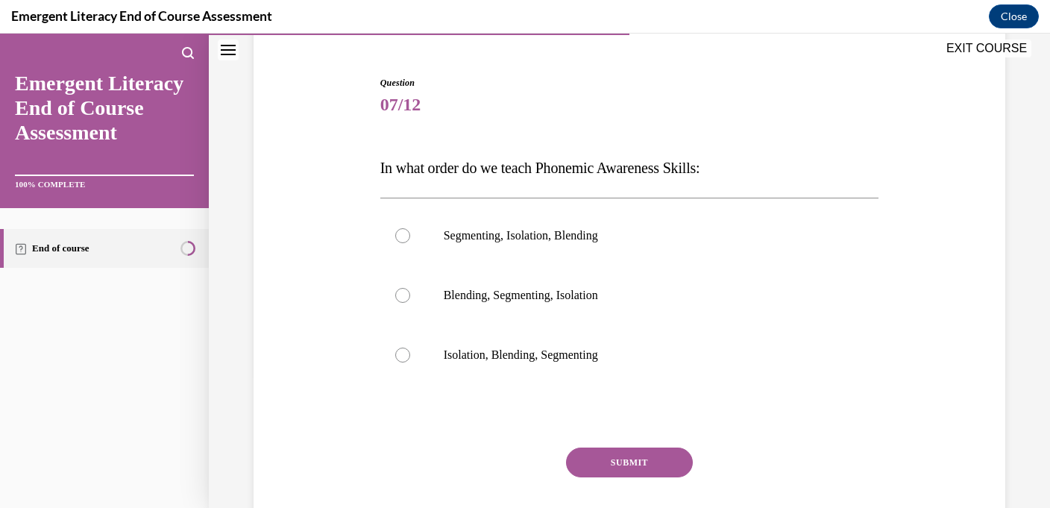
scroll to position [140, 0]
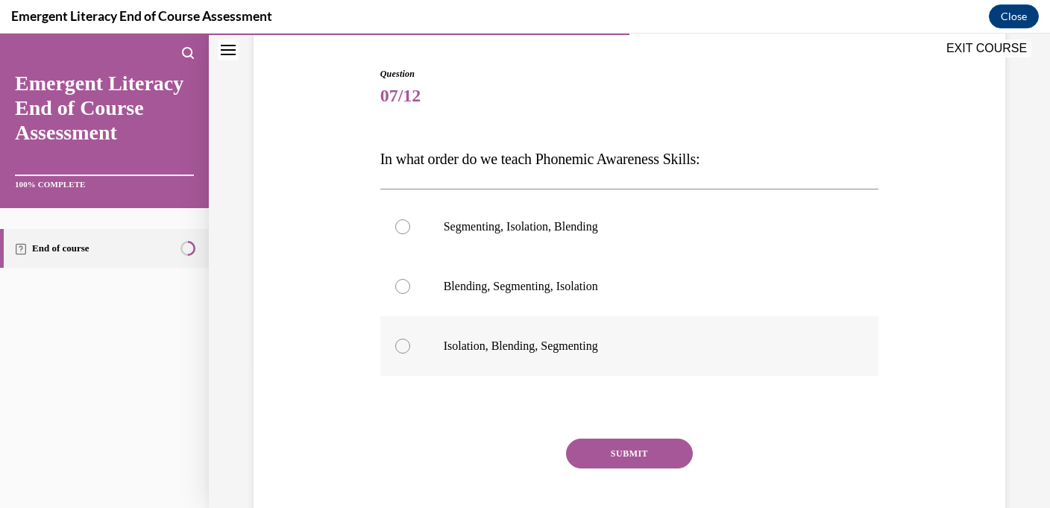
click at [624, 345] on p "Isolation, Blending, Segmenting" at bounding box center [643, 345] width 398 height 15
click at [410, 345] on input "Isolation, Blending, Segmenting" at bounding box center [402, 345] width 15 height 15
radio input "true"
click at [624, 429] on div "Question 07/12 In what order do we teach Phonemic Awareness Skills: Segmenting,…" at bounding box center [629, 313] width 499 height 493
click at [624, 440] on button "SUBMIT" at bounding box center [629, 453] width 127 height 30
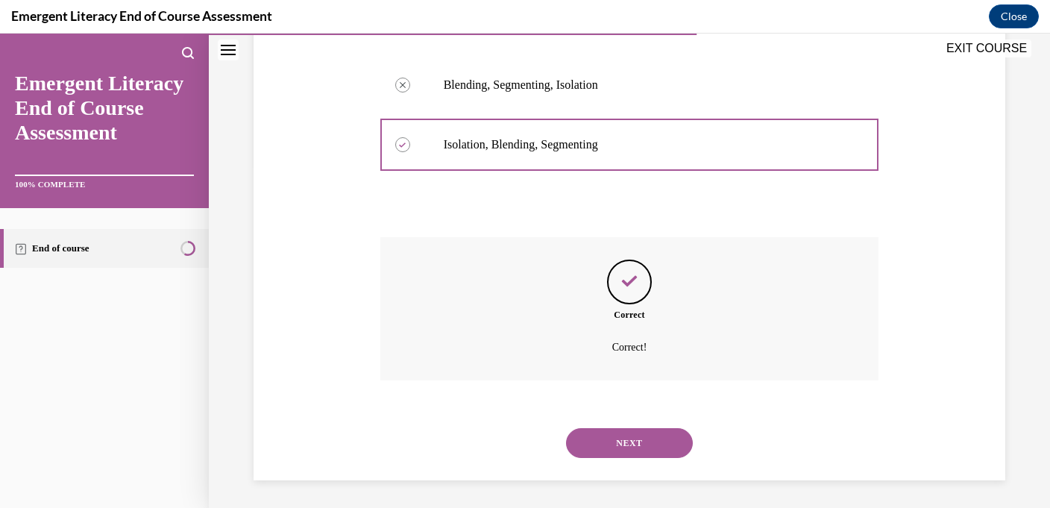
scroll to position [344, 0]
click at [623, 440] on button "NEXT" at bounding box center [629, 441] width 127 height 30
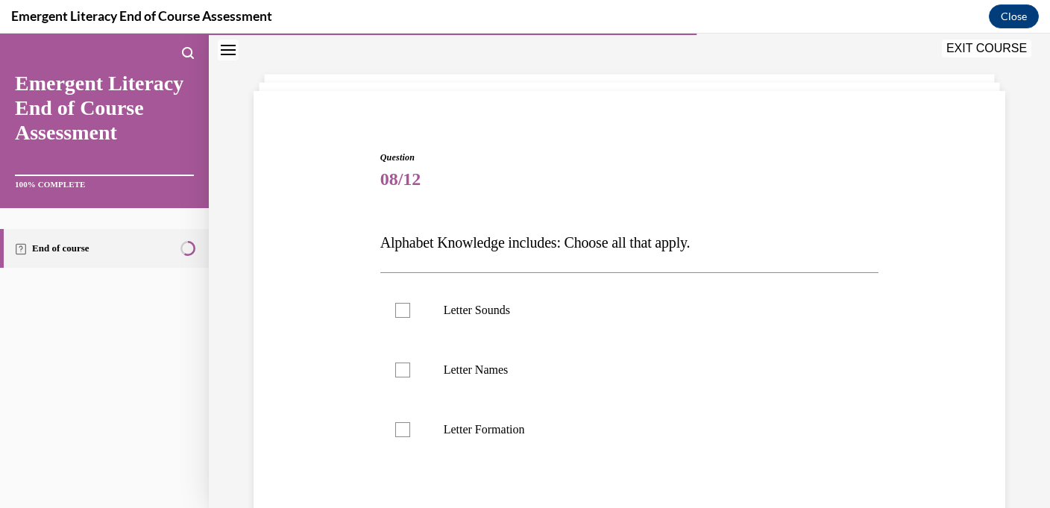
scroll to position [72, 0]
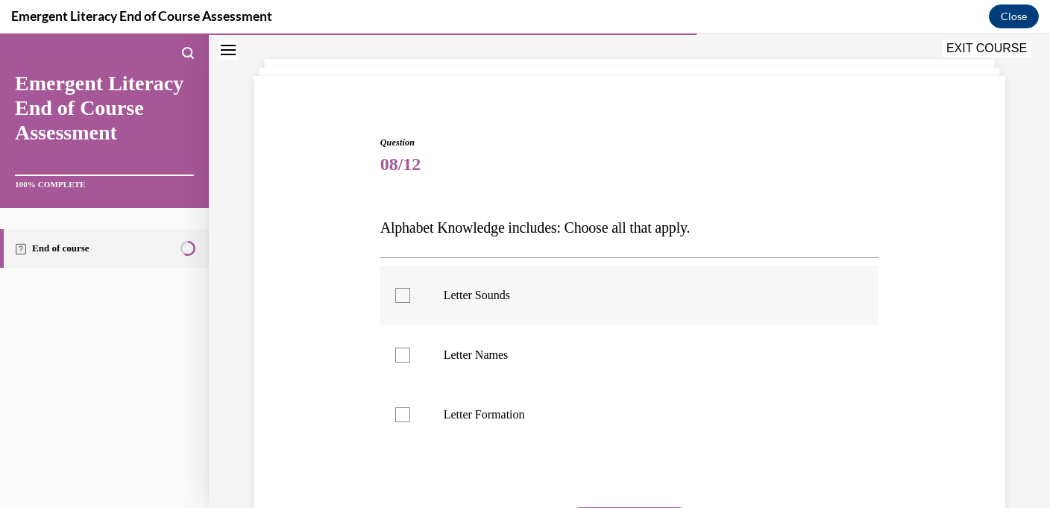
click at [594, 312] on label "Letter Sounds" at bounding box center [629, 295] width 499 height 60
click at [410, 303] on input "Letter Sounds" at bounding box center [402, 295] width 15 height 15
checkbox input "true"
click at [594, 348] on p "Letter Names" at bounding box center [643, 354] width 398 height 15
click at [410, 348] on input "Letter Names" at bounding box center [402, 354] width 15 height 15
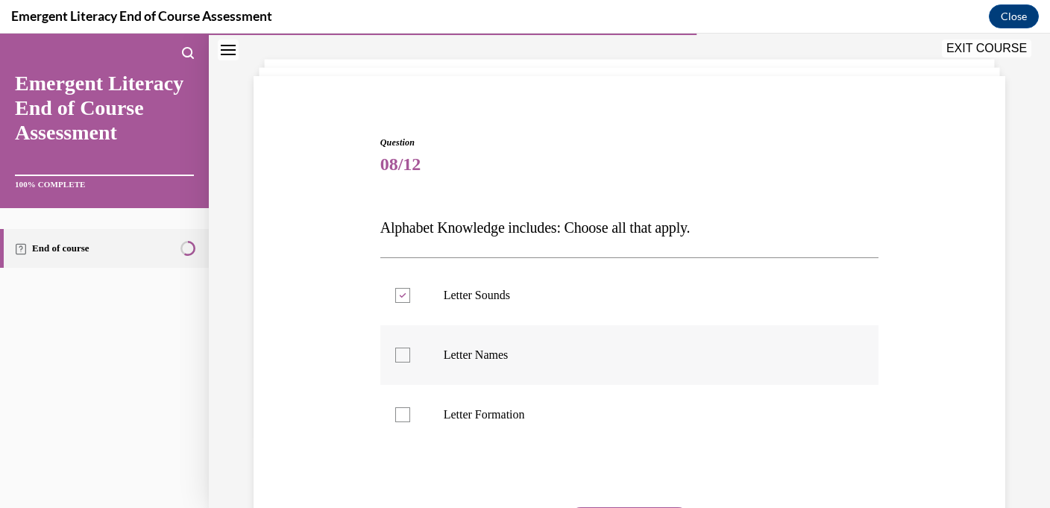
checkbox input "true"
click at [595, 401] on label "Letter Formation" at bounding box center [629, 415] width 499 height 60
click at [410, 407] on input "Letter Formation" at bounding box center [402, 414] width 15 height 15
checkbox input "true"
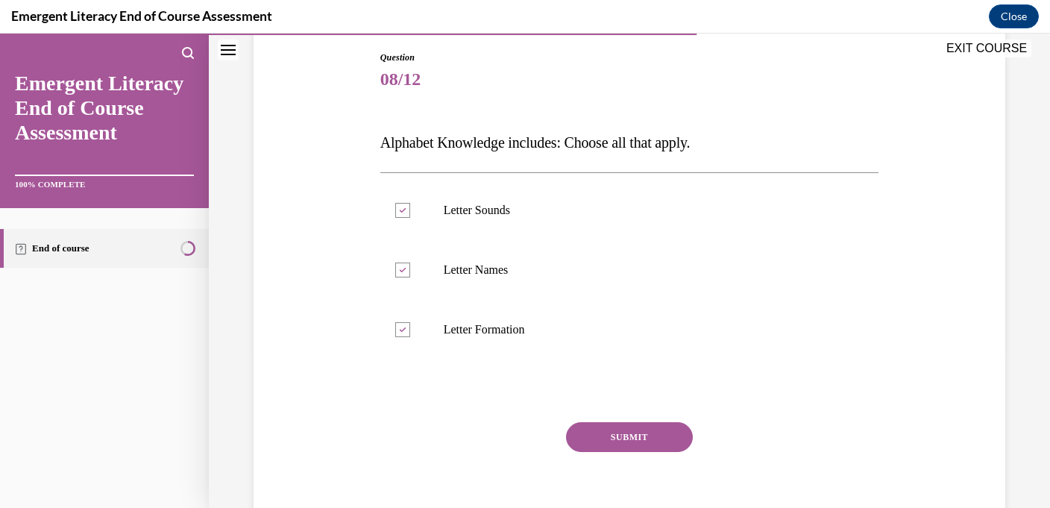
click at [597, 438] on button "SUBMIT" at bounding box center [629, 437] width 127 height 30
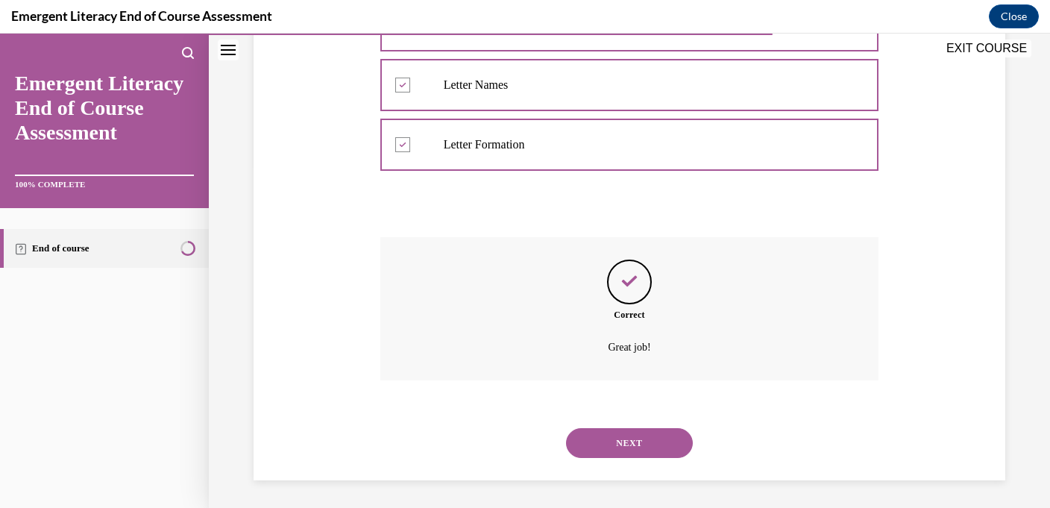
scroll to position [344, 0]
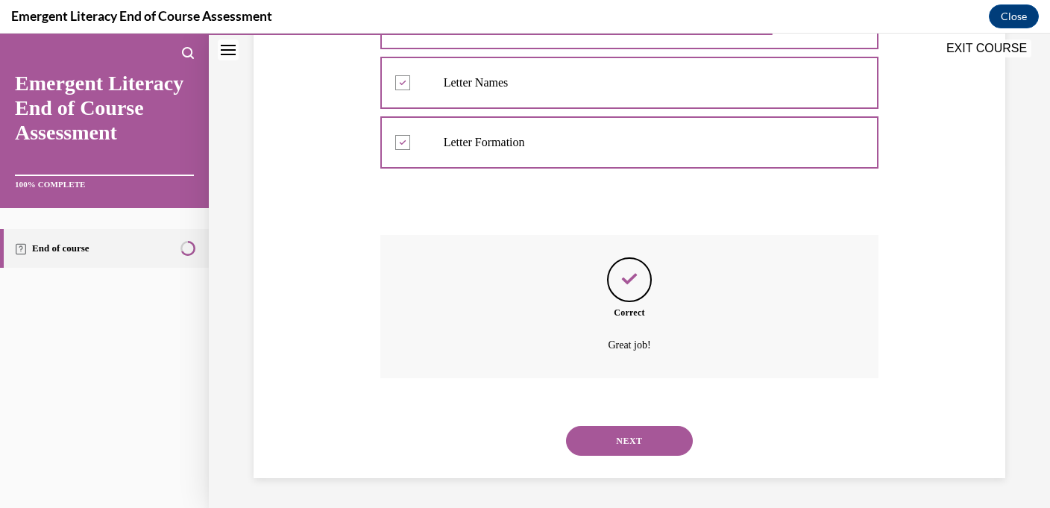
click at [602, 432] on button "NEXT" at bounding box center [629, 441] width 127 height 30
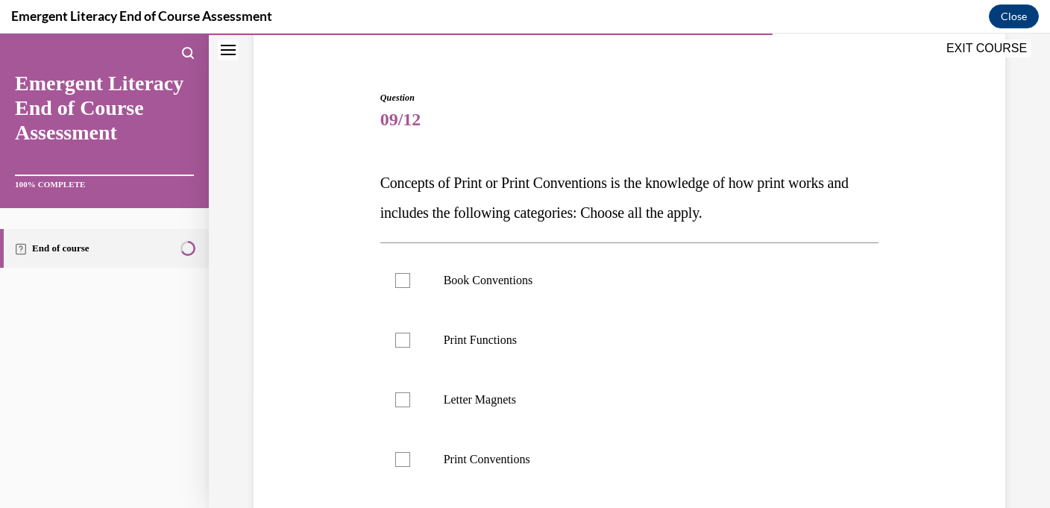
scroll to position [126, 0]
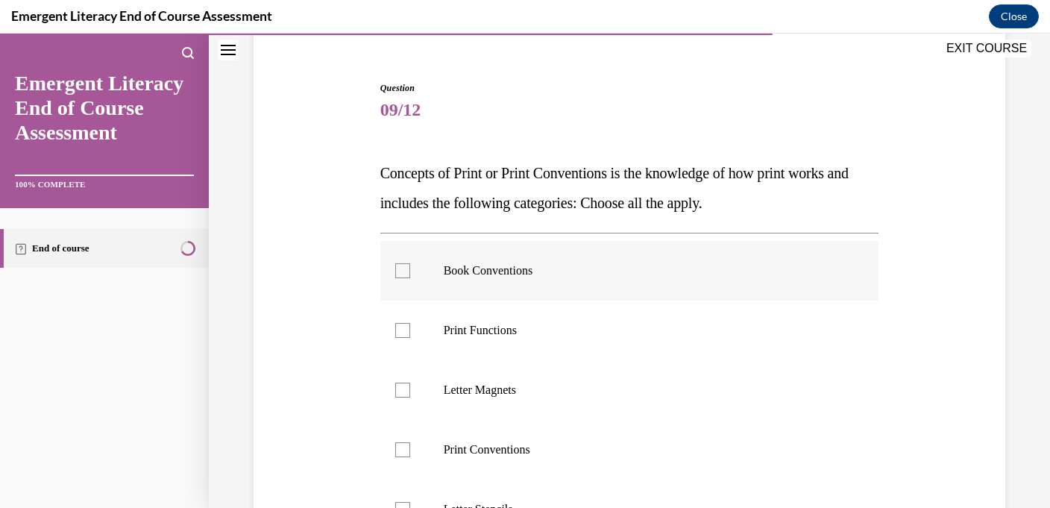
click at [605, 280] on label "Book Conventions" at bounding box center [629, 271] width 499 height 60
click at [410, 278] on input "Book Conventions" at bounding box center [402, 270] width 15 height 15
checkbox input "true"
click at [602, 321] on label "Print Functions" at bounding box center [629, 330] width 499 height 60
click at [410, 323] on input "Print Functions" at bounding box center [402, 330] width 15 height 15
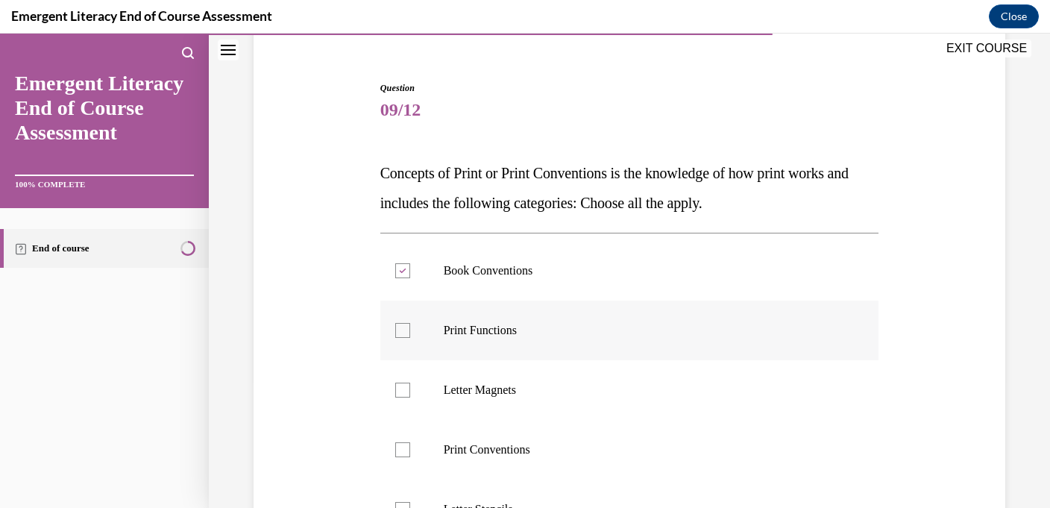
checkbox input "true"
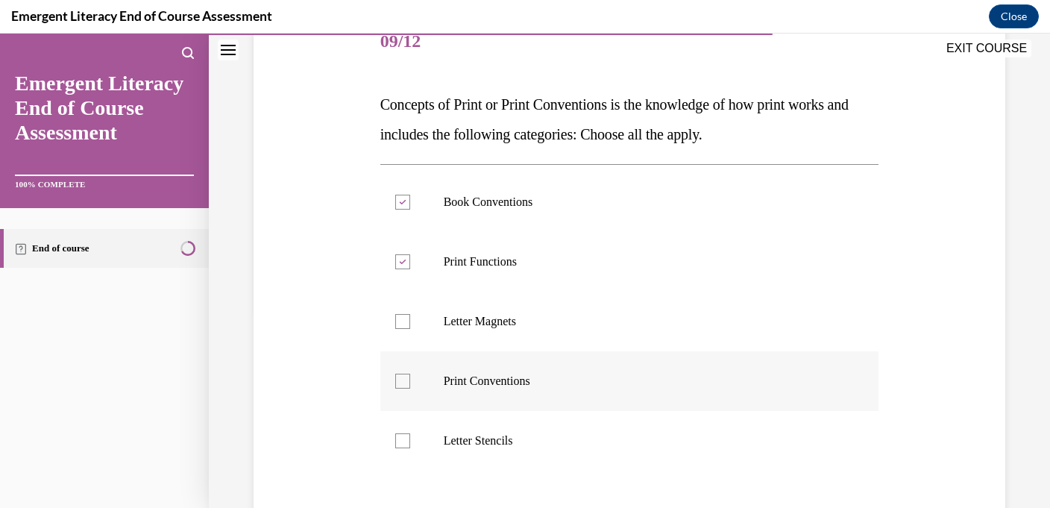
click at [596, 379] on p "Print Conventions" at bounding box center [643, 380] width 398 height 15
click at [410, 379] on input "Print Conventions" at bounding box center [402, 380] width 15 height 15
checkbox input "true"
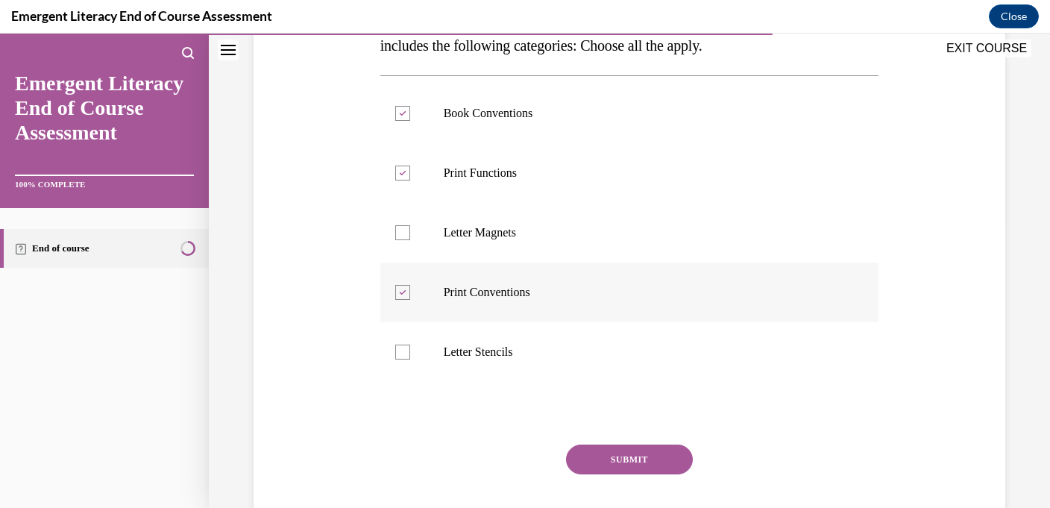
scroll to position [0, 0]
click at [599, 459] on button "SUBMIT" at bounding box center [629, 459] width 127 height 30
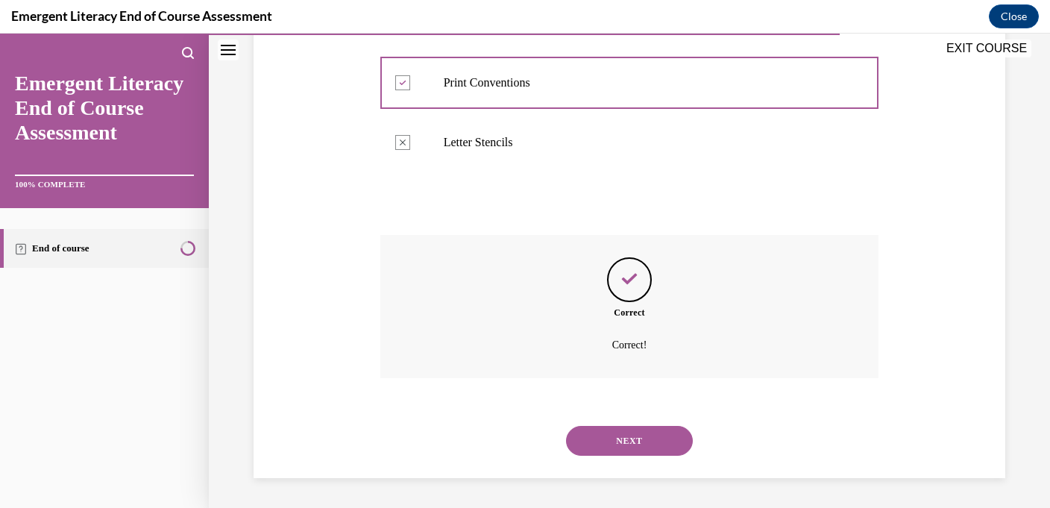
click at [608, 421] on div "NEXT" at bounding box center [629, 441] width 499 height 60
click at [609, 437] on button "NEXT" at bounding box center [629, 441] width 127 height 30
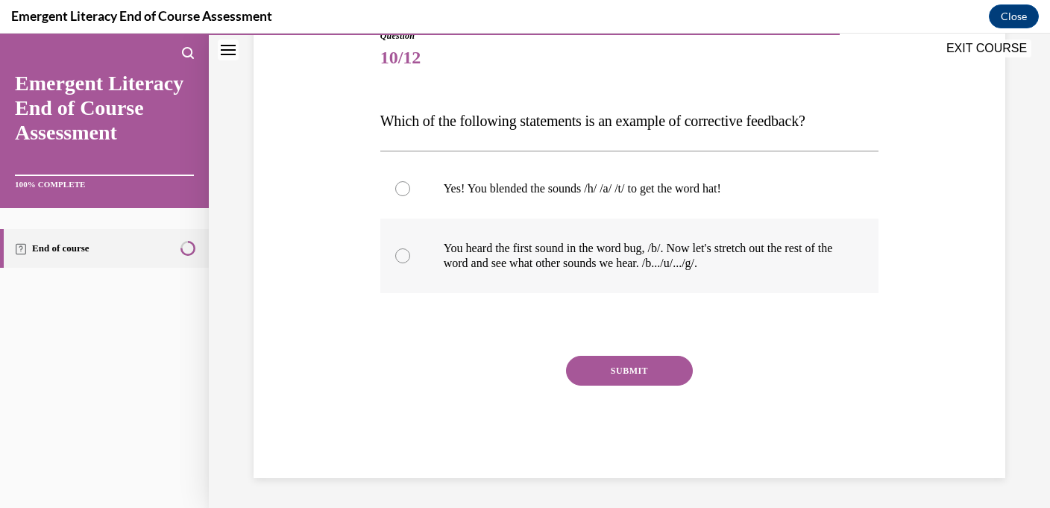
click at [614, 270] on p "You heard the first sound in the word bug, /b/. Now let's stretch out the rest …" at bounding box center [643, 256] width 398 height 30
click at [410, 263] on input "You heard the first sound in the word bug, /b/. Now let's stretch out the rest …" at bounding box center [402, 255] width 15 height 15
radio input "true"
click at [615, 373] on button "SUBMIT" at bounding box center [629, 371] width 127 height 30
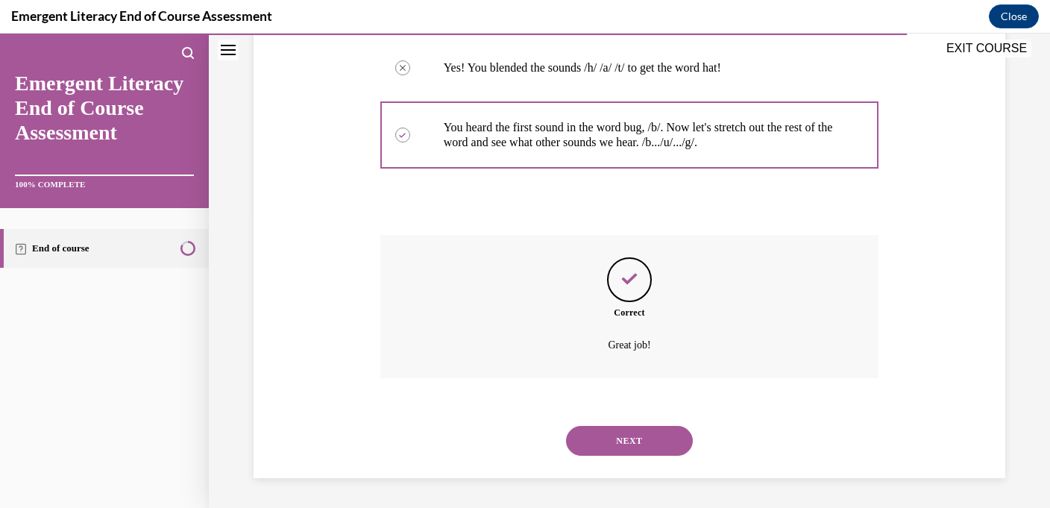
click at [614, 440] on button "NEXT" at bounding box center [629, 441] width 127 height 30
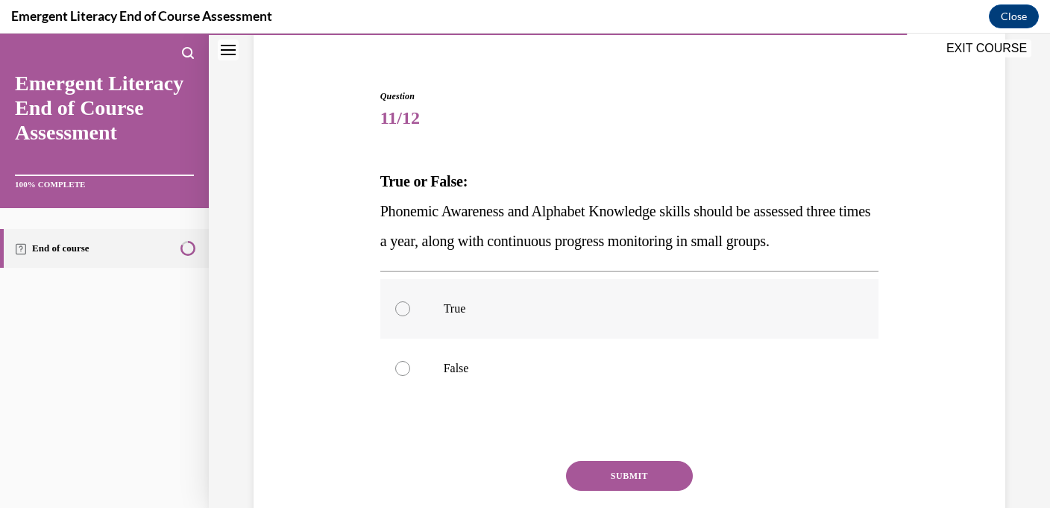
click at [622, 316] on label "True" at bounding box center [629, 309] width 499 height 60
click at [410, 316] on input "True" at bounding box center [402, 308] width 15 height 15
radio input "true"
click at [636, 479] on button "SUBMIT" at bounding box center [629, 476] width 127 height 30
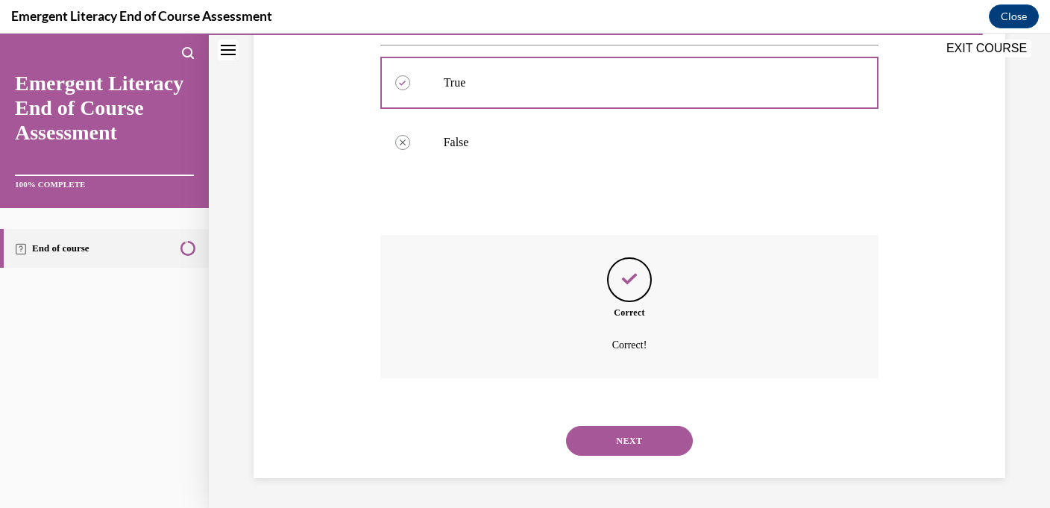
click at [636, 458] on div "NEXT" at bounding box center [629, 441] width 499 height 60
click at [636, 449] on button "NEXT" at bounding box center [629, 441] width 127 height 30
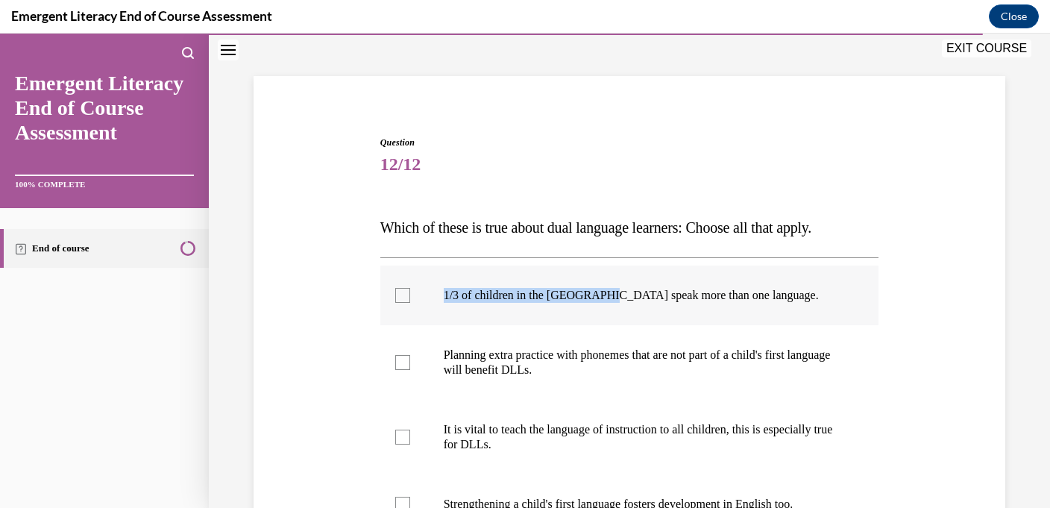
click at [618, 288] on p "1/3 of children in the US speak more than one language." at bounding box center [643, 295] width 398 height 15
click at [619, 366] on p "Planning extra practice with phonemes that are not part of a child's first lang…" at bounding box center [643, 362] width 398 height 30
click at [410, 366] on input "Planning extra practice with phonemes that are not part of a child's first lang…" at bounding box center [402, 362] width 15 height 15
checkbox input "true"
click at [621, 292] on p "1/3 of children in the US speak more than one language." at bounding box center [643, 295] width 398 height 15
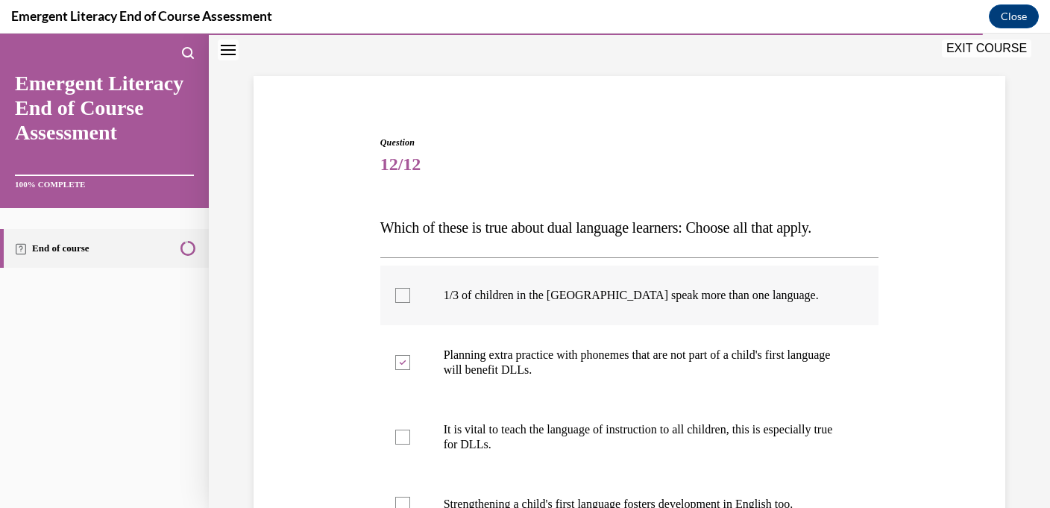
click at [410, 292] on input "1/3 of children in the US speak more than one language." at bounding box center [402, 295] width 15 height 15
checkbox input "true"
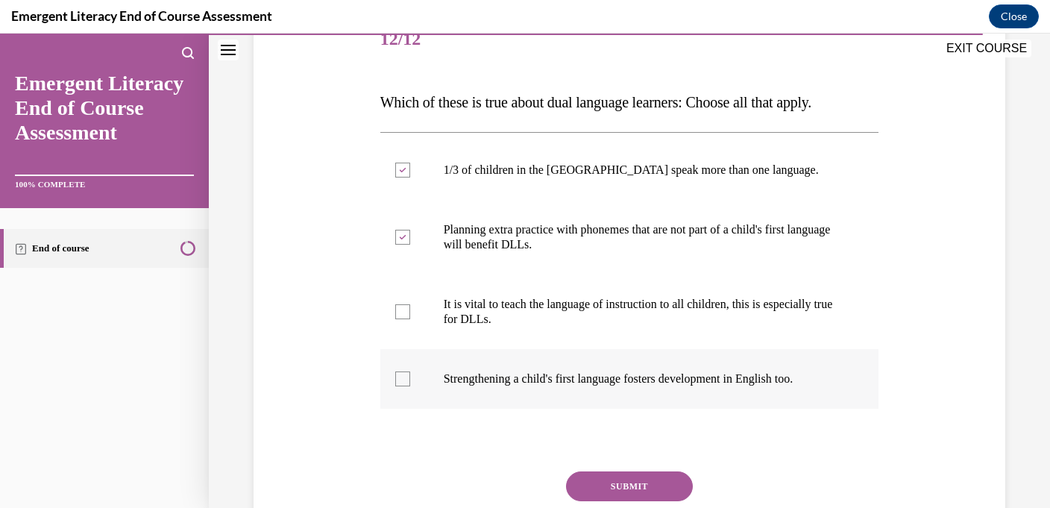
click at [610, 382] on p "Strengthening a child's first language fosters development in English too." at bounding box center [643, 378] width 398 height 15
click at [410, 382] on input "Strengthening a child's first language fosters development in English too." at bounding box center [402, 378] width 15 height 15
checkbox input "true"
click at [612, 488] on button "SUBMIT" at bounding box center [629, 486] width 127 height 30
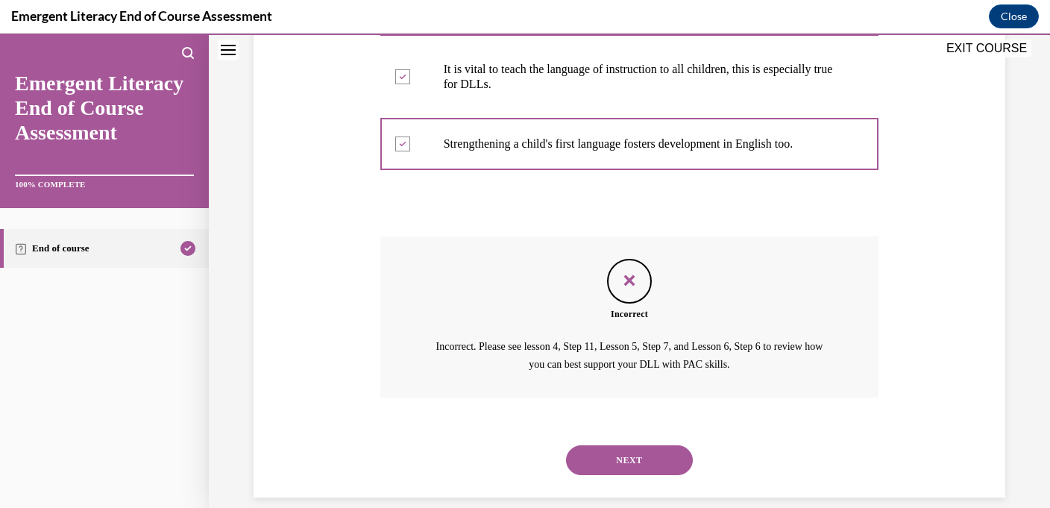
scroll to position [432, 0]
click at [622, 461] on button "NEXT" at bounding box center [629, 459] width 127 height 30
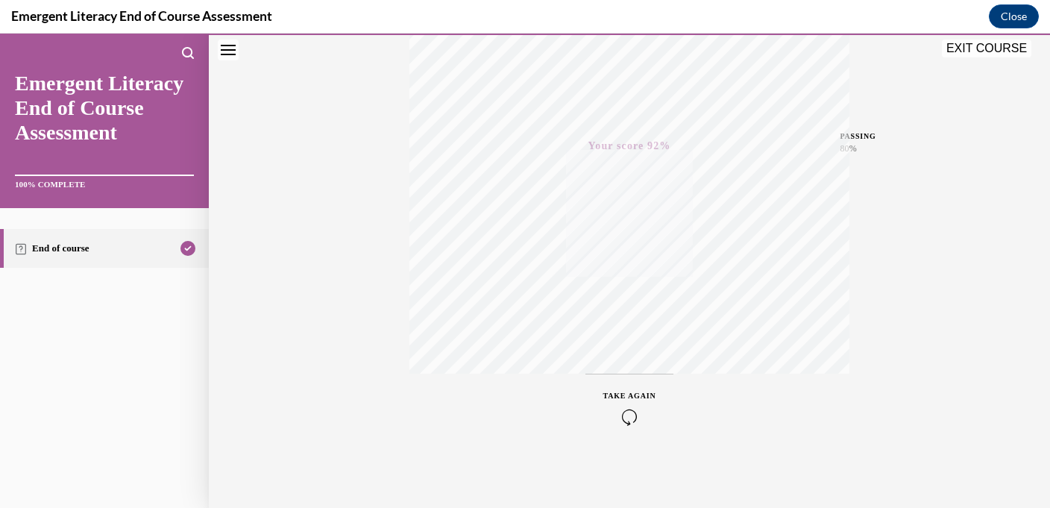
click at [629, 439] on button "TAKE AGAIN" at bounding box center [629, 406] width 89 height 67
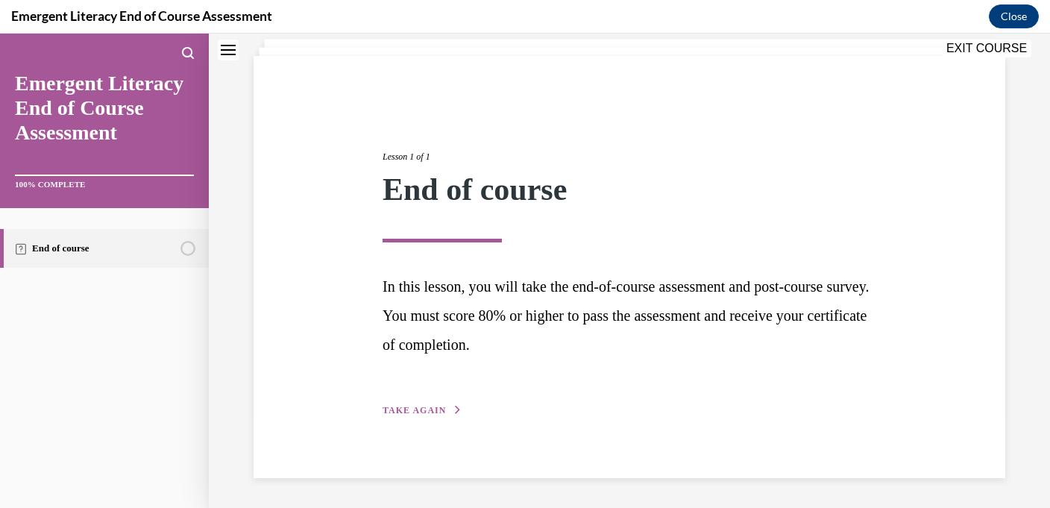
scroll to position [92, 0]
click at [629, 435] on div "Lesson 1 of 1 End of course In this lesson, you will take the end-of-course ass…" at bounding box center [628, 267] width 751 height 422
click at [411, 424] on div "Lesson 1 of 1 End of course In this lesson, you will take the end-of-course ass…" at bounding box center [628, 267] width 751 height 422
click at [419, 406] on span "TAKE AGAIN" at bounding box center [413, 410] width 63 height 10
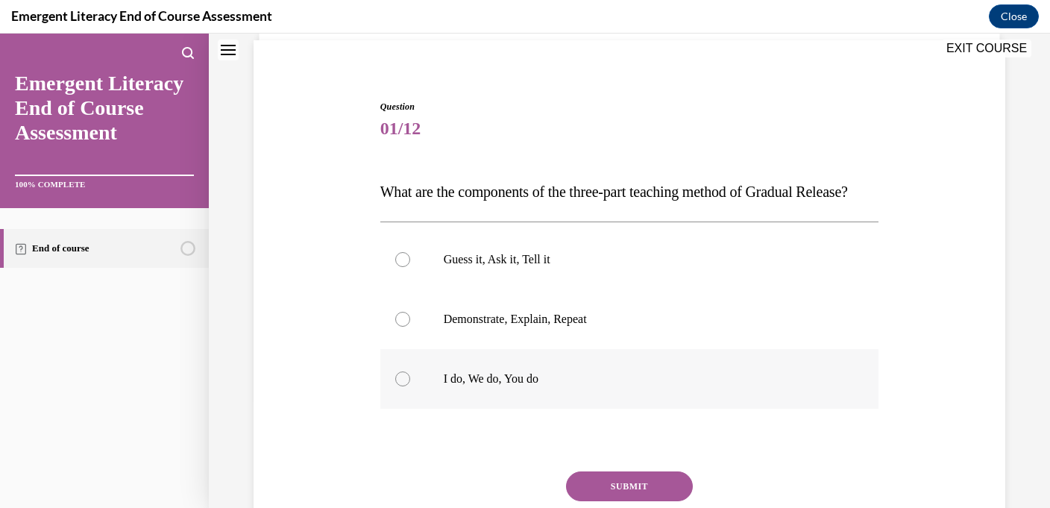
click at [475, 386] on p "I do, We do, You do" at bounding box center [643, 378] width 398 height 15
click at [410, 386] on input "I do, We do, You do" at bounding box center [402, 378] width 15 height 15
radio input "true"
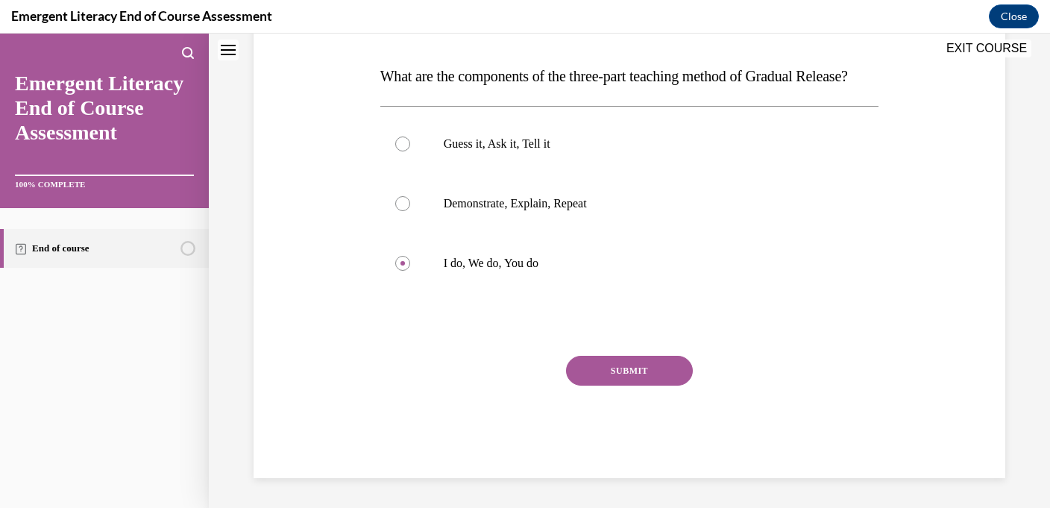
click at [605, 363] on button "SUBMIT" at bounding box center [629, 371] width 127 height 30
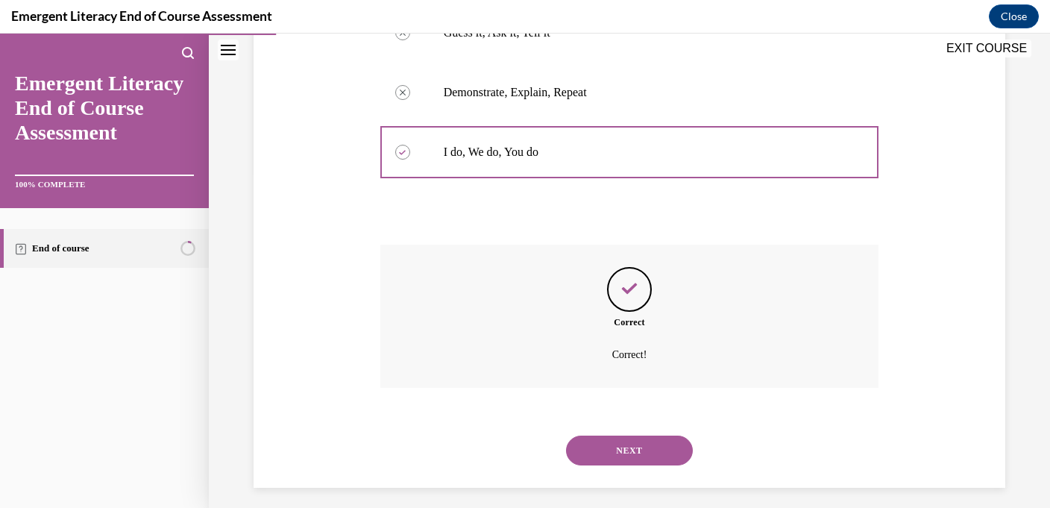
scroll to position [373, 0]
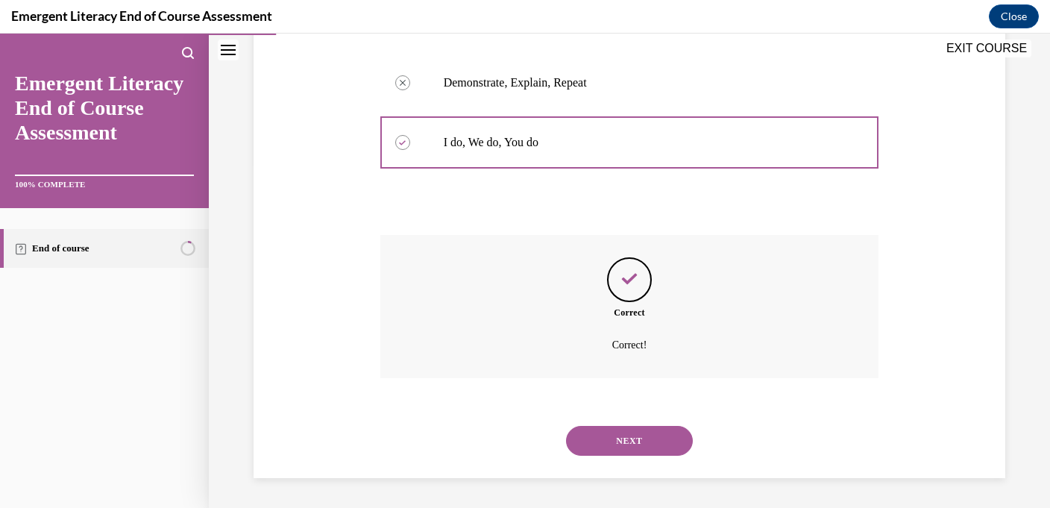
click at [613, 419] on div "NEXT" at bounding box center [629, 441] width 499 height 60
click at [613, 421] on div "NEXT" at bounding box center [629, 441] width 499 height 60
click at [616, 447] on button "NEXT" at bounding box center [629, 441] width 127 height 30
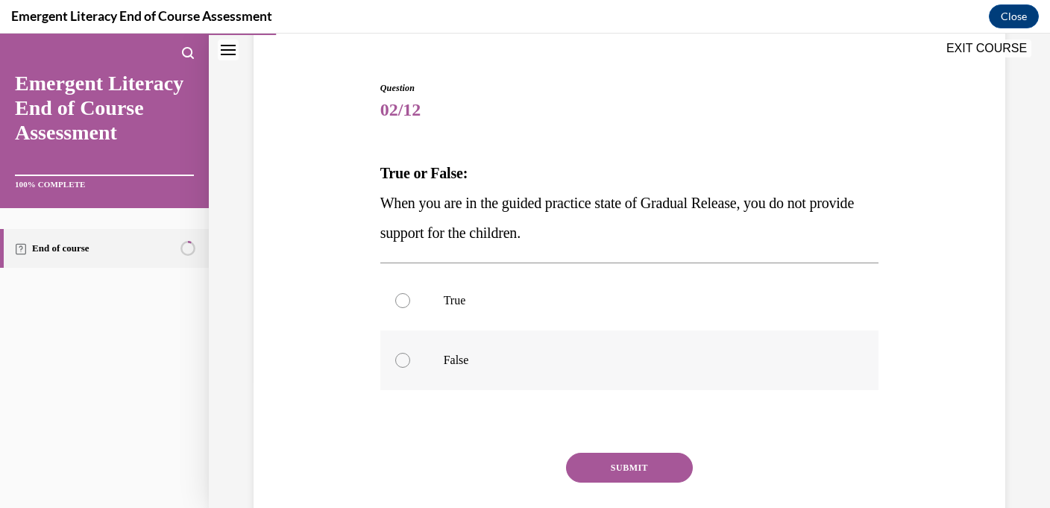
scroll to position [155, 0]
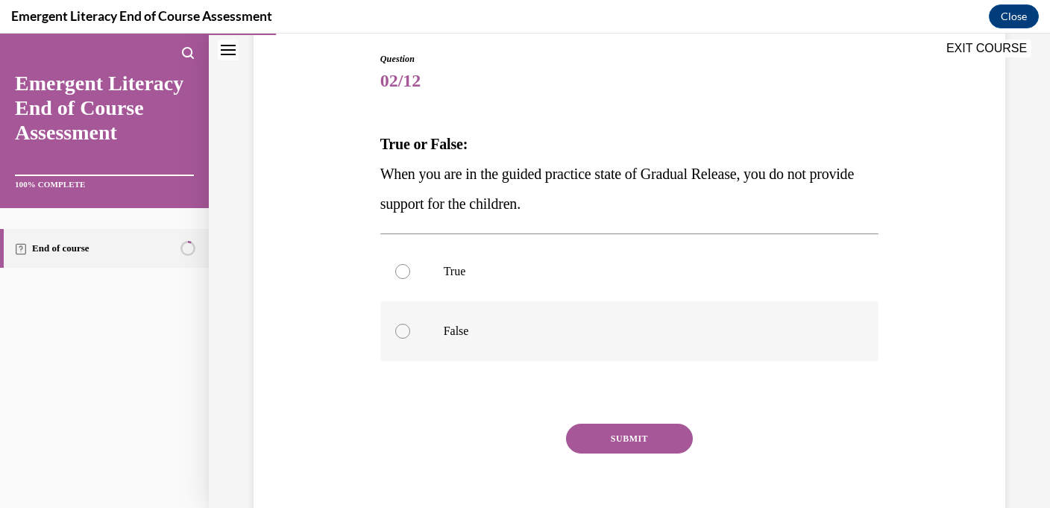
click at [625, 332] on p "False" at bounding box center [643, 331] width 398 height 15
click at [410, 332] on input "False" at bounding box center [402, 331] width 15 height 15
radio input "true"
click at [626, 462] on div "SUBMIT" at bounding box center [629, 460] width 499 height 75
click at [626, 446] on button "SUBMIT" at bounding box center [629, 438] width 127 height 30
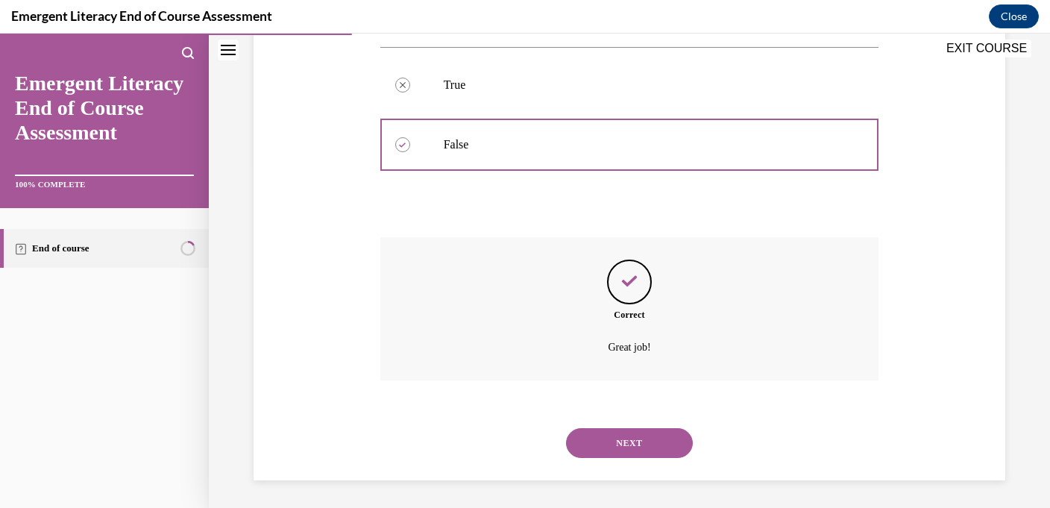
scroll to position [344, 0]
click at [626, 446] on button "NEXT" at bounding box center [629, 441] width 127 height 30
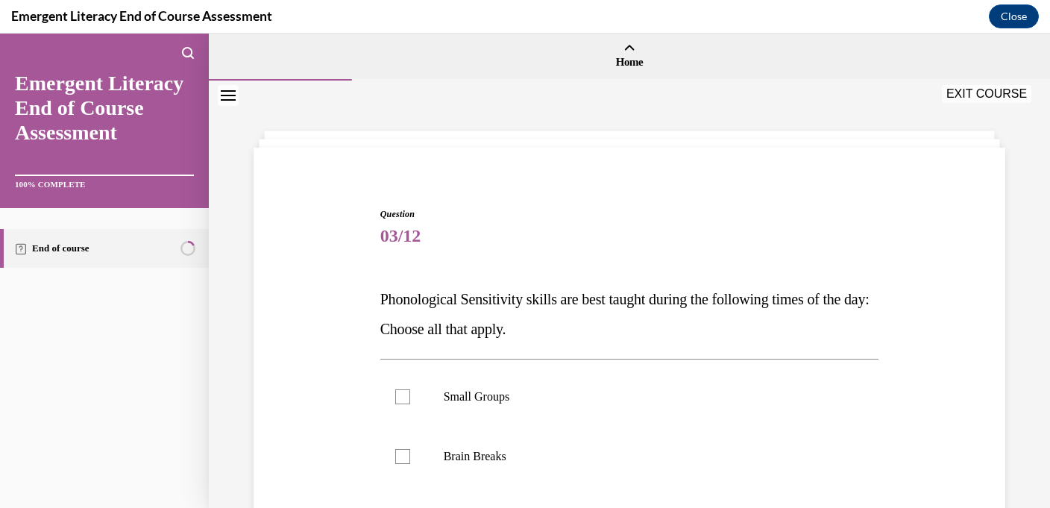
scroll to position [98, 0]
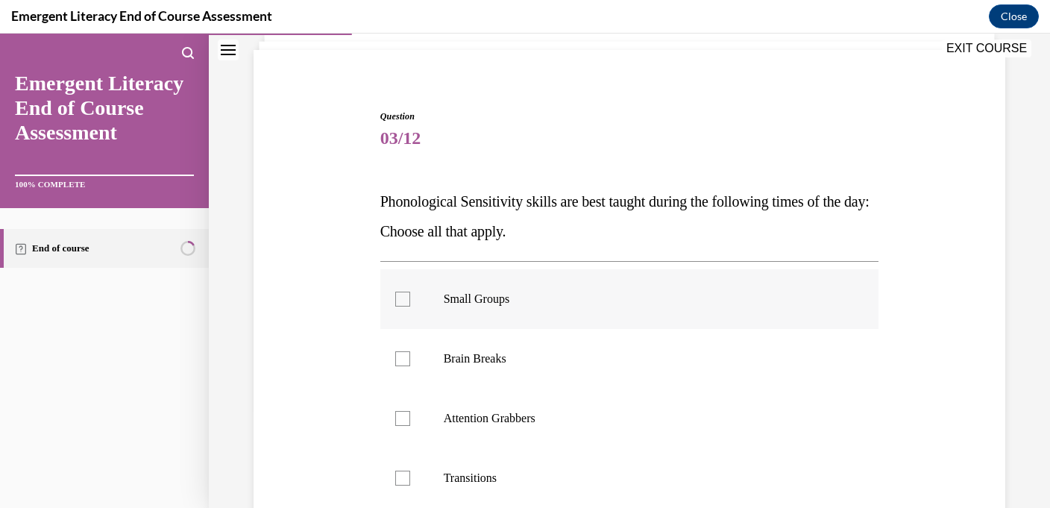
click at [599, 306] on label "Small Groups" at bounding box center [629, 299] width 499 height 60
click at [410, 306] on input "Small Groups" at bounding box center [402, 298] width 15 height 15
click at [596, 291] on p "Small Groups" at bounding box center [643, 298] width 398 height 15
click at [410, 291] on input "Small Groups" at bounding box center [402, 298] width 15 height 15
checkbox input "false"
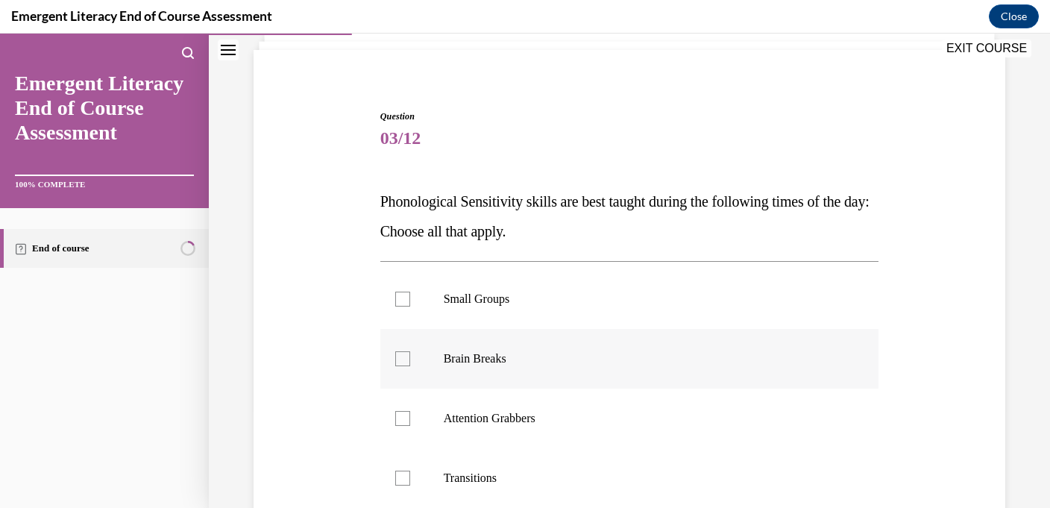
click at [596, 338] on label "Brain Breaks" at bounding box center [629, 359] width 499 height 60
click at [410, 351] on input "Brain Breaks" at bounding box center [402, 358] width 15 height 15
checkbox input "true"
click at [564, 438] on label "Attention Grabbers" at bounding box center [629, 418] width 499 height 60
click at [410, 426] on input "Attention Grabbers" at bounding box center [402, 418] width 15 height 15
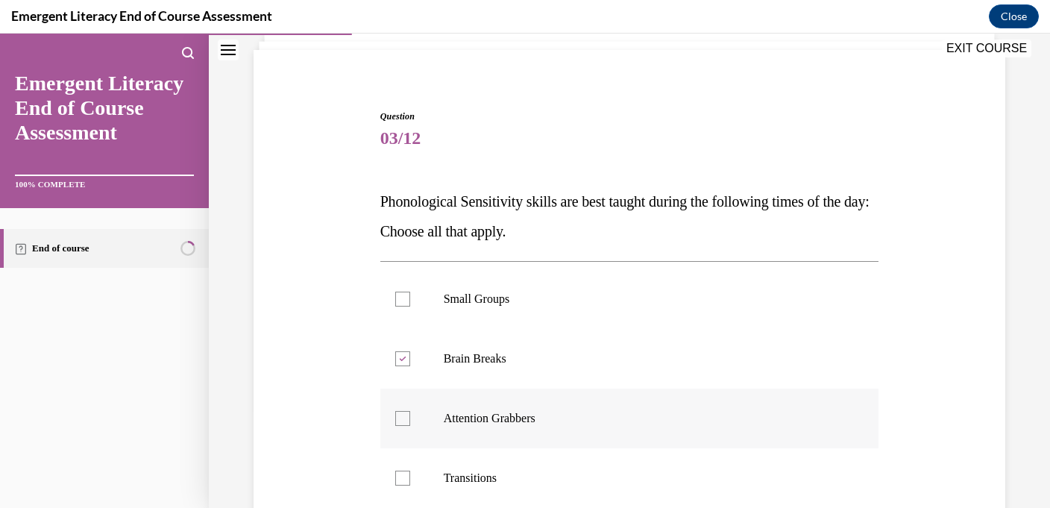
checkbox input "true"
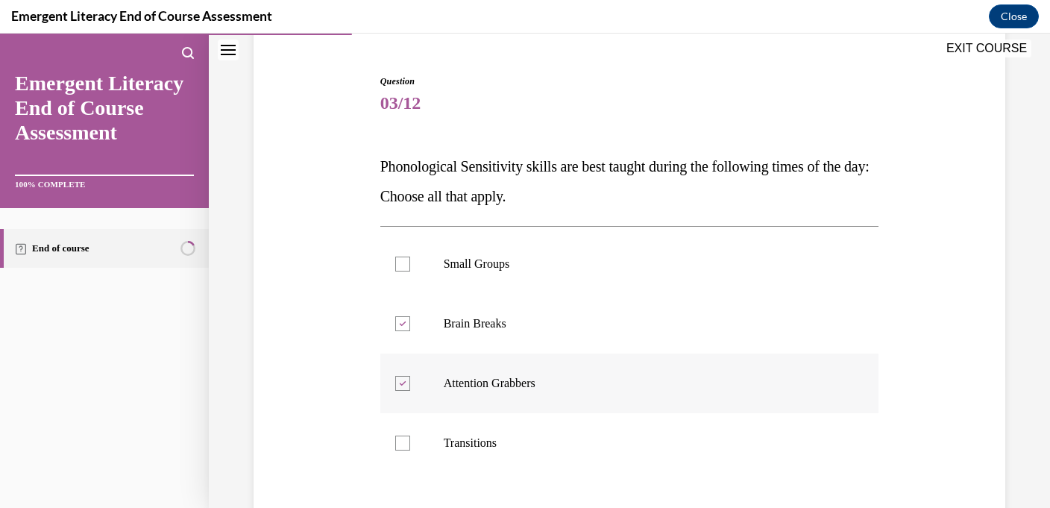
click at [564, 438] on p "Transitions" at bounding box center [643, 442] width 398 height 15
click at [410, 438] on input "Transitions" at bounding box center [402, 442] width 15 height 15
checkbox input "true"
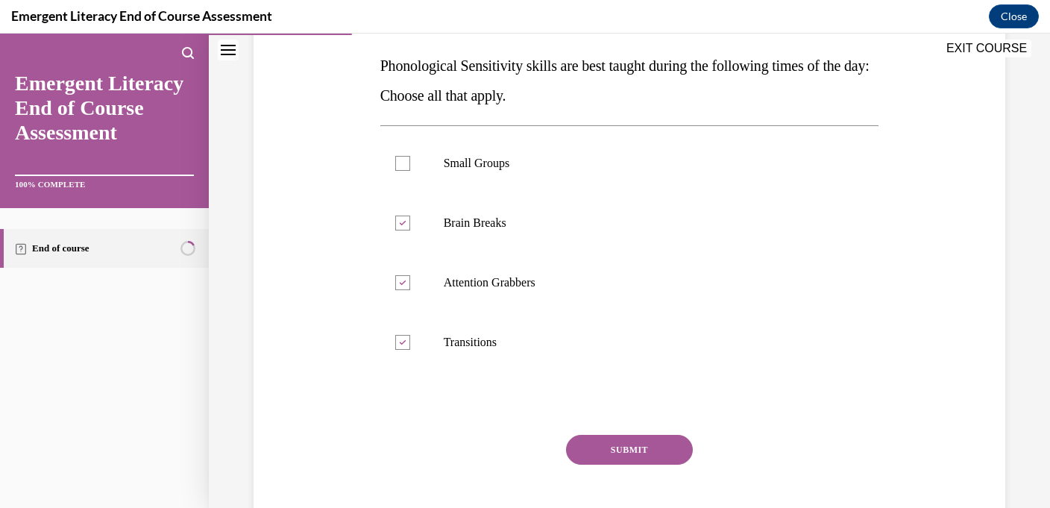
click at [605, 457] on button "SUBMIT" at bounding box center [629, 450] width 127 height 30
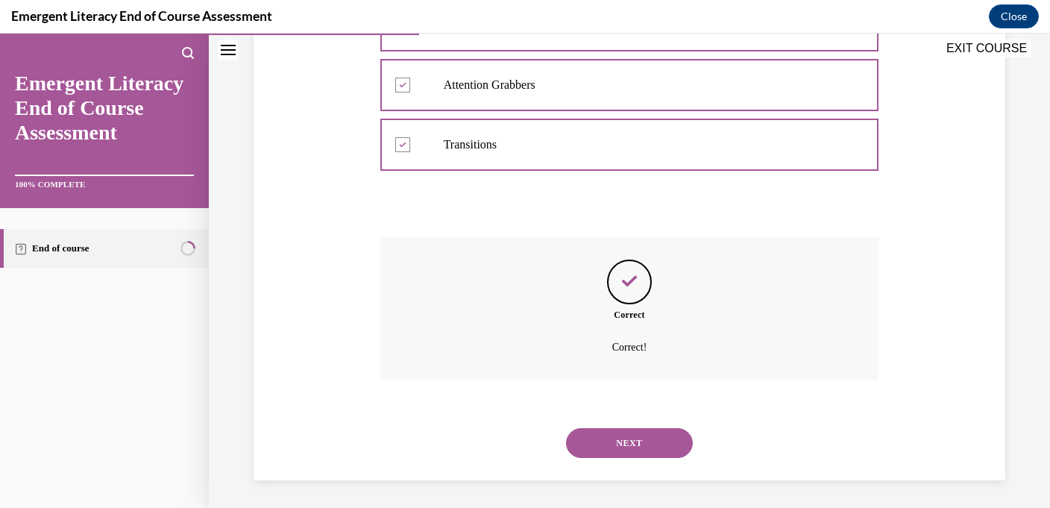
scroll to position [433, 0]
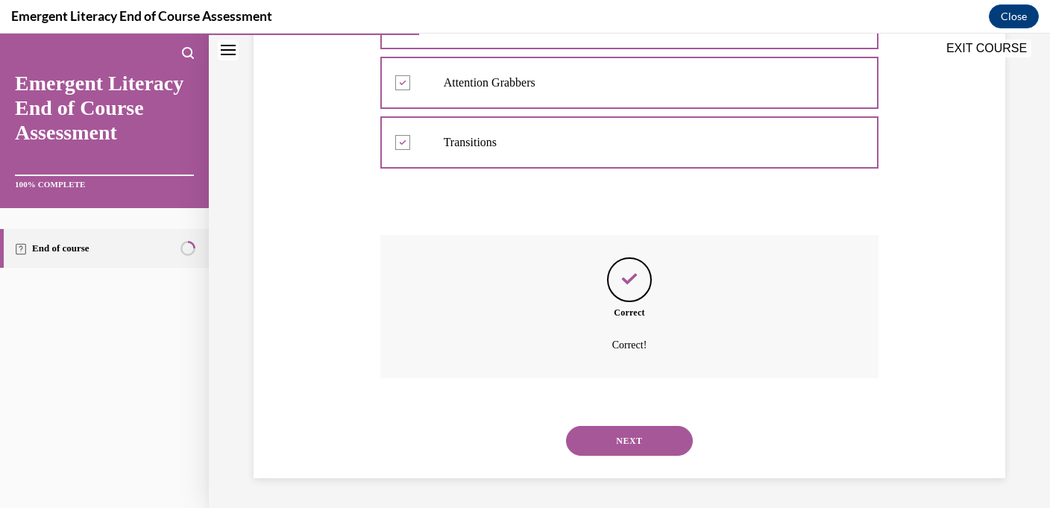
click at [616, 448] on button "NEXT" at bounding box center [629, 441] width 127 height 30
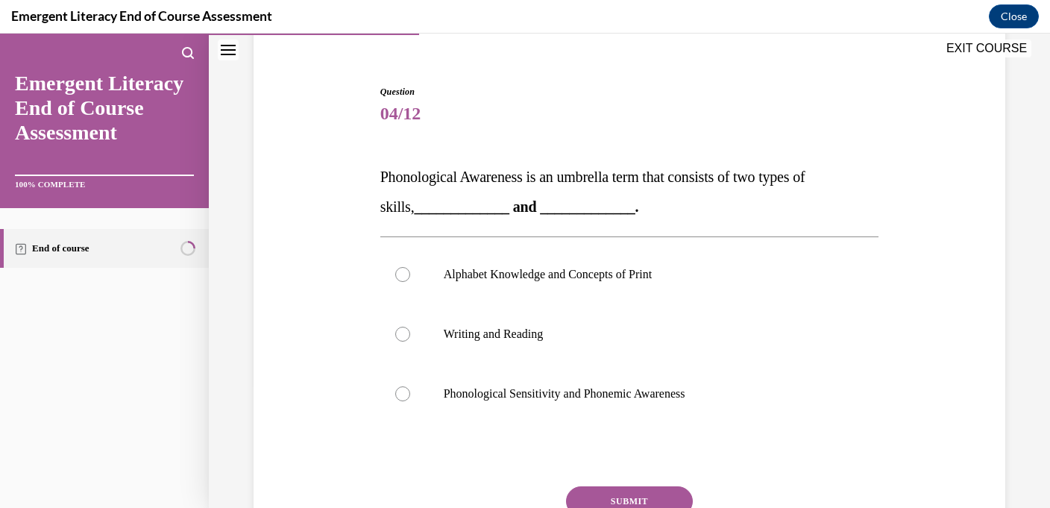
scroll to position [126, 0]
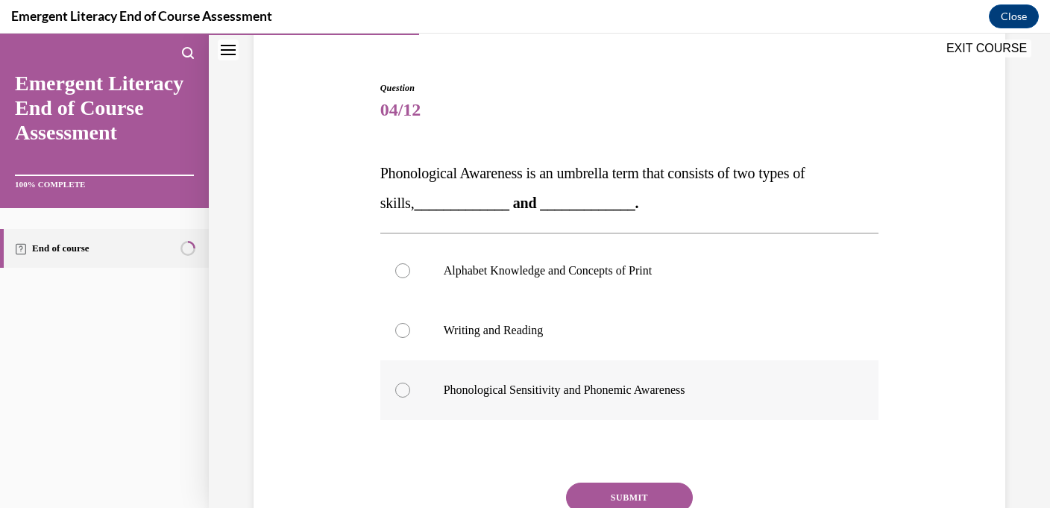
click at [625, 398] on label "Phonological Sensitivity and Phonemic Awareness" at bounding box center [629, 390] width 499 height 60
click at [410, 397] on input "Phonological Sensitivity and Phonemic Awareness" at bounding box center [402, 389] width 15 height 15
radio input "true"
click at [625, 490] on button "SUBMIT" at bounding box center [629, 497] width 127 height 30
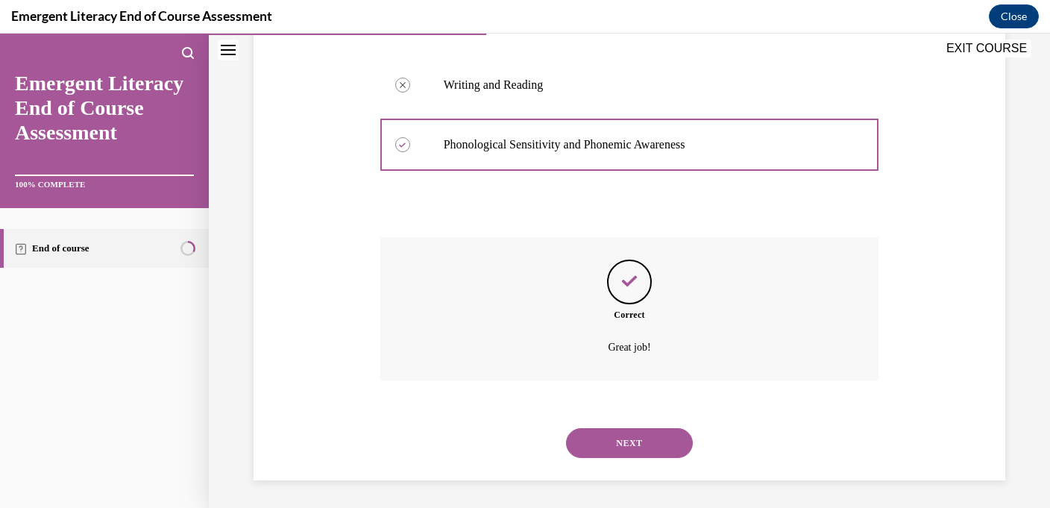
scroll to position [373, 0]
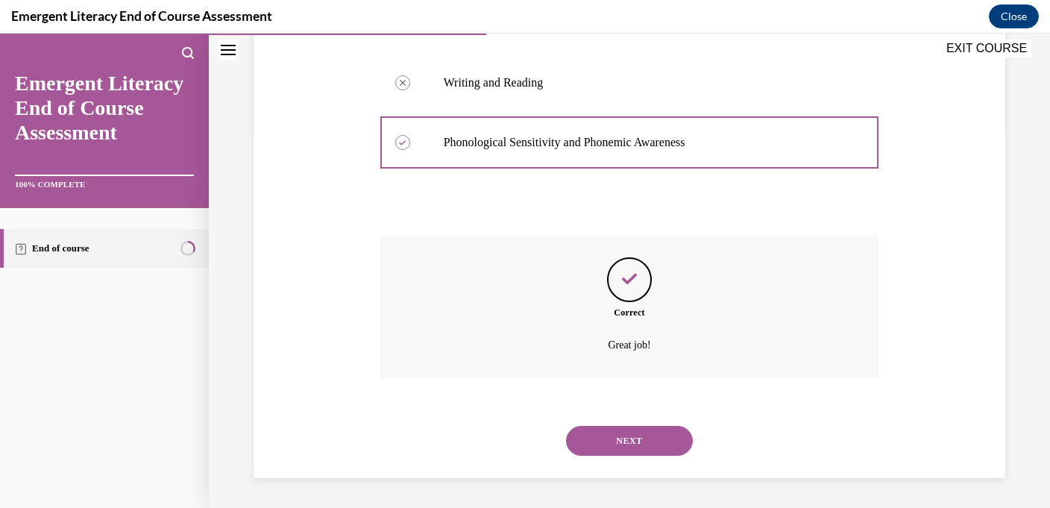
click at [640, 451] on button "NEXT" at bounding box center [629, 441] width 127 height 30
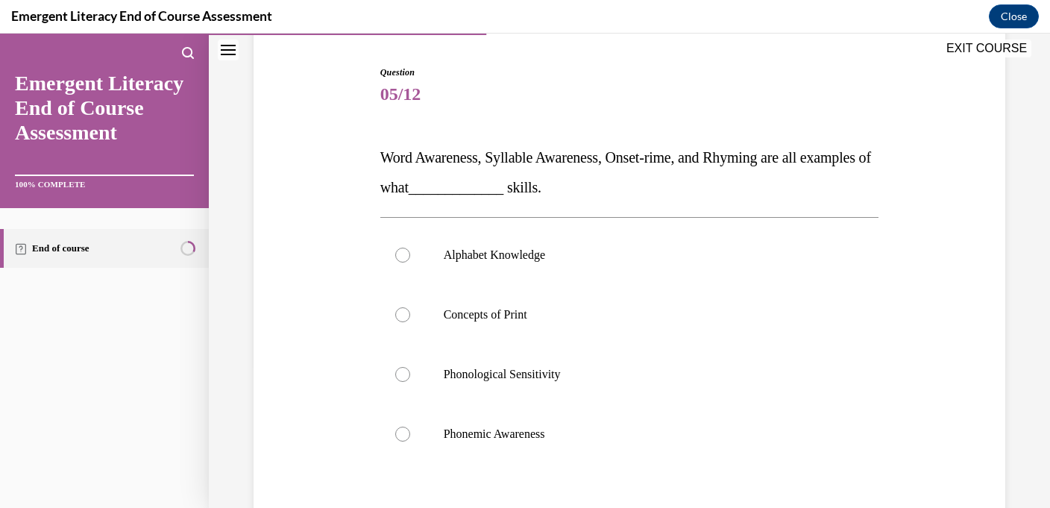
scroll to position [145, 0]
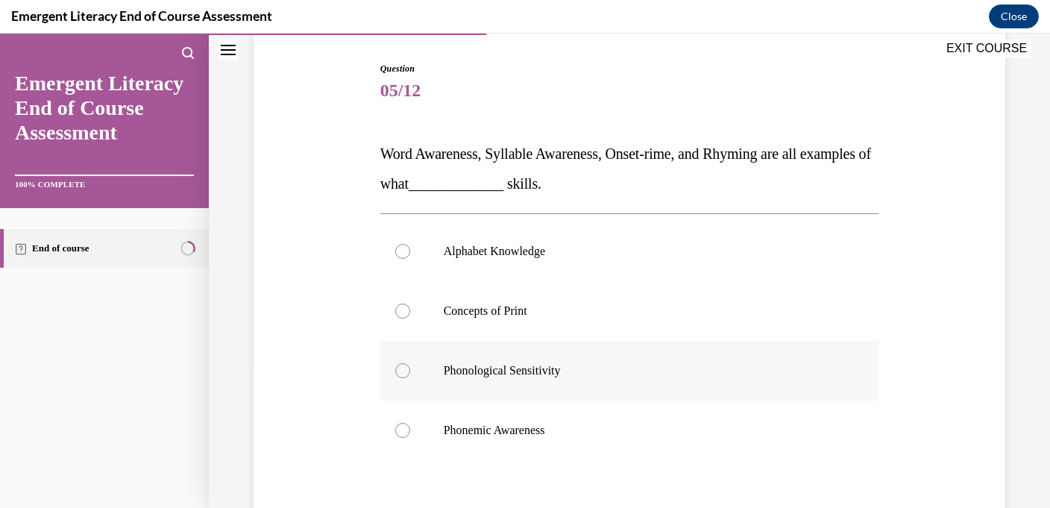
click at [640, 369] on p "Phonological Sensitivity" at bounding box center [643, 370] width 398 height 15
click at [410, 369] on input "Phonological Sensitivity" at bounding box center [402, 370] width 15 height 15
radio input "true"
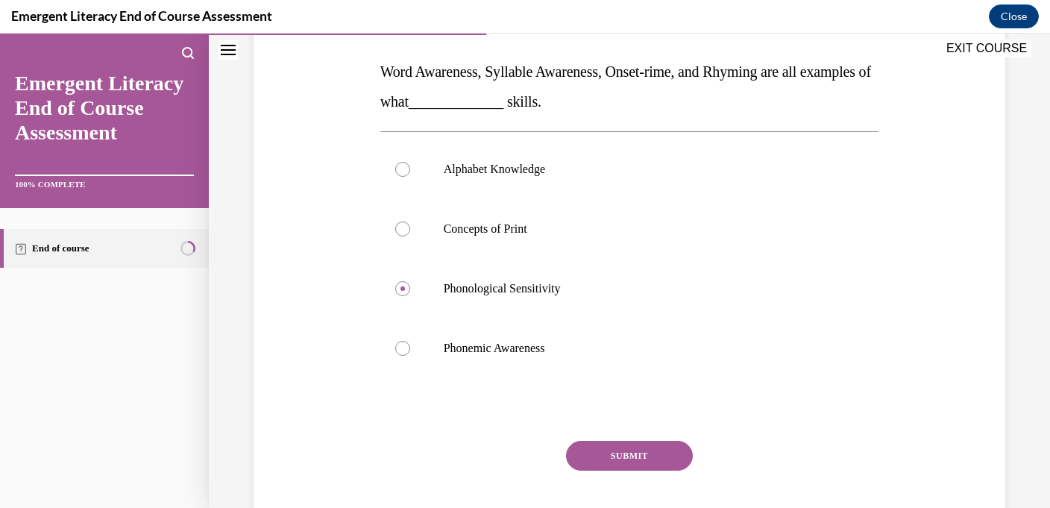
click at [634, 454] on button "SUBMIT" at bounding box center [629, 456] width 127 height 30
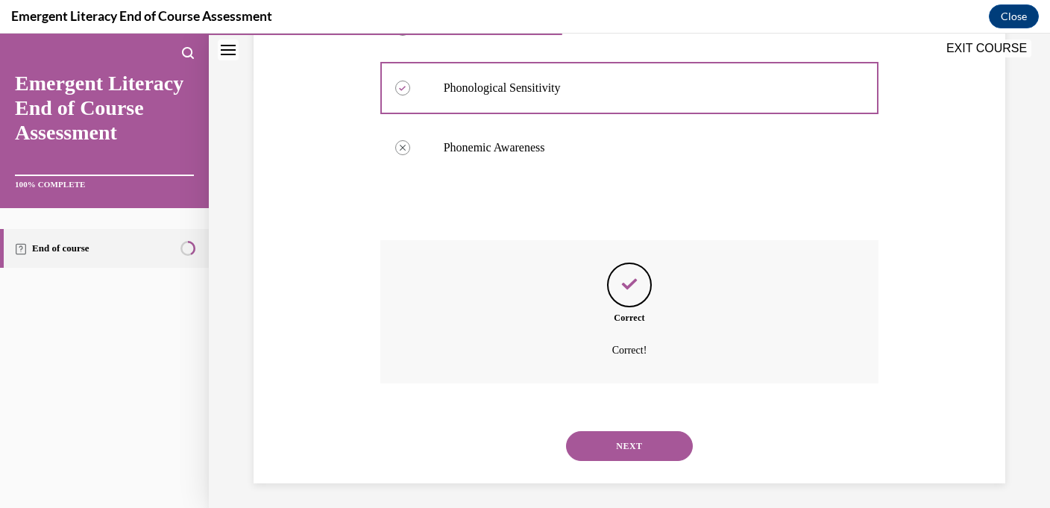
scroll to position [433, 0]
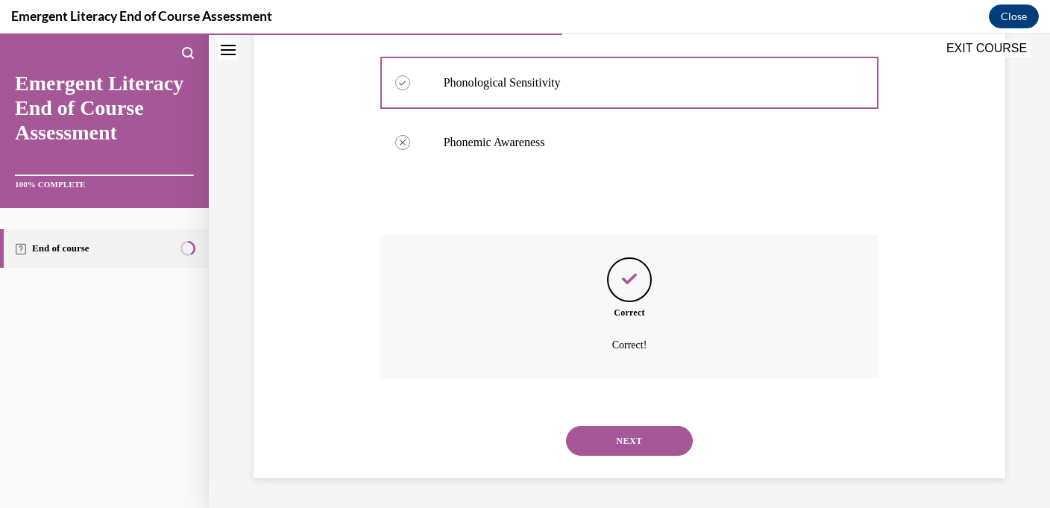
click at [637, 441] on button "NEXT" at bounding box center [629, 441] width 127 height 30
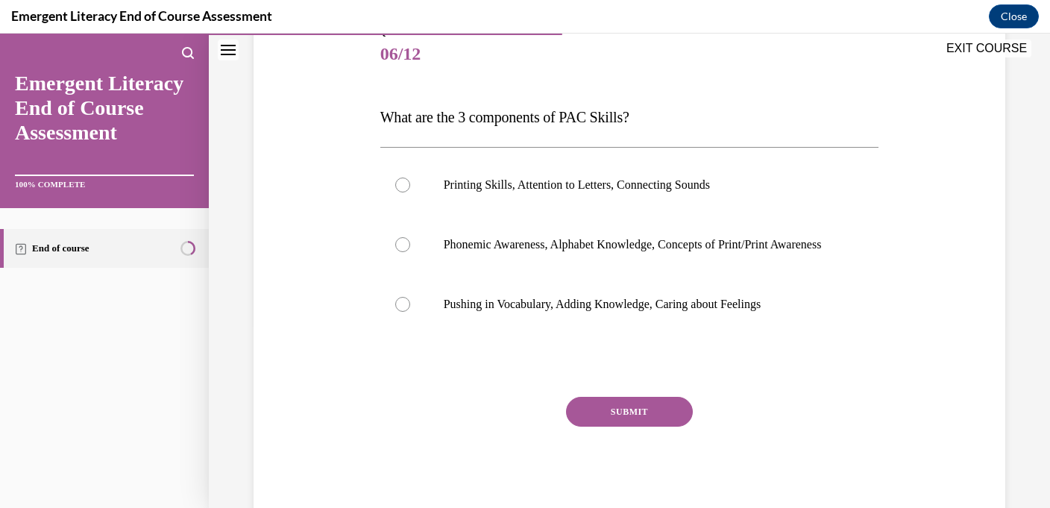
scroll to position [183, 0]
click at [656, 251] on p "Phonemic Awareness, Alphabet Knowledge, Concepts of Print/Print Awareness" at bounding box center [643, 243] width 398 height 15
click at [410, 251] on input "Phonemic Awareness, Alphabet Knowledge, Concepts of Print/Print Awareness" at bounding box center [402, 243] width 15 height 15
radio input "true"
click at [645, 426] on button "SUBMIT" at bounding box center [629, 411] width 127 height 30
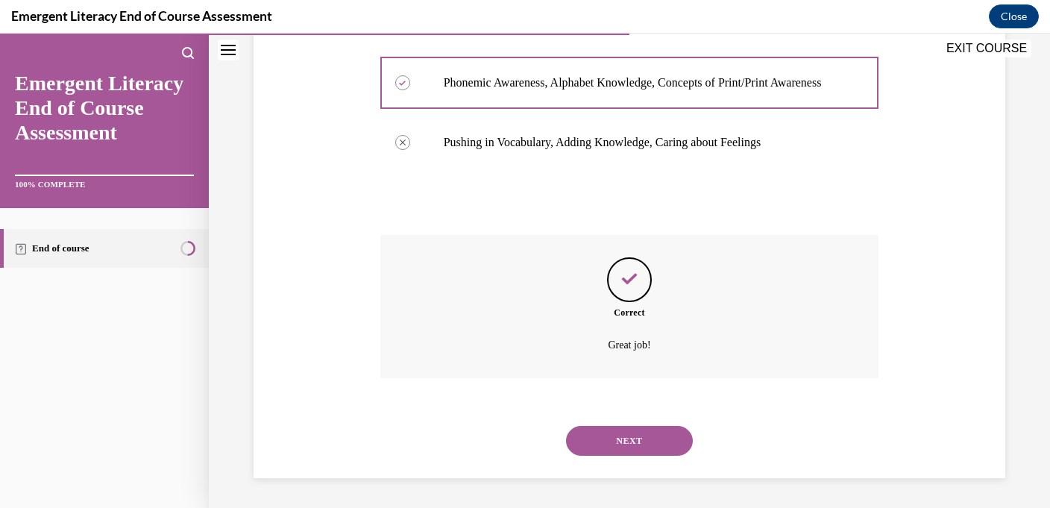
scroll to position [359, 0]
click at [641, 448] on button "NEXT" at bounding box center [629, 441] width 127 height 30
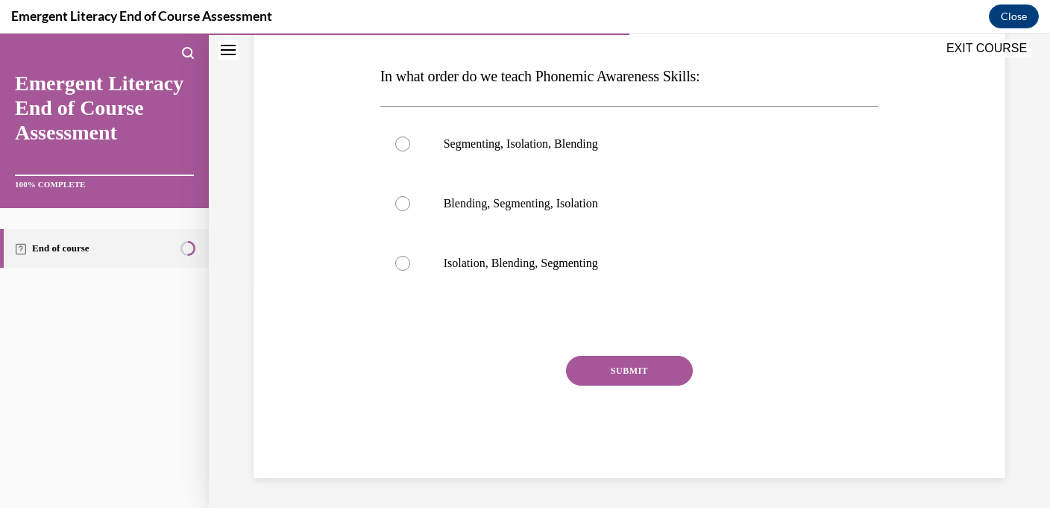
scroll to position [0, 0]
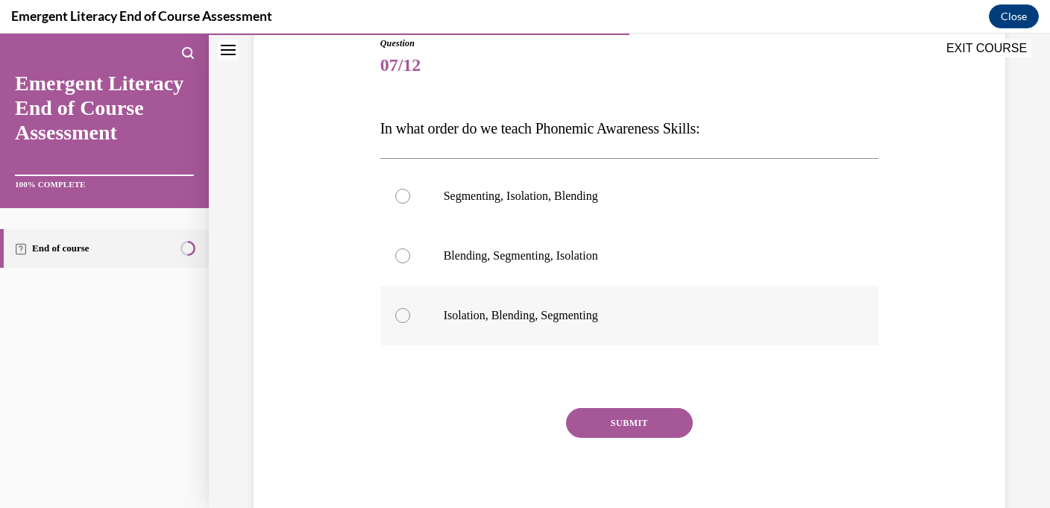
click at [647, 326] on label "Isolation, Blending, Segmenting" at bounding box center [629, 315] width 499 height 60
click at [410, 323] on input "Isolation, Blending, Segmenting" at bounding box center [402, 315] width 15 height 15
radio input "true"
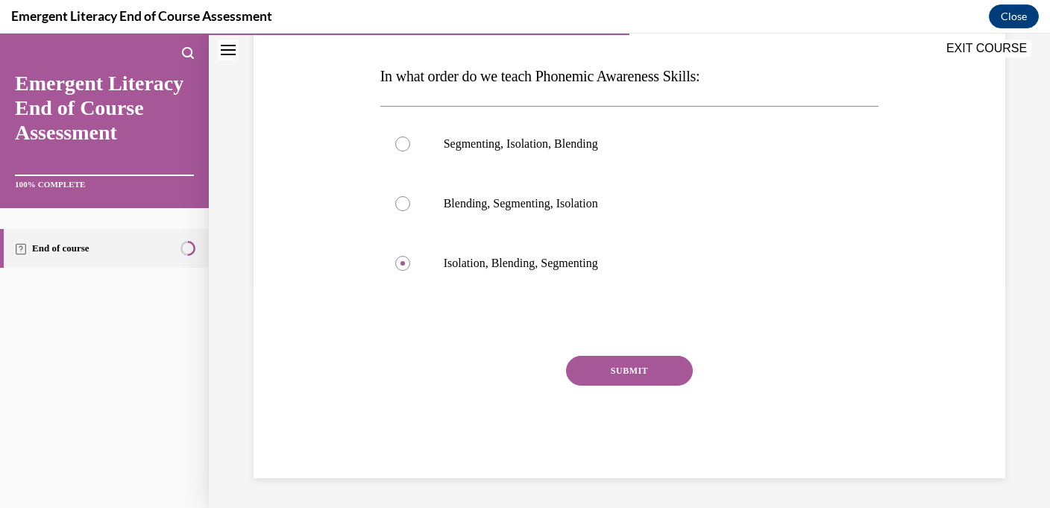
click at [644, 367] on button "SUBMIT" at bounding box center [629, 371] width 127 height 30
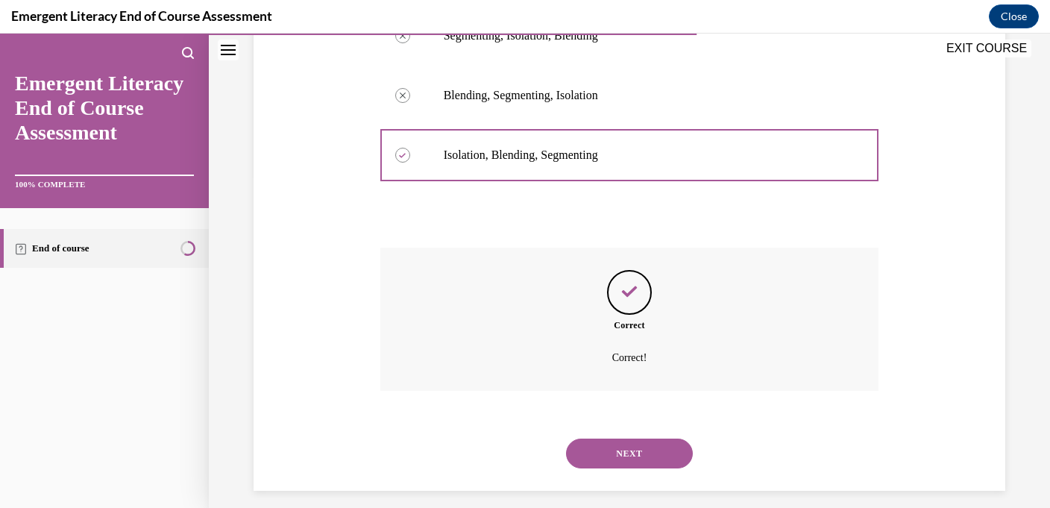
scroll to position [344, 0]
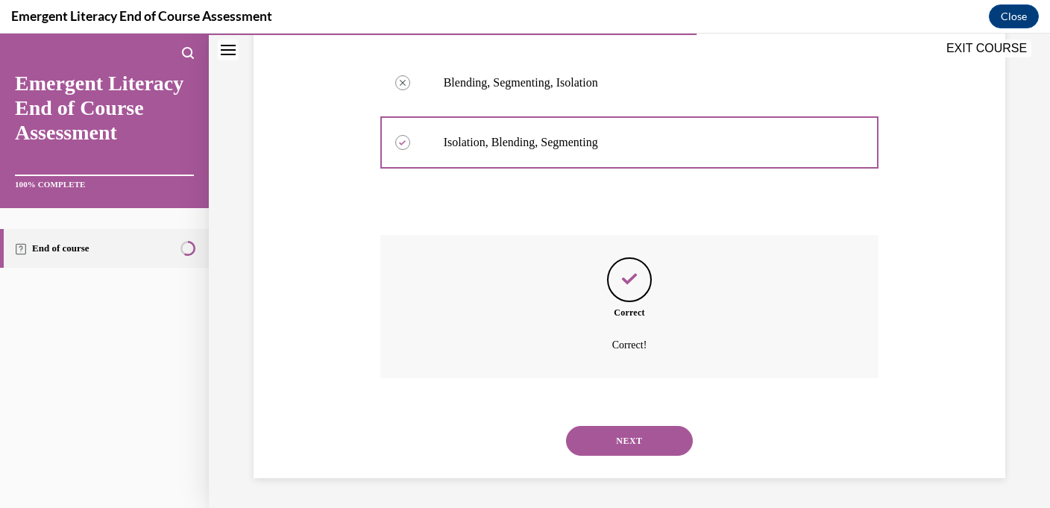
click at [636, 444] on button "NEXT" at bounding box center [629, 441] width 127 height 30
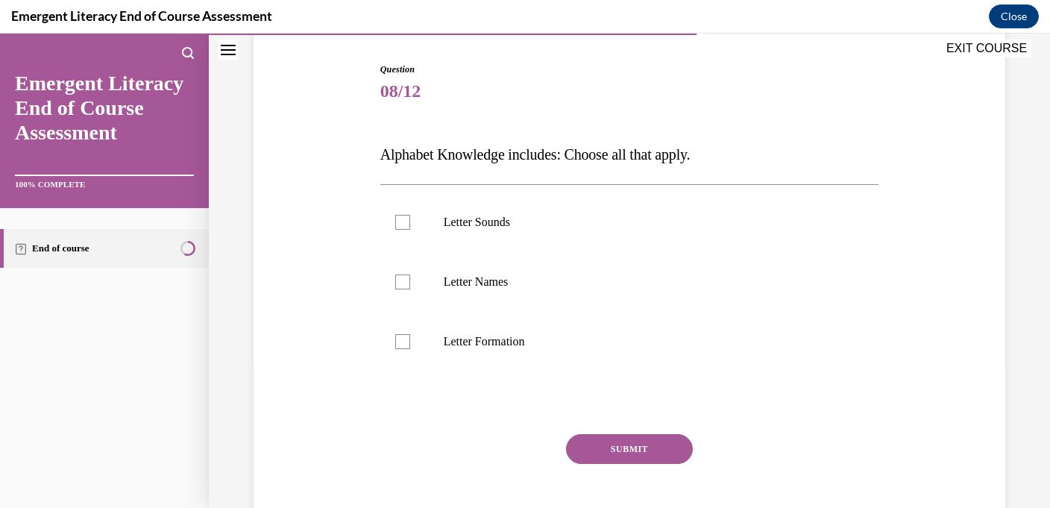
scroll to position [146, 0]
click at [625, 230] on label "Letter Sounds" at bounding box center [629, 221] width 499 height 60
click at [410, 228] on input "Letter Sounds" at bounding box center [402, 220] width 15 height 15
checkbox input "true"
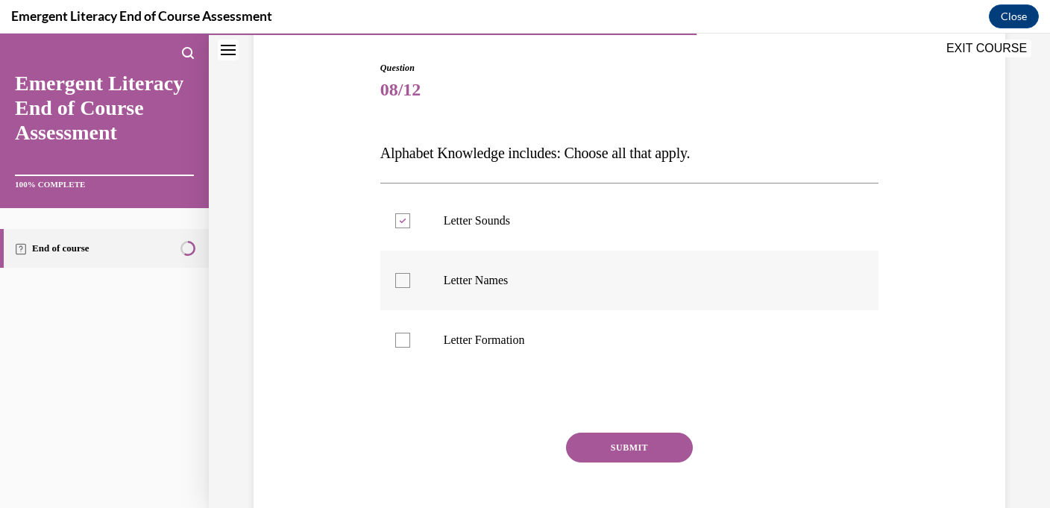
click at [625, 285] on p "Letter Names" at bounding box center [643, 280] width 398 height 15
click at [410, 285] on input "Letter Names" at bounding box center [402, 280] width 15 height 15
checkbox input "true"
click at [625, 333] on p "Letter Formation" at bounding box center [643, 339] width 398 height 15
click at [410, 333] on input "Letter Formation" at bounding box center [402, 339] width 15 height 15
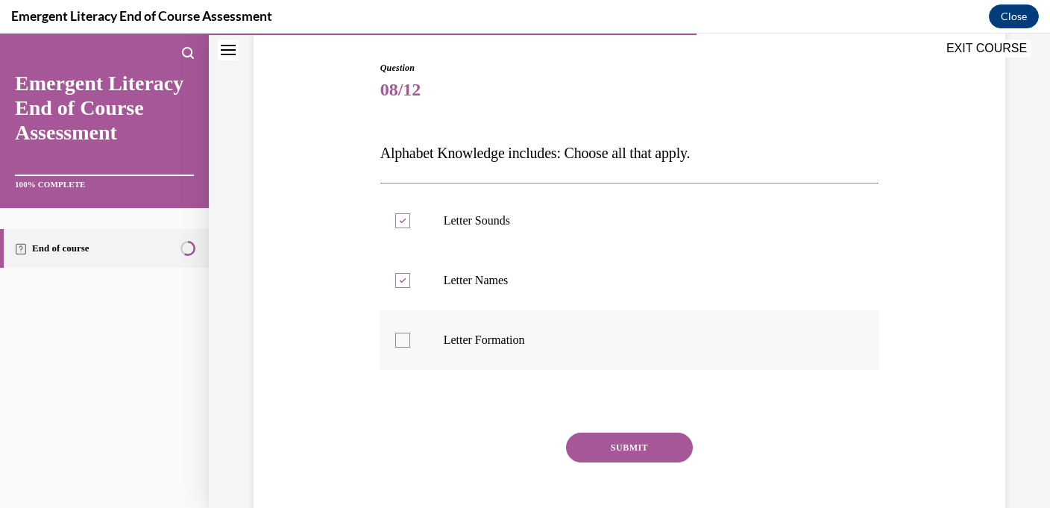
checkbox input "true"
click at [621, 447] on button "SUBMIT" at bounding box center [629, 447] width 127 height 30
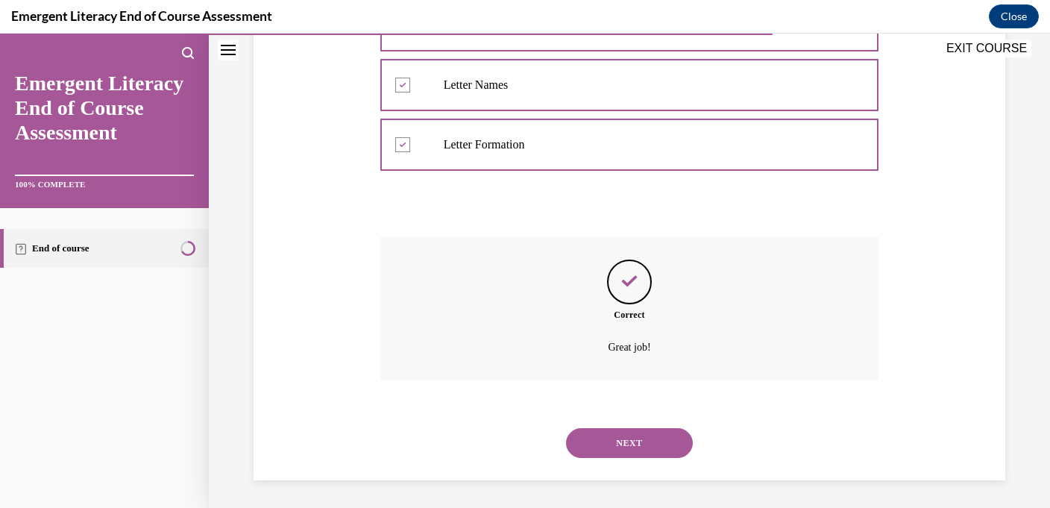
scroll to position [344, 0]
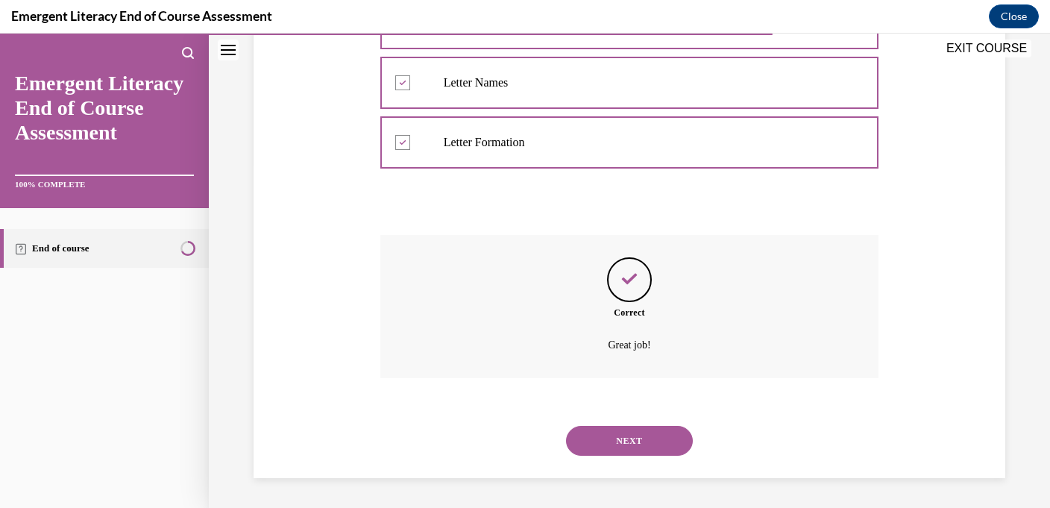
click at [622, 446] on button "NEXT" at bounding box center [629, 441] width 127 height 30
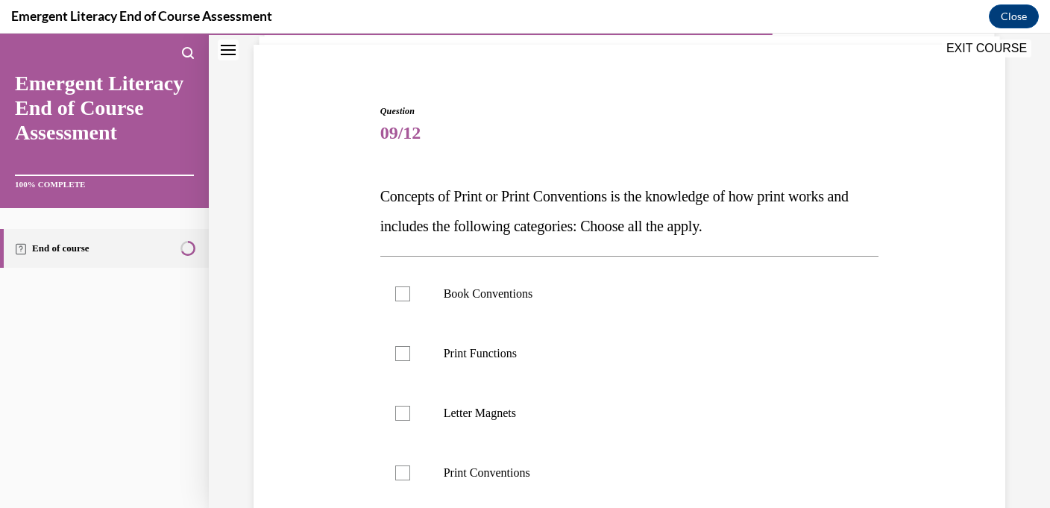
scroll to position [104, 0]
click at [625, 294] on p "Book Conventions" at bounding box center [643, 292] width 398 height 15
click at [410, 294] on input "Book Conventions" at bounding box center [402, 292] width 15 height 15
checkbox input "true"
click at [625, 347] on p "Print Functions" at bounding box center [643, 352] width 398 height 15
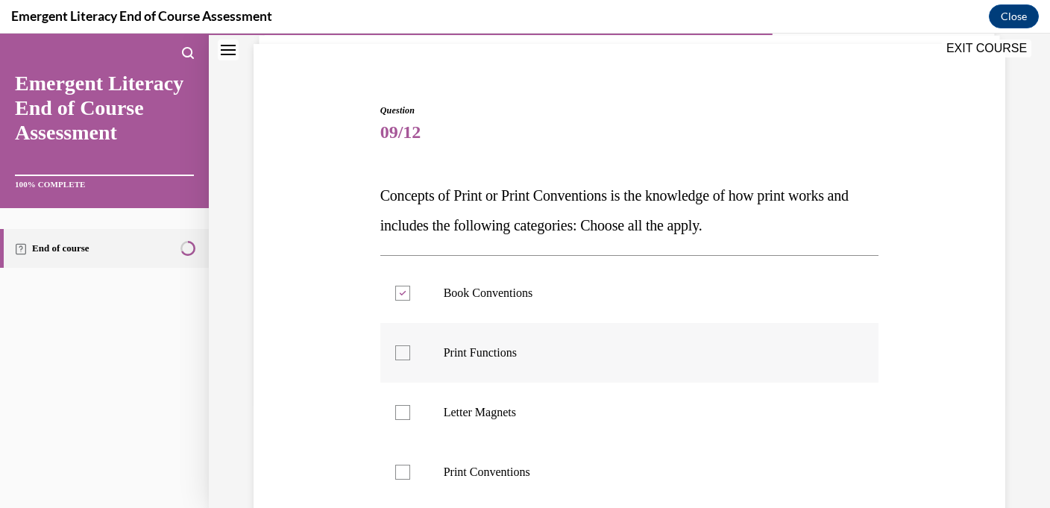
click at [410, 347] on input "Print Functions" at bounding box center [402, 352] width 15 height 15
checkbox input "true"
click at [613, 477] on p "Print Conventions" at bounding box center [643, 471] width 398 height 15
click at [410, 477] on input "Print Conventions" at bounding box center [402, 471] width 15 height 15
checkbox input "true"
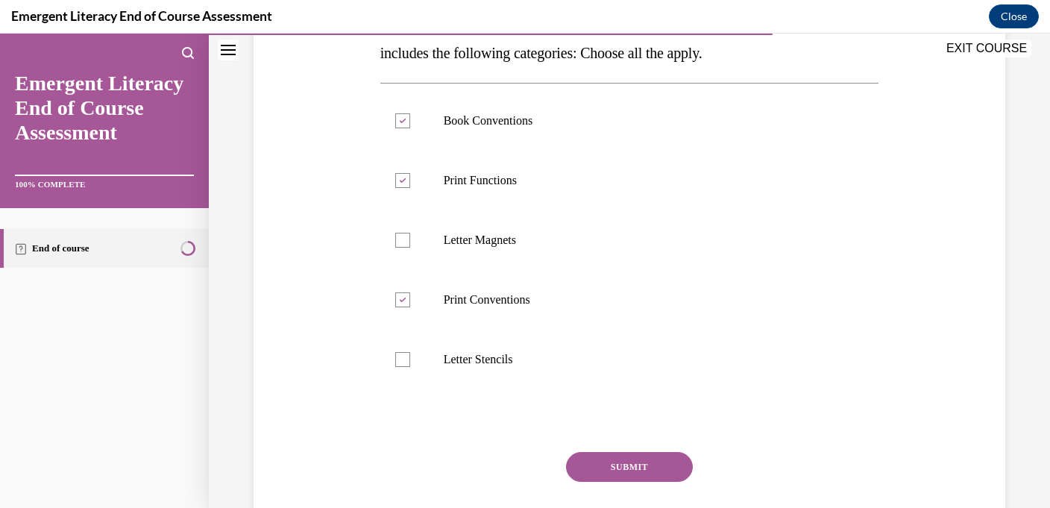
click at [613, 470] on button "SUBMIT" at bounding box center [629, 467] width 127 height 30
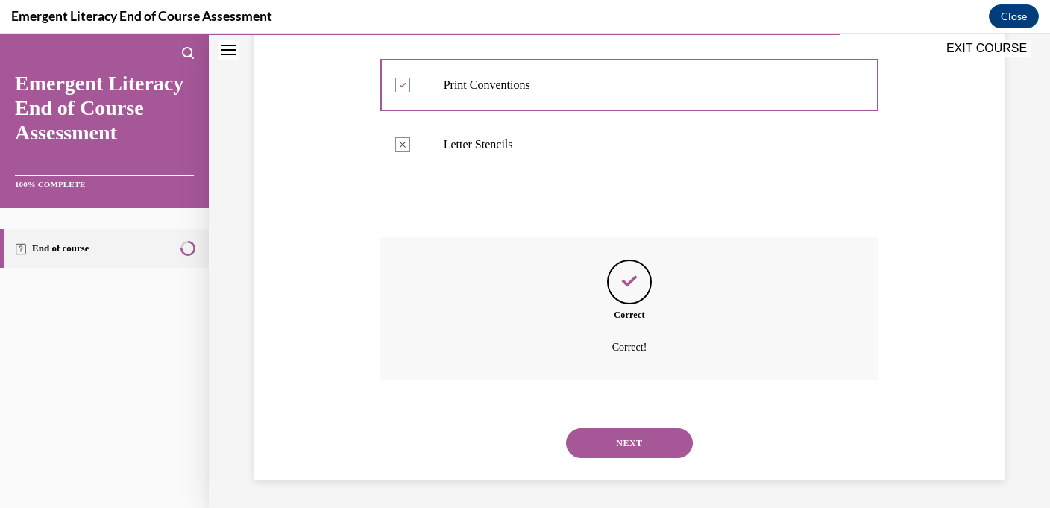
scroll to position [493, 0]
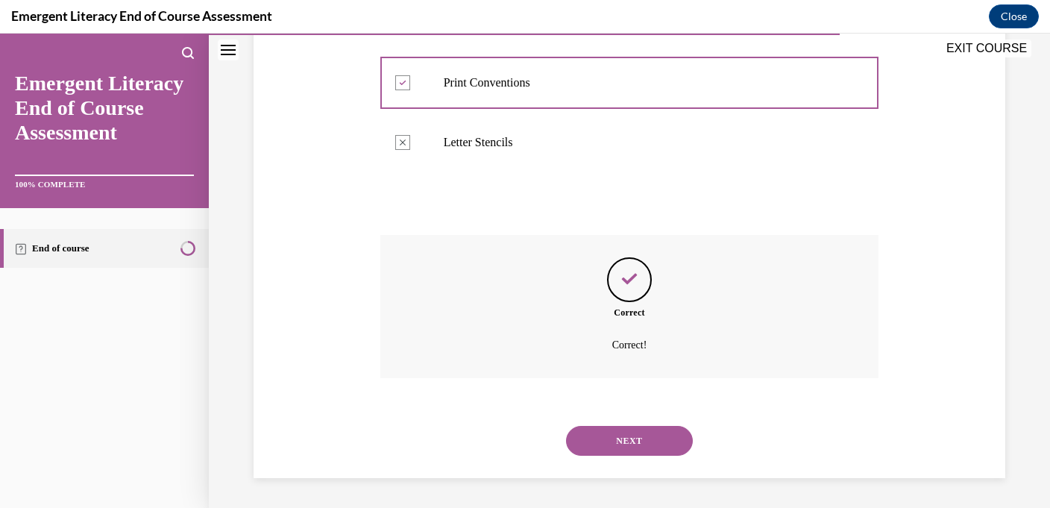
click at [619, 450] on button "NEXT" at bounding box center [629, 441] width 127 height 30
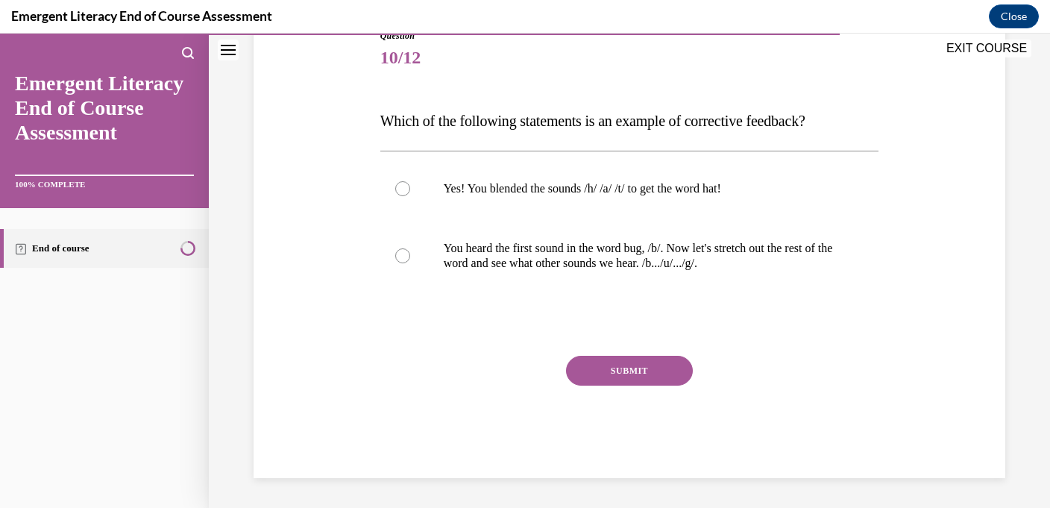
scroll to position [165, 0]
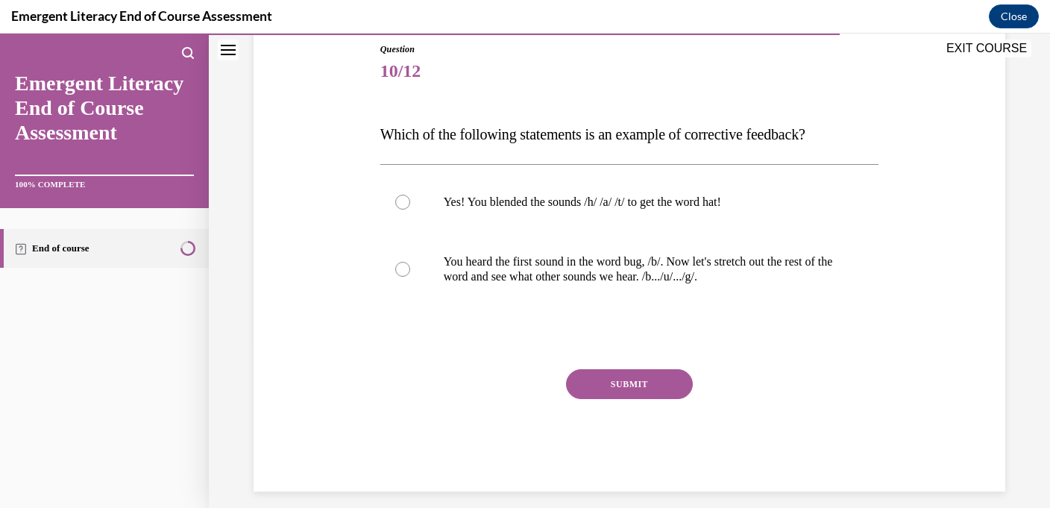
click at [635, 307] on div "Yes! You blended the sounds /h/ /a/ /t/ to get the word hat! You heard the firs…" at bounding box center [629, 239] width 499 height 150
click at [635, 296] on label "You heard the first sound in the word bug, /b/. Now let's stretch out the rest …" at bounding box center [629, 269] width 499 height 75
click at [410, 277] on input "You heard the first sound in the word bug, /b/. Now let's stretch out the rest …" at bounding box center [402, 269] width 15 height 15
radio input "true"
click at [619, 385] on button "SUBMIT" at bounding box center [629, 384] width 127 height 30
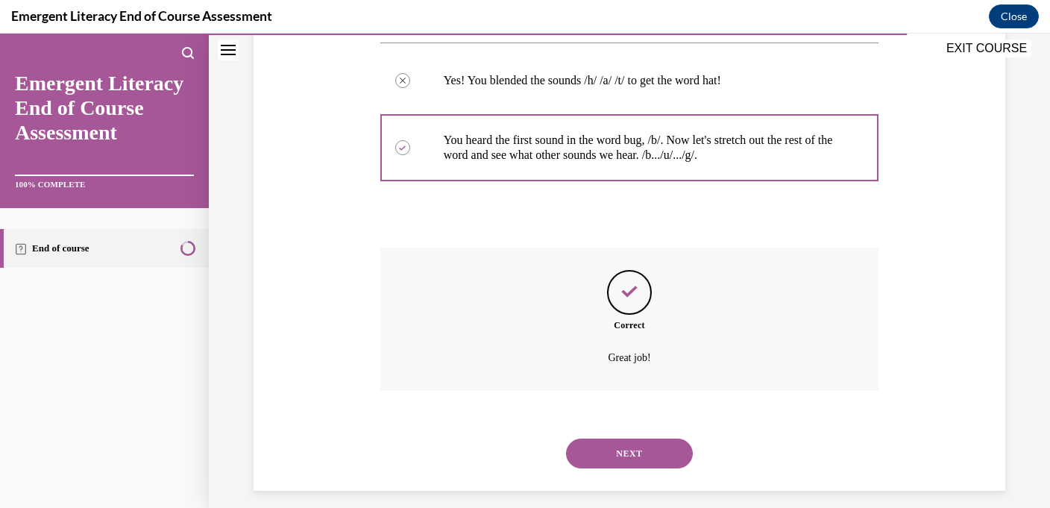
scroll to position [299, 0]
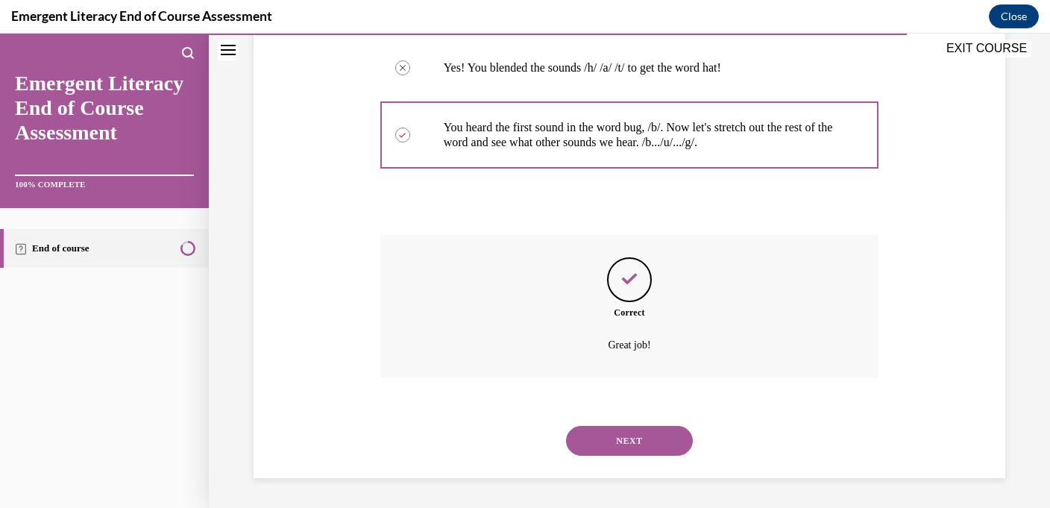
click at [613, 437] on button "NEXT" at bounding box center [629, 441] width 127 height 30
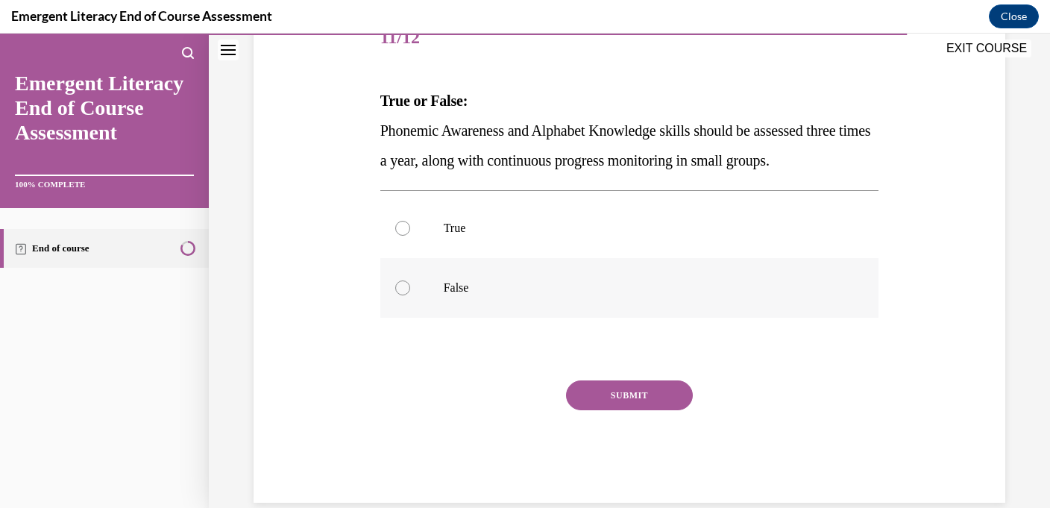
scroll to position [223, 0]
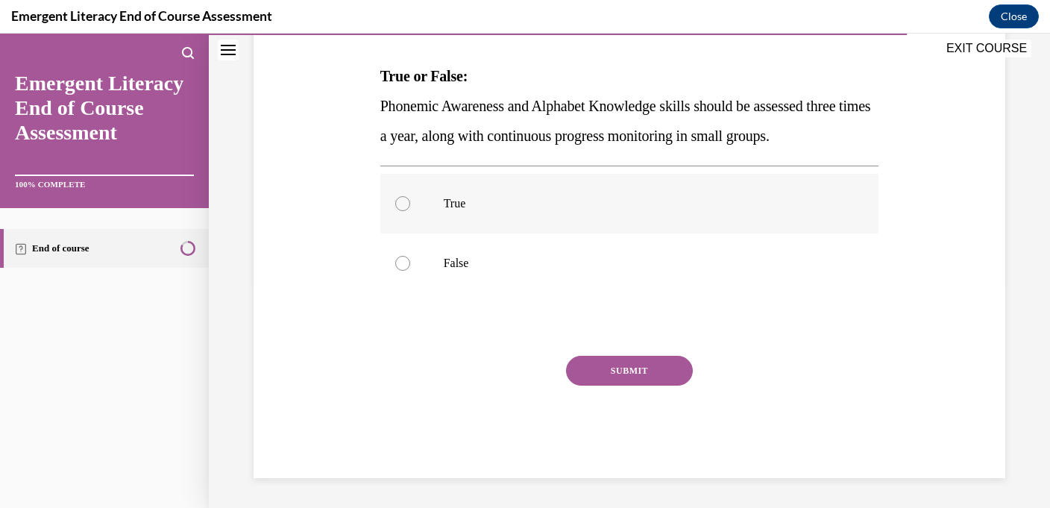
click at [601, 201] on p "True" at bounding box center [643, 203] width 398 height 15
click at [410, 201] on input "True" at bounding box center [402, 203] width 15 height 15
radio input "true"
click at [612, 367] on button "SUBMIT" at bounding box center [629, 371] width 127 height 30
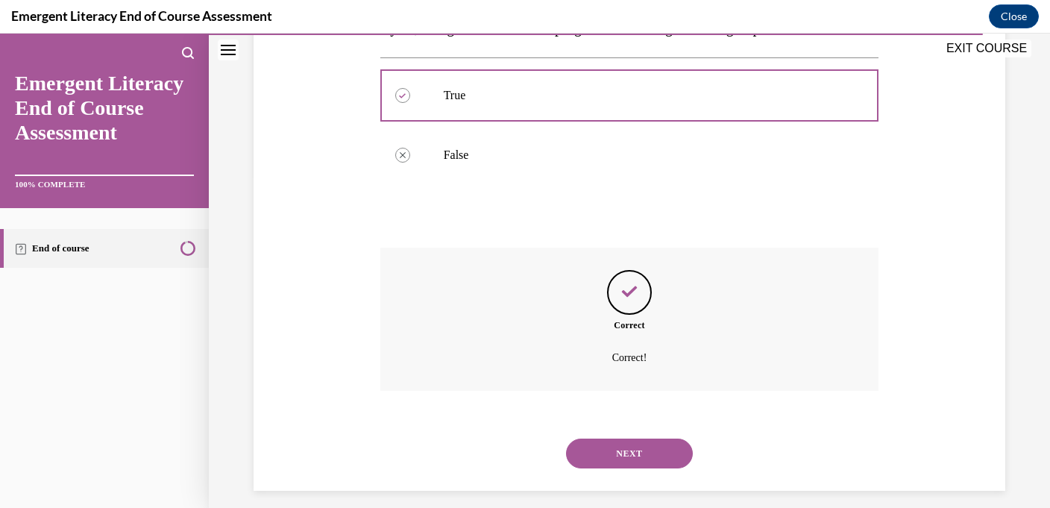
scroll to position [344, 0]
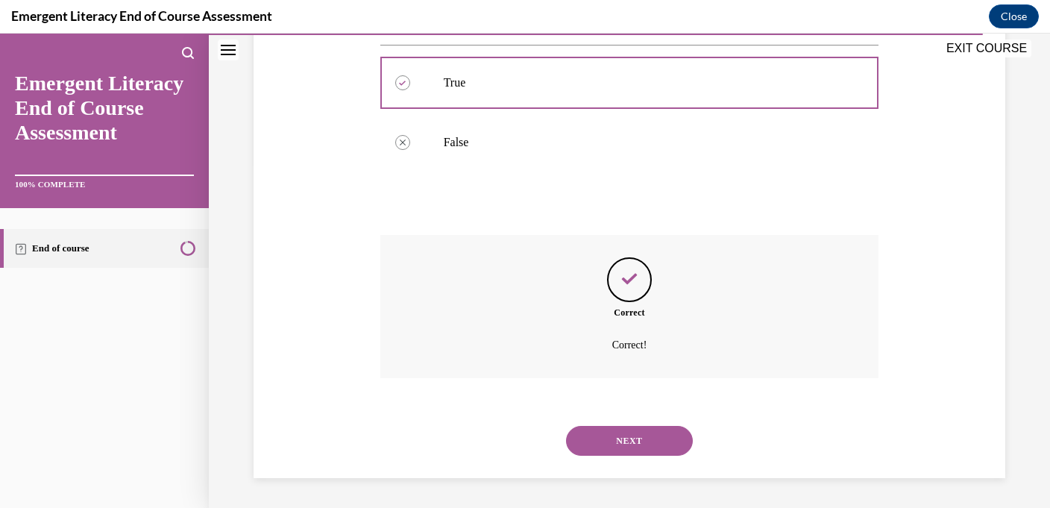
click at [612, 446] on button "NEXT" at bounding box center [629, 441] width 127 height 30
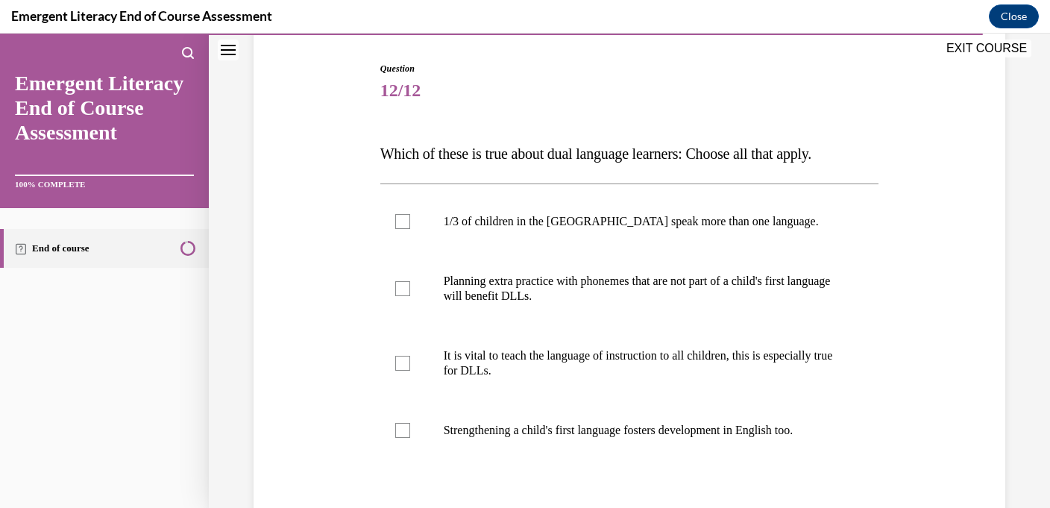
scroll to position [149, 0]
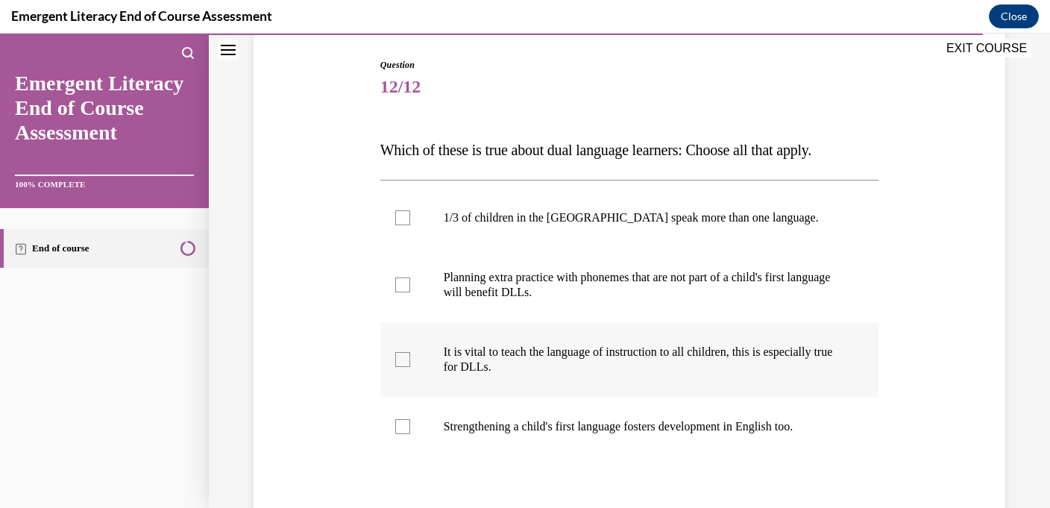
click at [621, 362] on p "It is vital to teach the language of instruction to all children, this is espec…" at bounding box center [643, 359] width 398 height 30
click at [410, 362] on input "It is vital to teach the language of instruction to all children, this is espec…" at bounding box center [402, 359] width 15 height 15
checkbox input "true"
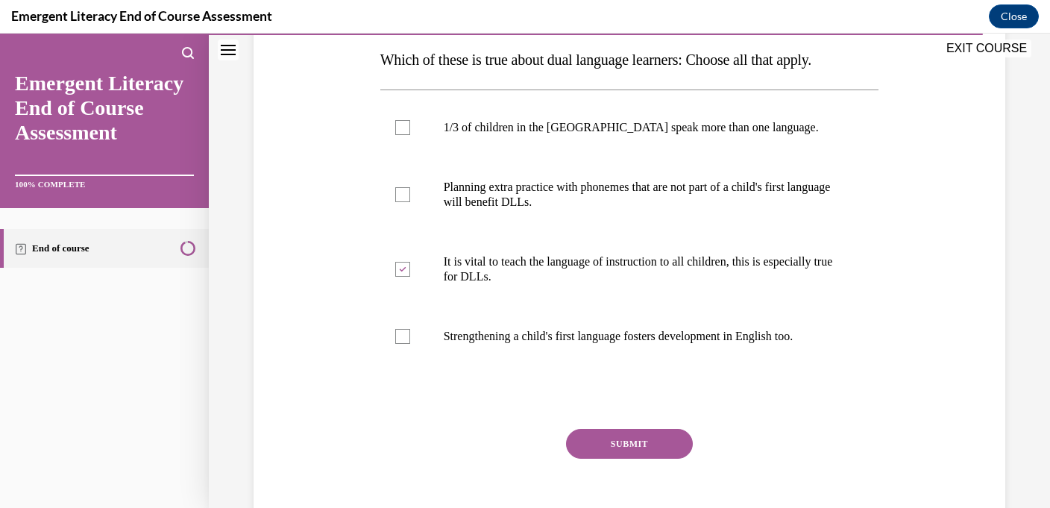
click at [618, 438] on button "SUBMIT" at bounding box center [629, 444] width 127 height 30
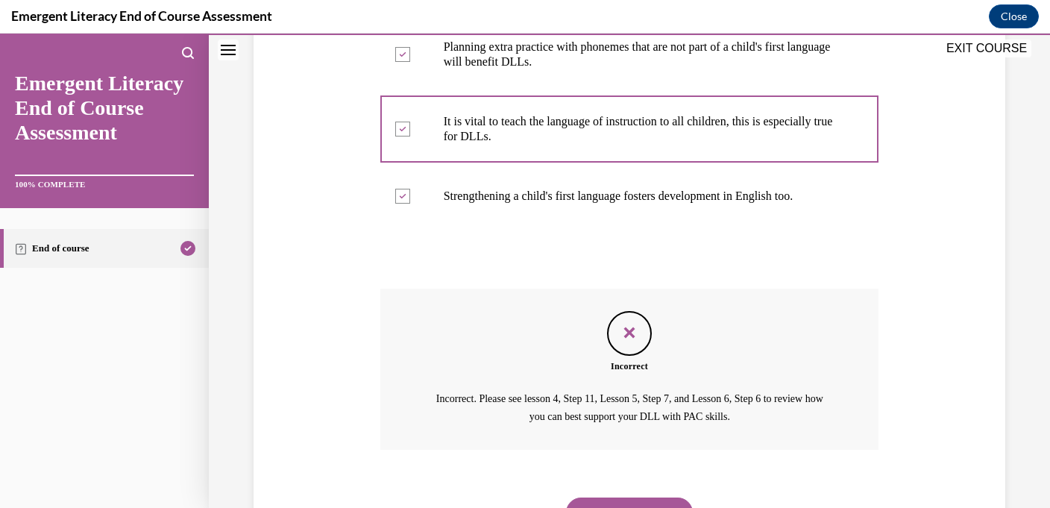
scroll to position [450, 0]
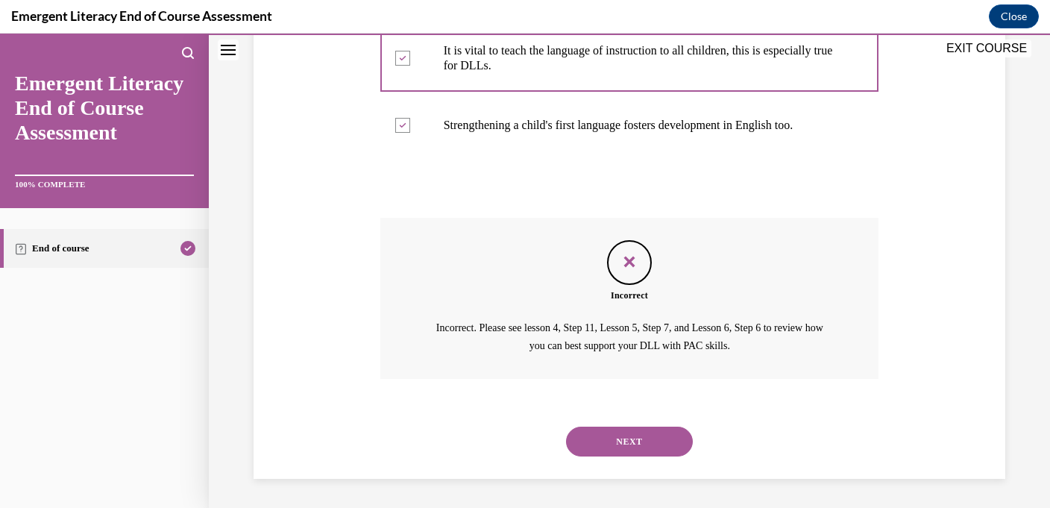
click at [587, 435] on button "NEXT" at bounding box center [629, 441] width 127 height 30
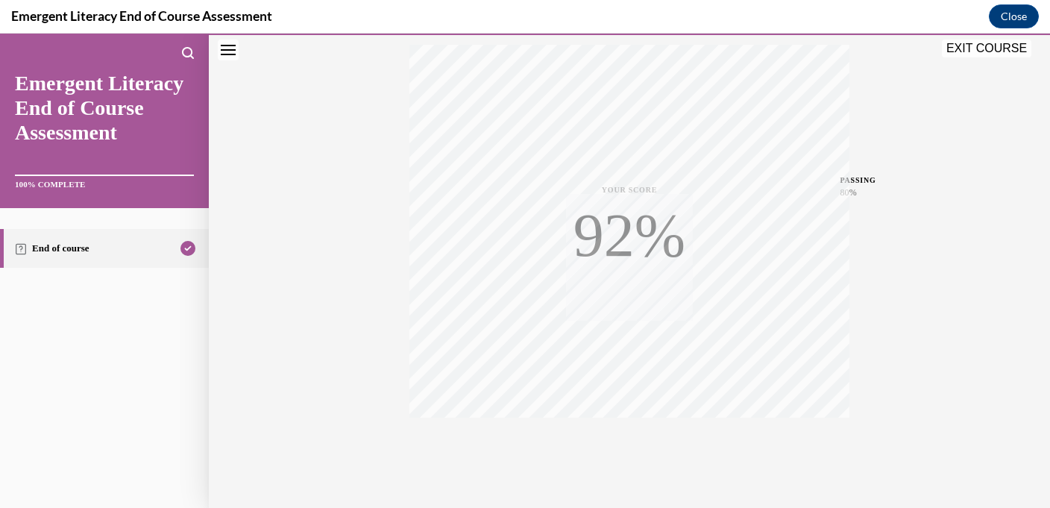
scroll to position [290, 0]
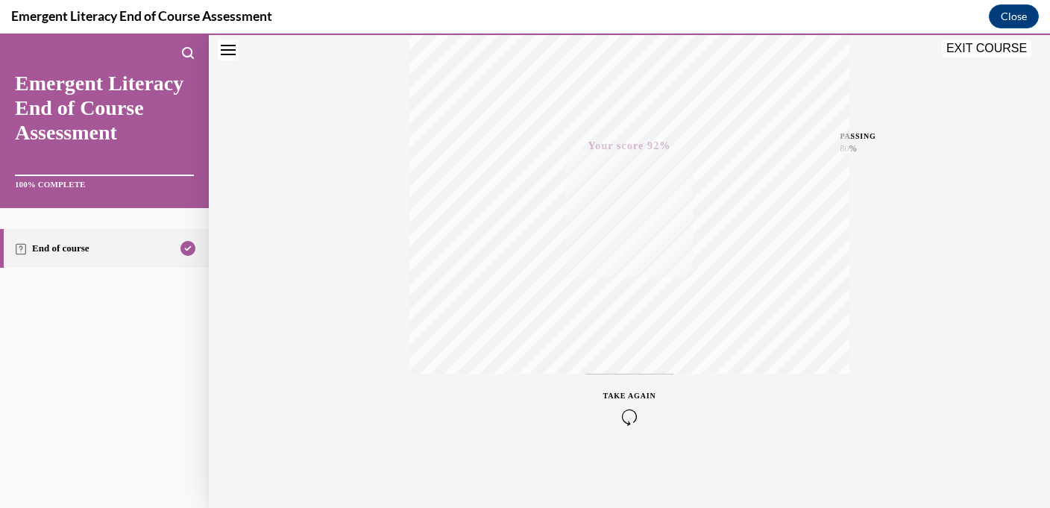
click at [619, 401] on div "TAKE AGAIN" at bounding box center [629, 407] width 53 height 35
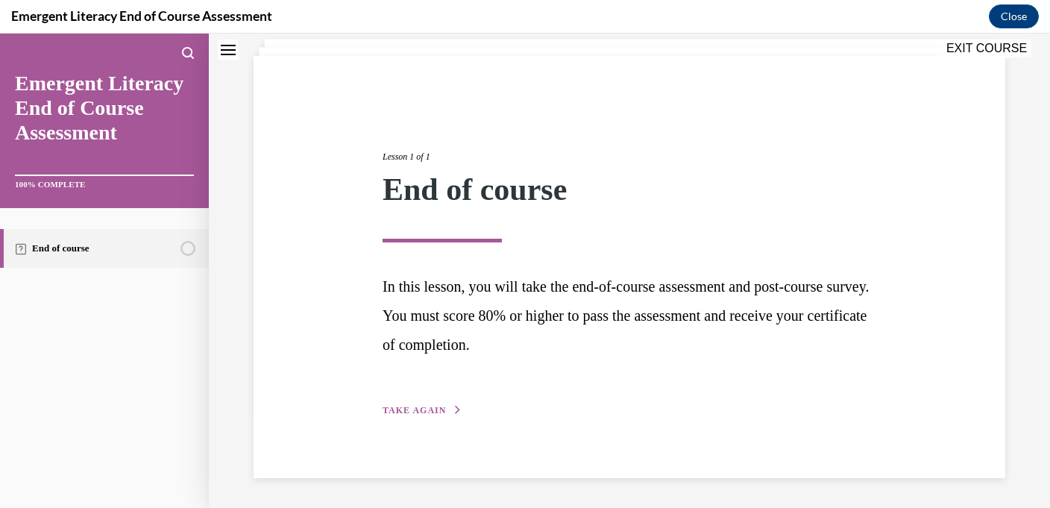
scroll to position [92, 0]
click at [438, 410] on span "TAKE AGAIN" at bounding box center [413, 410] width 63 height 10
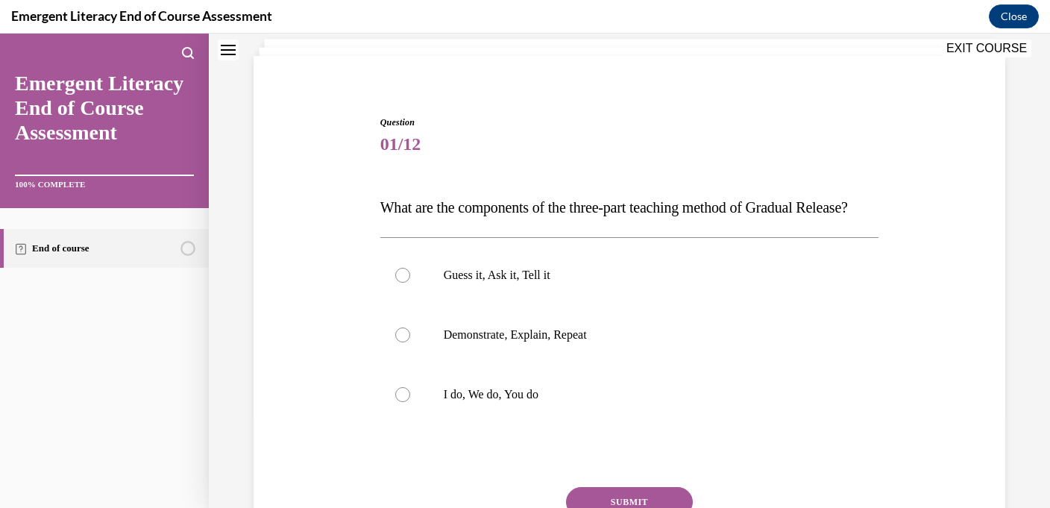
scroll to position [110, 0]
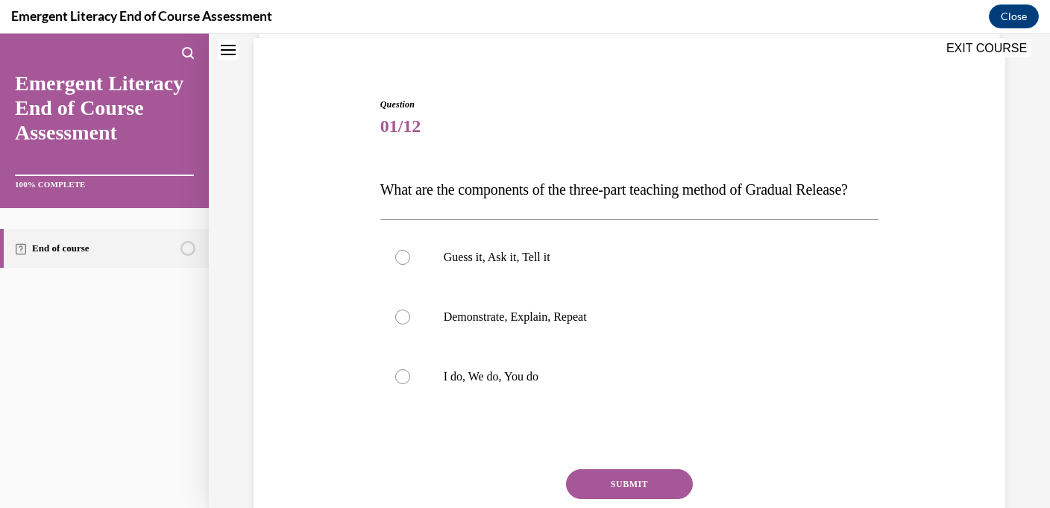
click at [438, 406] on label "I do, We do, You do" at bounding box center [629, 377] width 499 height 60
click at [410, 384] on input "I do, We do, You do" at bounding box center [402, 376] width 15 height 15
radio input "true"
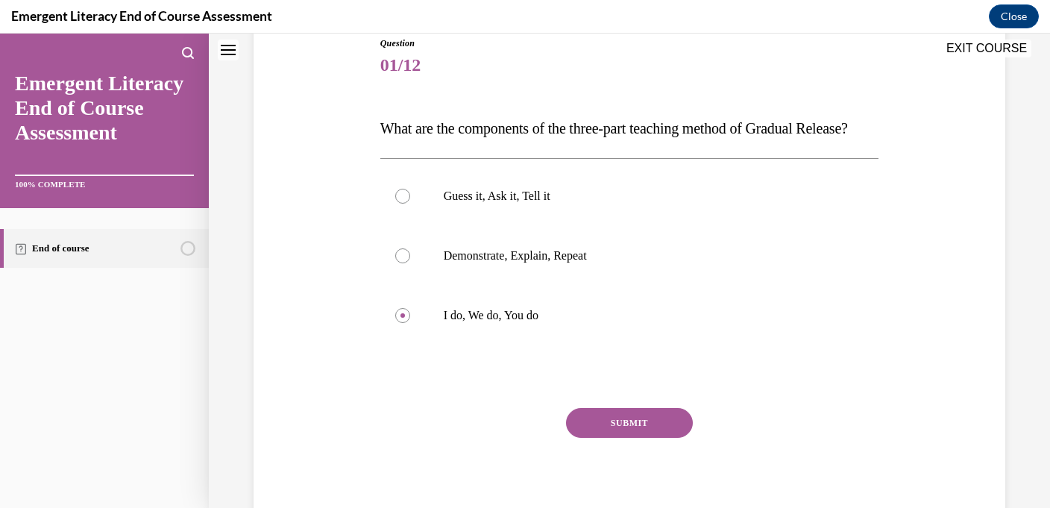
click at [596, 436] on div "Question 01/12 What are the components of the three-part teaching method of Gra…" at bounding box center [629, 283] width 499 height 493
click at [601, 438] on button "SUBMIT" at bounding box center [629, 423] width 127 height 30
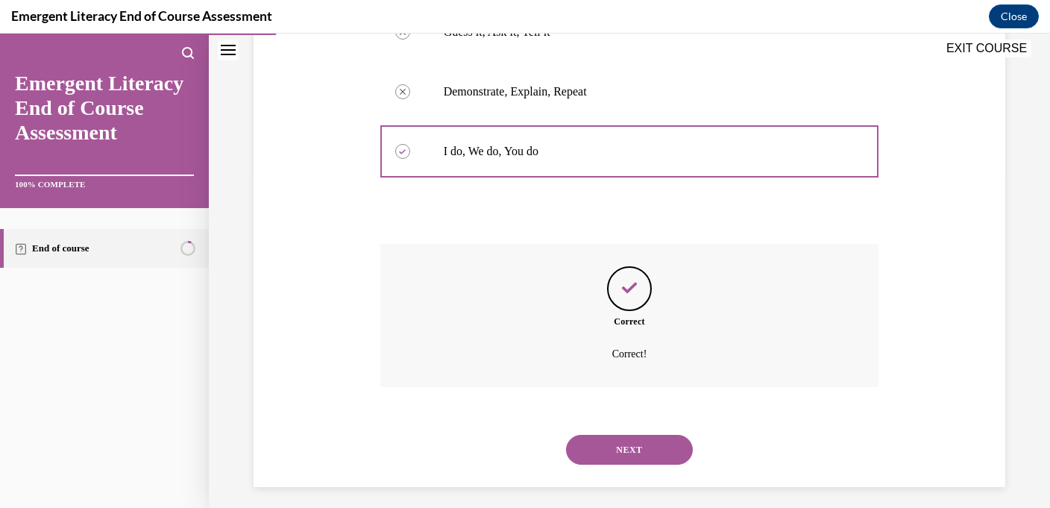
scroll to position [373, 0]
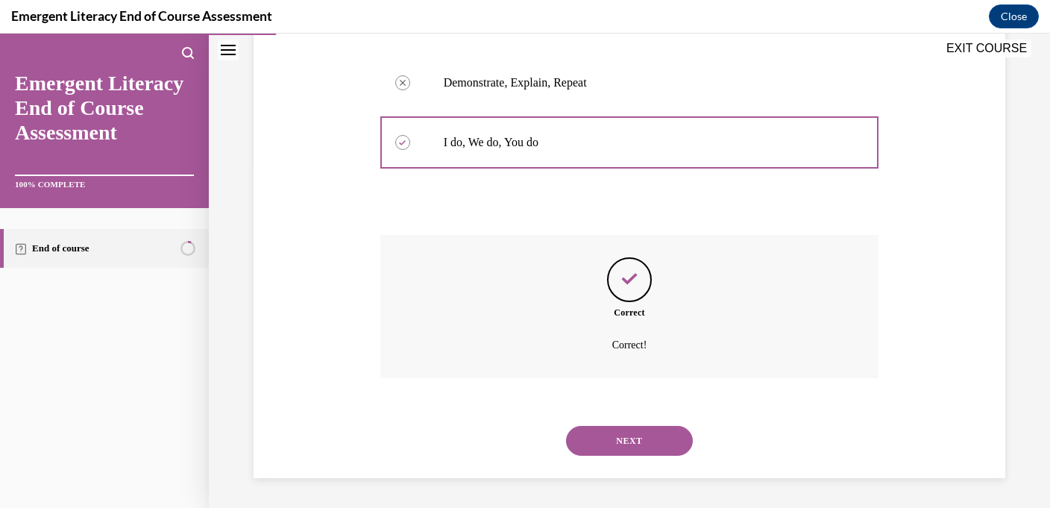
click at [601, 447] on button "NEXT" at bounding box center [629, 441] width 127 height 30
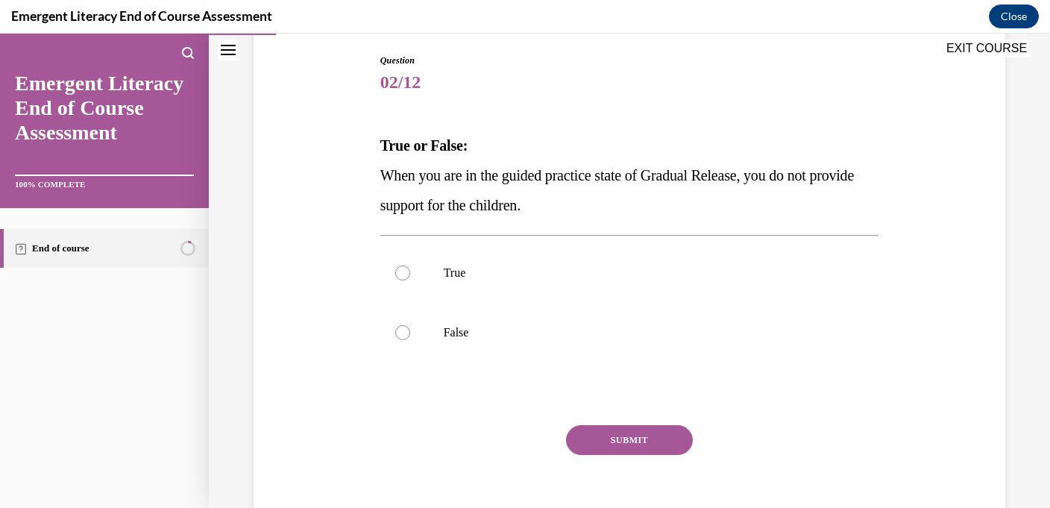
scroll to position [156, 0]
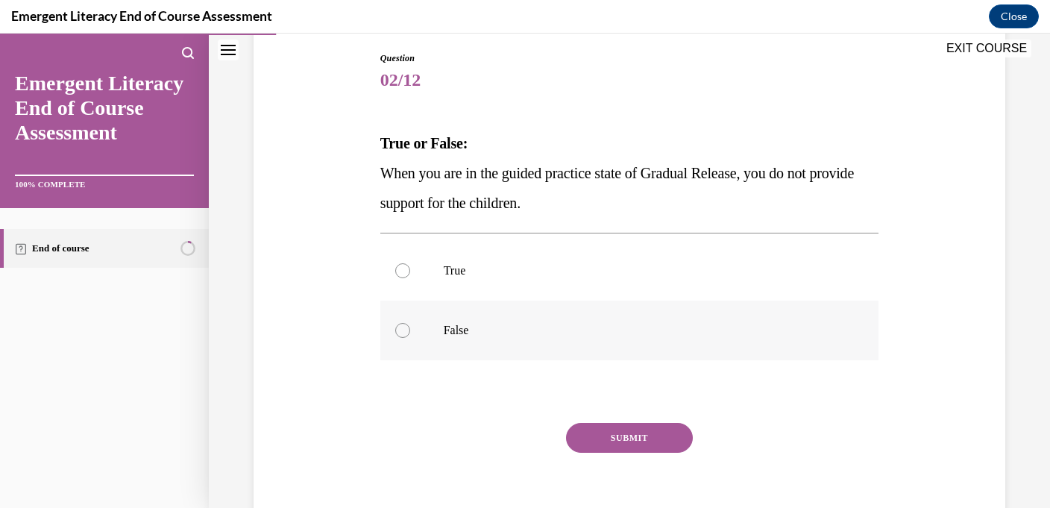
click at [609, 353] on label "False" at bounding box center [629, 330] width 499 height 60
click at [410, 338] on input "False" at bounding box center [402, 330] width 15 height 15
radio input "true"
click at [610, 420] on div "Question 02/12 True or False: When you are in the guided practice state of Grad…" at bounding box center [629, 297] width 499 height 493
click at [613, 438] on button "SUBMIT" at bounding box center [629, 438] width 127 height 30
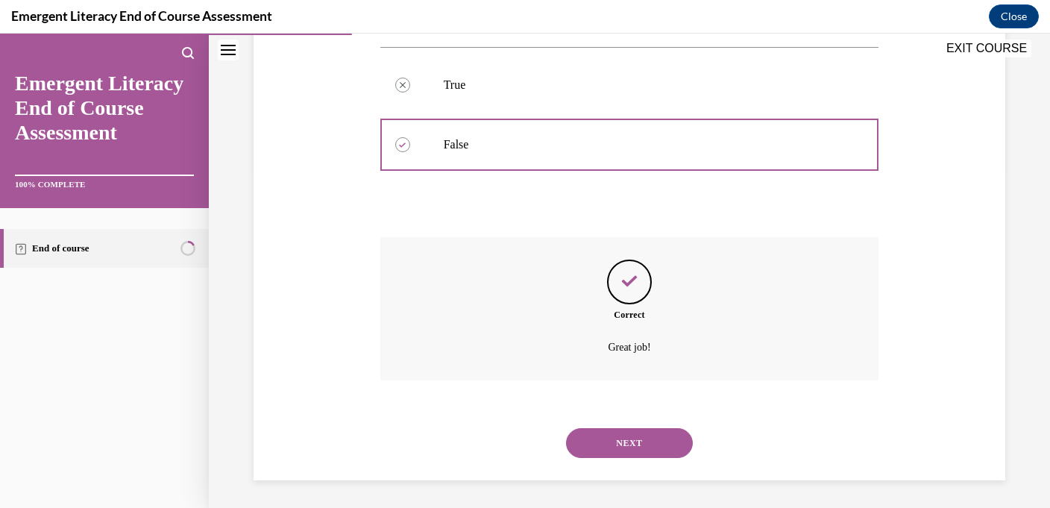
scroll to position [344, 0]
click at [613, 443] on button "NEXT" at bounding box center [629, 441] width 127 height 30
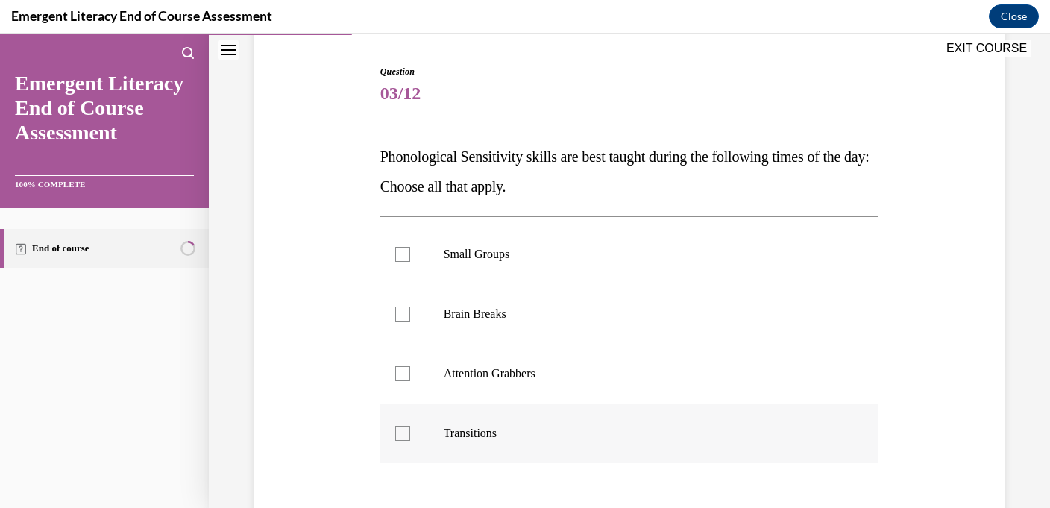
scroll to position [148, 0]
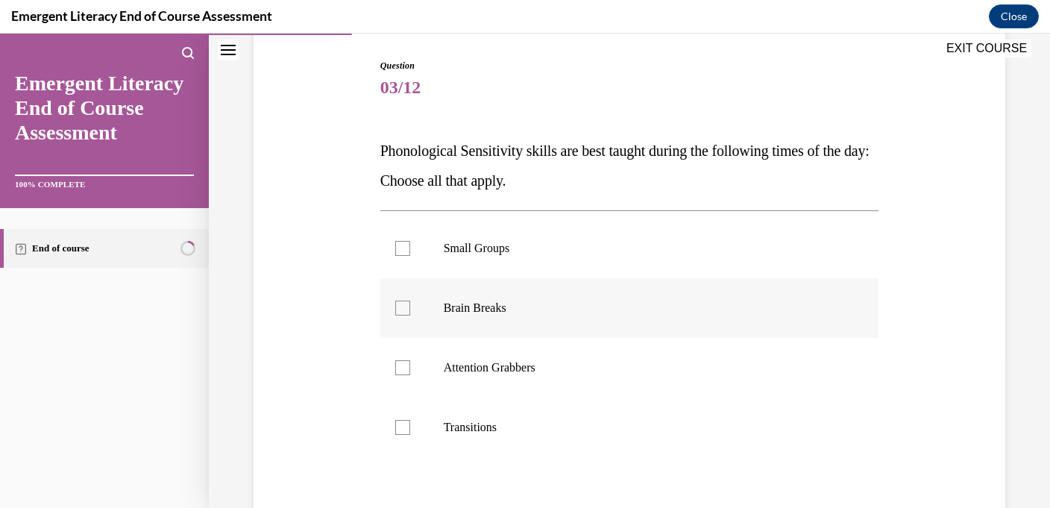
click at [607, 315] on p "Brain Breaks" at bounding box center [643, 307] width 398 height 15
click at [410, 315] on input "Brain Breaks" at bounding box center [402, 307] width 15 height 15
checkbox input "true"
click at [609, 355] on label "Attention Grabbers" at bounding box center [629, 368] width 499 height 60
click at [410, 360] on input "Attention Grabbers" at bounding box center [402, 367] width 15 height 15
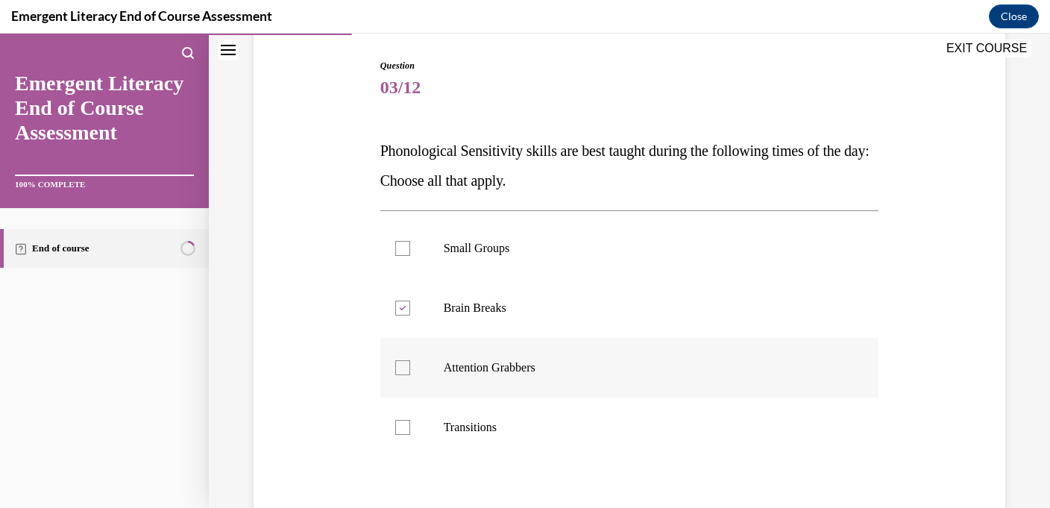
checkbox input "true"
click at [592, 436] on label "Transitions" at bounding box center [629, 427] width 499 height 60
click at [410, 435] on input "Transitions" at bounding box center [402, 427] width 15 height 15
checkbox input "true"
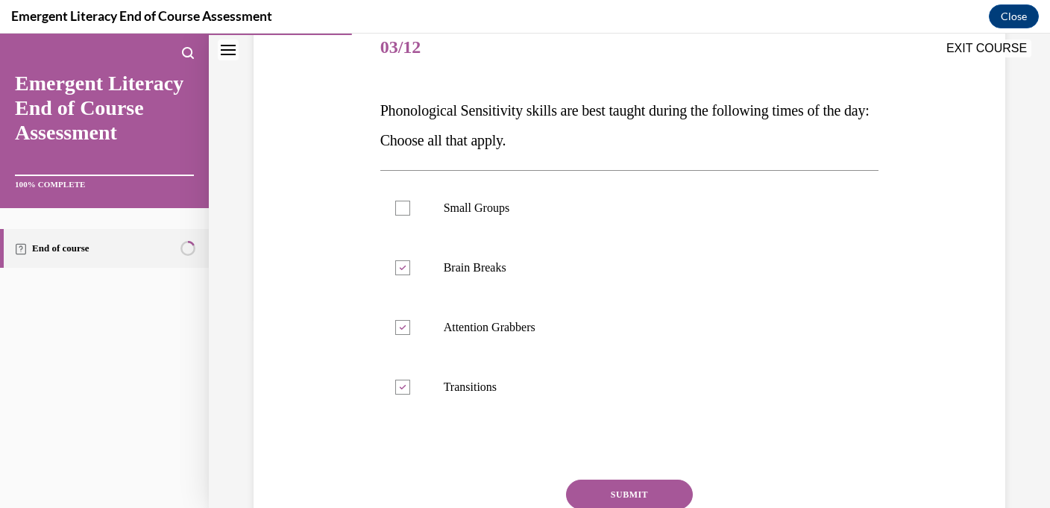
click at [605, 496] on button "SUBMIT" at bounding box center [629, 494] width 127 height 30
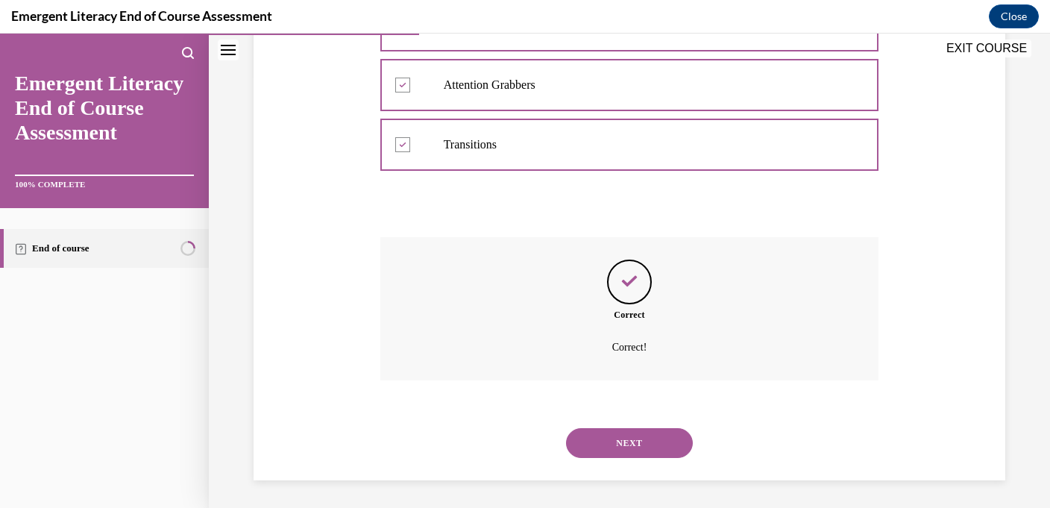
scroll to position [433, 0]
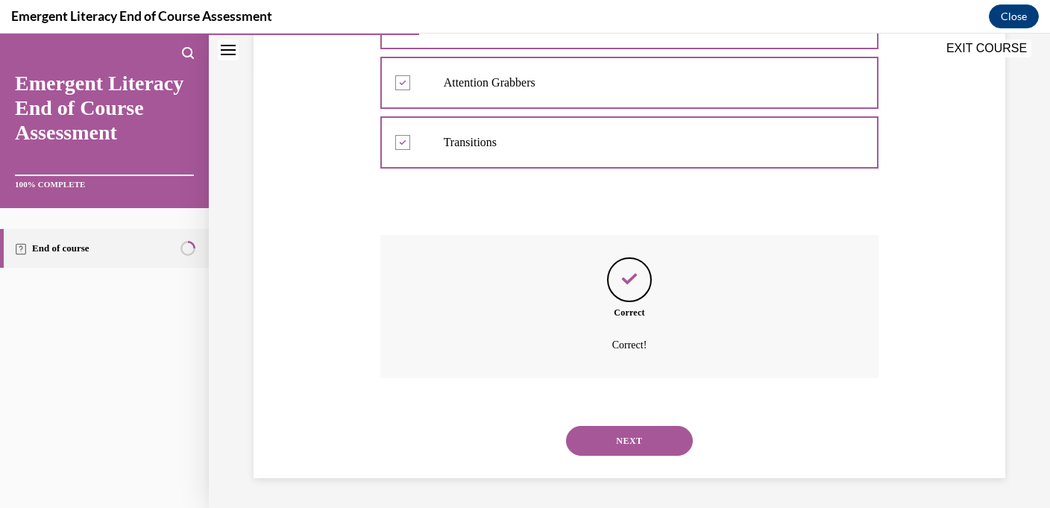
click at [624, 437] on button "NEXT" at bounding box center [629, 441] width 127 height 30
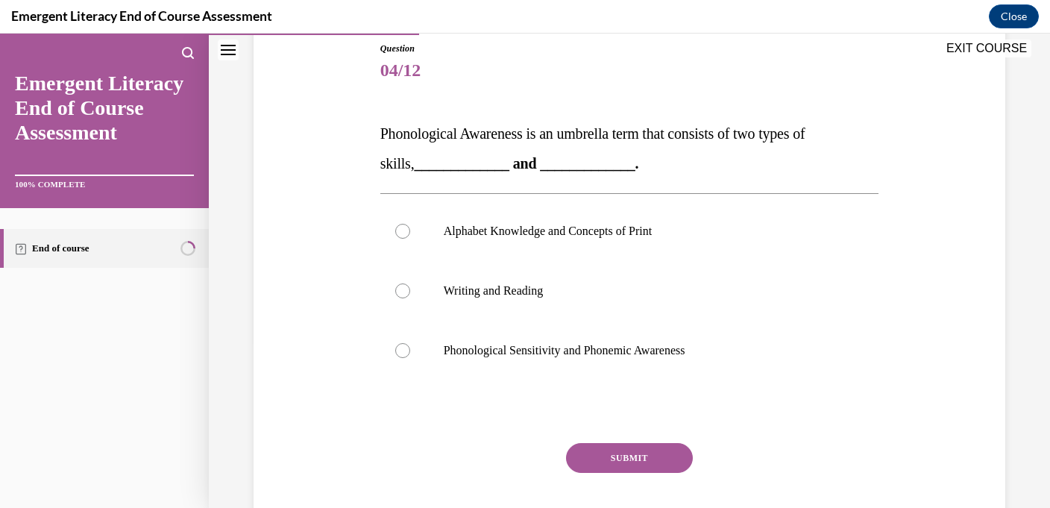
scroll to position [195, 0]
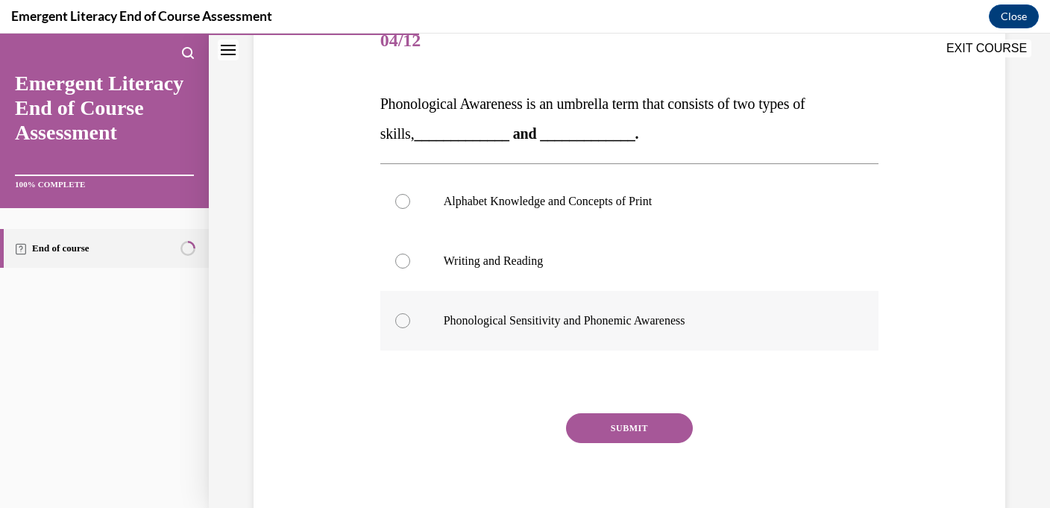
click at [623, 348] on label "Phonological Sensitivity and Phonemic Awareness" at bounding box center [629, 321] width 499 height 60
click at [410, 328] on input "Phonological Sensitivity and Phonemic Awareness" at bounding box center [402, 320] width 15 height 15
radio input "true"
click at [620, 425] on button "SUBMIT" at bounding box center [629, 428] width 127 height 30
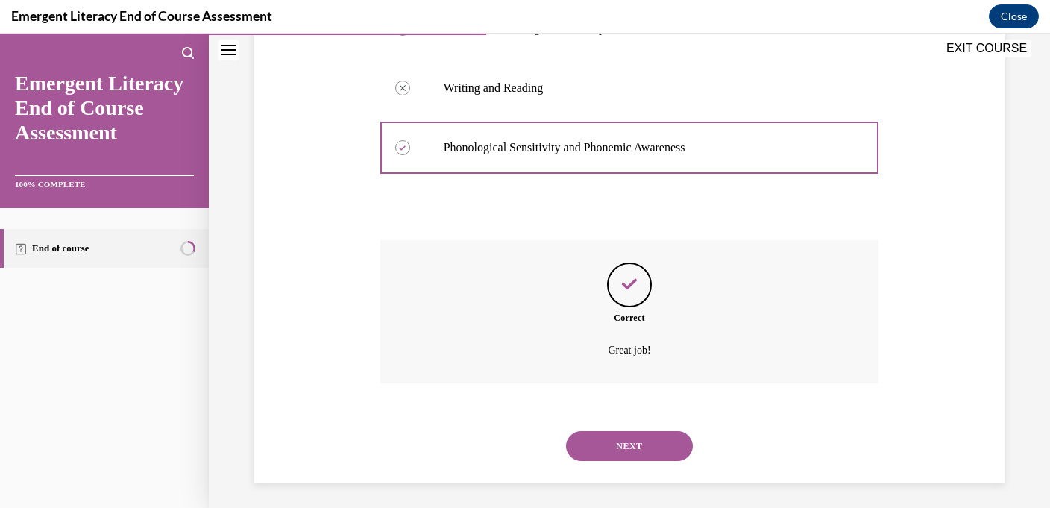
scroll to position [373, 0]
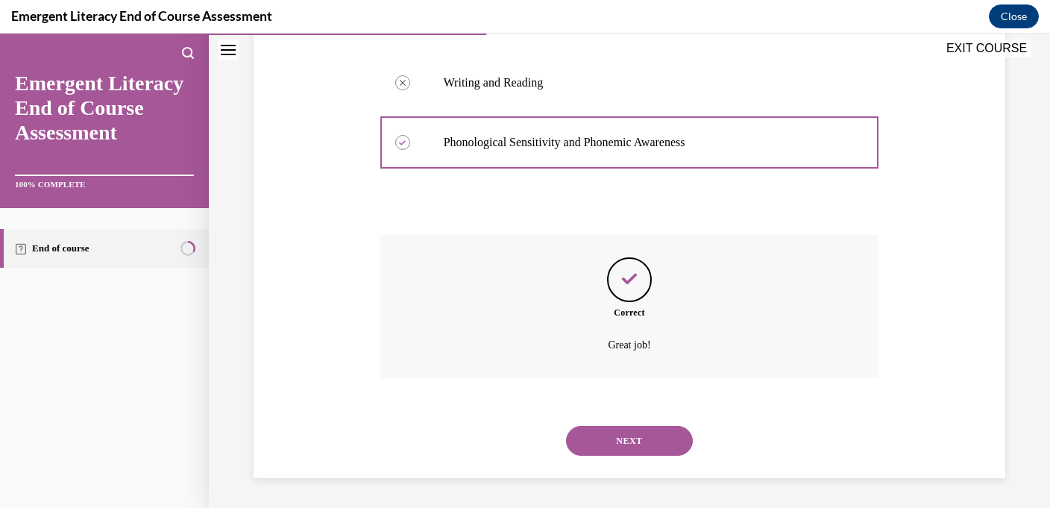
click at [621, 441] on button "NEXT" at bounding box center [629, 441] width 127 height 30
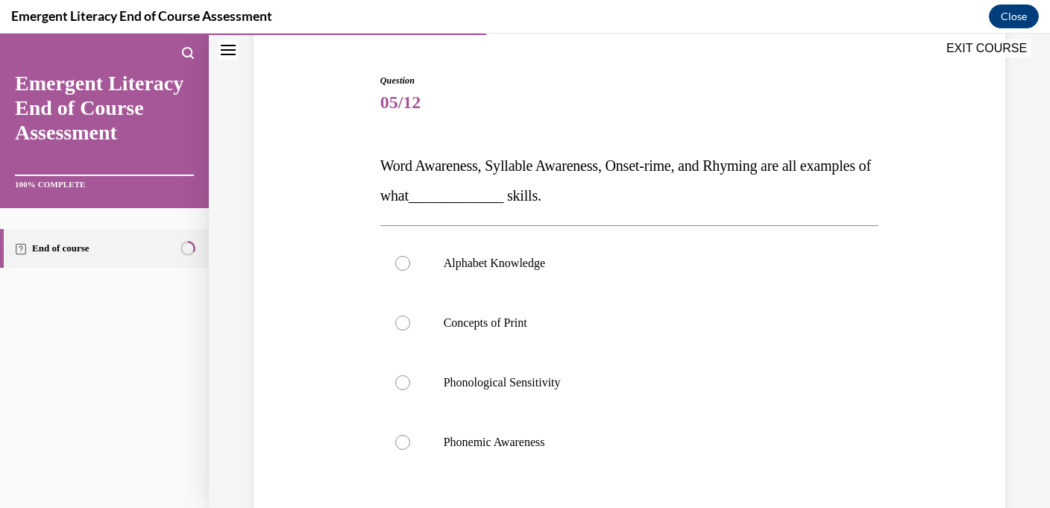
scroll to position [169, 0]
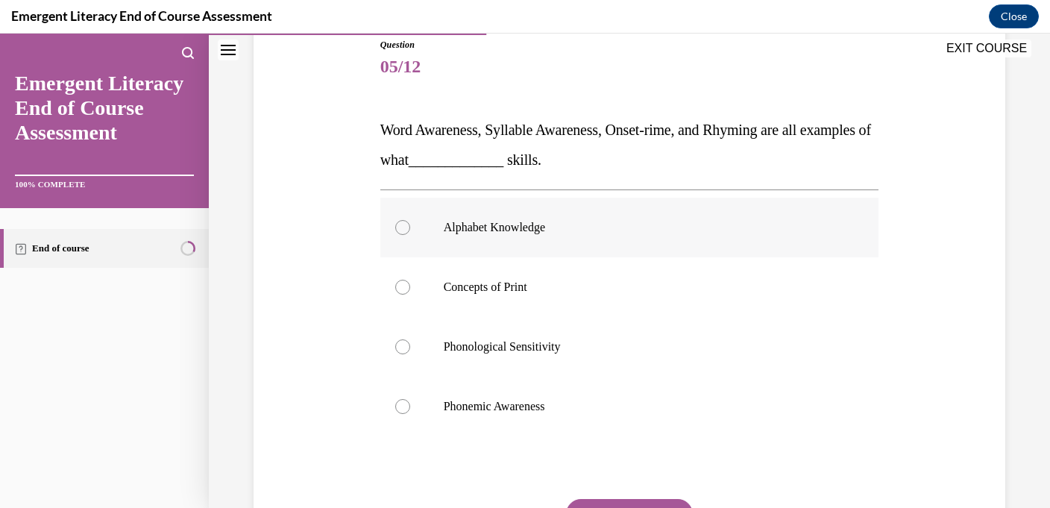
click at [637, 254] on label "Alphabet Knowledge" at bounding box center [629, 228] width 499 height 60
click at [410, 235] on input "Alphabet Knowledge" at bounding box center [402, 227] width 15 height 15
radio input "true"
click at [633, 273] on label "Concepts of Print" at bounding box center [629, 287] width 499 height 60
click at [410, 280] on input "Concepts of Print" at bounding box center [402, 287] width 15 height 15
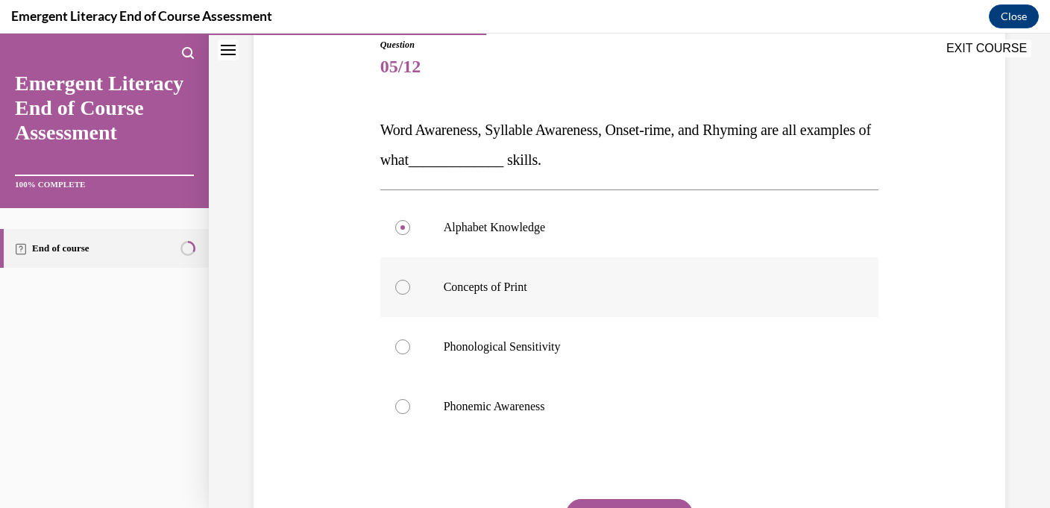
radio input "true"
click at [641, 233] on p "Alphabet Knowledge" at bounding box center [643, 227] width 398 height 15
click at [410, 233] on input "Alphabet Knowledge" at bounding box center [402, 227] width 15 height 15
radio input "true"
click at [614, 297] on label "Concepts of Print" at bounding box center [629, 287] width 499 height 60
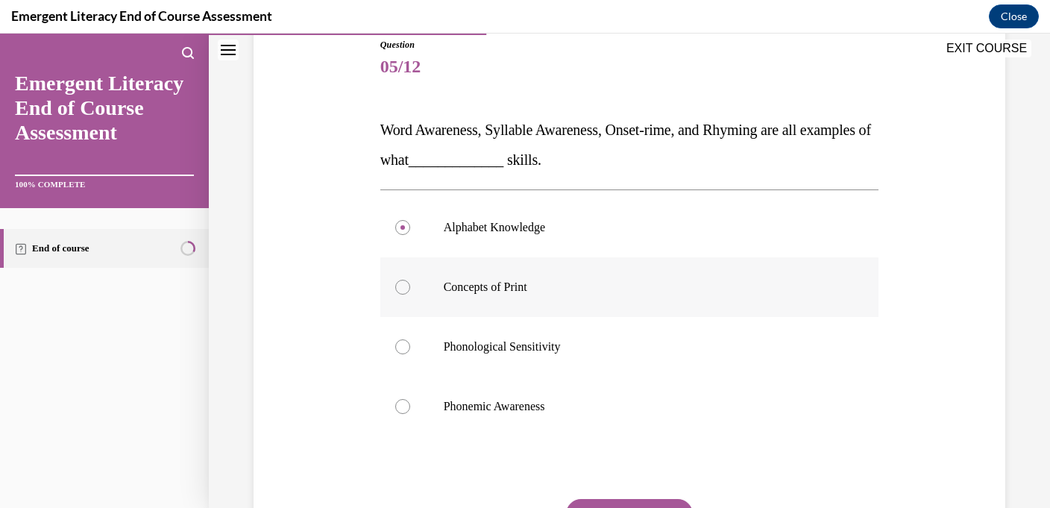
click at [410, 294] on input "Concepts of Print" at bounding box center [402, 287] width 15 height 15
radio input "true"
click at [610, 344] on p "Phonological Sensitivity" at bounding box center [643, 346] width 398 height 15
click at [410, 344] on input "Phonological Sensitivity" at bounding box center [402, 346] width 15 height 15
radio input "true"
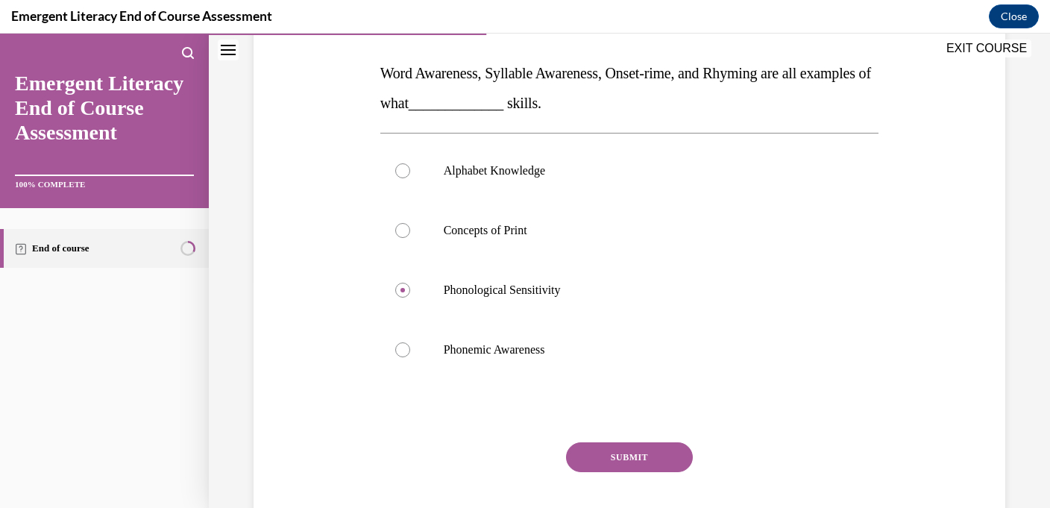
click at [610, 467] on button "SUBMIT" at bounding box center [629, 457] width 127 height 30
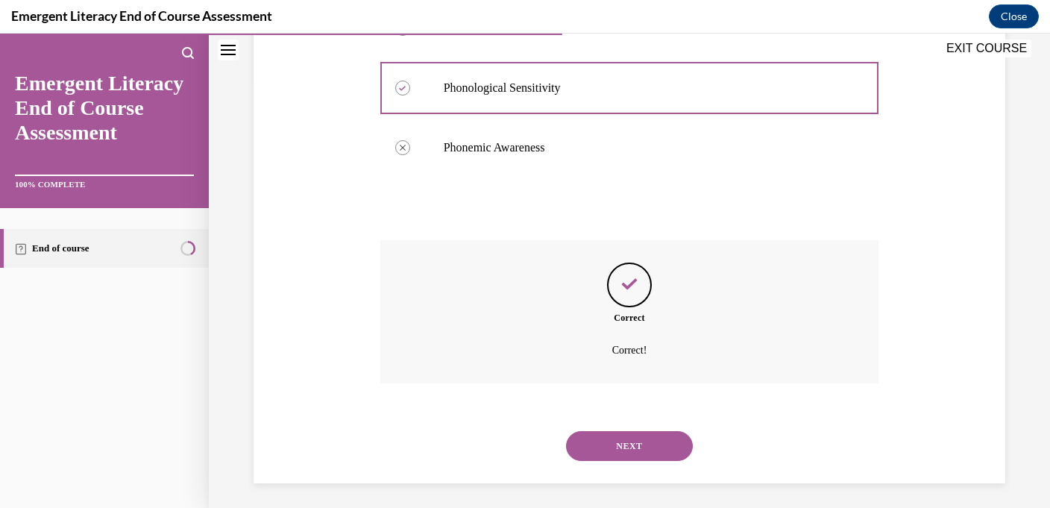
scroll to position [433, 0]
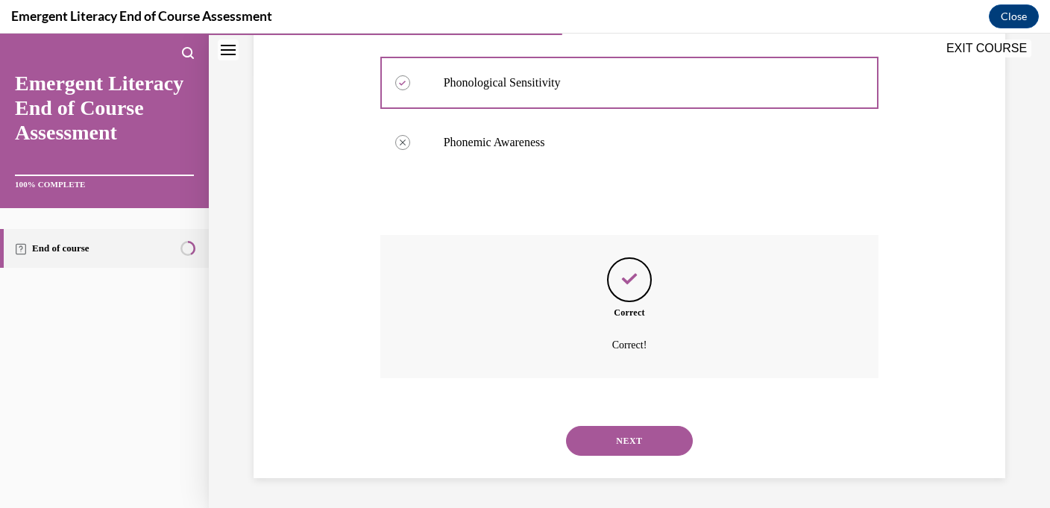
click at [615, 446] on button "NEXT" at bounding box center [629, 441] width 127 height 30
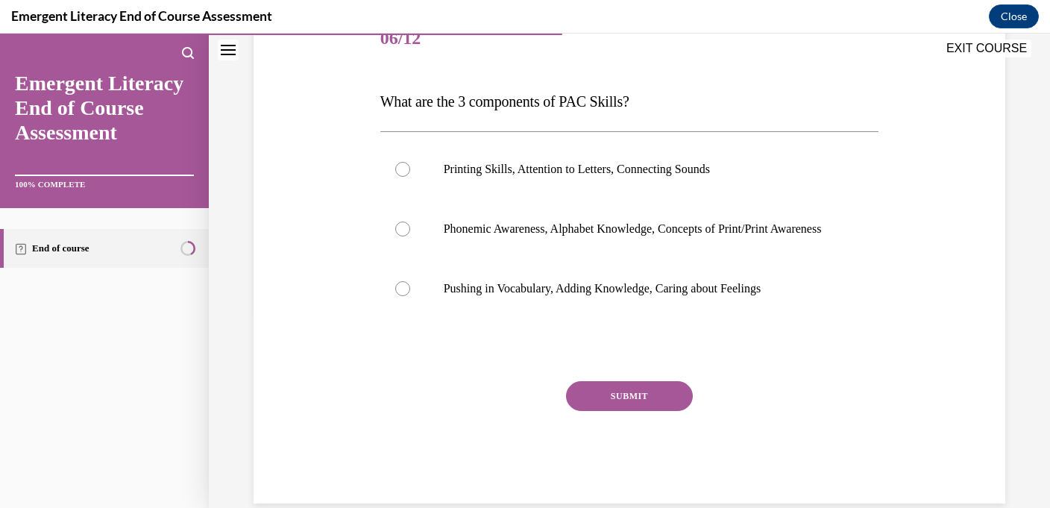
scroll to position [223, 0]
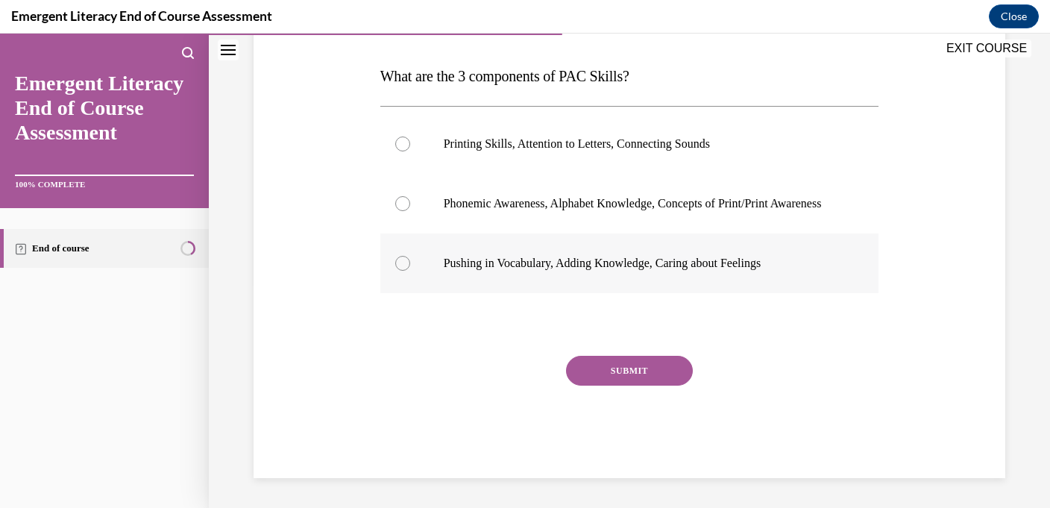
click at [638, 271] on p "Pushing in Vocabulary, Adding Knowledge, Caring about Feelings" at bounding box center [643, 263] width 398 height 15
click at [410, 271] on input "Pushing in Vocabulary, Adding Knowledge, Caring about Feelings" at bounding box center [402, 263] width 15 height 15
radio input "true"
click at [639, 211] on p "Phonemic Awareness, Alphabet Knowledge, Concepts of Print/Print Awareness" at bounding box center [643, 203] width 398 height 15
click at [410, 211] on input "Phonemic Awareness, Alphabet Knowledge, Concepts of Print/Print Awareness" at bounding box center [402, 203] width 15 height 15
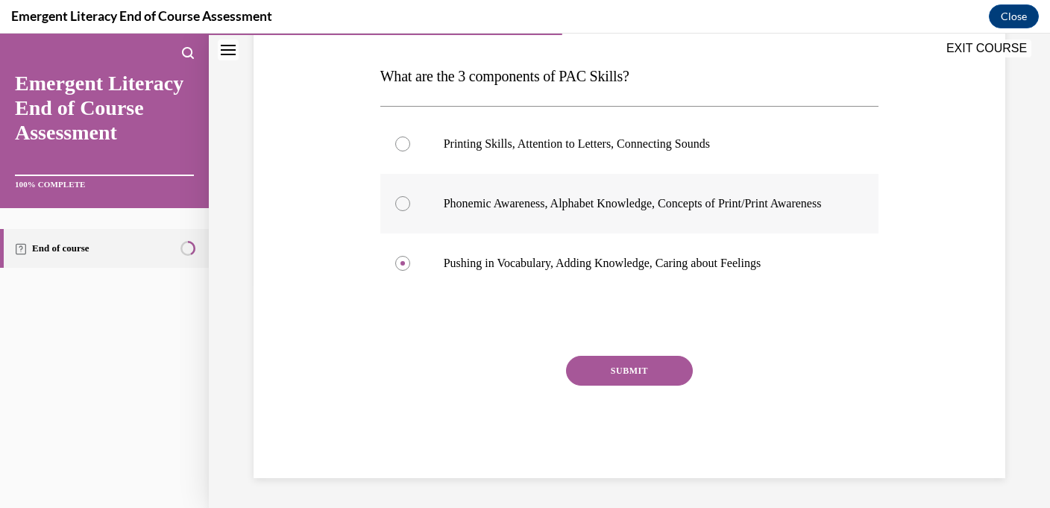
radio input "true"
click at [640, 385] on button "SUBMIT" at bounding box center [629, 371] width 127 height 30
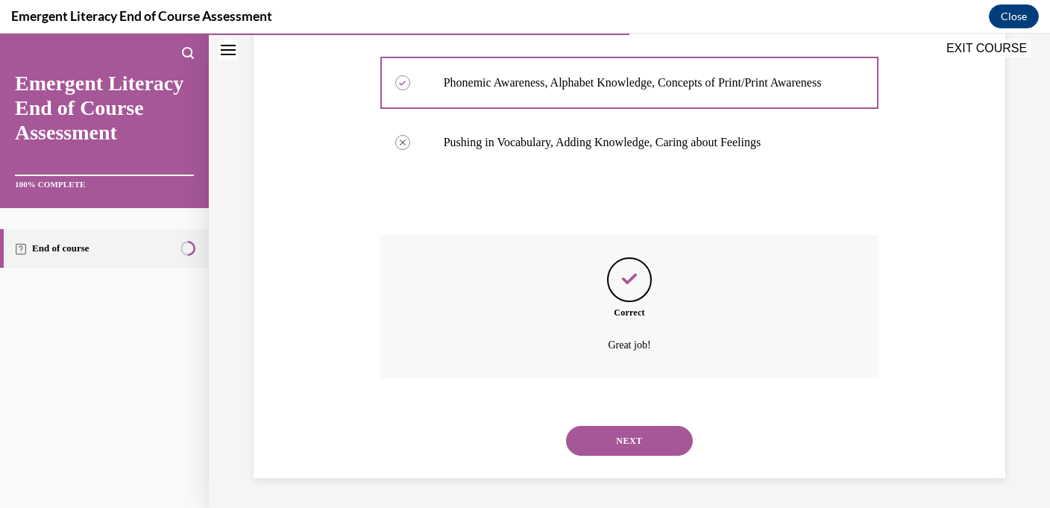
scroll to position [359, 0]
click at [624, 441] on button "NEXT" at bounding box center [629, 441] width 127 height 30
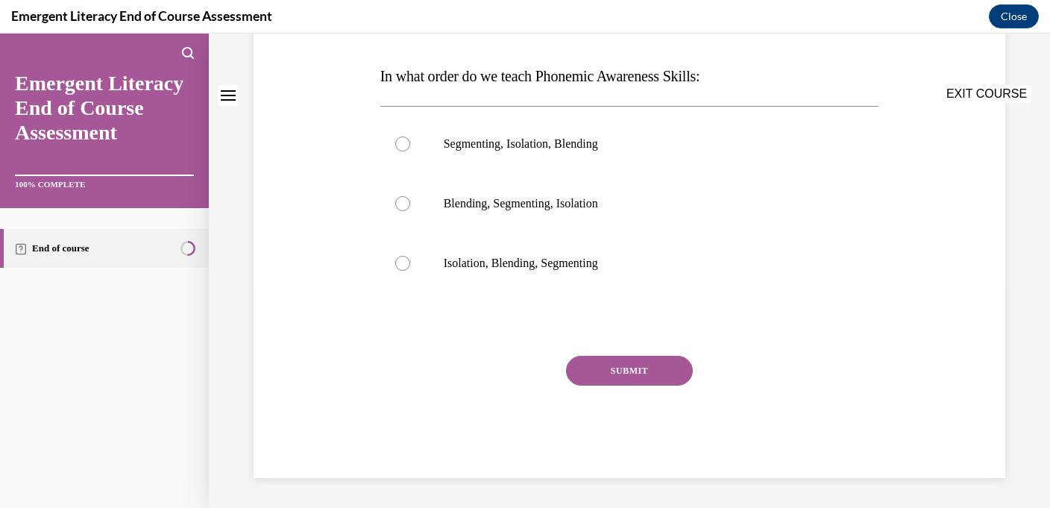
scroll to position [0, 0]
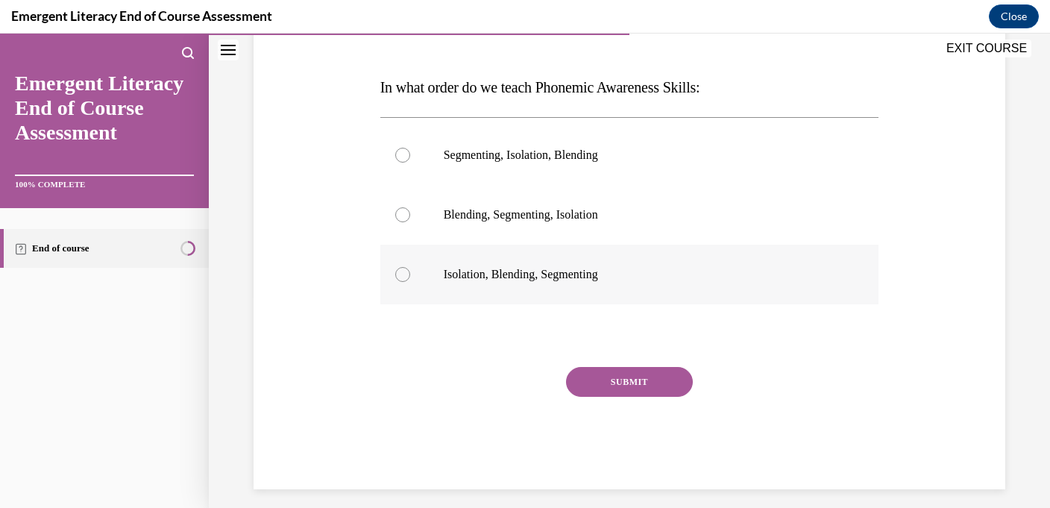
click at [646, 265] on label "Isolation, Blending, Segmenting" at bounding box center [629, 274] width 499 height 60
click at [410, 267] on input "Isolation, Blending, Segmenting" at bounding box center [402, 274] width 15 height 15
radio input "true"
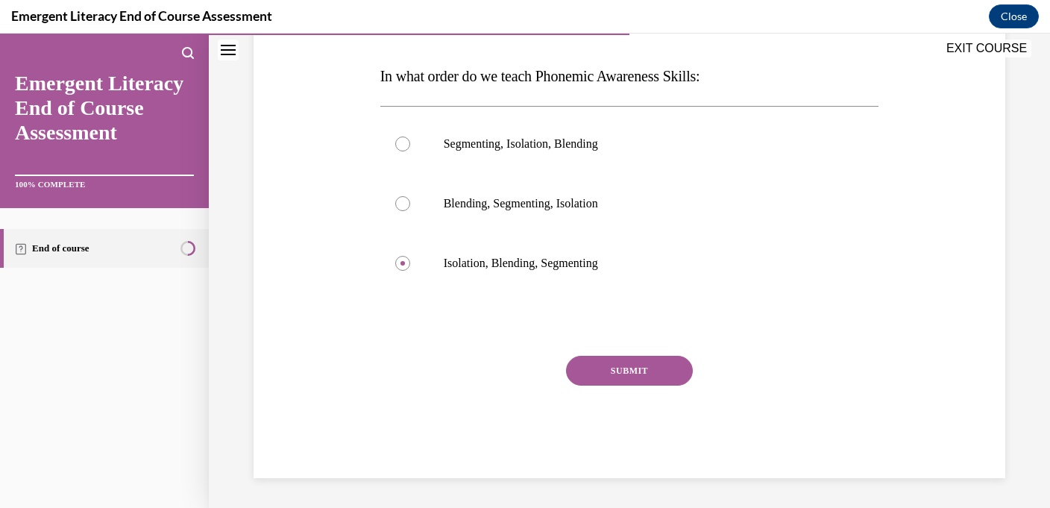
click at [645, 359] on button "SUBMIT" at bounding box center [629, 371] width 127 height 30
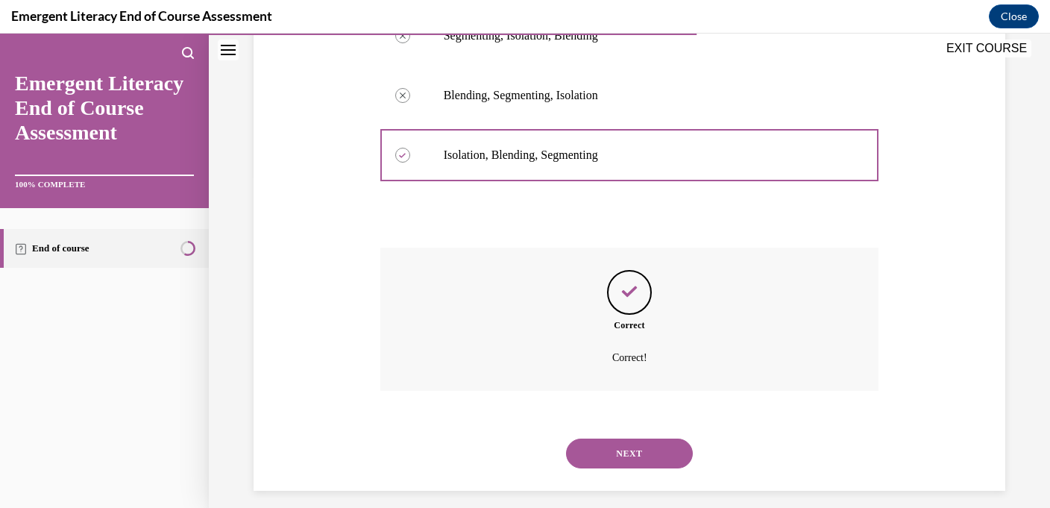
scroll to position [344, 0]
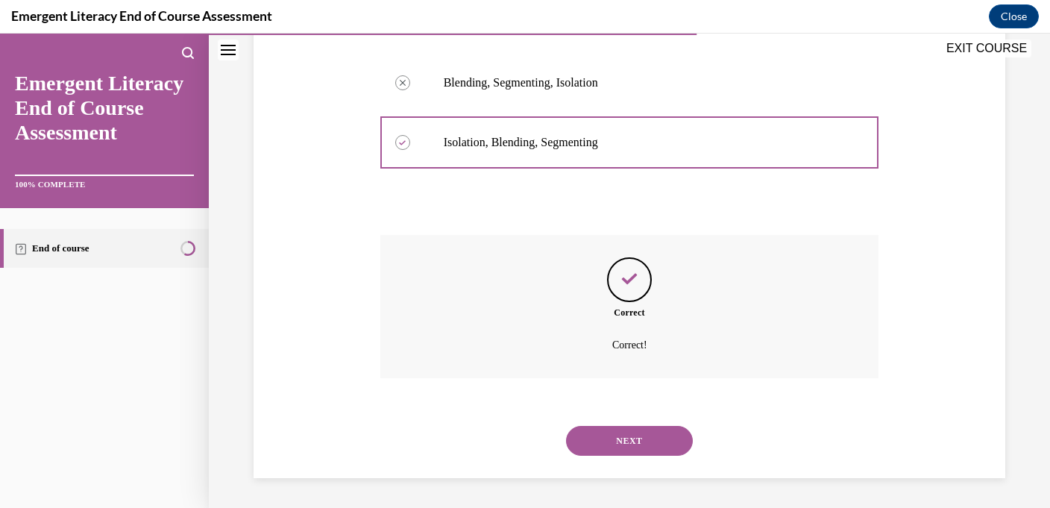
click at [637, 419] on div "NEXT" at bounding box center [629, 441] width 499 height 60
click at [634, 448] on button "NEXT" at bounding box center [629, 441] width 127 height 30
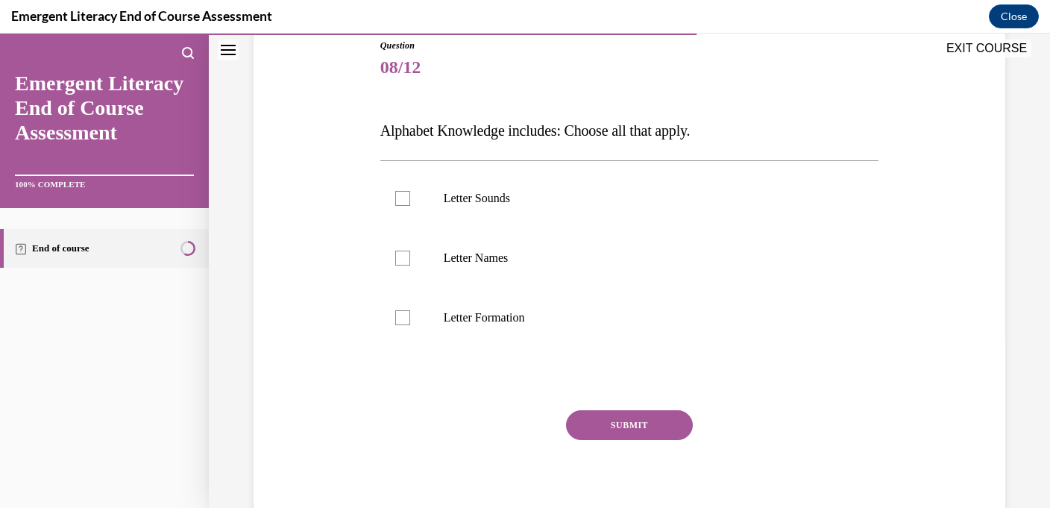
scroll to position [171, 0]
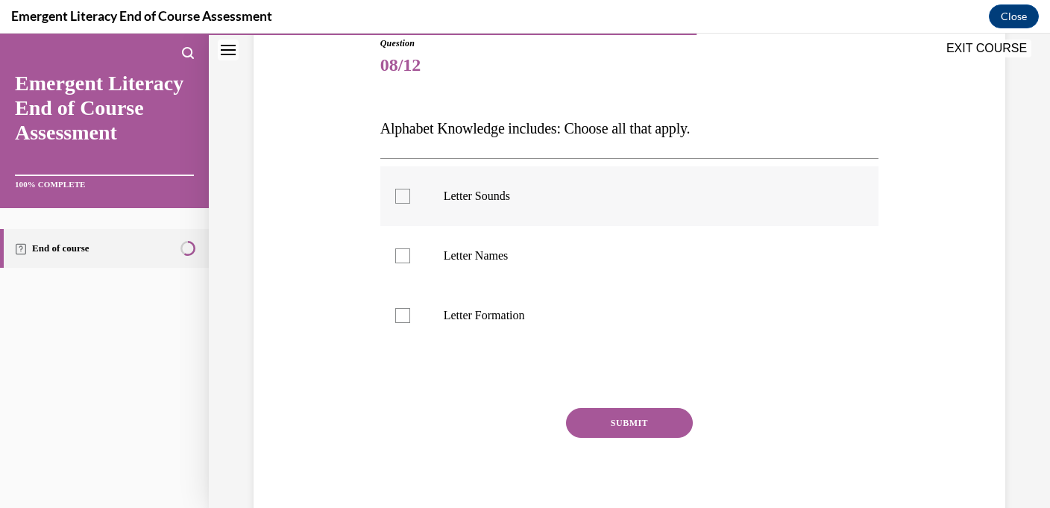
click at [658, 192] on p "Letter Sounds" at bounding box center [643, 196] width 398 height 15
click at [410, 192] on input "Letter Sounds" at bounding box center [402, 196] width 15 height 15
checkbox input "true"
click at [651, 254] on p "Letter Names" at bounding box center [643, 255] width 398 height 15
click at [410, 254] on input "Letter Names" at bounding box center [402, 255] width 15 height 15
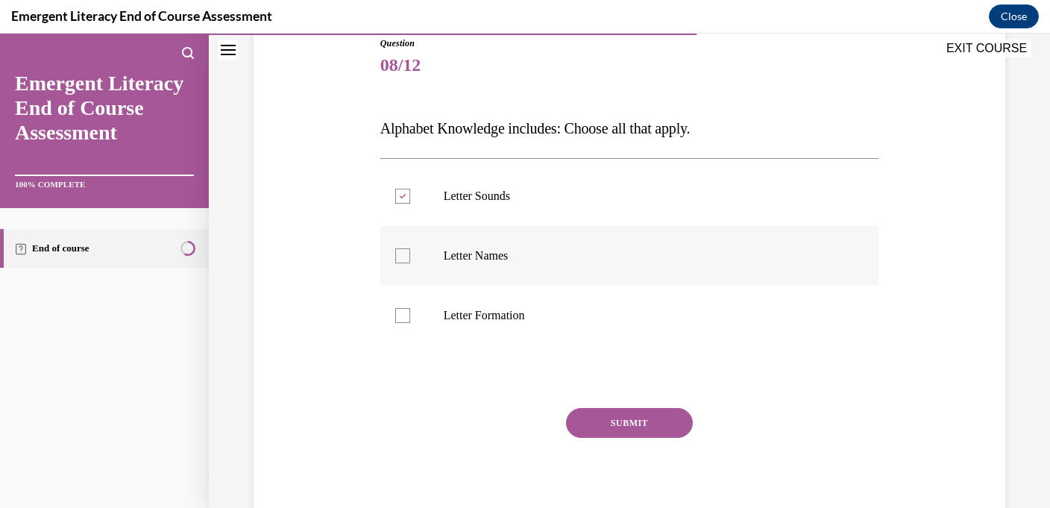
checkbox input "true"
click at [651, 299] on label "Letter Formation" at bounding box center [629, 315] width 499 height 60
click at [410, 308] on input "Letter Formation" at bounding box center [402, 315] width 15 height 15
checkbox input "true"
click at [651, 402] on div "Question 08/12 Alphabet Knowledge includes: Choose all that apply. Letter Sound…" at bounding box center [629, 283] width 499 height 493
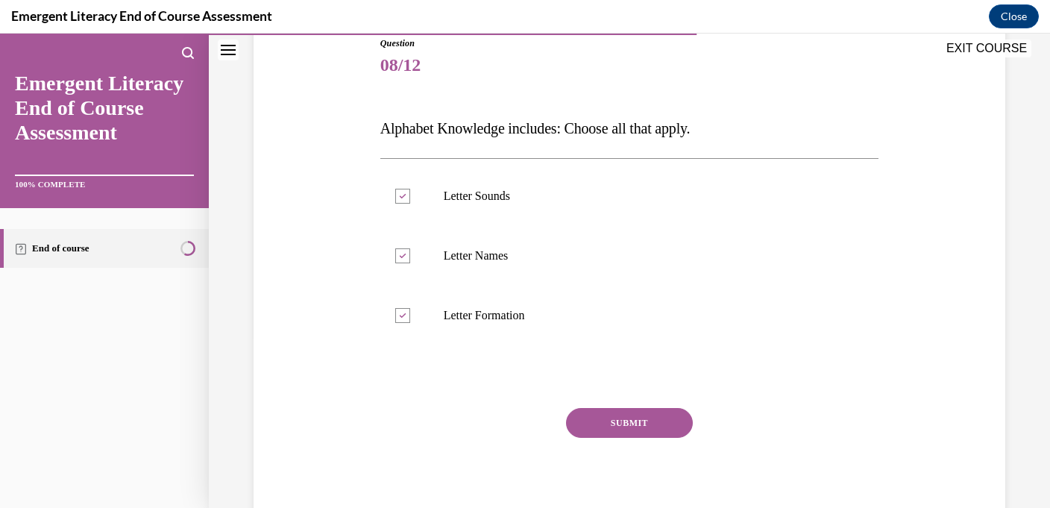
click at [651, 418] on button "SUBMIT" at bounding box center [629, 423] width 127 height 30
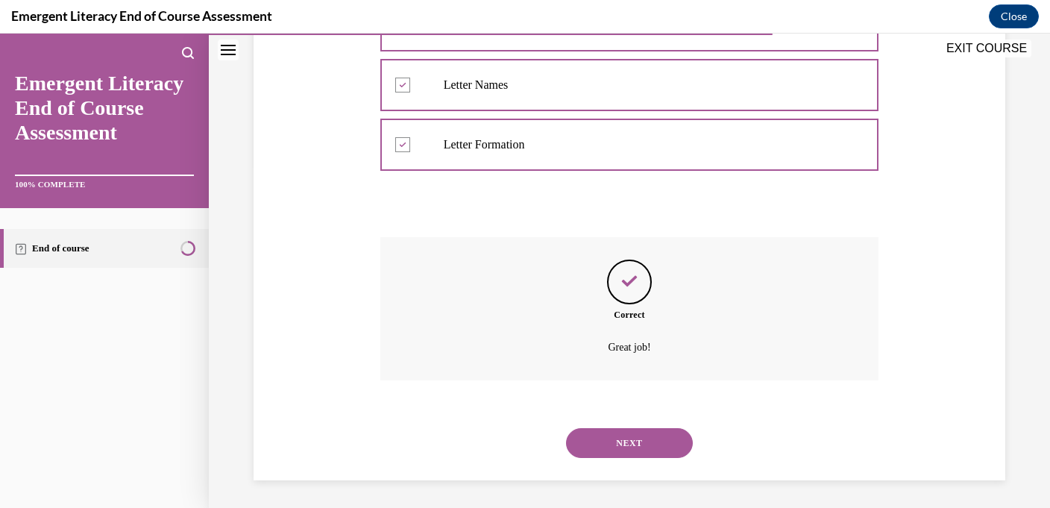
scroll to position [344, 0]
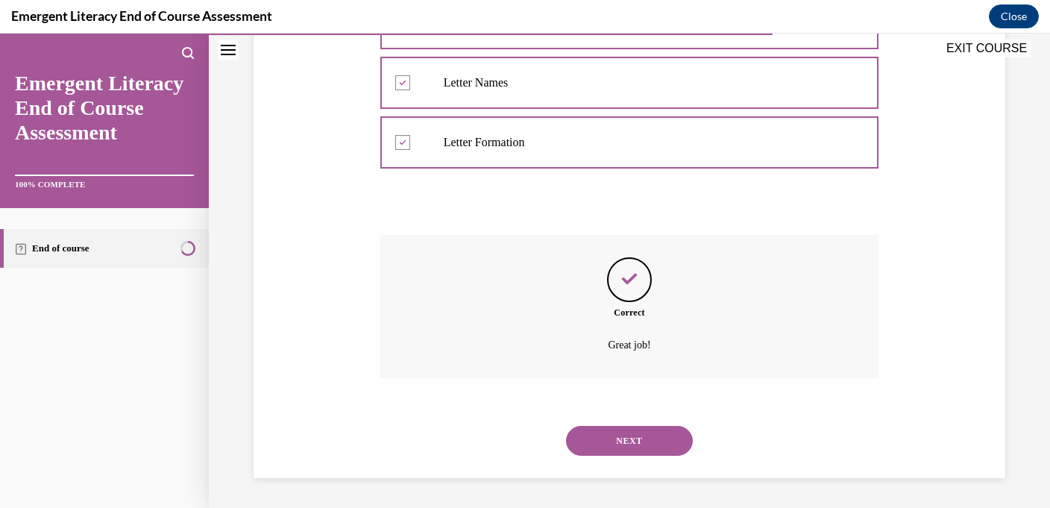
click at [640, 426] on button "NEXT" at bounding box center [629, 441] width 127 height 30
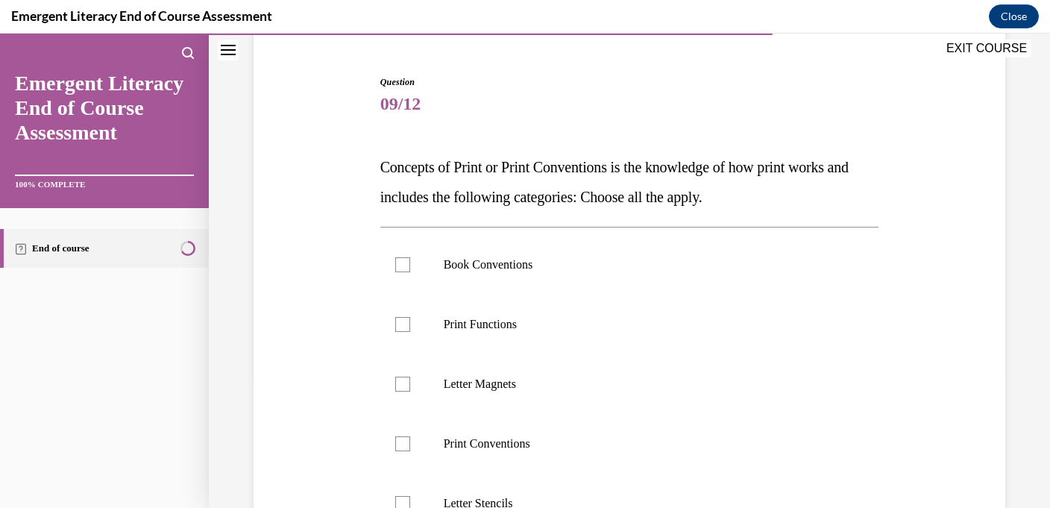
scroll to position [144, 0]
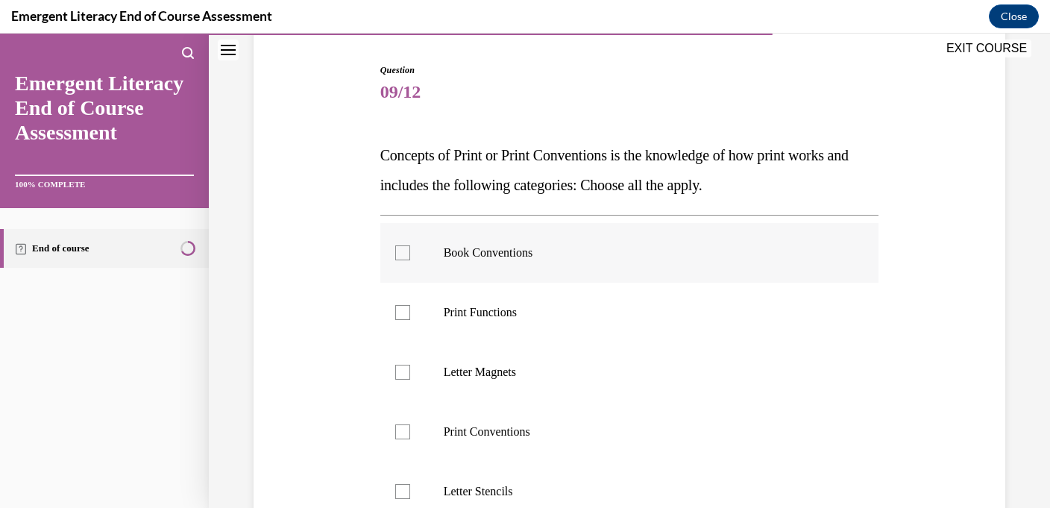
click at [657, 254] on p "Book Conventions" at bounding box center [643, 252] width 398 height 15
click at [410, 254] on input "Book Conventions" at bounding box center [402, 252] width 15 height 15
checkbox input "true"
click at [585, 315] on p "Print Functions" at bounding box center [643, 312] width 398 height 15
click at [410, 315] on input "Print Functions" at bounding box center [402, 312] width 15 height 15
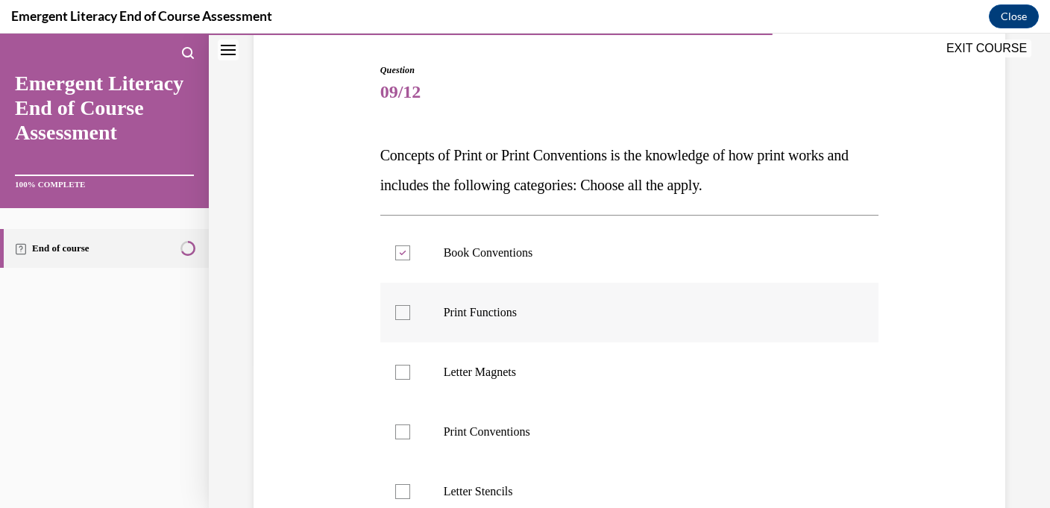
checkbox input "true"
click at [585, 428] on p "Print Conventions" at bounding box center [643, 431] width 398 height 15
click at [410, 428] on input "Print Conventions" at bounding box center [402, 431] width 15 height 15
checkbox input "true"
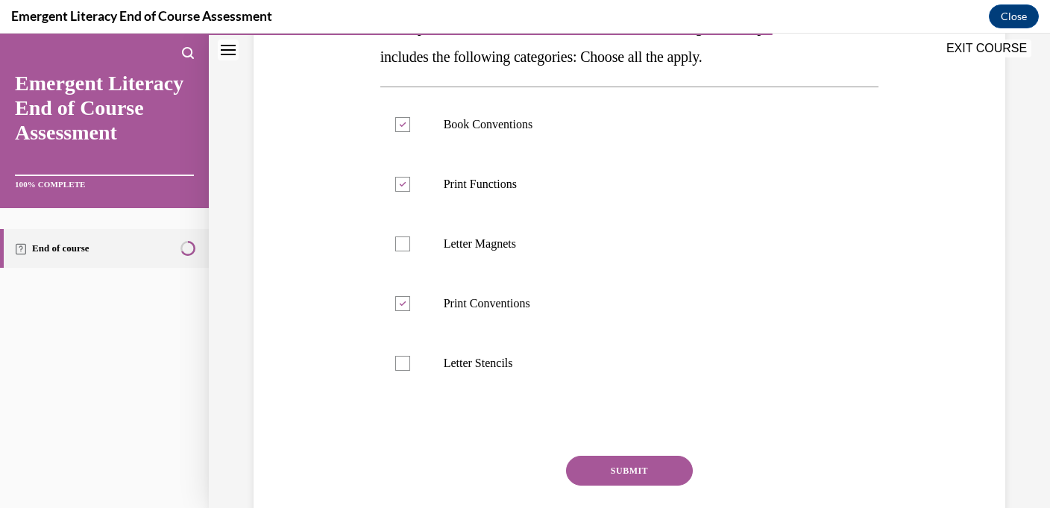
click at [601, 459] on button "SUBMIT" at bounding box center [629, 470] width 127 height 30
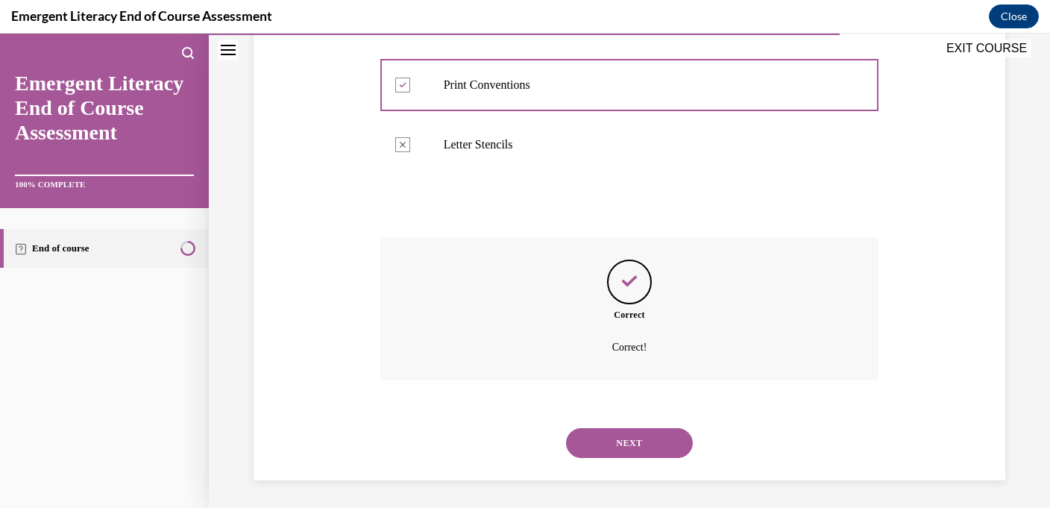
scroll to position [493, 0]
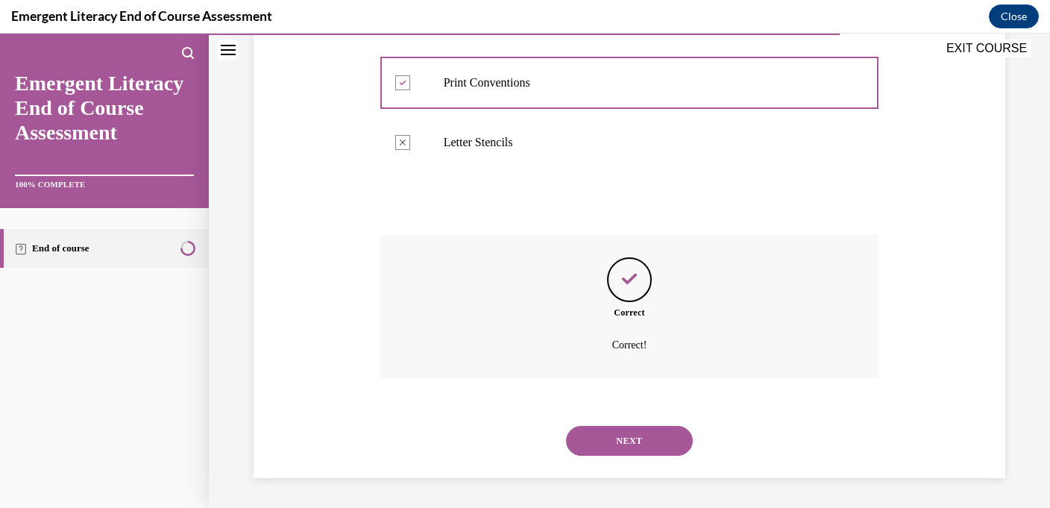
click at [605, 442] on button "NEXT" at bounding box center [629, 441] width 127 height 30
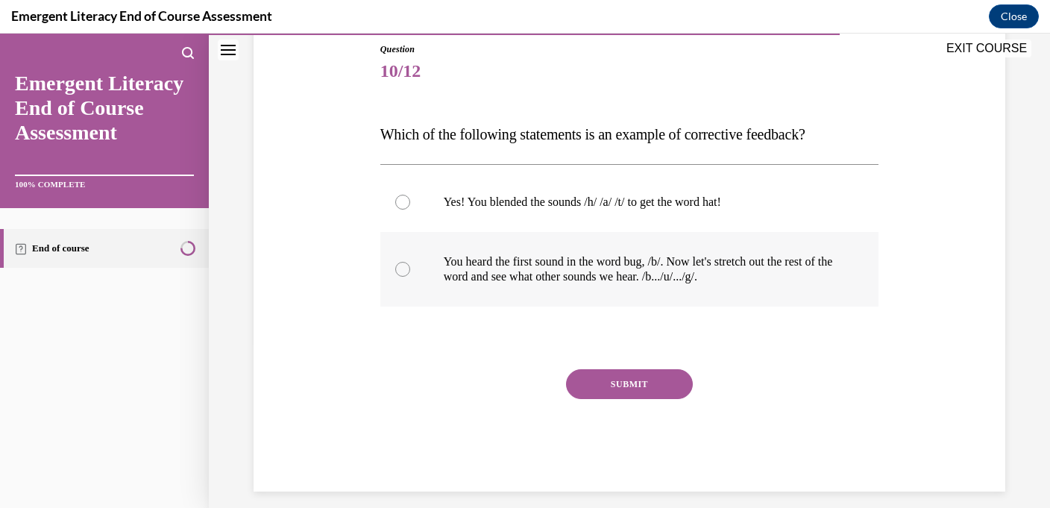
click at [640, 274] on p "You heard the first sound in the word bug, /b/. Now let's stretch out the rest …" at bounding box center [643, 269] width 398 height 30
click at [410, 274] on input "You heard the first sound in the word bug, /b/. Now let's stretch out the rest …" at bounding box center [402, 269] width 15 height 15
radio input "true"
click at [621, 392] on button "SUBMIT" at bounding box center [629, 384] width 127 height 30
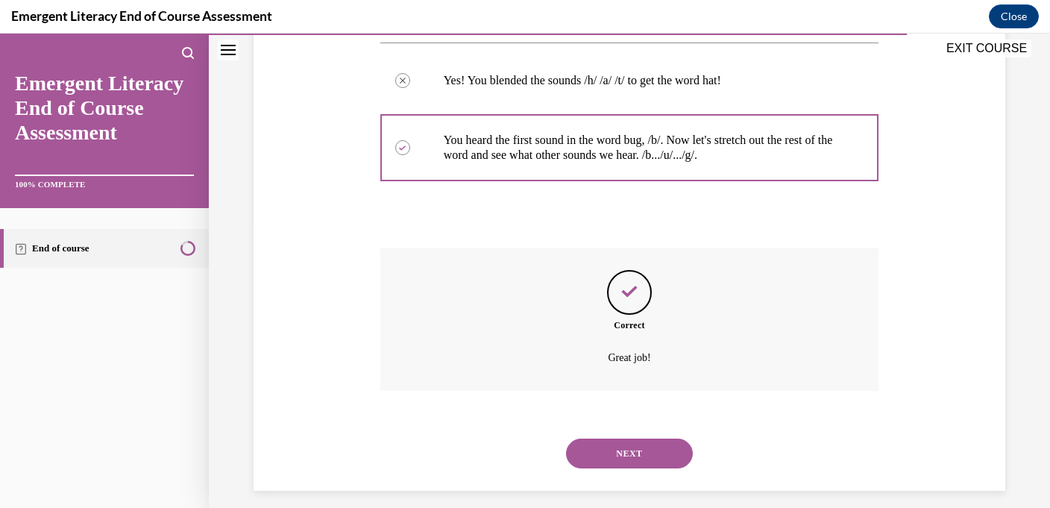
scroll to position [299, 0]
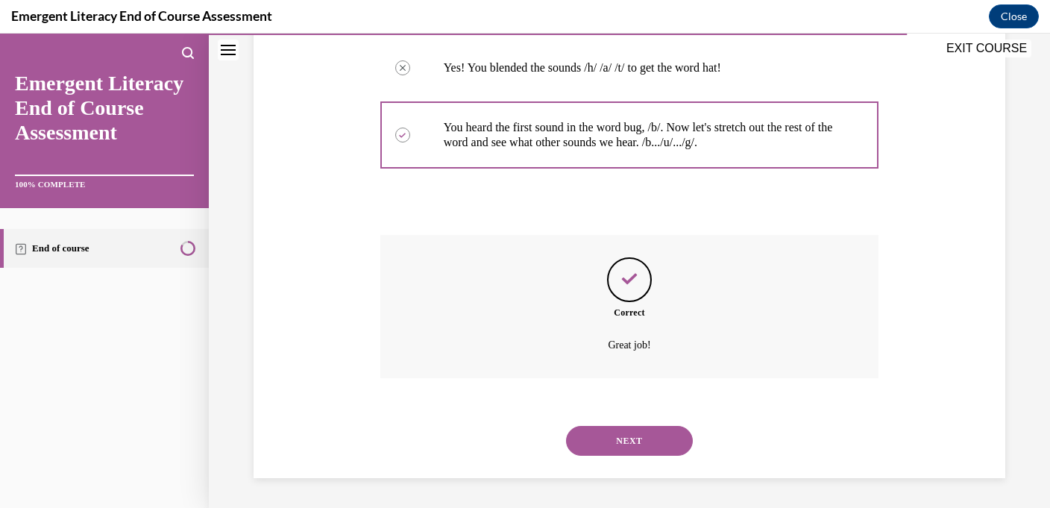
click at [615, 432] on button "NEXT" at bounding box center [629, 441] width 127 height 30
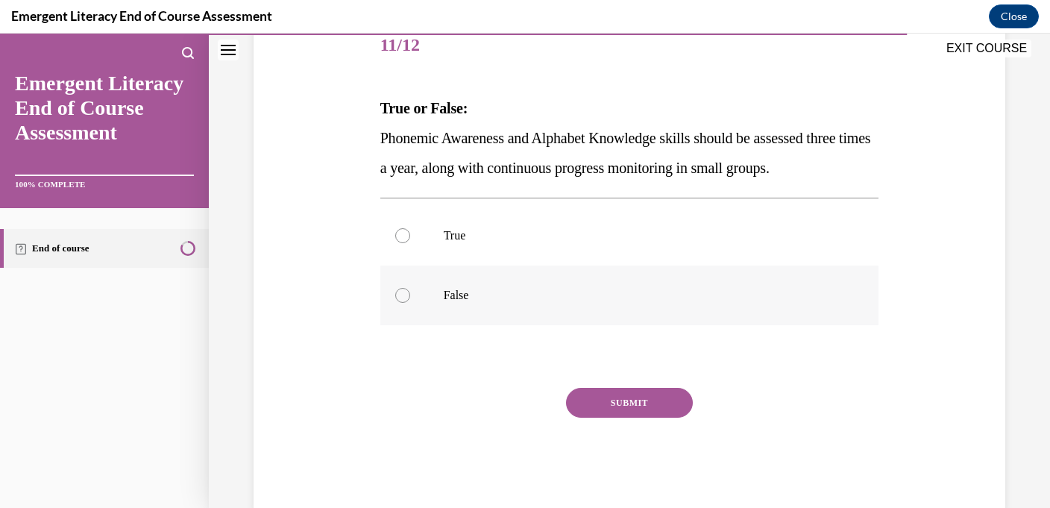
scroll to position [193, 0]
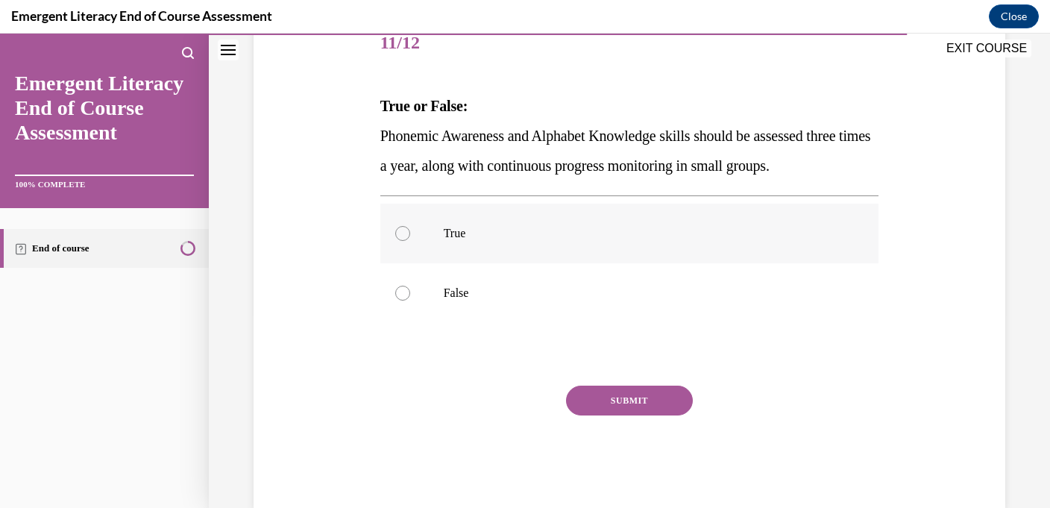
click at [660, 209] on label "True" at bounding box center [629, 233] width 499 height 60
click at [410, 226] on input "True" at bounding box center [402, 233] width 15 height 15
radio input "true"
click at [671, 397] on button "SUBMIT" at bounding box center [629, 400] width 127 height 30
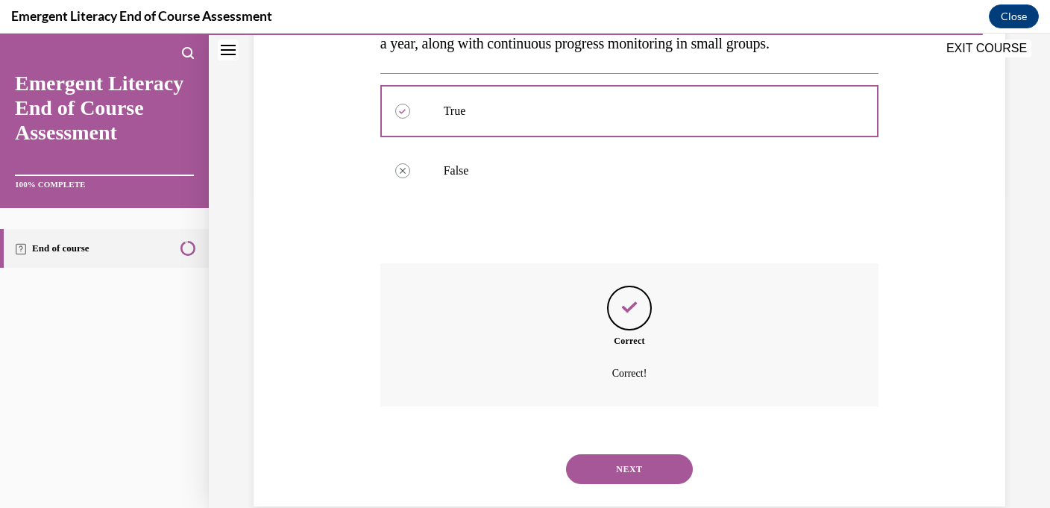
scroll to position [344, 0]
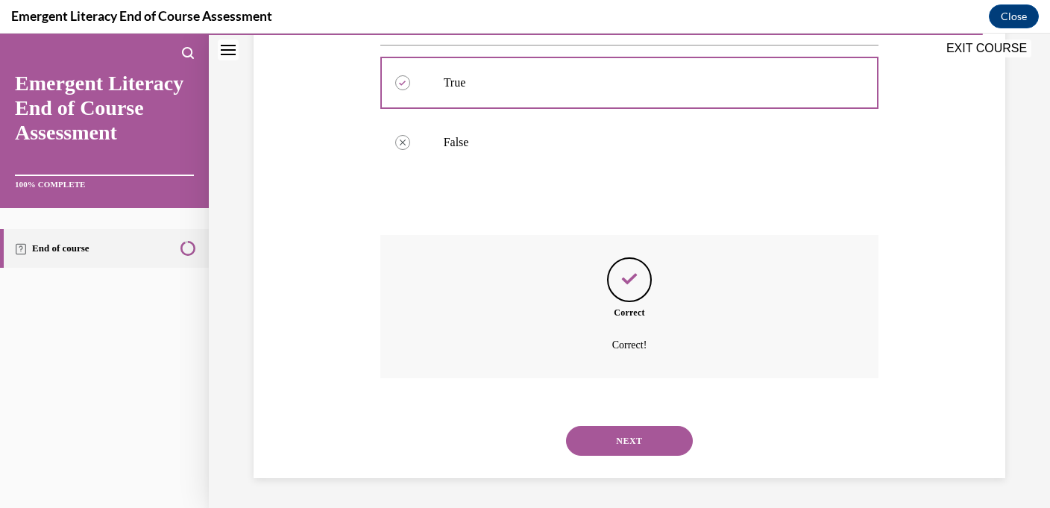
click at [654, 439] on button "NEXT" at bounding box center [629, 441] width 127 height 30
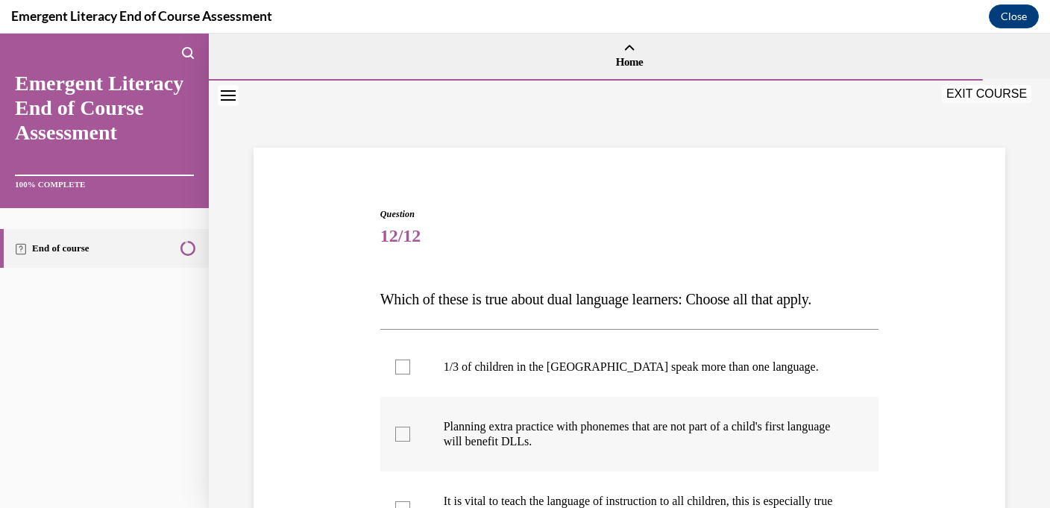
scroll to position [104, 0]
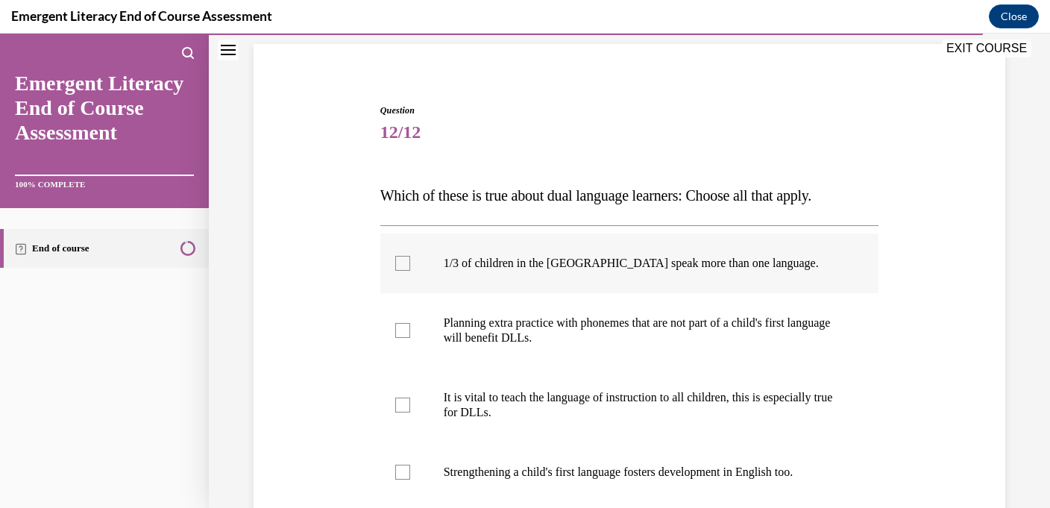
click at [646, 284] on label "1/3 of children in the US speak more than one language." at bounding box center [629, 263] width 499 height 60
click at [410, 271] on input "1/3 of children in the US speak more than one language." at bounding box center [402, 263] width 15 height 15
checkbox input "true"
click at [645, 353] on label "Planning extra practice with phonemes that are not part of a child's first lang…" at bounding box center [629, 330] width 499 height 75
click at [410, 338] on input "Planning extra practice with phonemes that are not part of a child's first lang…" at bounding box center [402, 330] width 15 height 15
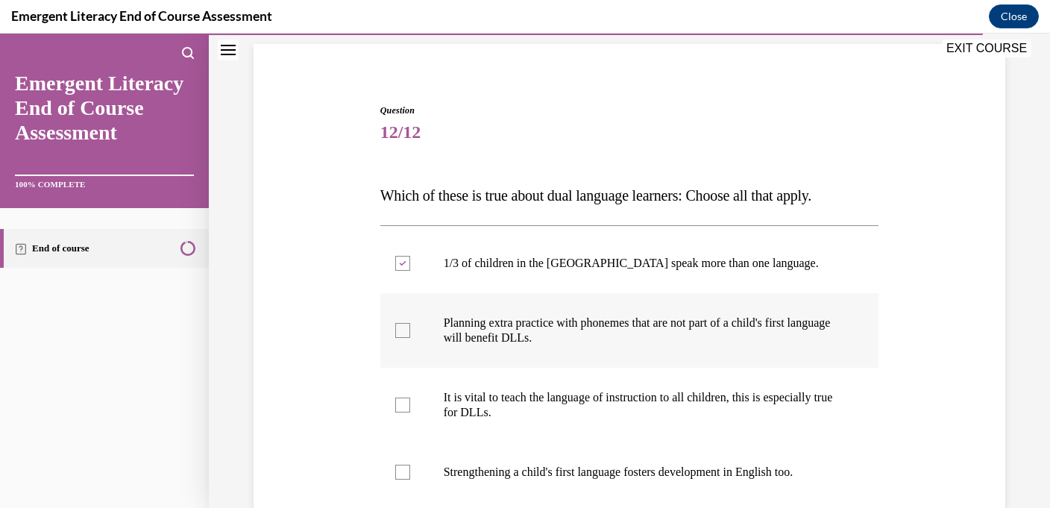
checkbox input "true"
click at [647, 400] on p "It is vital to teach the language of instruction to all children, this is espec…" at bounding box center [643, 405] width 398 height 30
click at [410, 400] on input "It is vital to teach the language of instruction to all children, this is espec…" at bounding box center [402, 404] width 15 height 15
checkbox input "true"
click at [637, 470] on p "Strengthening a child's first language fosters development in English too." at bounding box center [643, 471] width 398 height 15
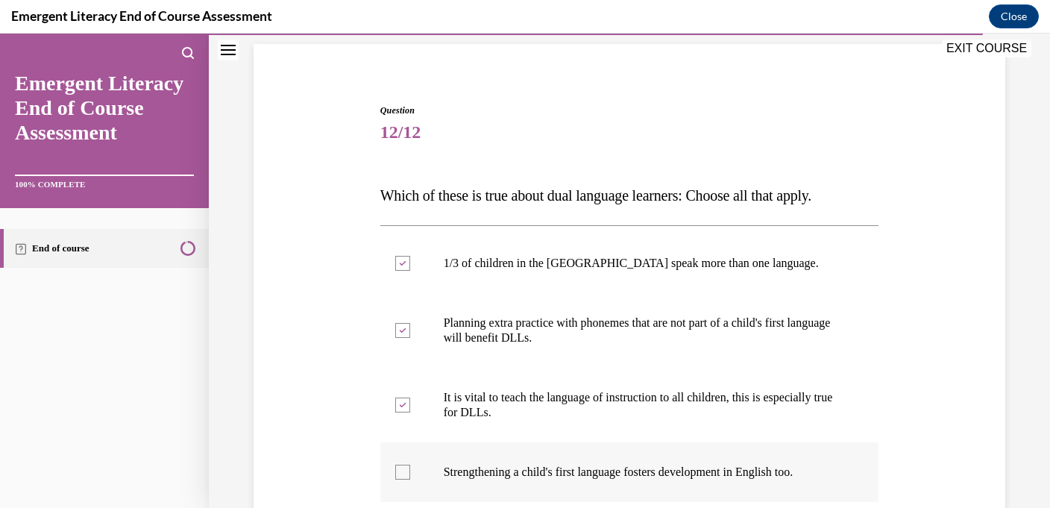
click at [410, 470] on input "Strengthening a child's first language fosters development in English too." at bounding box center [402, 471] width 15 height 15
checkbox input "true"
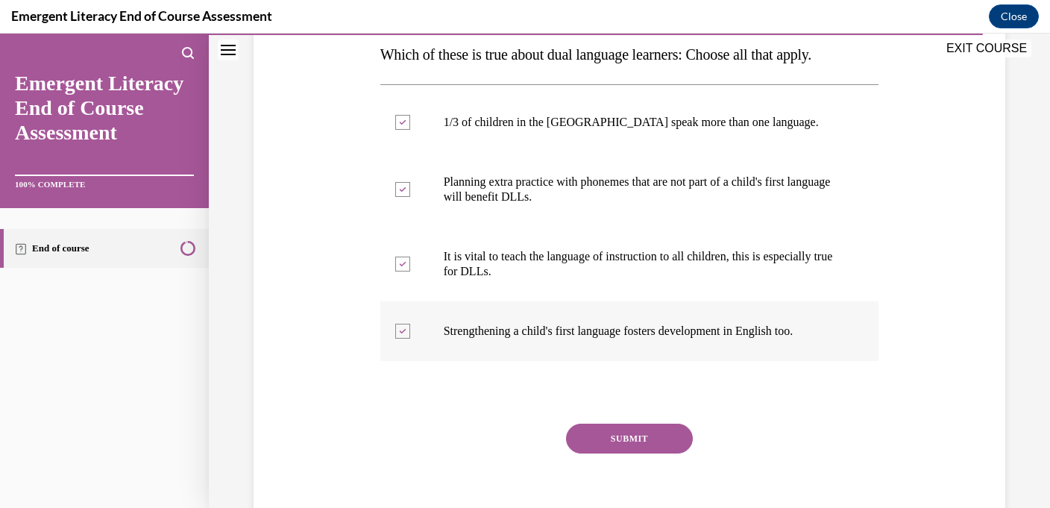
scroll to position [247, 0]
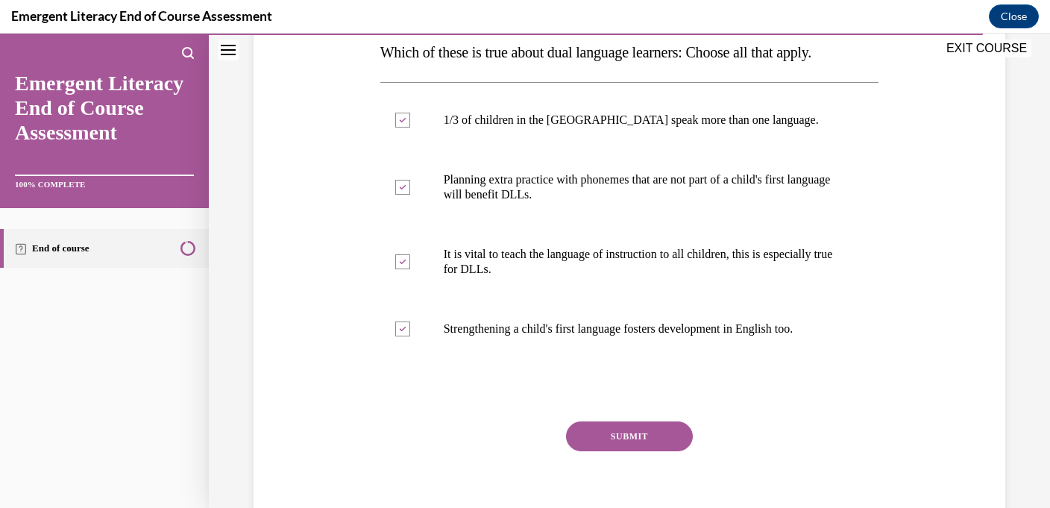
click at [642, 429] on button "SUBMIT" at bounding box center [629, 436] width 127 height 30
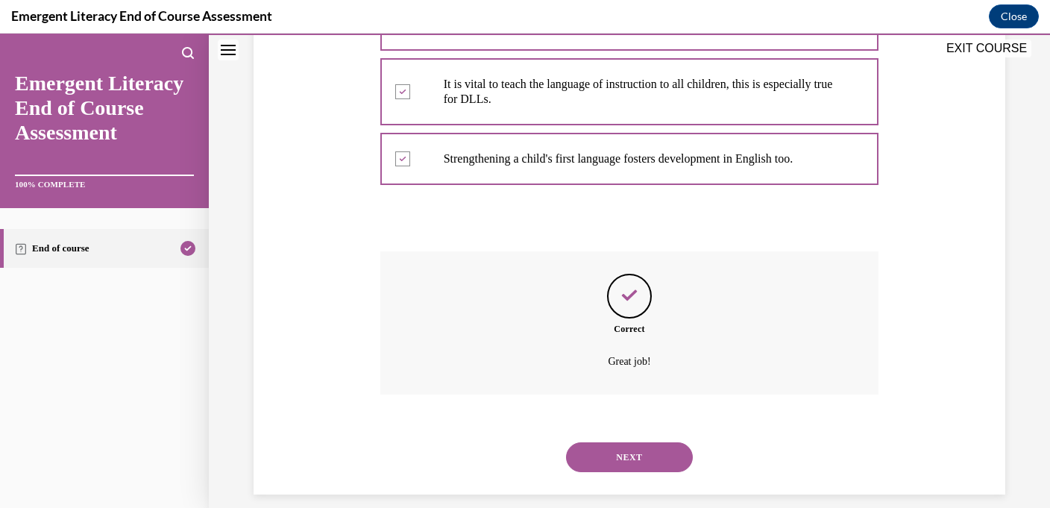
scroll to position [433, 0]
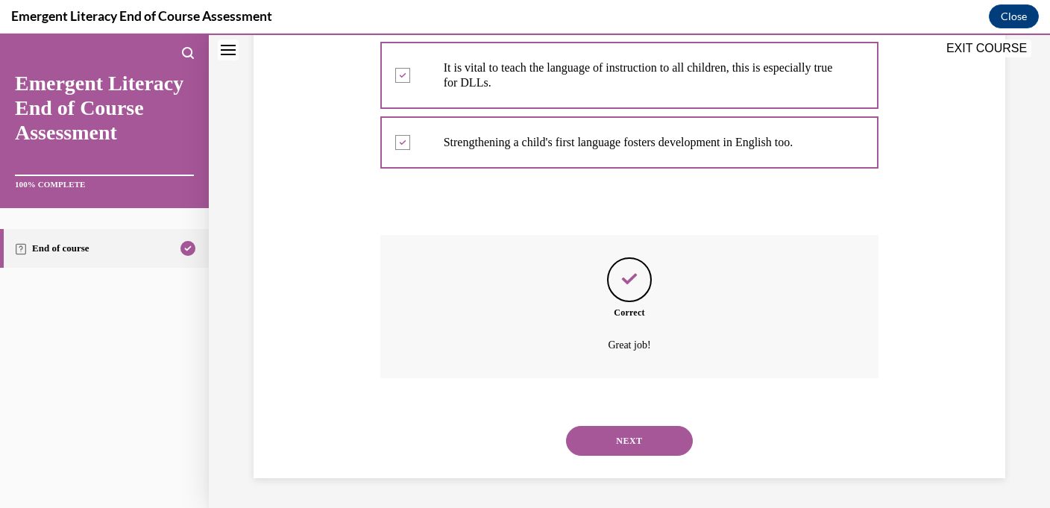
click at [641, 438] on button "NEXT" at bounding box center [629, 441] width 127 height 30
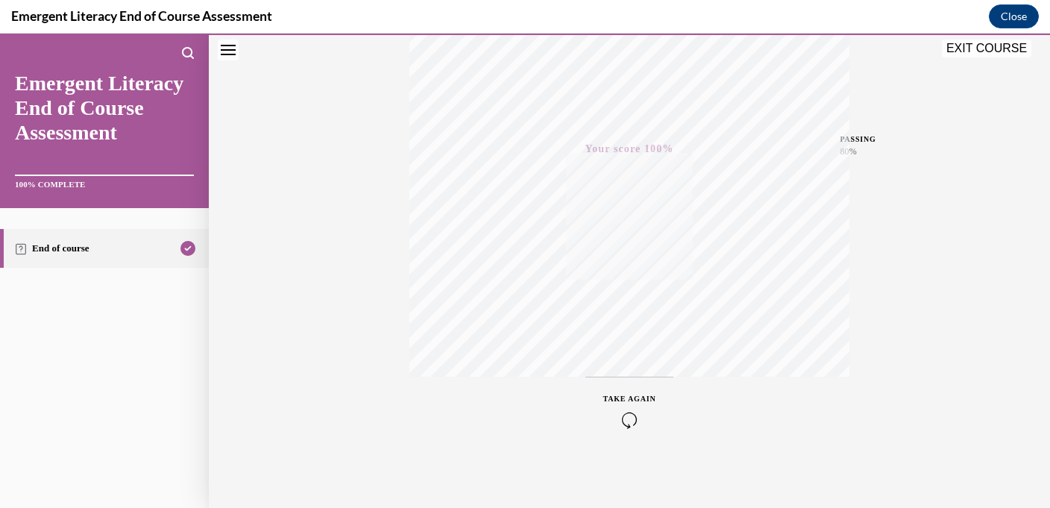
scroll to position [290, 0]
click at [969, 53] on button "EXIT COURSE" at bounding box center [985, 49] width 89 height 18
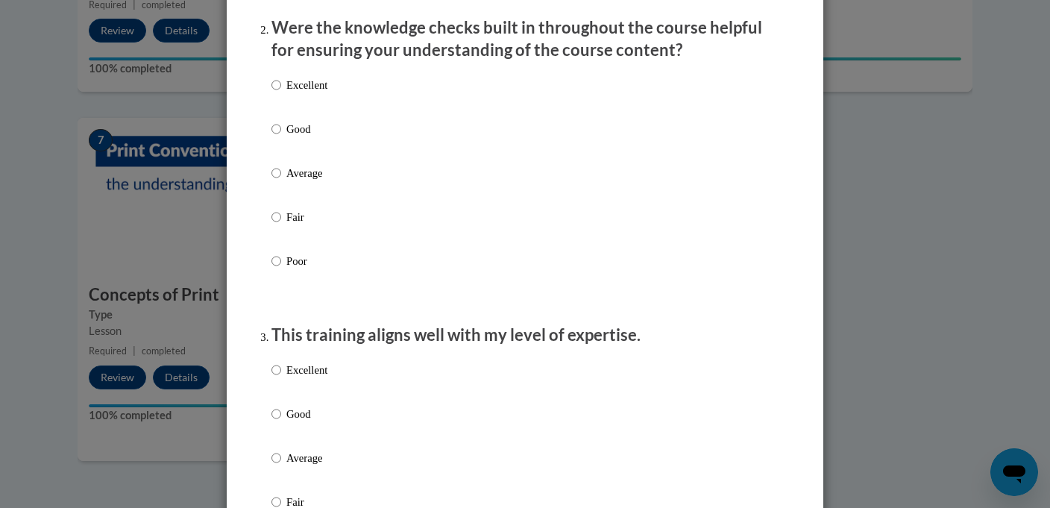
scroll to position [0, 0]
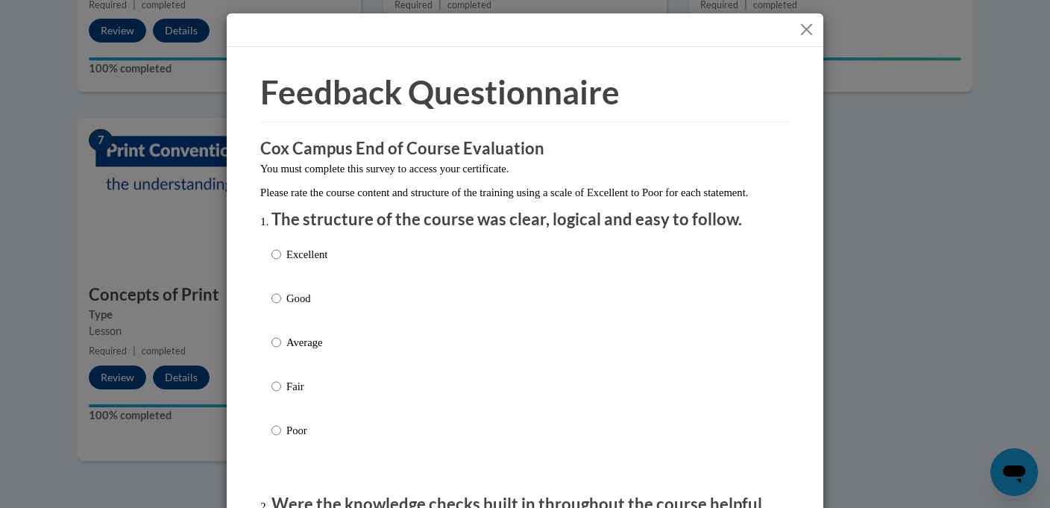
click at [801, 27] on button "Close" at bounding box center [806, 29] width 19 height 19
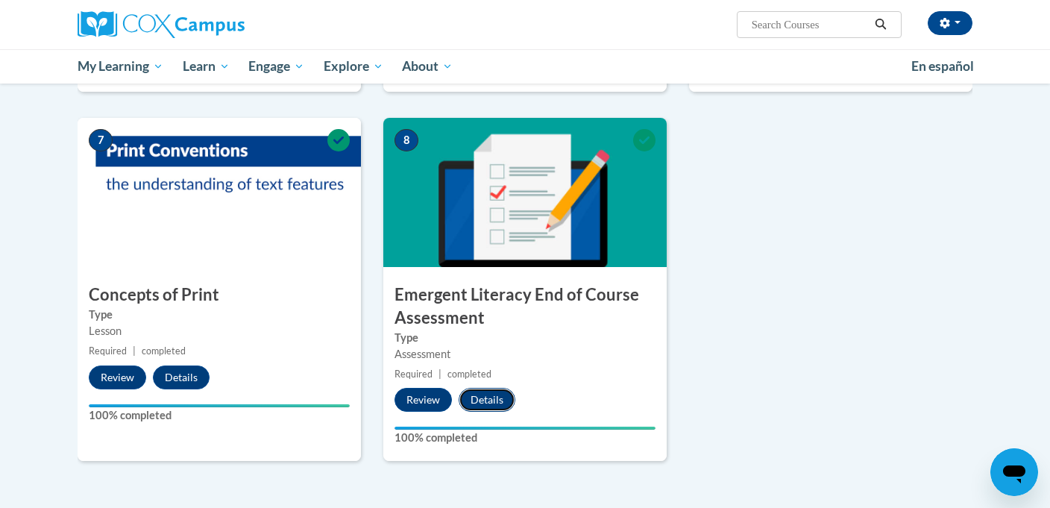
click at [489, 404] on button "Details" at bounding box center [486, 400] width 57 height 24
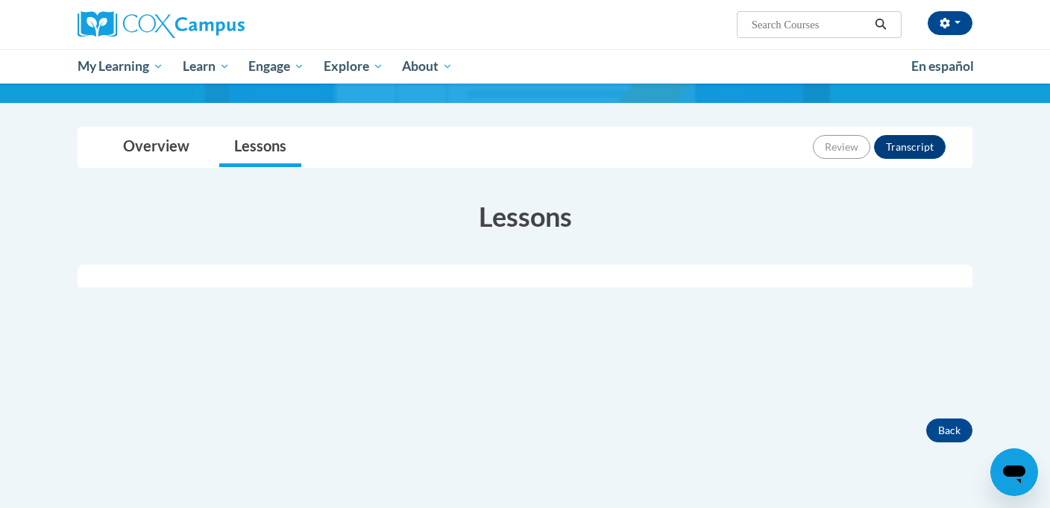
scroll to position [142, 0]
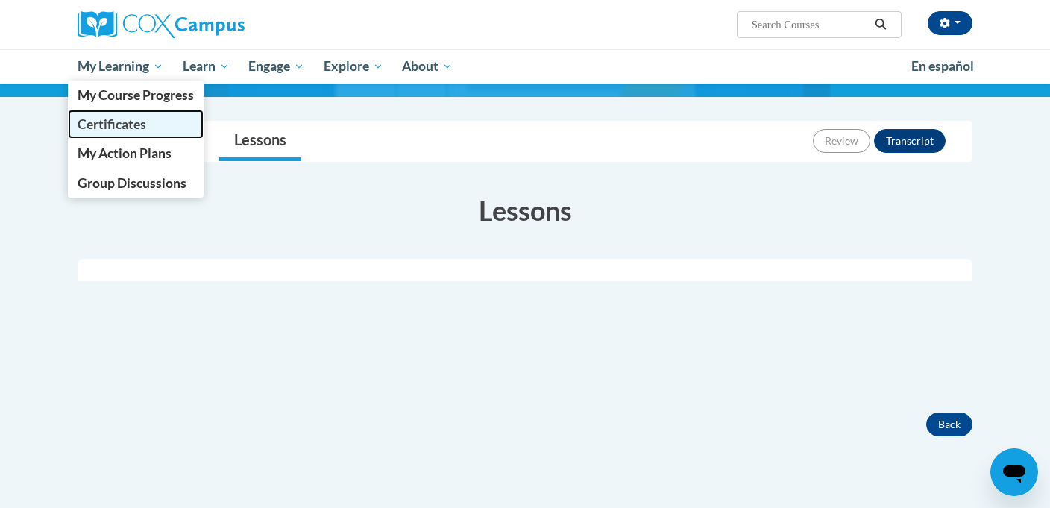
click at [139, 117] on span "Certificates" at bounding box center [112, 124] width 69 height 16
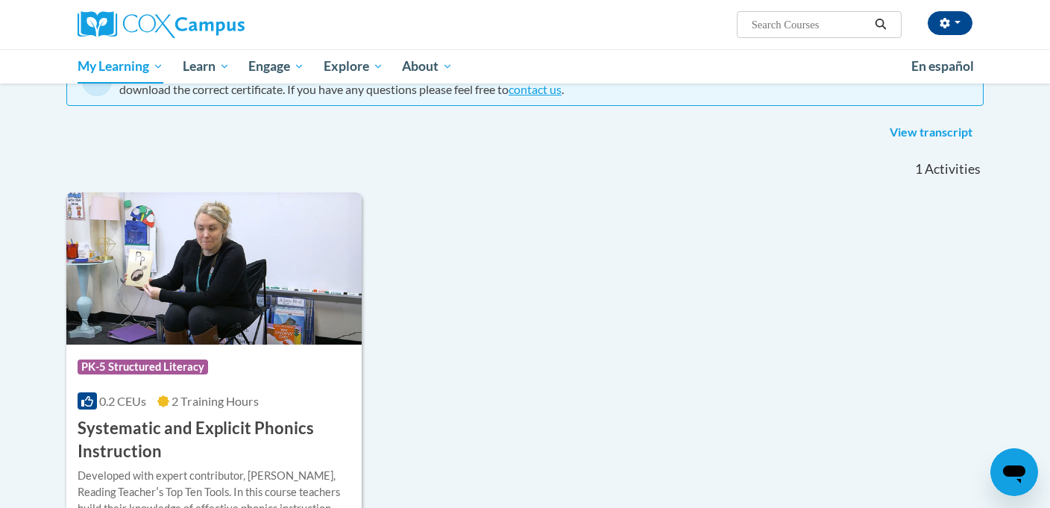
scroll to position [172, 0]
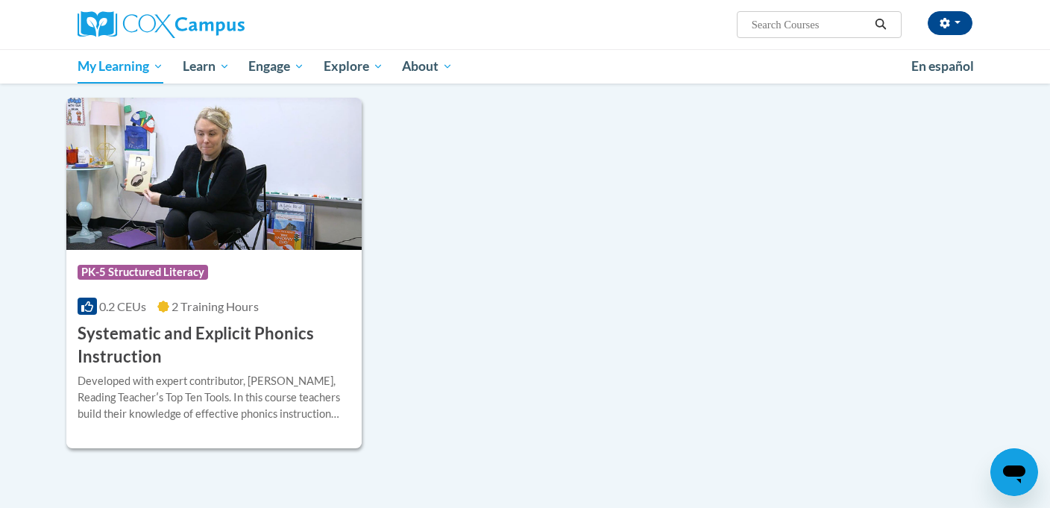
scroll to position [251, 0]
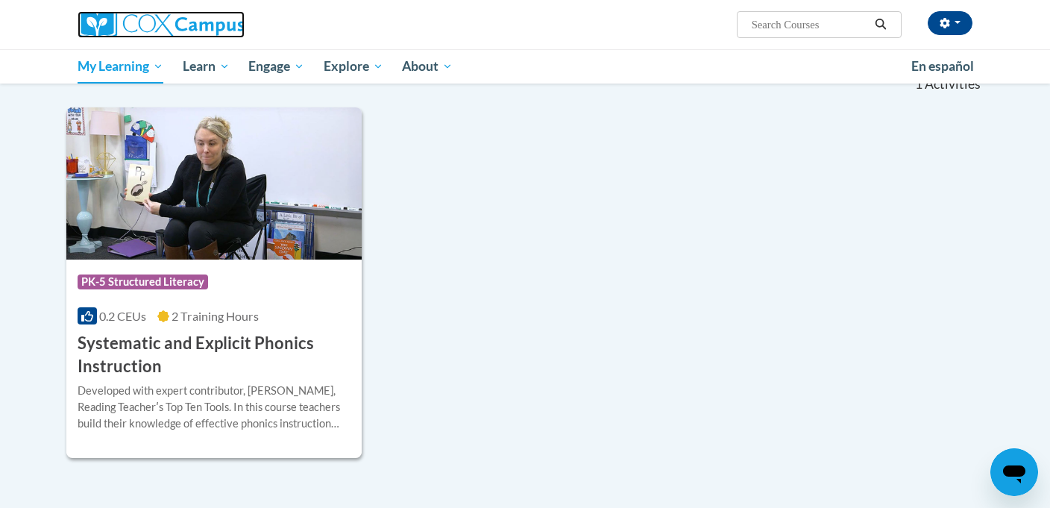
click at [89, 28] on img at bounding box center [161, 24] width 167 height 27
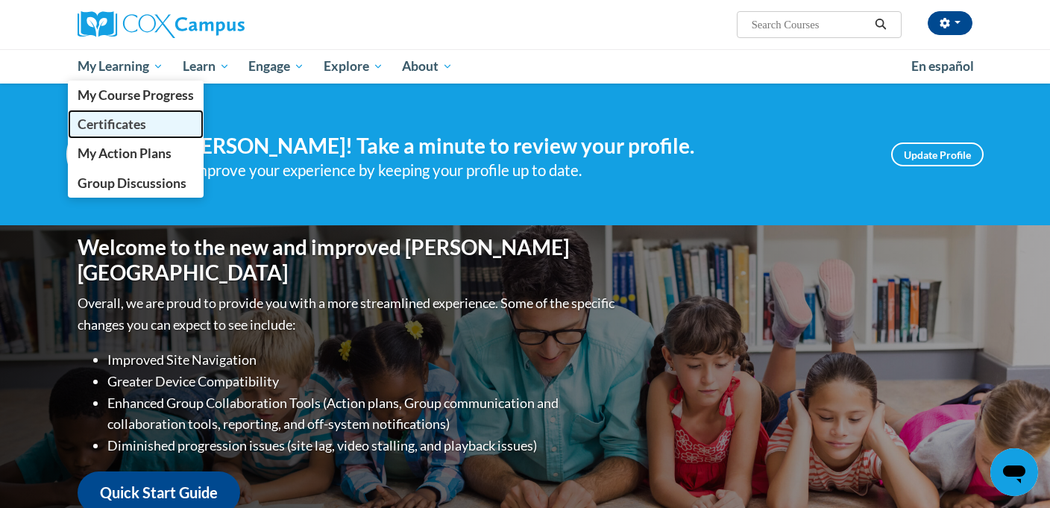
click at [103, 130] on span "Certificates" at bounding box center [112, 124] width 69 height 16
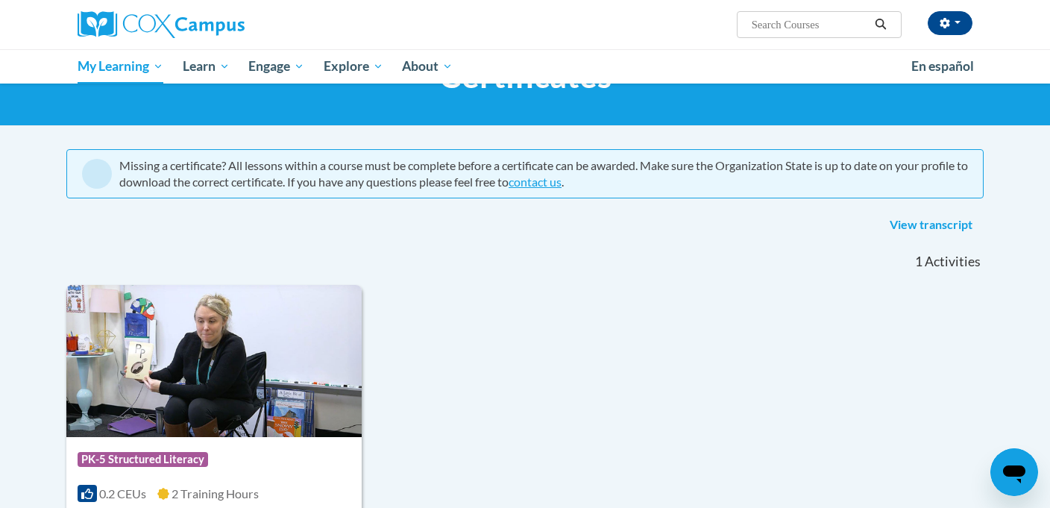
scroll to position [59, 0]
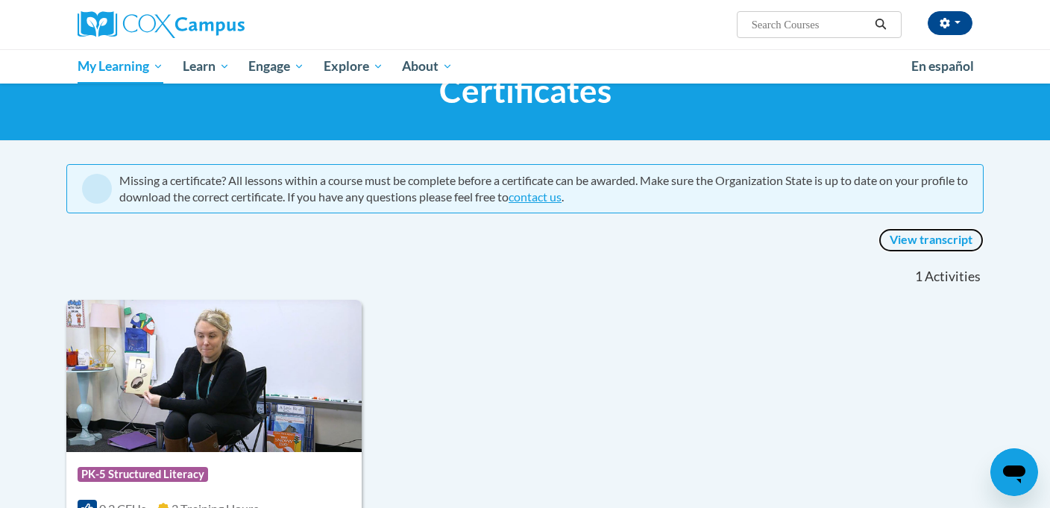
click at [888, 236] on link "View transcript" at bounding box center [930, 240] width 105 height 24
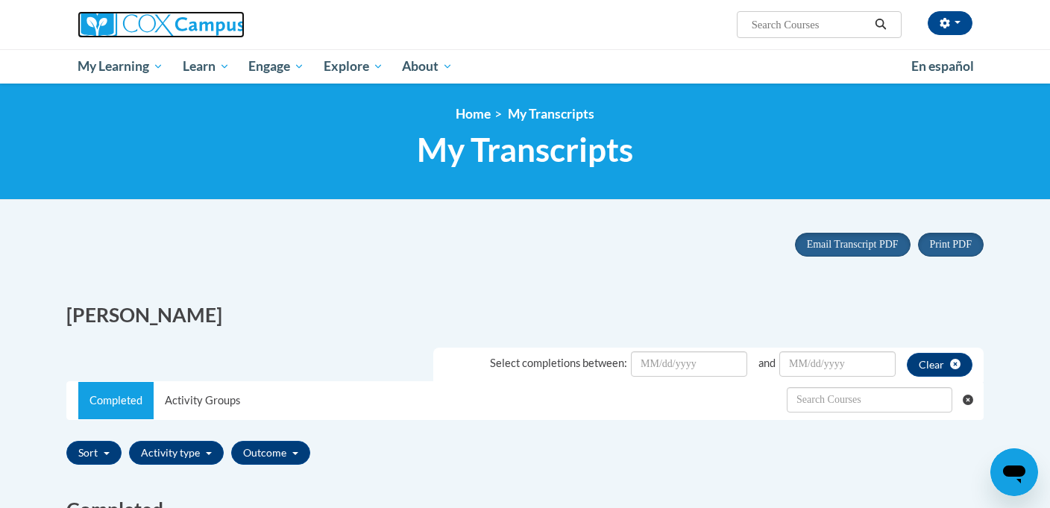
click at [185, 31] on img at bounding box center [161, 24] width 167 height 27
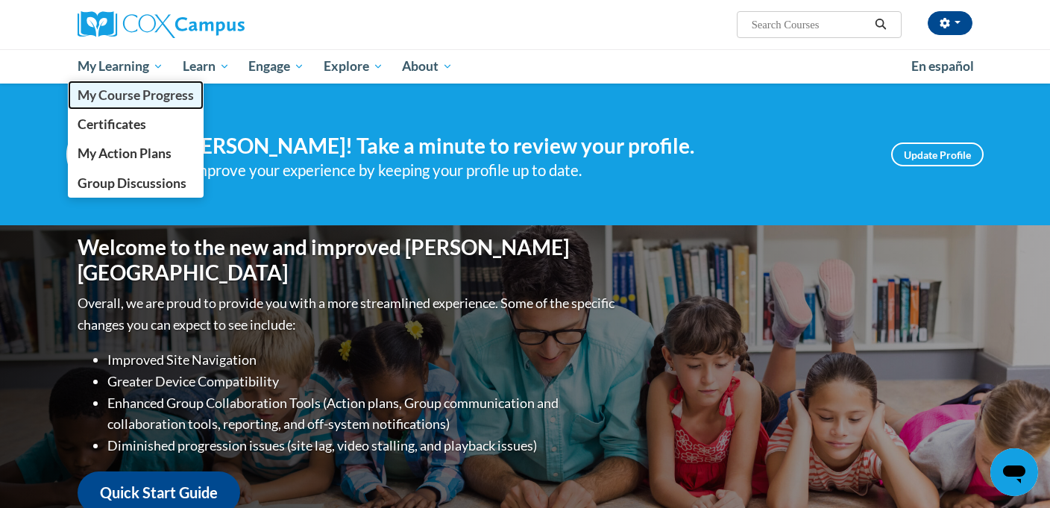
click at [140, 104] on link "My Course Progress" at bounding box center [136, 95] width 136 height 29
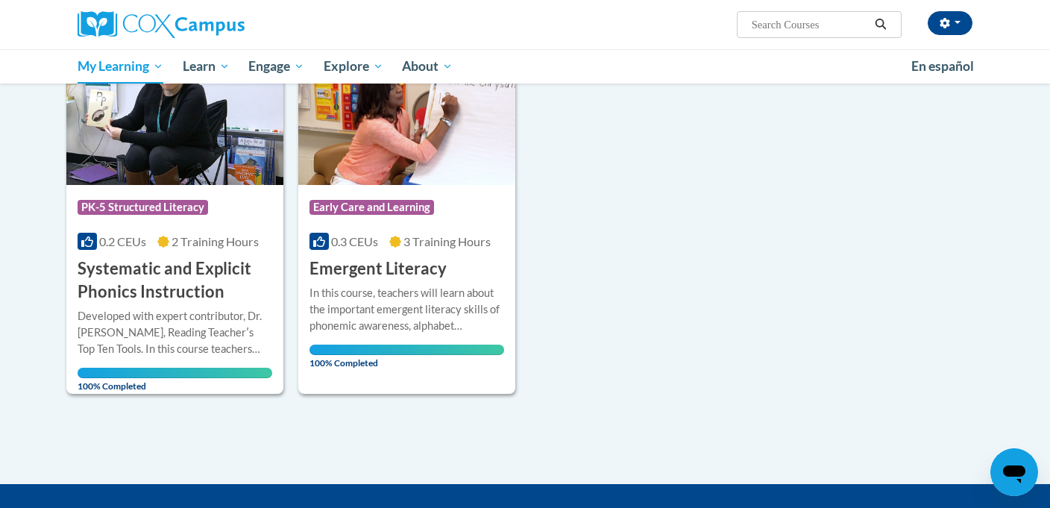
scroll to position [242, 0]
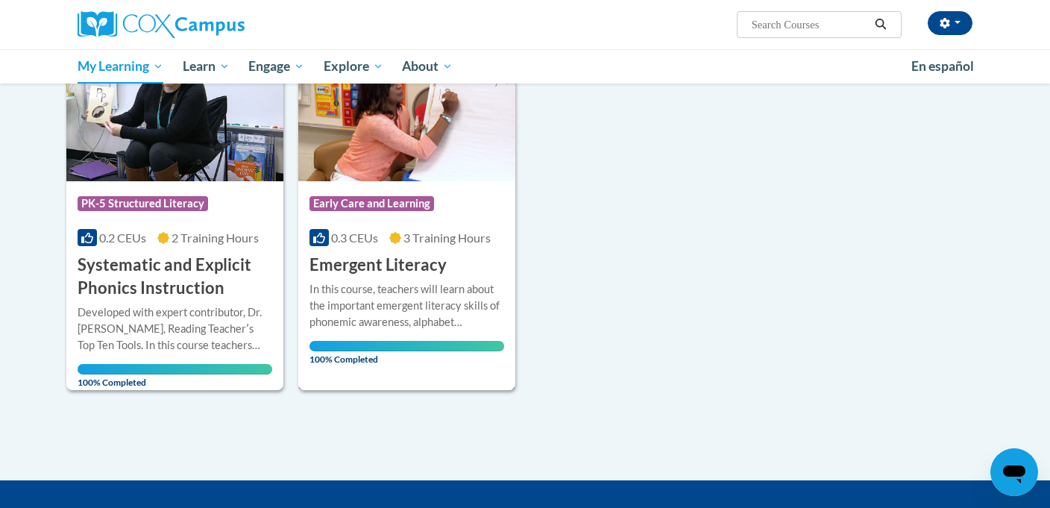
click at [397, 140] on img at bounding box center [406, 105] width 217 height 152
